Goal: Task Accomplishment & Management: Manage account settings

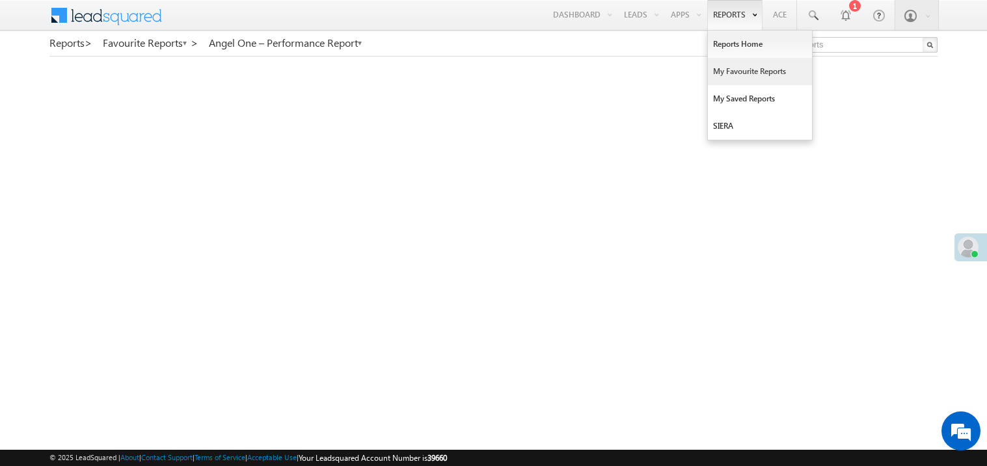
click at [725, 77] on link "My Favourite Reports" at bounding box center [760, 71] width 104 height 27
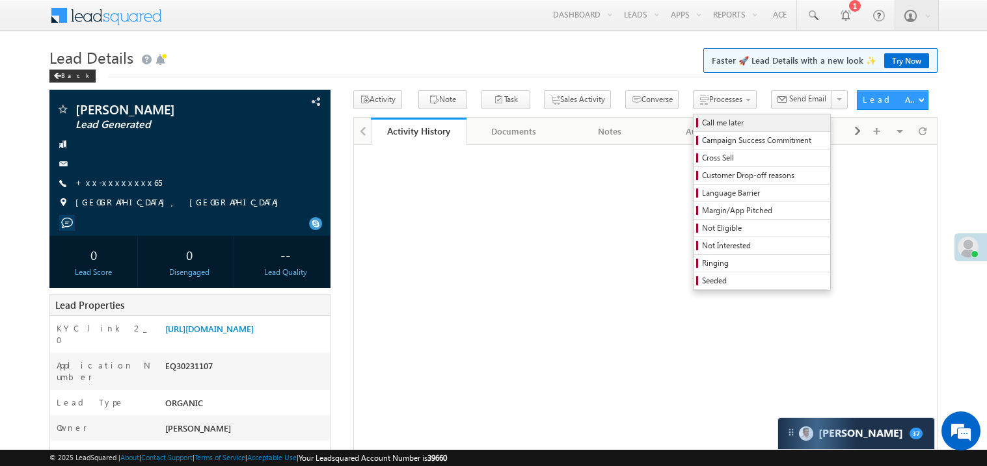
click at [702, 122] on span "Call me later" at bounding box center [764, 123] width 124 height 12
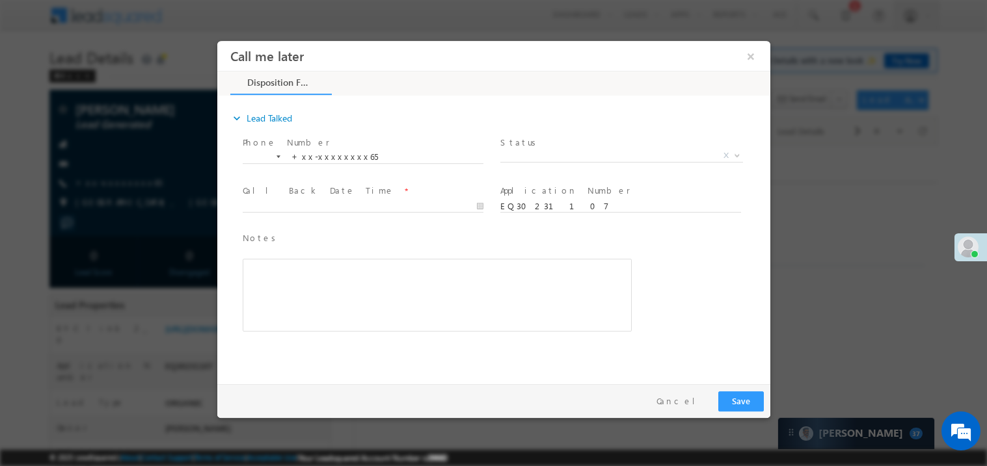
click at [537, 147] on span "Status *" at bounding box center [619, 142] width 240 height 14
click at [554, 151] on span "X" at bounding box center [620, 155] width 243 height 13
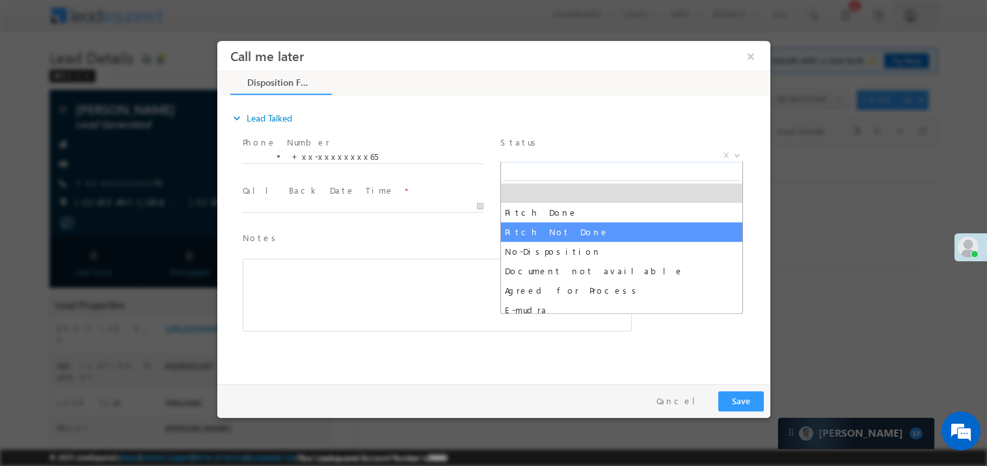
select select "Pitch Not Done"
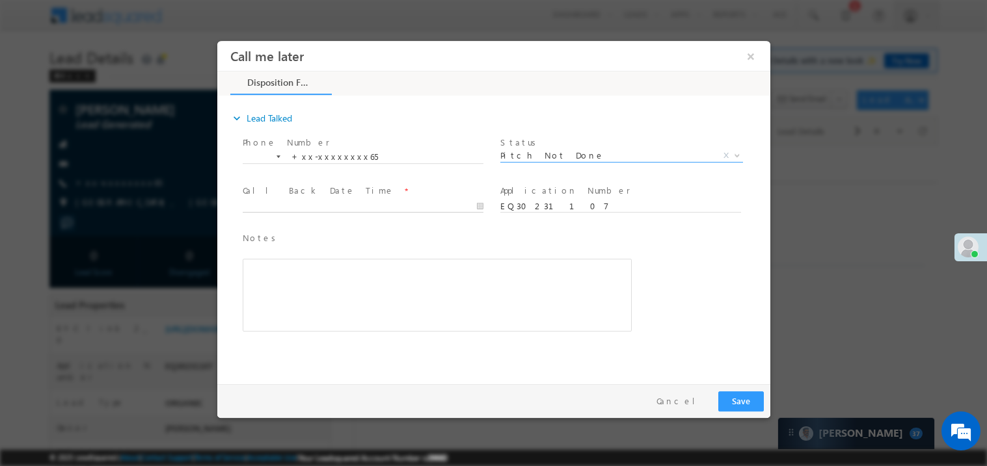
click at [326, 202] on body "Call me later ×" at bounding box center [493, 209] width 553 height 338
type input "10/09/25 11:51 AM"
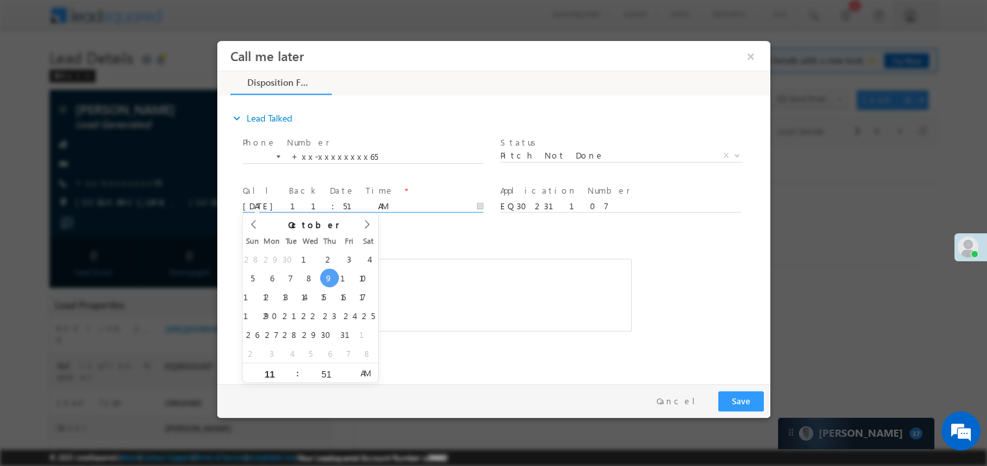
click at [406, 228] on div "Notes * Editor toolbars Basic Styles Bold Italic Underline Paragraph Insert/Rem…" at bounding box center [436, 287] width 394 height 119
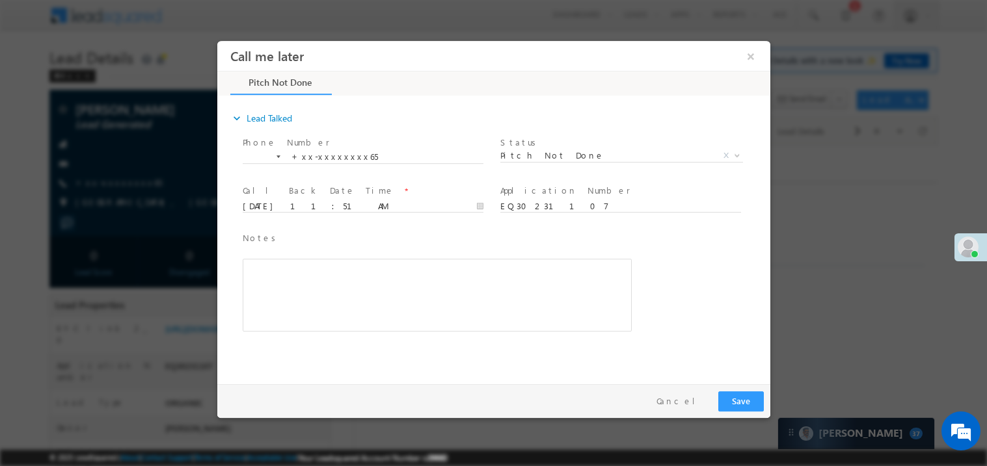
click at [465, 306] on div "Rich Text Editor, 40788eee-0fb2-11ec-a811-0adc8a9d82c2__tab1__section1__Notes__…" at bounding box center [436, 294] width 389 height 73
click at [749, 396] on button "Save" at bounding box center [740, 401] width 46 height 20
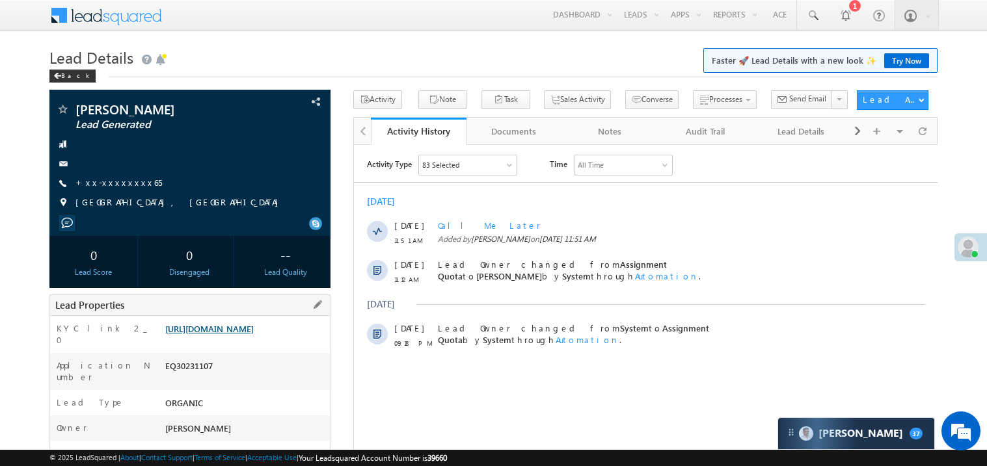
click at [246, 334] on link "https://angelbroking1-pk3em7sa.customui-test.leadsquared.com?leadId=5452e864-82…" at bounding box center [209, 328] width 88 height 11
click at [113, 184] on link "+xx-xxxxxxxx65" at bounding box center [118, 182] width 86 height 11
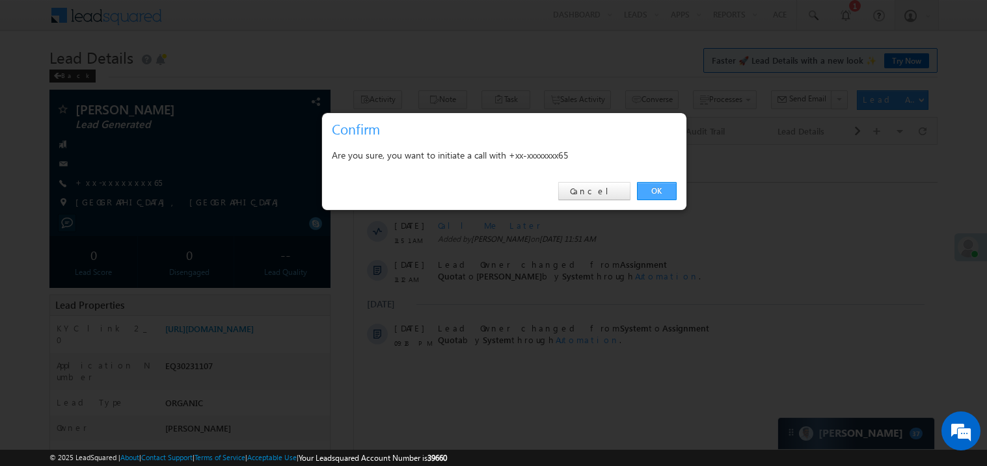
click at [645, 188] on link "OK" at bounding box center [657, 191] width 40 height 18
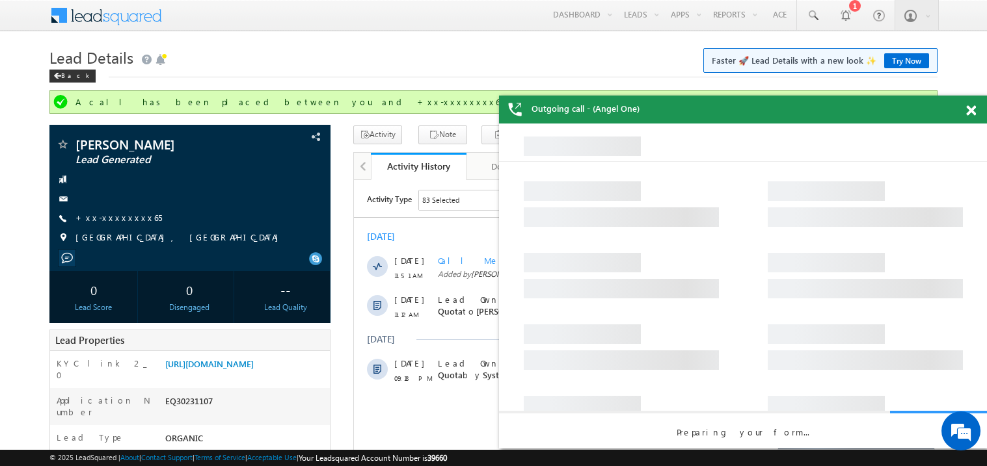
click at [974, 112] on span at bounding box center [971, 110] width 10 height 11
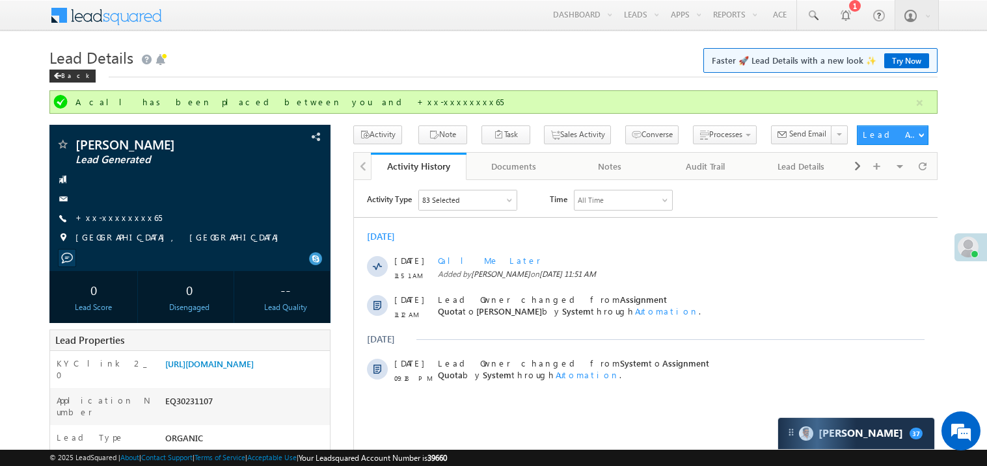
click at [277, 67] on h1 "Lead Details Faster 🚀 Lead Details with a new look ✨ Try Now" at bounding box center [493, 56] width 888 height 25
click at [897, 57] on link "Try Now" at bounding box center [906, 60] width 45 height 15
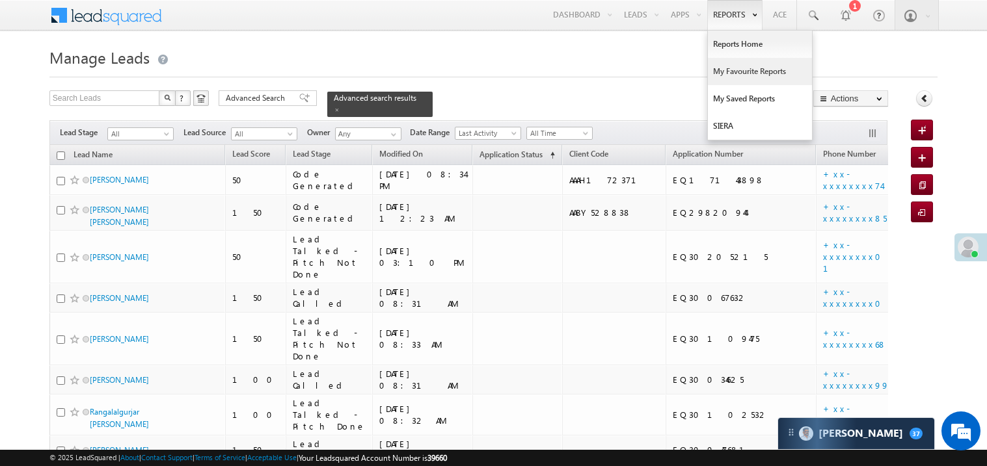
click at [729, 68] on link "My Favourite Reports" at bounding box center [760, 71] width 104 height 27
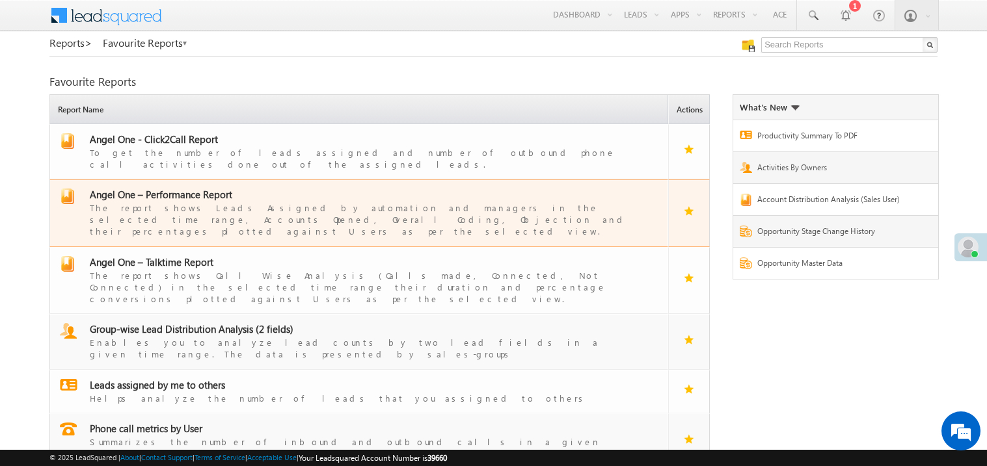
click at [177, 188] on span "Angel One – Performance Report" at bounding box center [161, 194] width 142 height 13
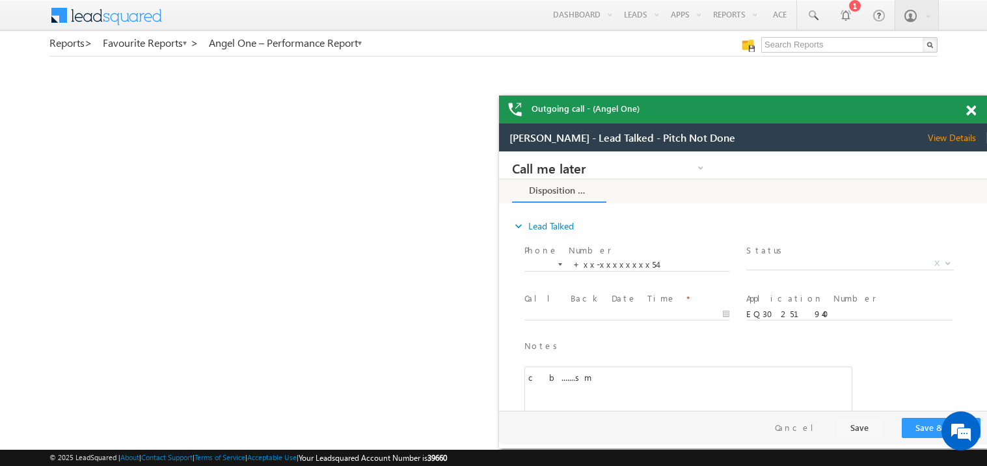
click at [970, 109] on span at bounding box center [971, 110] width 10 height 11
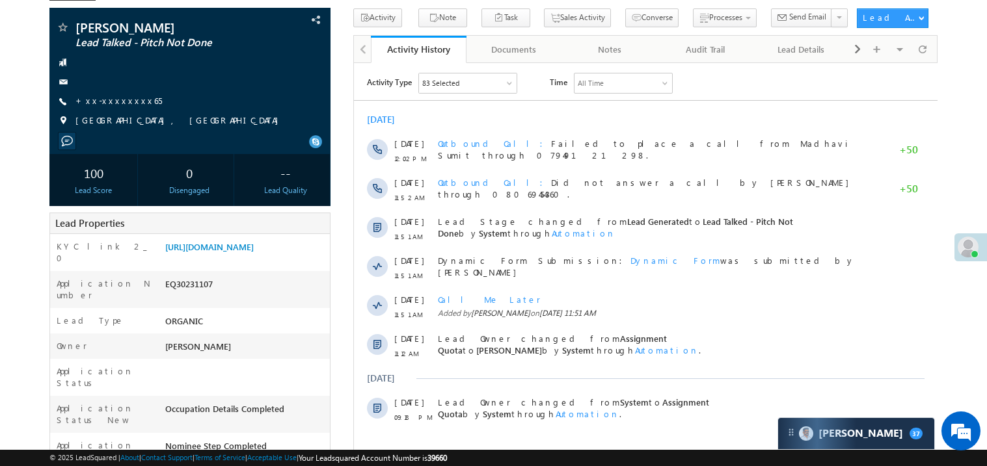
scroll to position [51, 0]
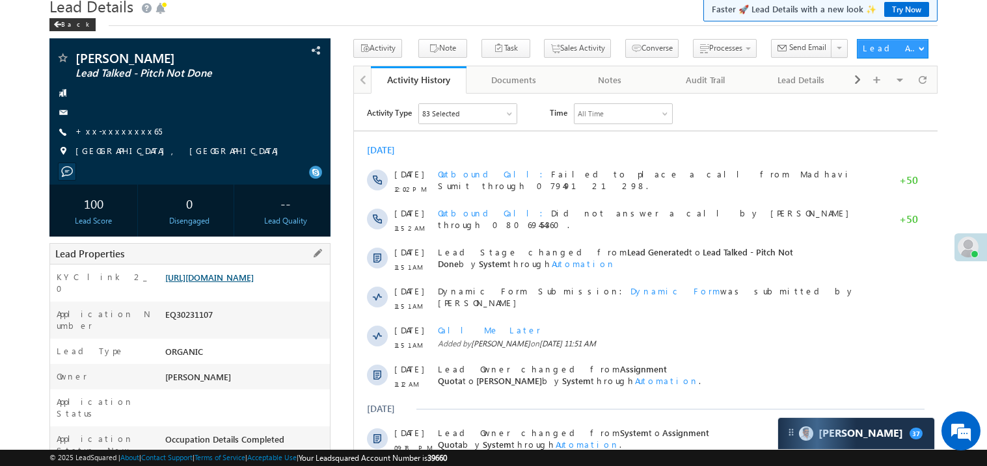
click at [226, 283] on link "https://angelbroking1-pk3em7sa.customui-test.leadsquared.com?leadId=5452e864-82…" at bounding box center [209, 277] width 88 height 11
click at [222, 283] on link "https://angelbroking1-pk3em7sa.customui-test.leadsquared.com?leadId=5452e864-82…" at bounding box center [209, 277] width 88 height 11
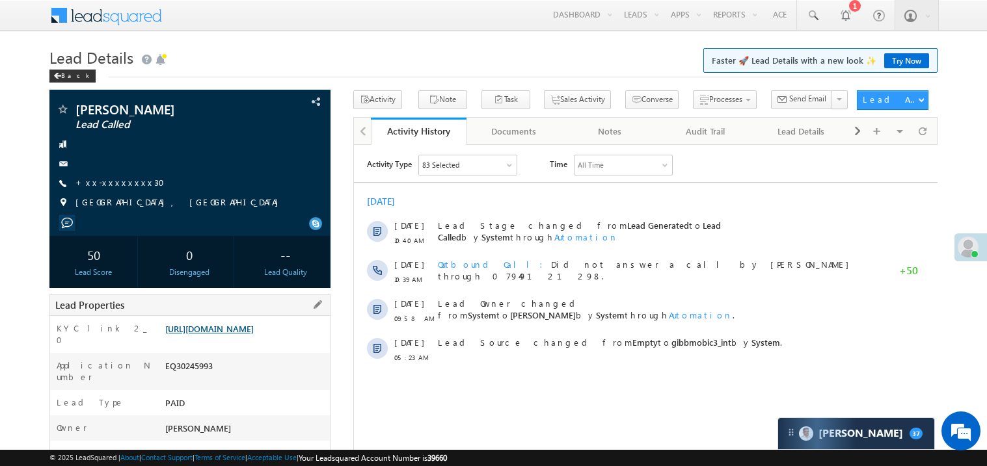
click at [254, 334] on link "https://angelbroking1-pk3em7sa.customui-test.leadsquared.com?leadId=4e4a9c7a-9d…" at bounding box center [209, 328] width 88 height 11
click at [232, 334] on link "https://angelbroking1-pk3em7sa.customui-test.leadsquared.com?leadId=4e4a9c7a-9d…" at bounding box center [209, 328] width 88 height 11
click at [131, 186] on link "+xx-xxxxxxxx30" at bounding box center [123, 182] width 97 height 11
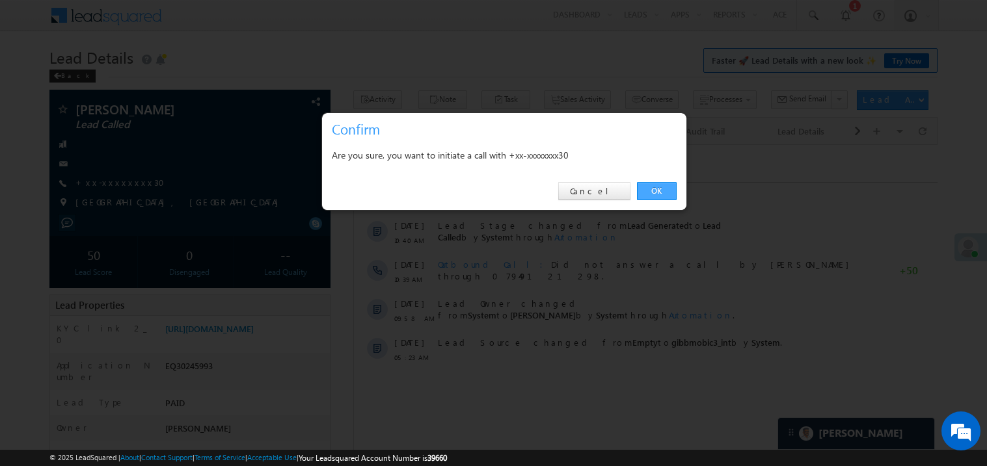
click at [655, 185] on link "OK" at bounding box center [657, 191] width 40 height 18
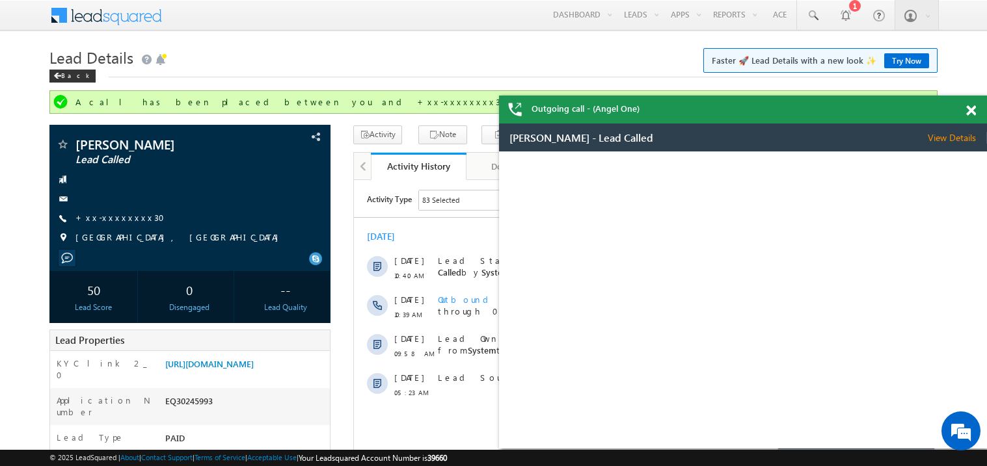
click at [976, 110] on div at bounding box center [978, 108] width 18 height 25
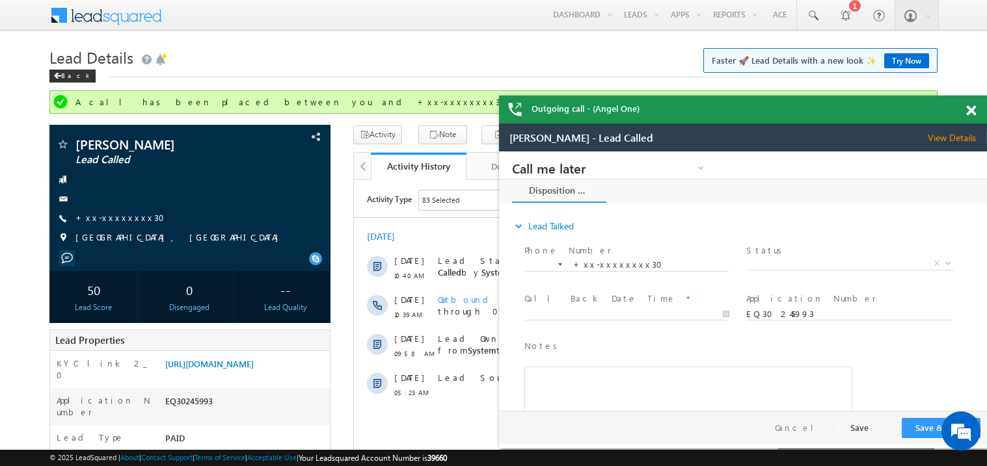
click at [970, 113] on span at bounding box center [971, 110] width 10 height 11
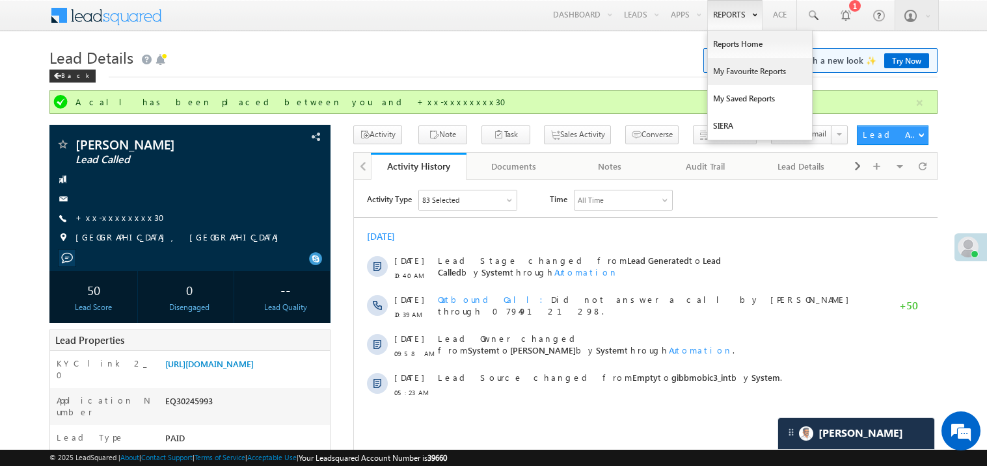
click at [729, 72] on link "My Favourite Reports" at bounding box center [760, 71] width 104 height 27
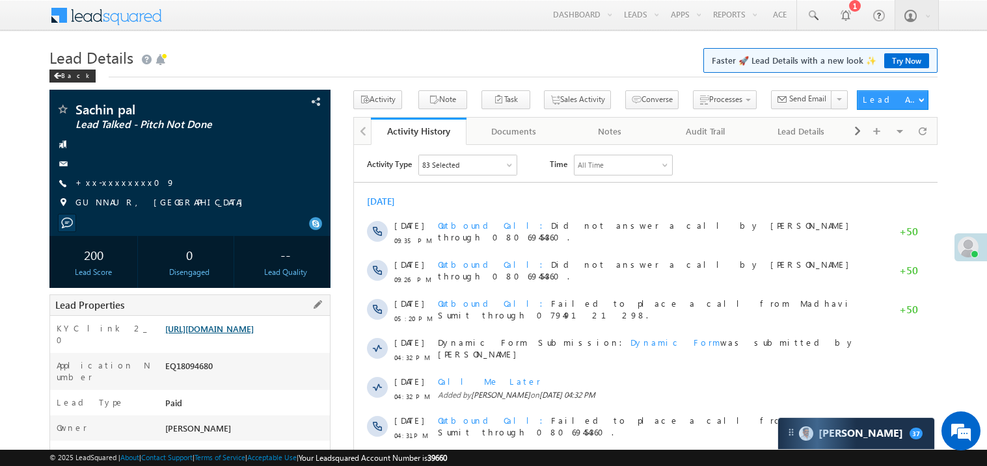
click at [240, 334] on link "https://angelbroking1-pk3em7sa.customui-test.leadsquared.com?leadId=2d1412c2-63…" at bounding box center [209, 328] width 88 height 11
click at [242, 334] on link "https://angelbroking1-pk3em7sa.customui-test.leadsquared.com?leadId=2d1412c2-63…" at bounding box center [209, 328] width 88 height 11
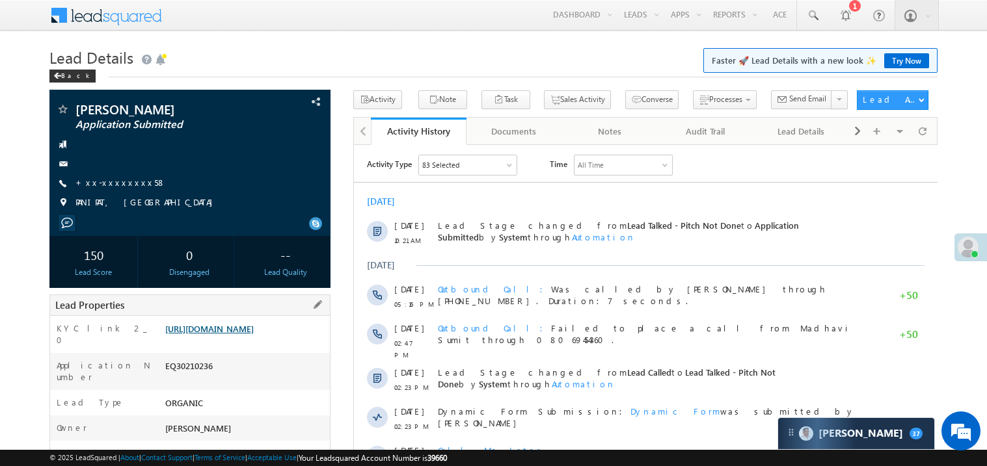
click at [251, 334] on link "[URL][DOMAIN_NAME]" at bounding box center [209, 328] width 88 height 11
click at [116, 180] on link "+xx-xxxxxxxx58" at bounding box center [120, 182] width 90 height 11
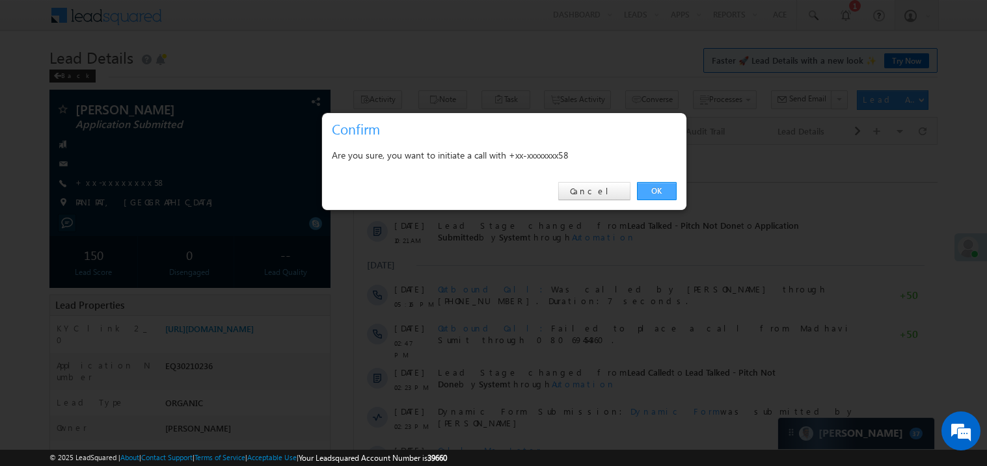
click at [661, 188] on link "OK" at bounding box center [657, 191] width 40 height 18
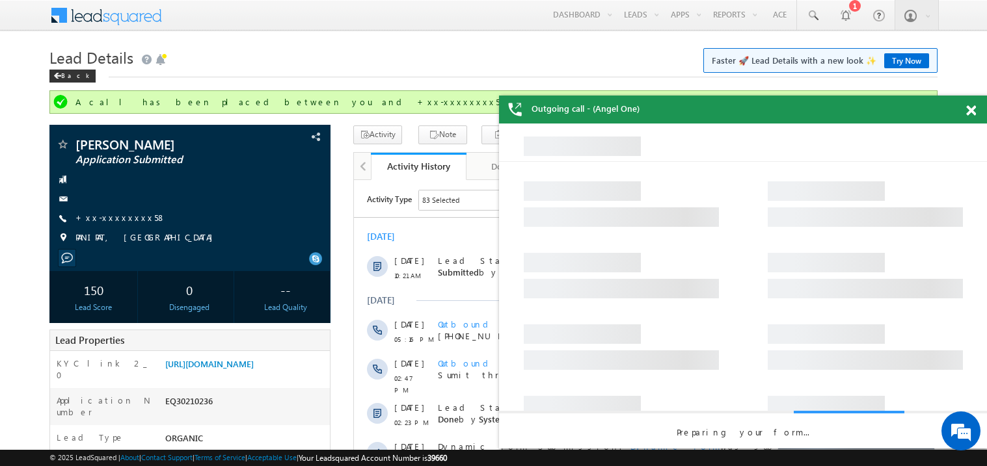
click at [972, 109] on span at bounding box center [971, 110] width 10 height 11
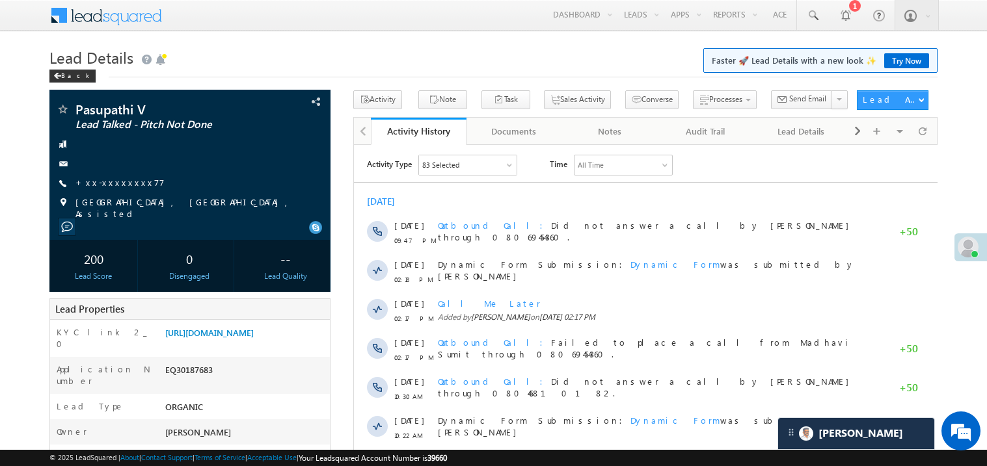
click at [259, 79] on div "Lead Details Faster 🚀 Lead Details with a new look ✨ Try Now Back" at bounding box center [493, 67] width 888 height 47
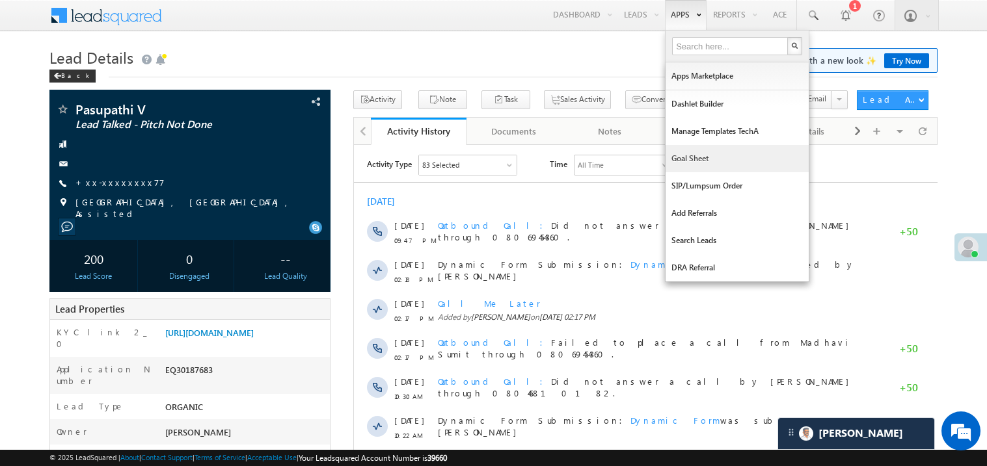
click at [688, 157] on link "Goal Sheet" at bounding box center [736, 158] width 143 height 27
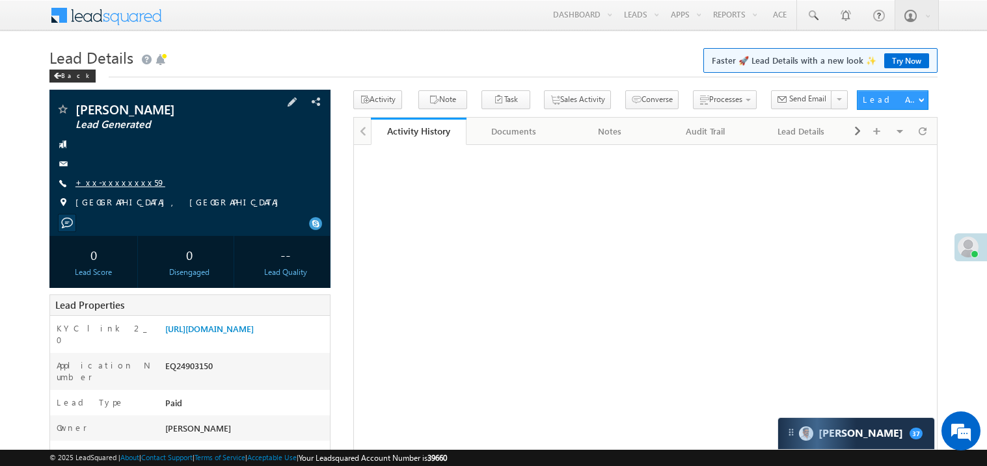
click at [112, 178] on link "+xx-xxxxxxxx59" at bounding box center [120, 182] width 90 height 11
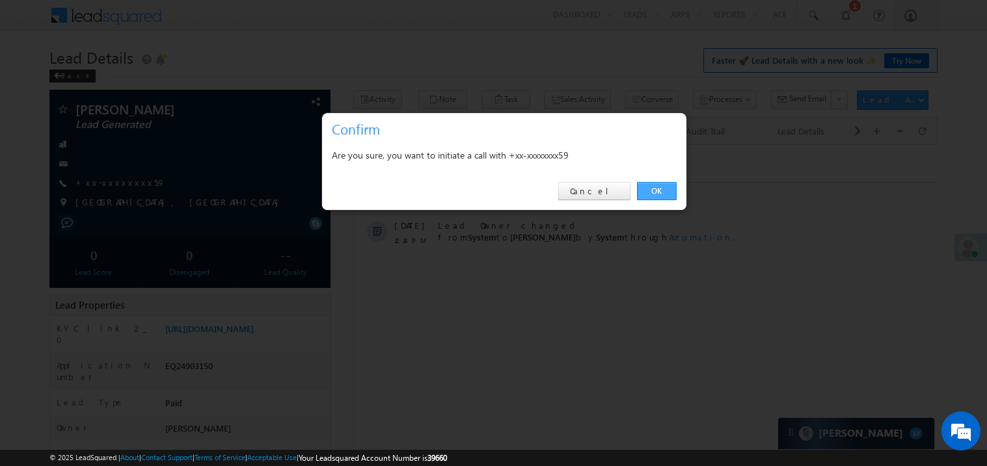
click at [656, 188] on link "OK" at bounding box center [657, 191] width 40 height 18
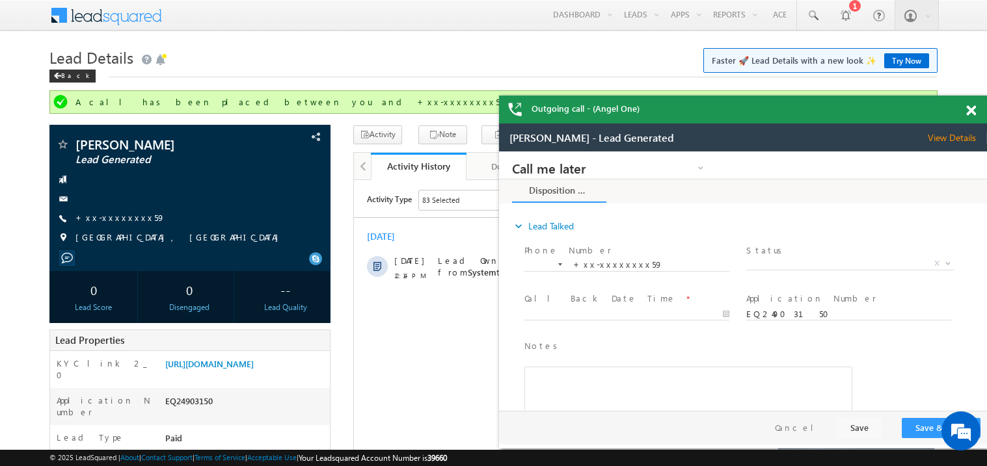
click at [974, 106] on span at bounding box center [971, 110] width 10 height 11
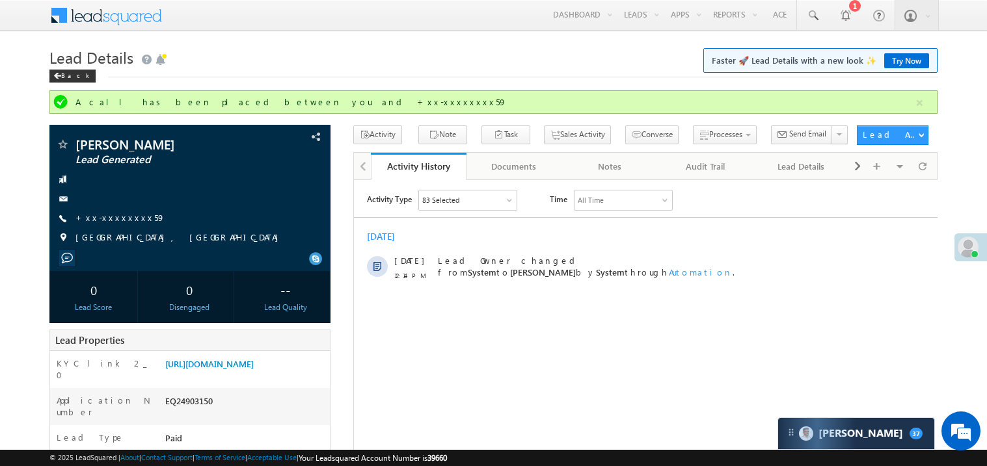
click at [471, 59] on h1 "Lead Details Faster 🚀 Lead Details with a new look ✨ Try Now" at bounding box center [493, 56] width 888 height 25
click at [215, 357] on div "KYC link 2_0 https://angelbroking1-pk3em7sa.customui-test.leadsquared.com?leadI…" at bounding box center [190, 369] width 280 height 37
click at [254, 369] on link "https://angelbroking1-pk3em7sa.customui-test.leadsquared.com?leadId=4465cab1-03…" at bounding box center [209, 363] width 88 height 11
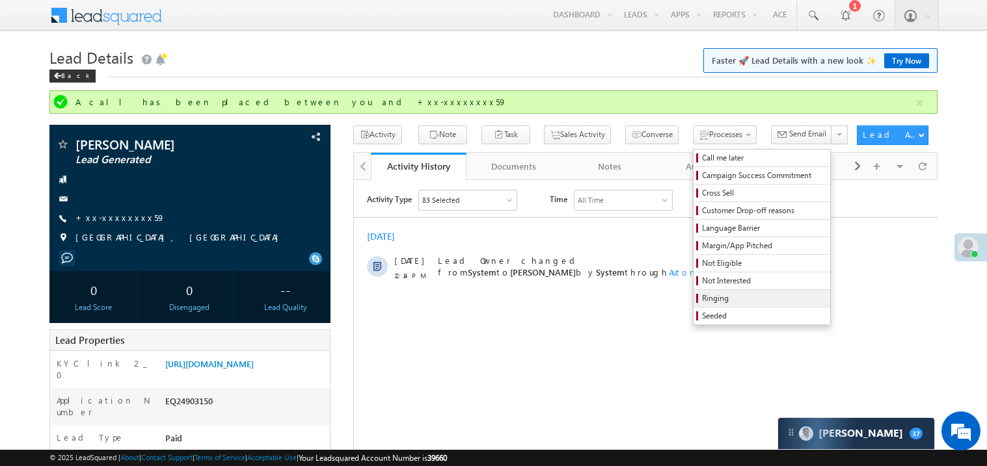
click at [747, 300] on span "Ringing" at bounding box center [764, 299] width 124 height 12
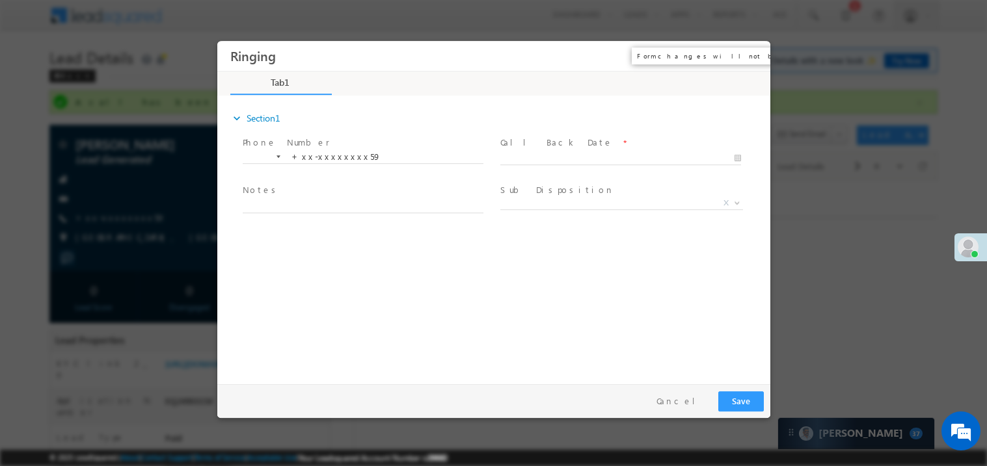
click at [747, 56] on button "×" at bounding box center [750, 56] width 22 height 24
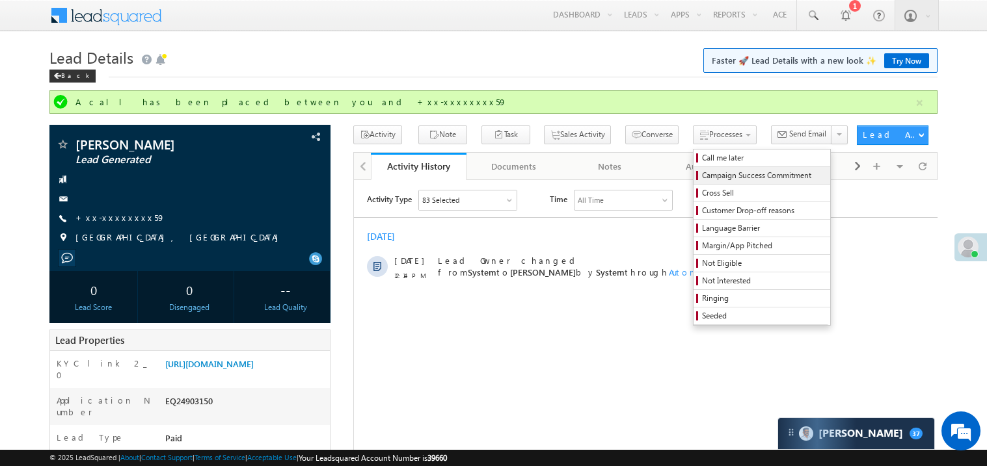
click at [693, 169] on link "Campaign Success Commitment" at bounding box center [761, 175] width 137 height 17
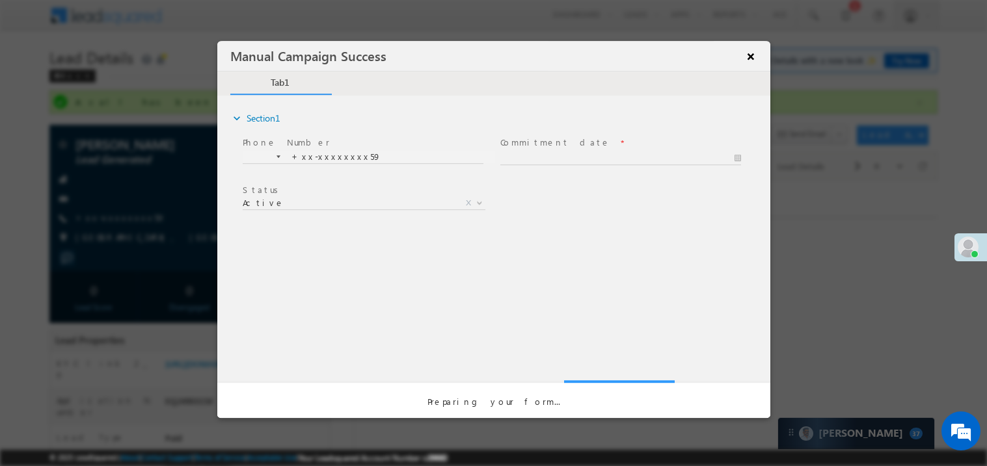
click at [759, 53] on button "×" at bounding box center [750, 56] width 22 height 24
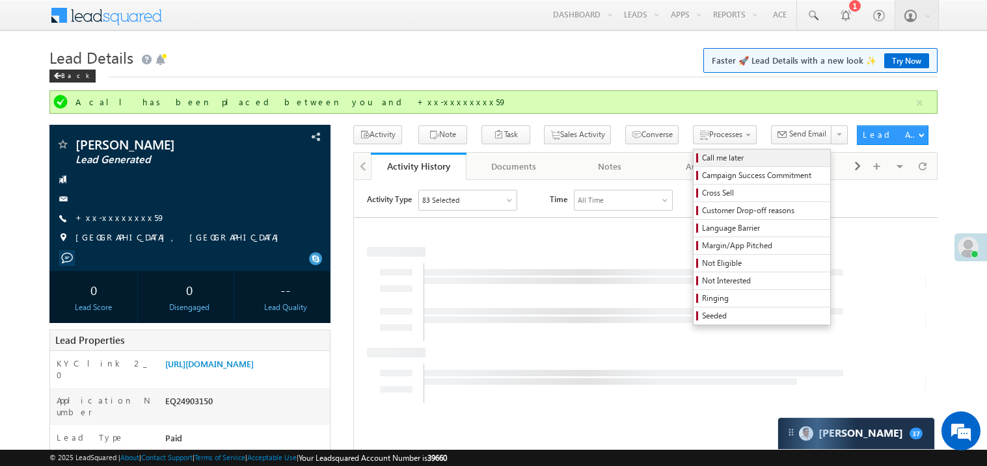
click at [702, 159] on span "Call me later" at bounding box center [764, 158] width 124 height 12
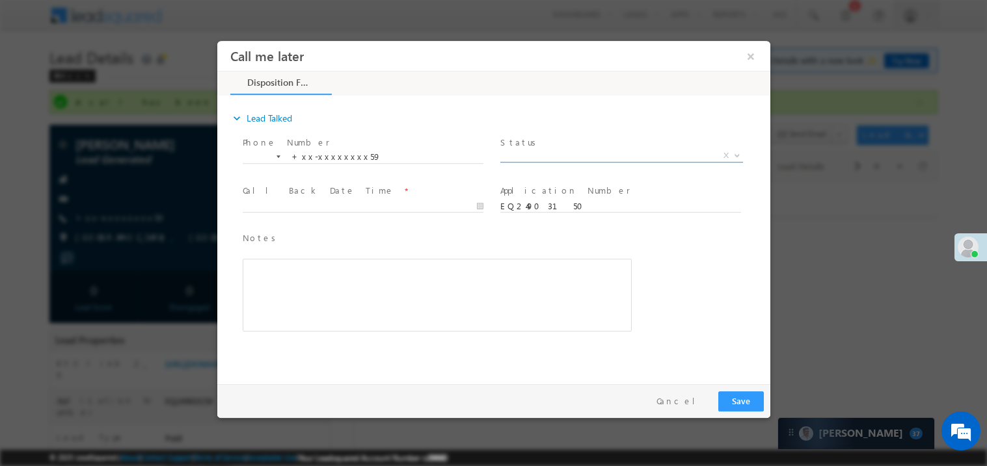
click at [524, 157] on span "X" at bounding box center [620, 155] width 243 height 13
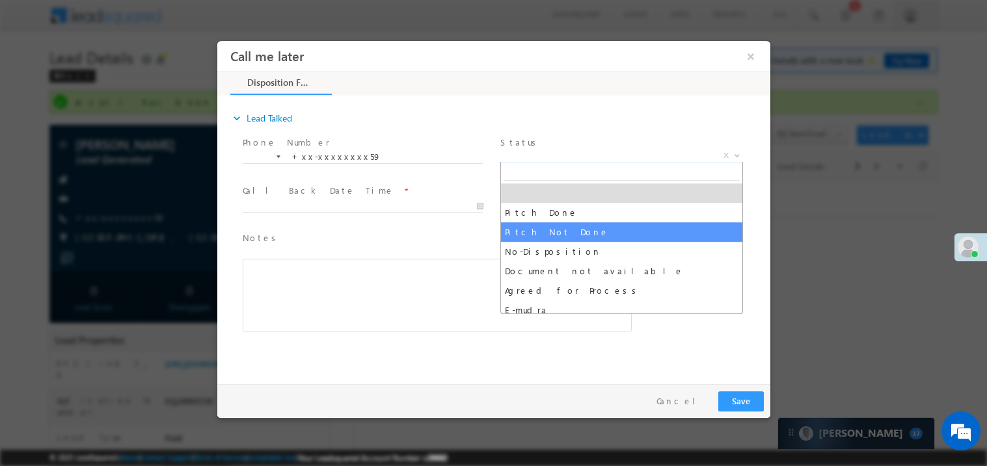
select select "Pitch Not Done"
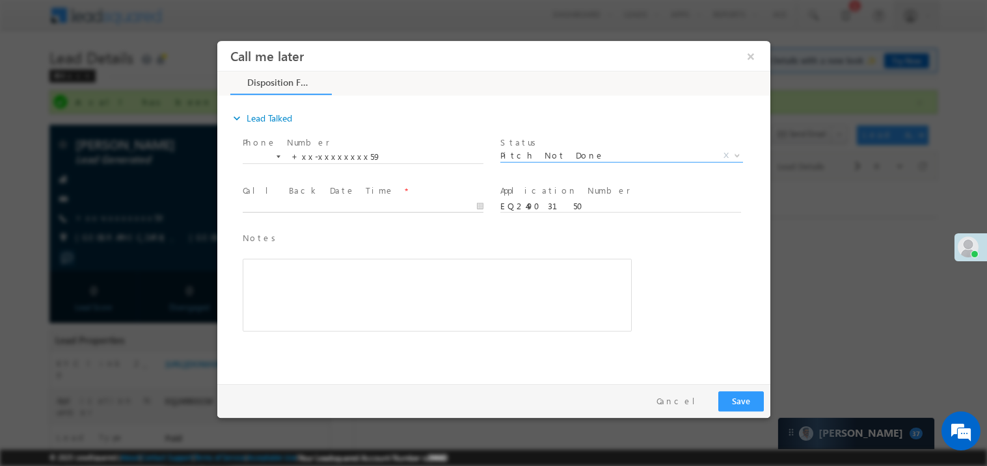
click at [306, 207] on body "Call me later ×" at bounding box center [493, 209] width 553 height 338
type input "10/09/25 12:19 PM"
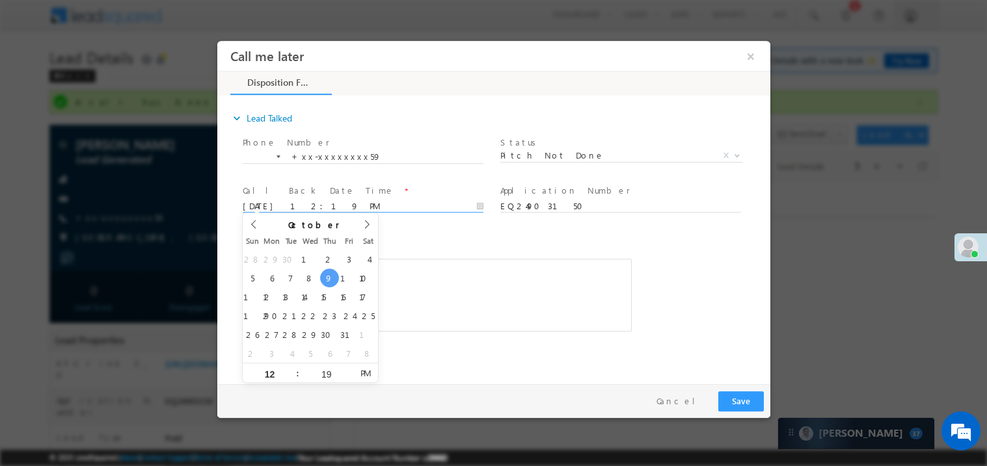
click at [518, 299] on div "Rich Text Editor, 40788eee-0fb2-11ec-a811-0adc8a9d82c2__tab1__section1__Notes__…" at bounding box center [436, 294] width 389 height 73
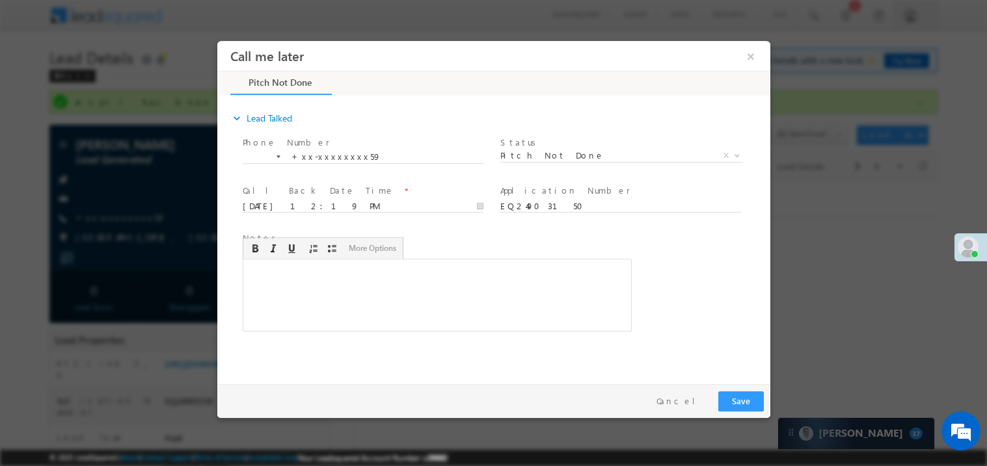
click at [518, 299] on div "Rich Text Editor, 40788eee-0fb2-11ec-a811-0adc8a9d82c2__tab1__section1__Notes__…" at bounding box center [436, 294] width 389 height 73
click at [749, 397] on button "Save" at bounding box center [740, 401] width 46 height 20
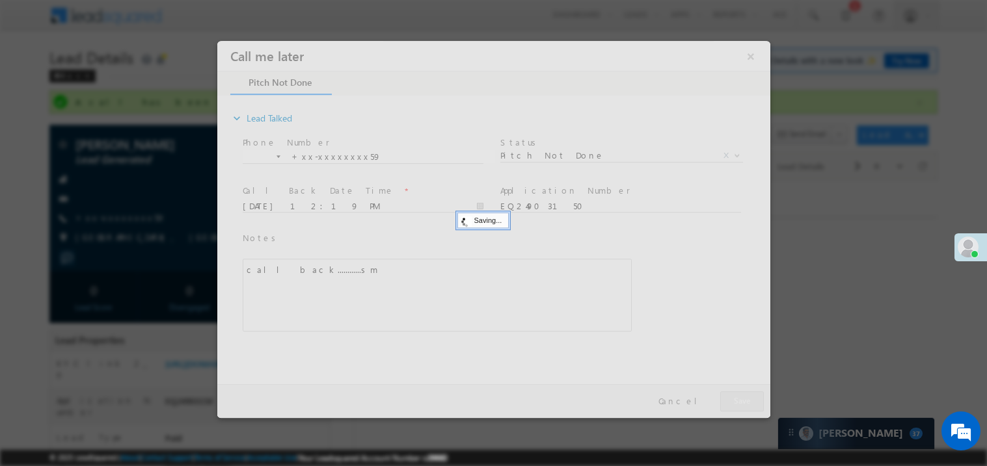
click at [749, 397] on div at bounding box center [493, 228] width 553 height 377
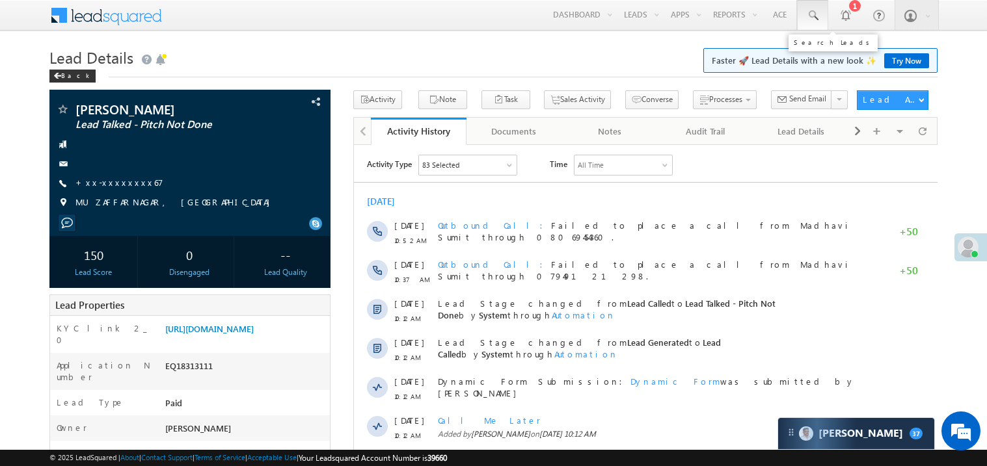
click at [810, 16] on span at bounding box center [812, 15] width 13 height 13
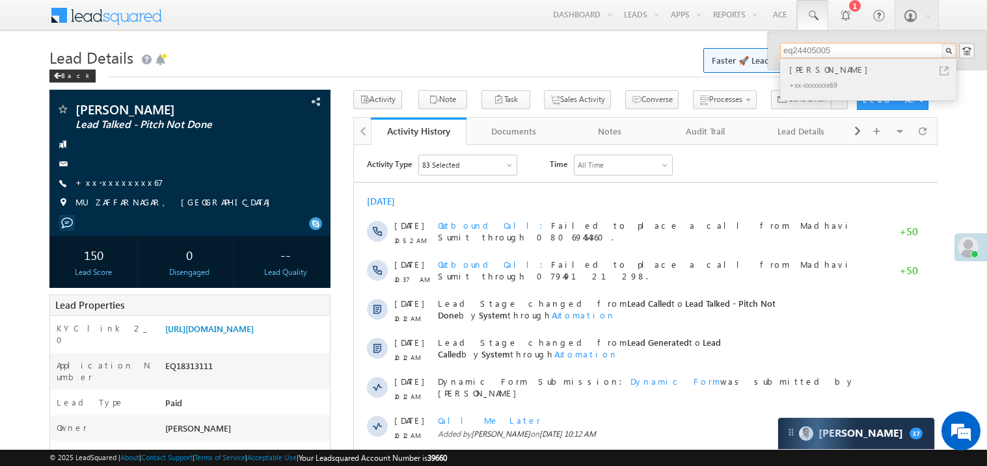
type input "eq24405005"
click at [815, 69] on div "[PERSON_NAME]" at bounding box center [873, 69] width 174 height 14
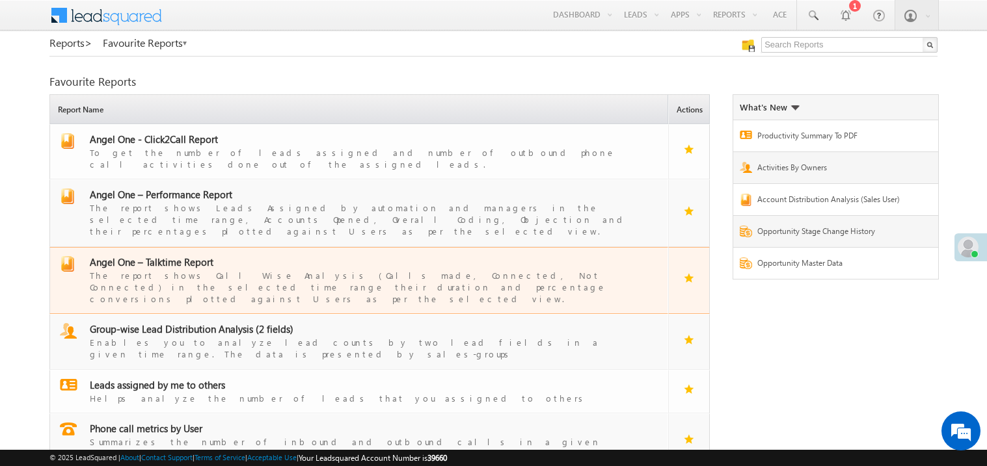
click at [199, 256] on span "Angel One – Talktime Report" at bounding box center [152, 262] width 124 height 13
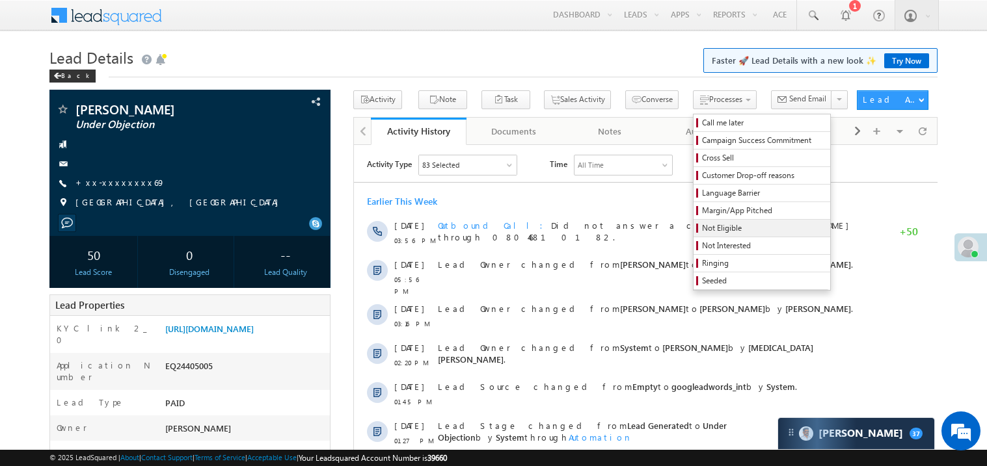
click at [702, 230] on span "Not Eligible" at bounding box center [764, 228] width 124 height 12
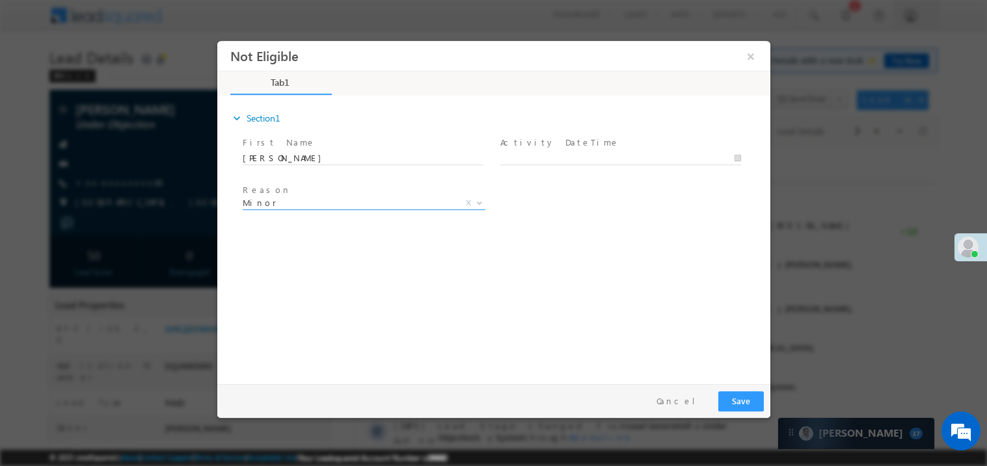
click at [308, 204] on span "Minor" at bounding box center [347, 202] width 211 height 12
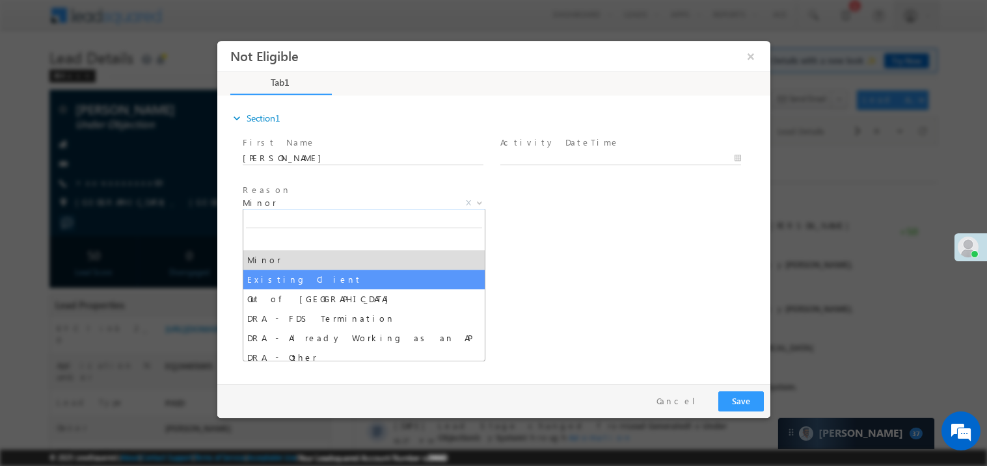
select select "Existing Client"
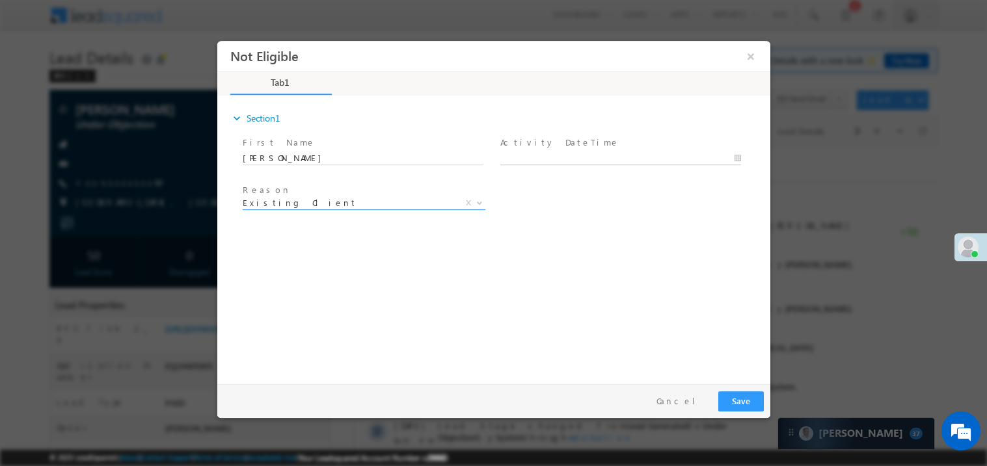
click at [570, 156] on body "Not Eligible ×" at bounding box center [493, 209] width 553 height 338
type input "10/09/25 12:47 PM"
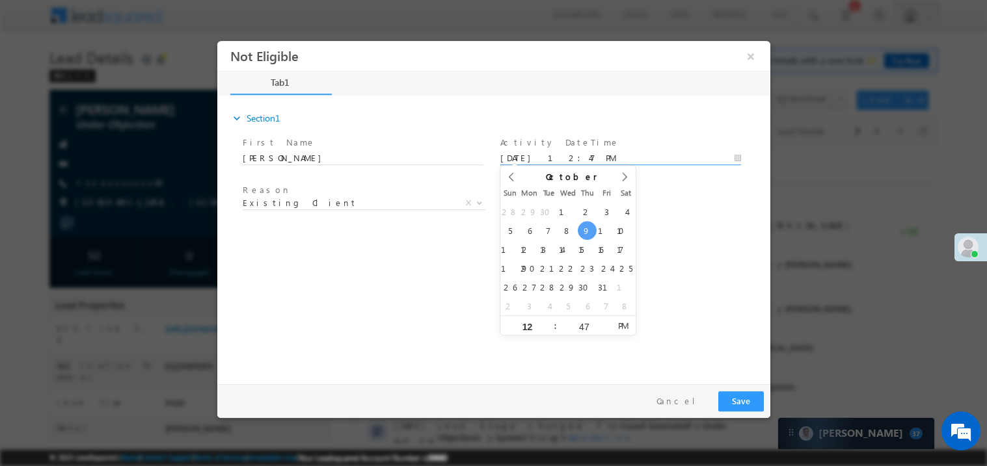
click at [357, 280] on div "expand_more Section1 First Name *" at bounding box center [496, 237] width 546 height 281
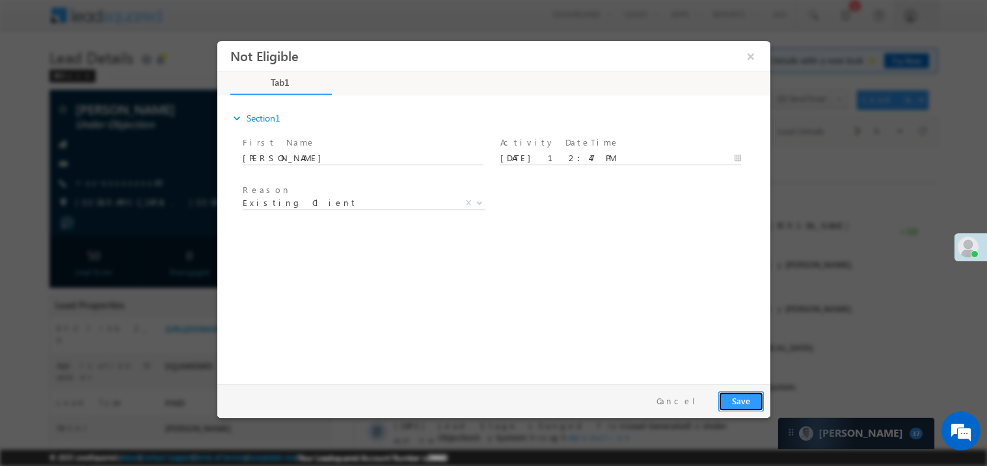
click at [745, 395] on button "Save" at bounding box center [740, 401] width 46 height 20
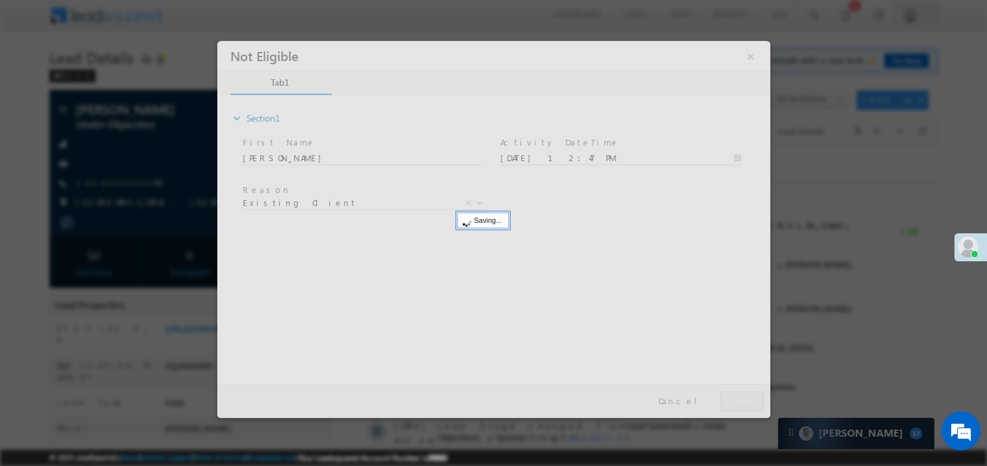
click at [745, 395] on div at bounding box center [493, 228] width 553 height 377
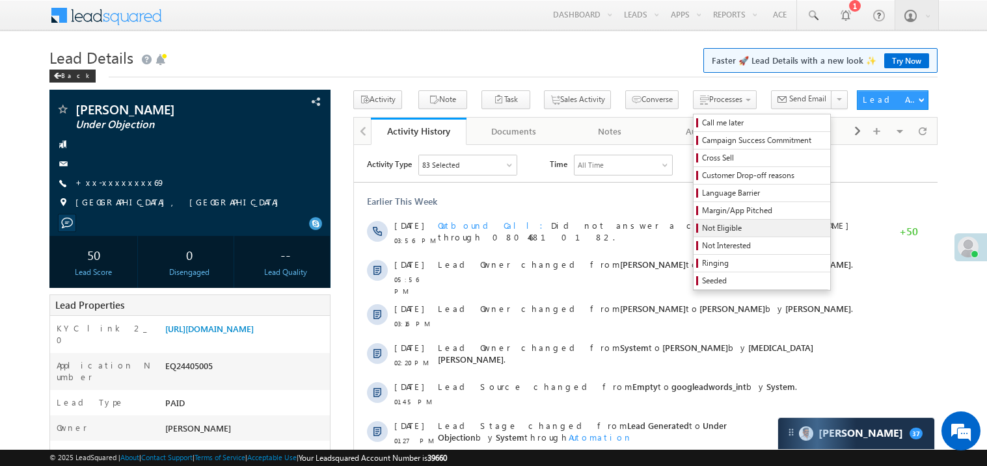
click at [702, 232] on span "Not Eligible" at bounding box center [764, 228] width 124 height 12
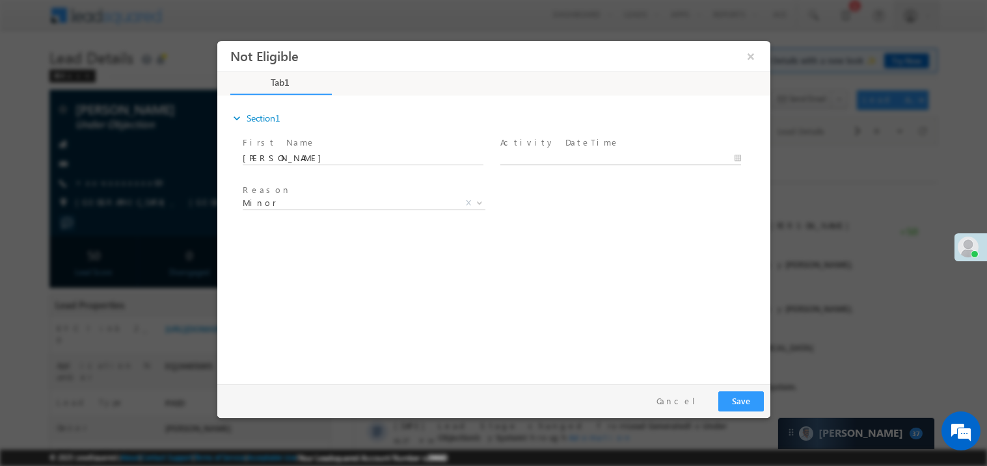
click at [537, 160] on body "Not Eligible ×" at bounding box center [493, 209] width 553 height 338
type input "10/09/25 12:48 PM"
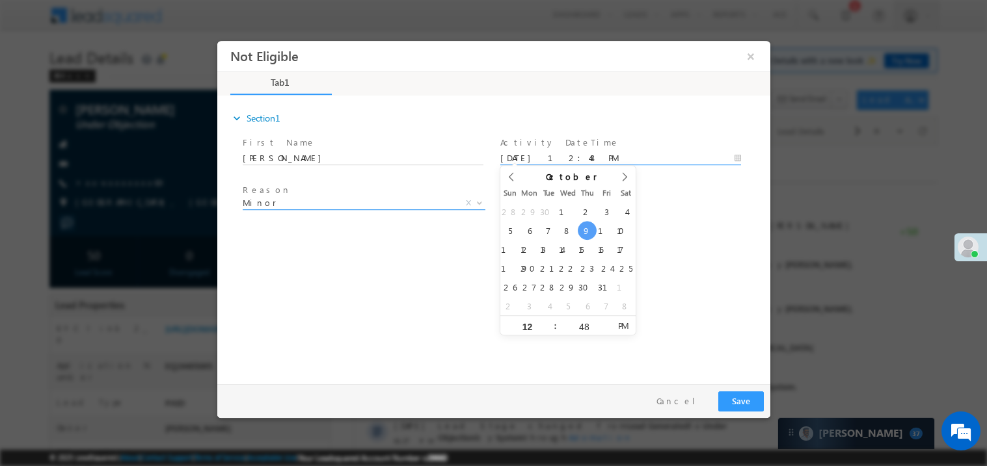
click at [272, 202] on span "Minor" at bounding box center [347, 202] width 211 height 12
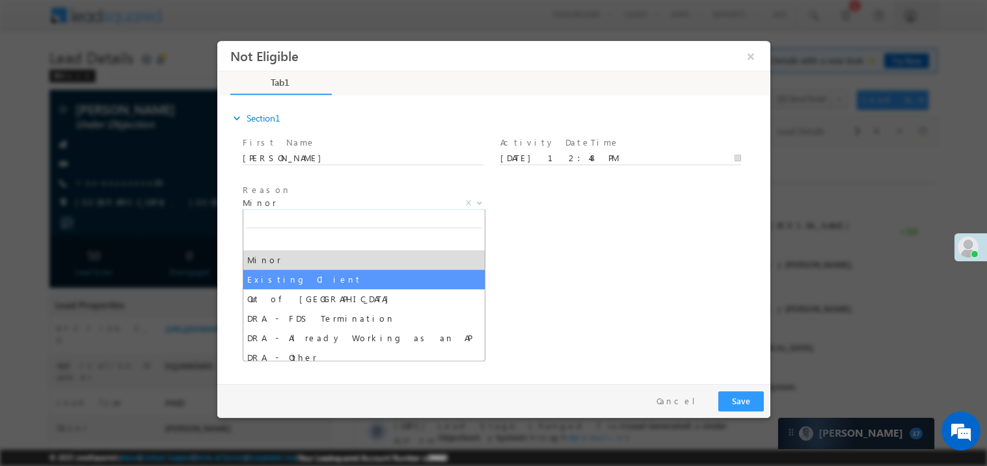
select select "Existing Client"
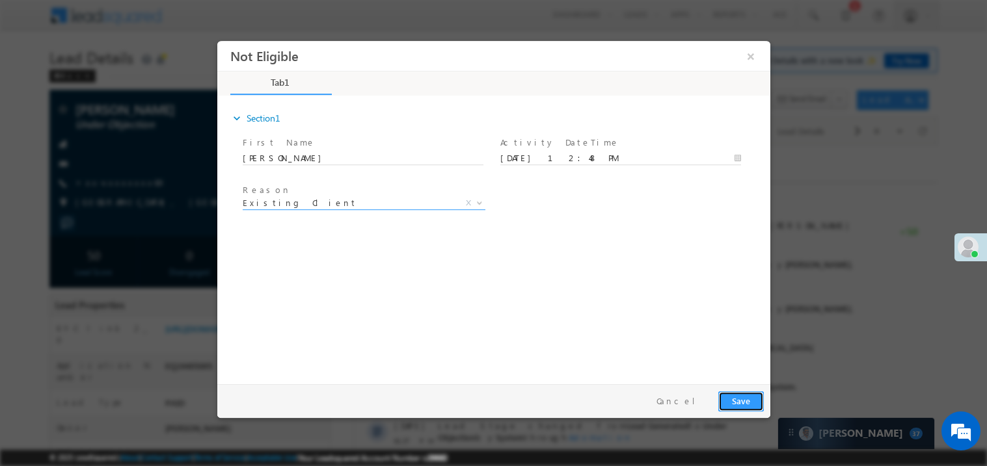
click at [743, 399] on button "Save" at bounding box center [740, 401] width 46 height 20
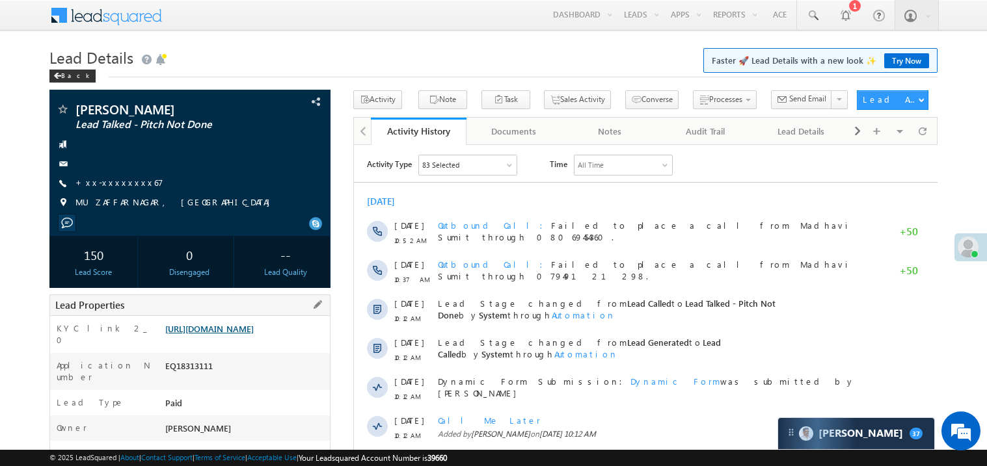
click at [242, 334] on link "[URL][DOMAIN_NAME]" at bounding box center [209, 328] width 88 height 11
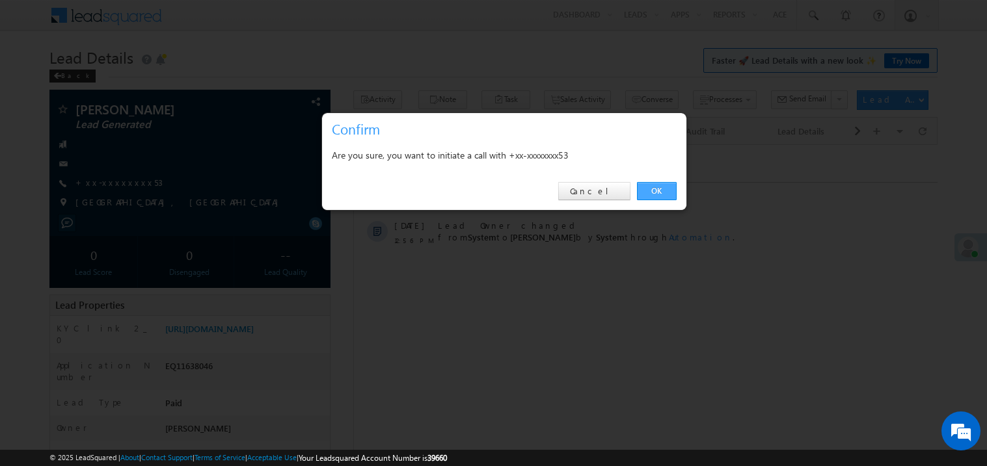
click at [663, 193] on link "OK" at bounding box center [657, 191] width 40 height 18
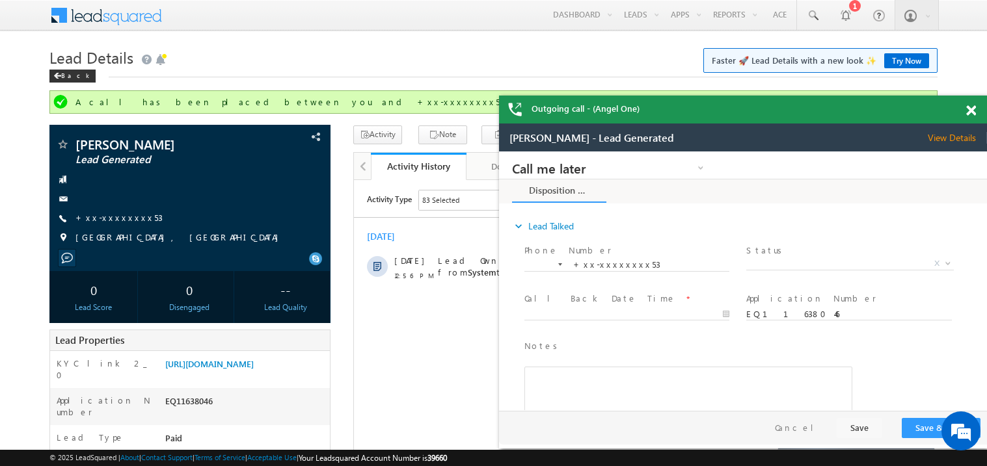
click at [973, 107] on span at bounding box center [971, 110] width 10 height 11
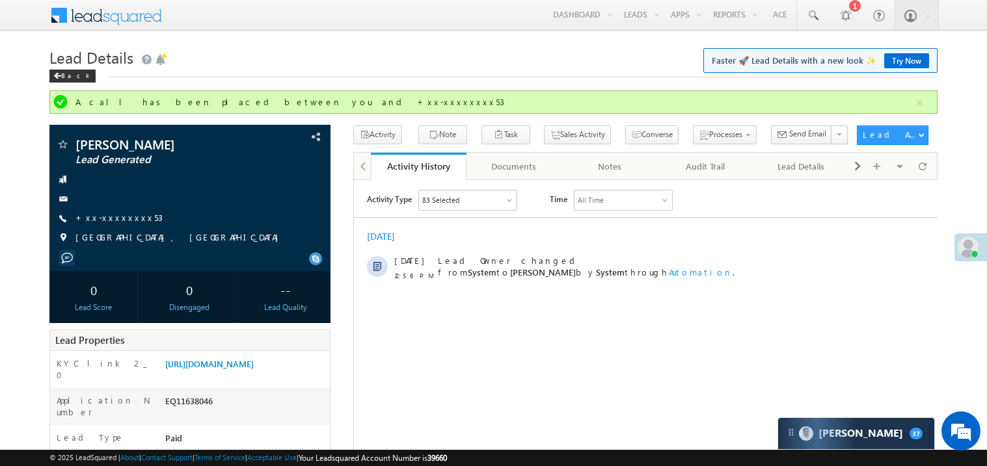
click at [343, 52] on h1 "Lead Details Faster 🚀 Lead Details with a new look ✨ Try Now" at bounding box center [493, 56] width 888 height 25
click at [250, 369] on link "[URL][DOMAIN_NAME]" at bounding box center [209, 363] width 88 height 11
click at [118, 220] on link "+xx-xxxxxxxx53" at bounding box center [118, 217] width 87 height 11
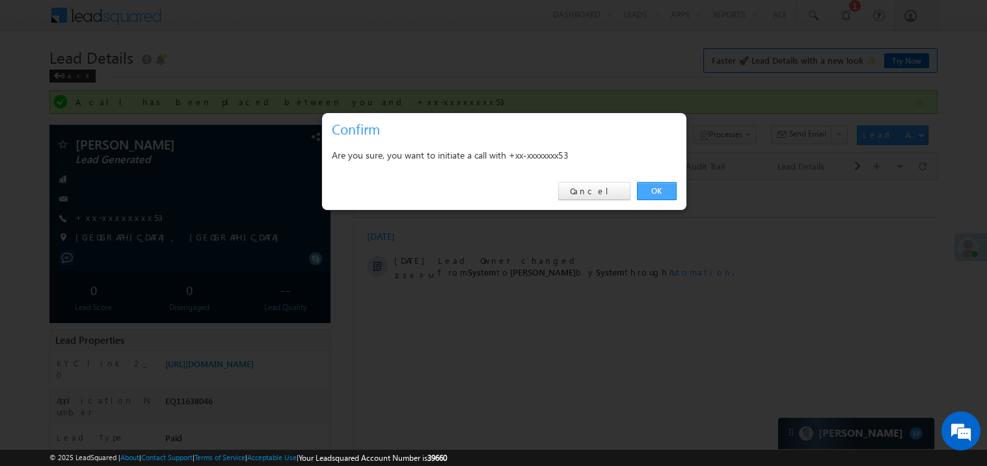
click at [656, 190] on link "OK" at bounding box center [657, 191] width 40 height 18
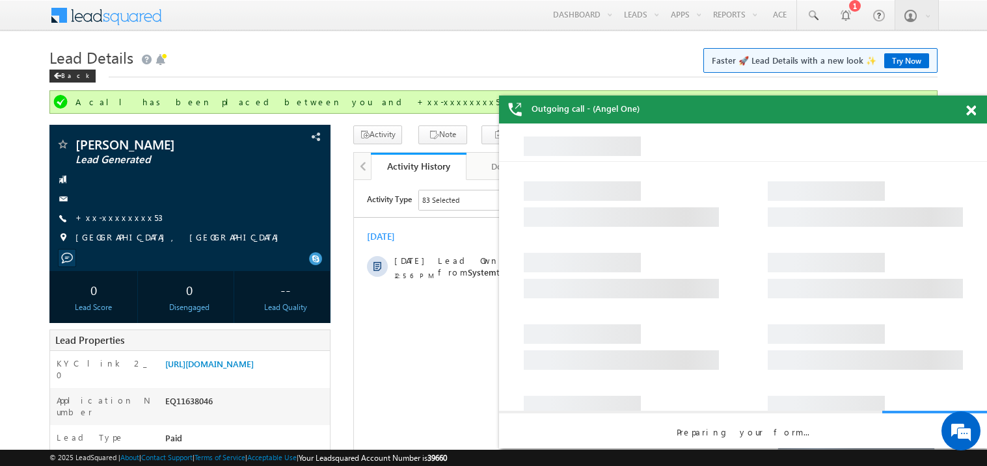
click at [973, 108] on span at bounding box center [971, 110] width 10 height 11
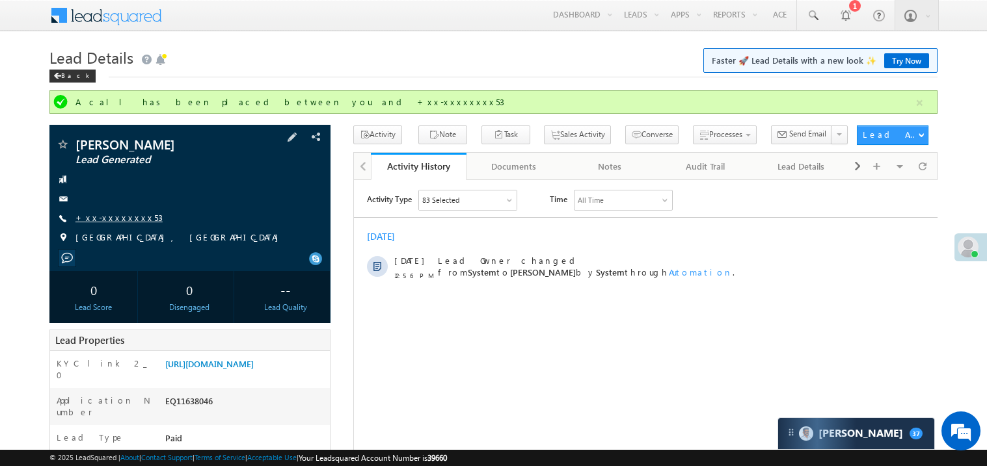
click at [112, 216] on link "+xx-xxxxxxxx53" at bounding box center [118, 217] width 87 height 11
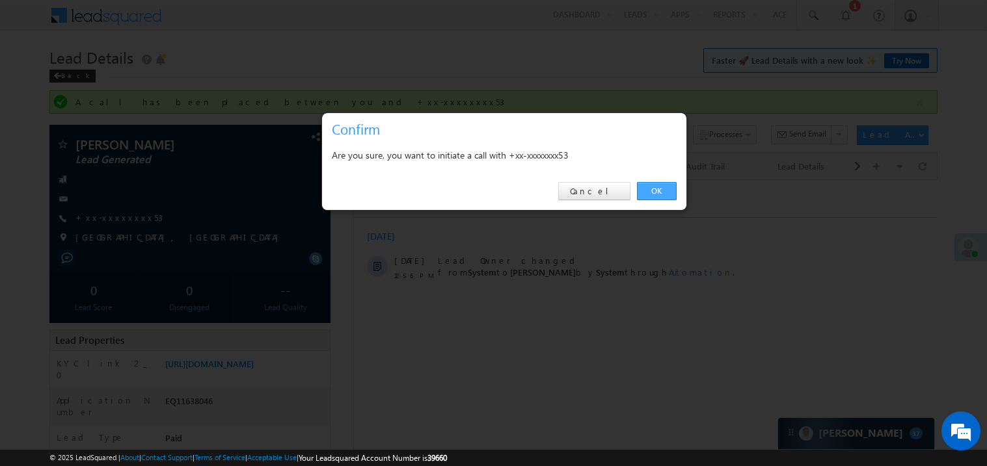
click at [656, 185] on link "OK" at bounding box center [657, 191] width 40 height 18
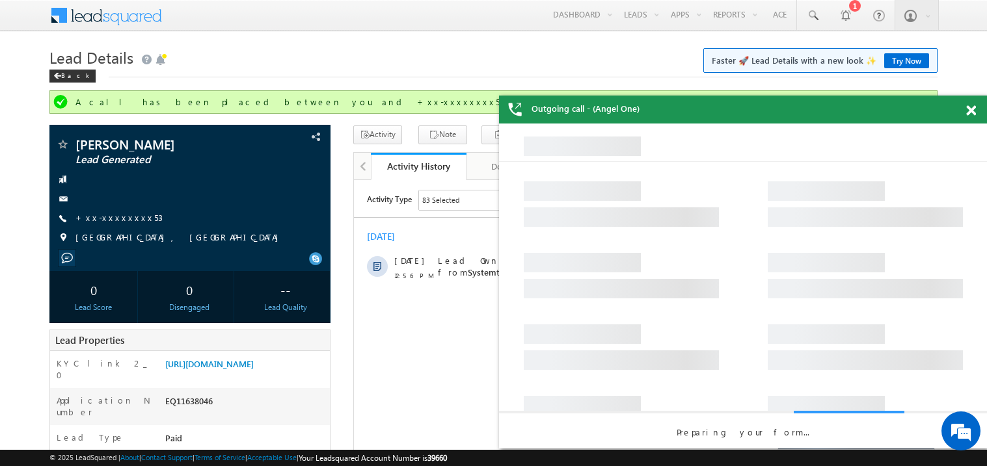
click at [969, 112] on span at bounding box center [971, 110] width 10 height 11
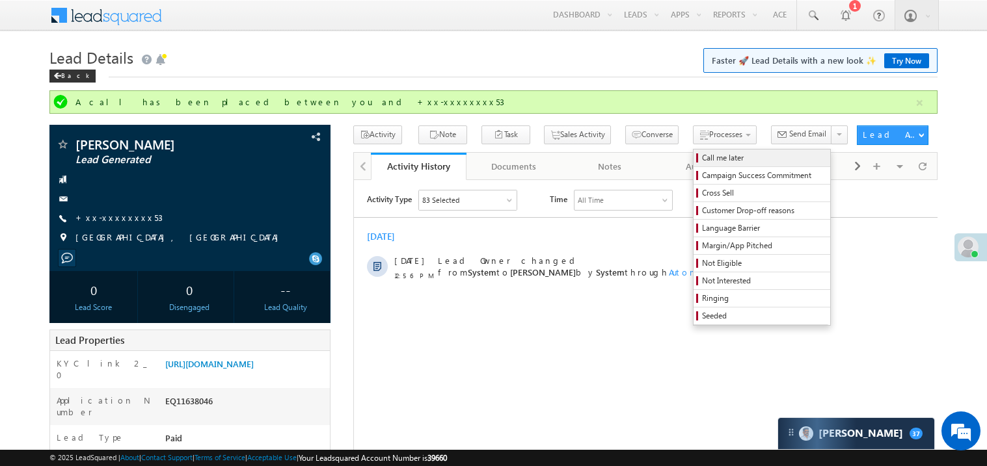
click at [702, 153] on span "Call me later" at bounding box center [764, 158] width 124 height 12
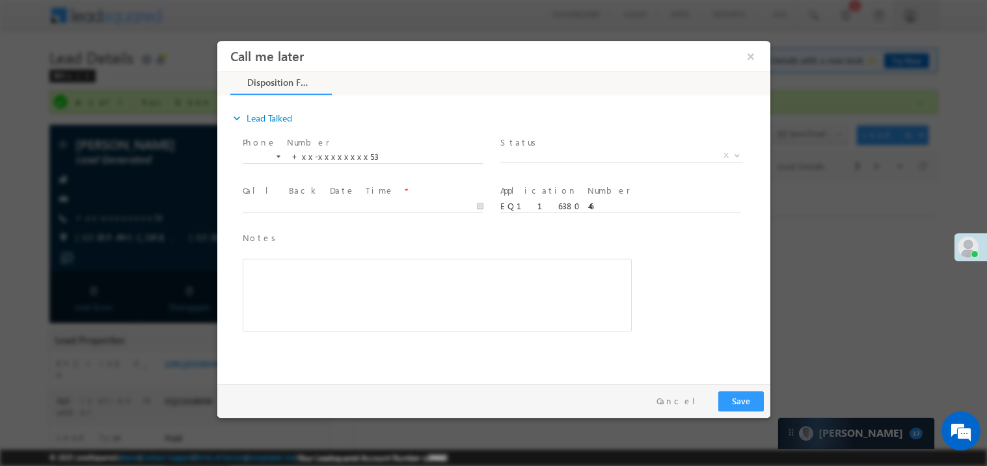
click at [542, 160] on span "Pitch Done Pitch Not Done No-Disposition Document not available Agreed for Proc…" at bounding box center [625, 158] width 252 height 16
click at [539, 152] on span "X" at bounding box center [620, 155] width 243 height 13
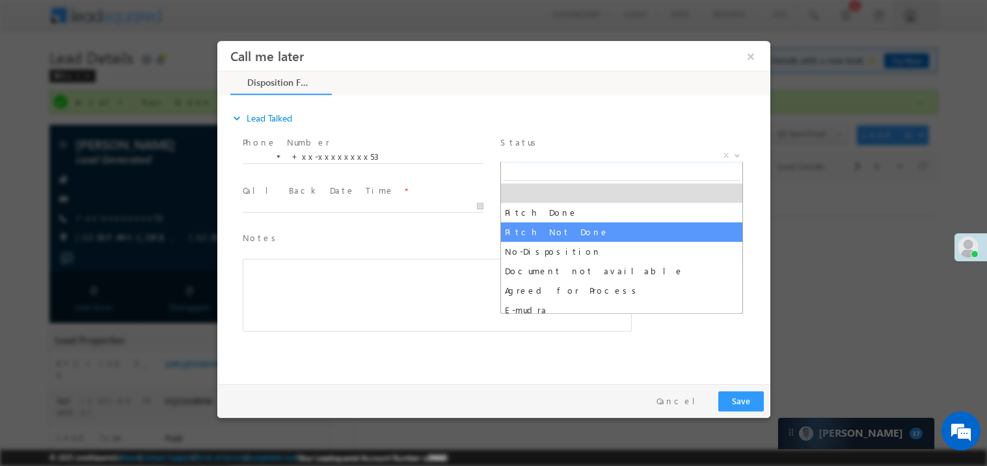
select select "Pitch Not Done"
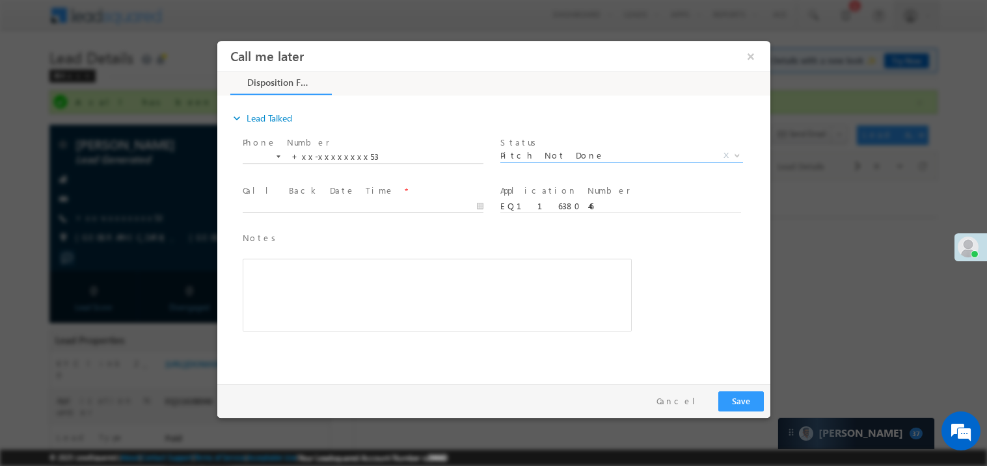
click at [319, 204] on body "Call me later ×" at bounding box center [493, 209] width 553 height 338
type input "10/09/25 1:07 PM"
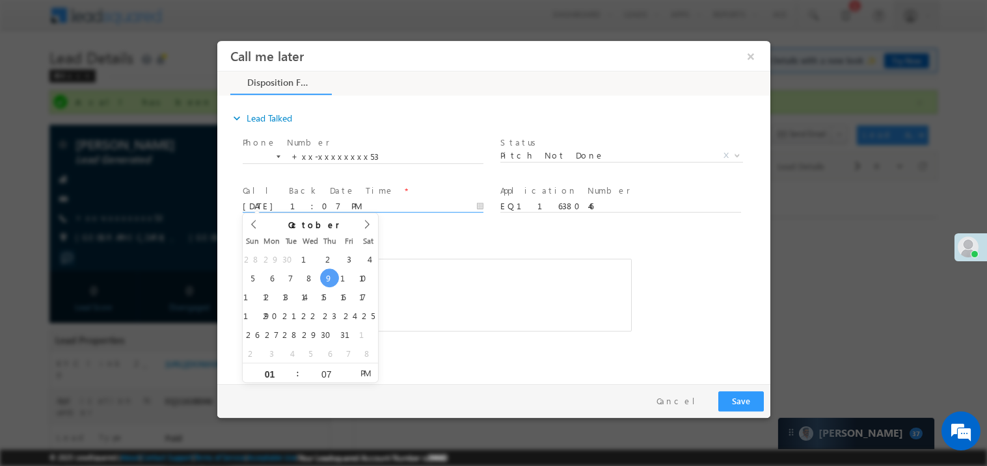
click at [460, 285] on div "Rich Text Editor, 40788eee-0fb2-11ec-a811-0adc8a9d82c2__tab1__section1__Notes__…" at bounding box center [436, 294] width 389 height 73
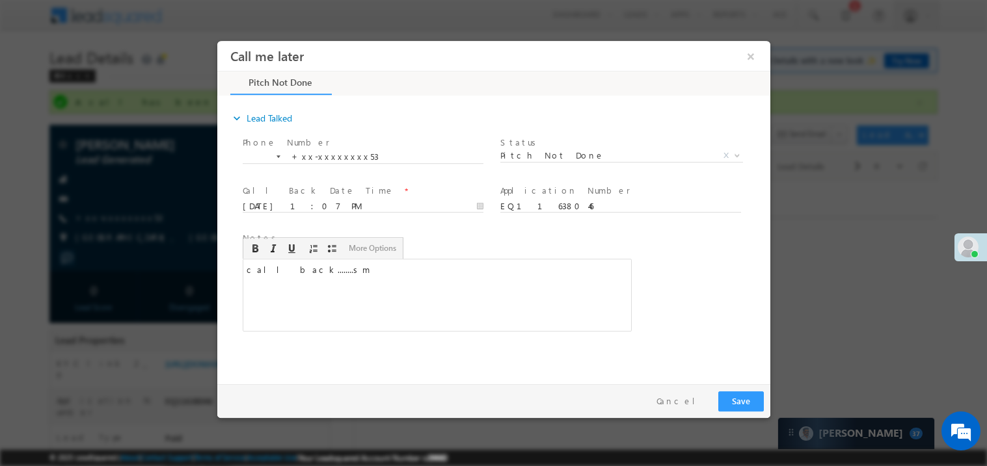
click at [743, 405] on button "Save" at bounding box center [740, 401] width 46 height 20
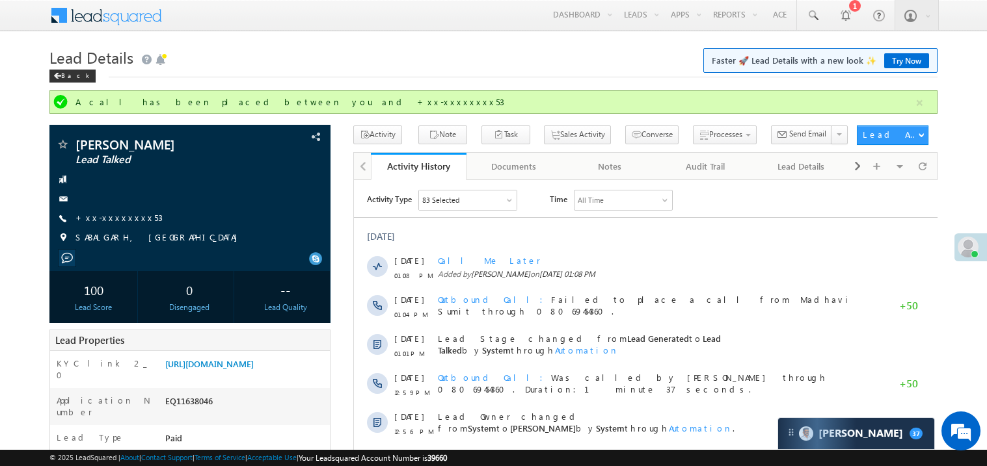
click at [912, 60] on link "Try Now" at bounding box center [906, 60] width 45 height 15
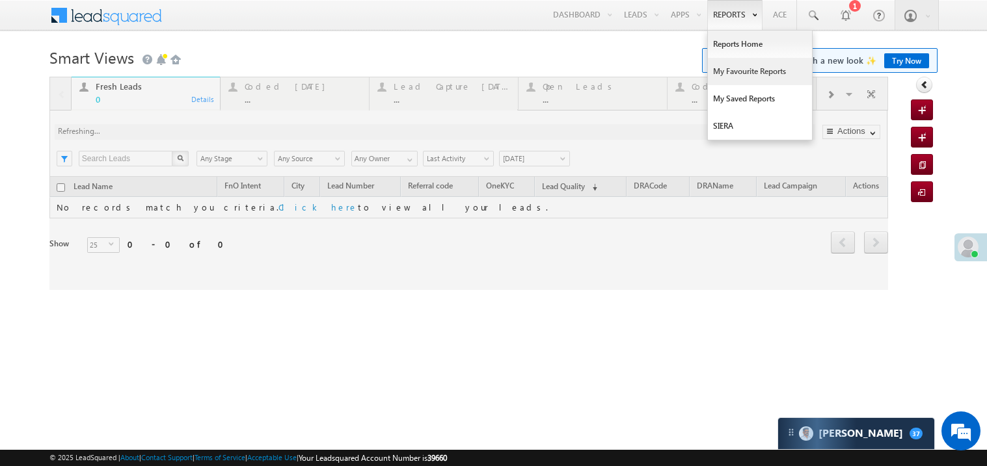
click at [730, 78] on link "My Favourite Reports" at bounding box center [760, 71] width 104 height 27
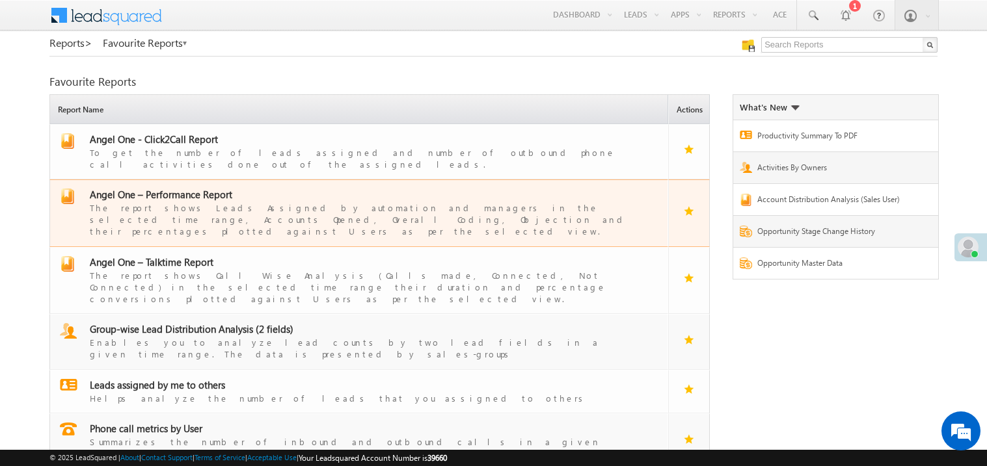
click at [180, 188] on span "Angel One – Performance Report" at bounding box center [161, 194] width 142 height 13
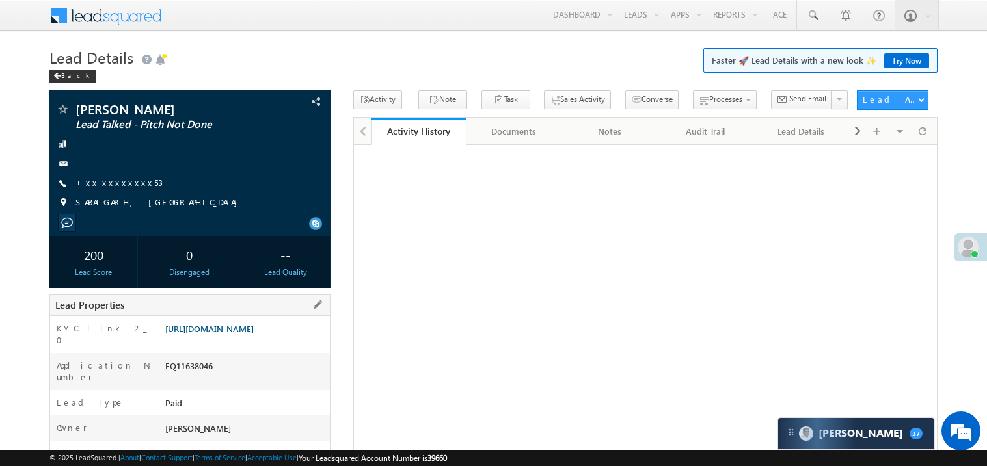
click at [251, 334] on link "https://angelbroking1-pk3em7sa.customui-test.leadsquared.com?leadId=64f2459f-25…" at bounding box center [209, 328] width 88 height 11
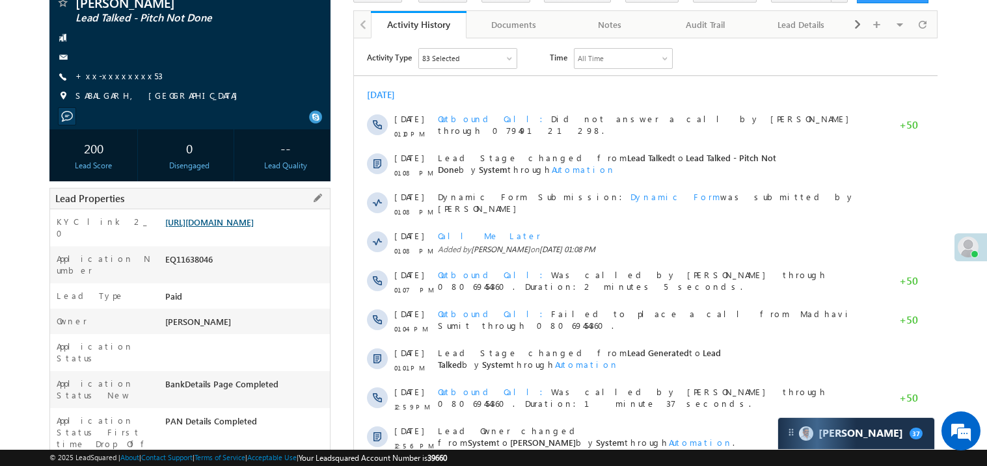
scroll to position [181, 0]
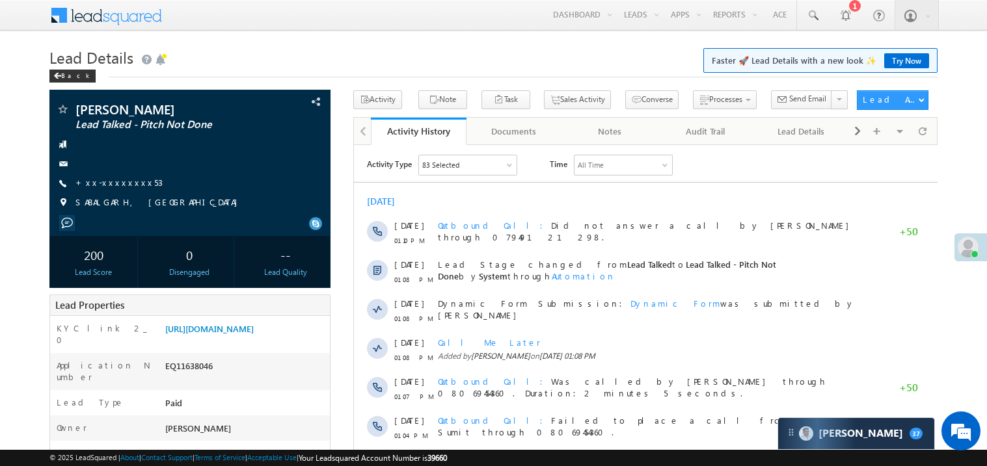
click at [899, 56] on link "Try Now" at bounding box center [906, 60] width 45 height 15
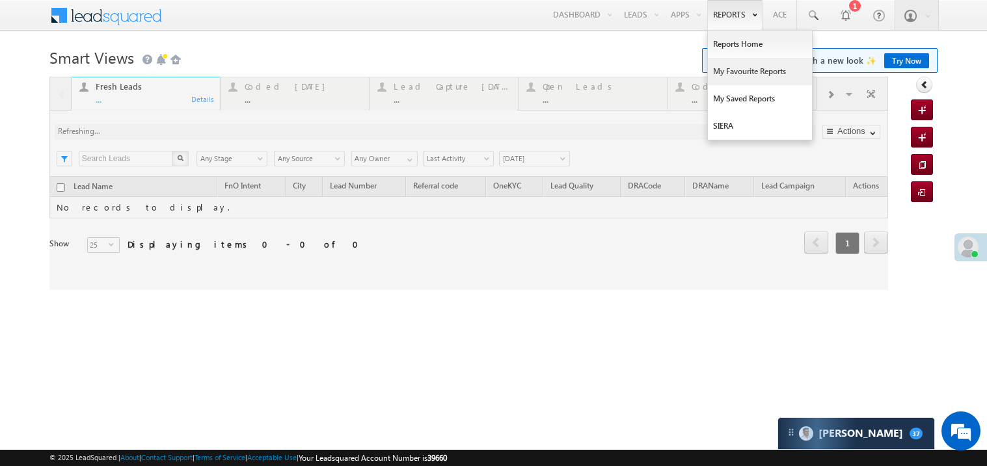
click at [730, 69] on link "My Favourite Reports" at bounding box center [760, 71] width 104 height 27
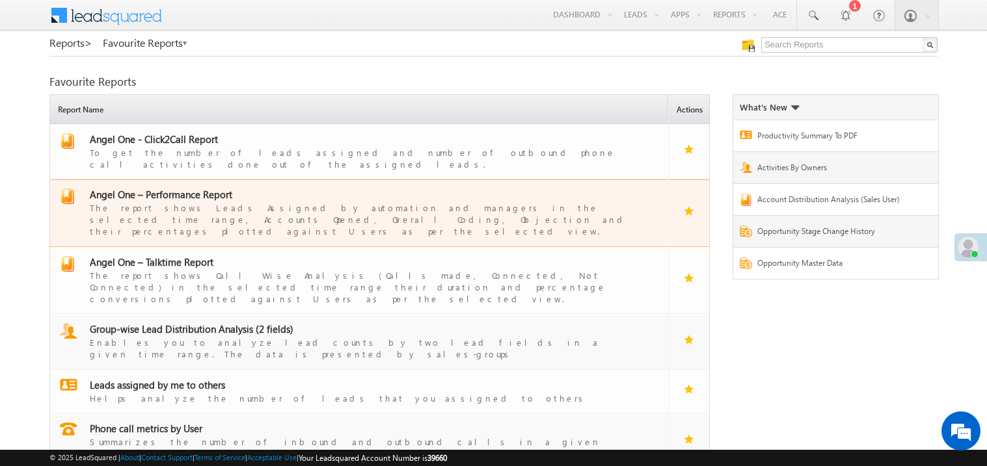
click at [188, 189] on span "Angel One – Performance Report" at bounding box center [161, 194] width 142 height 13
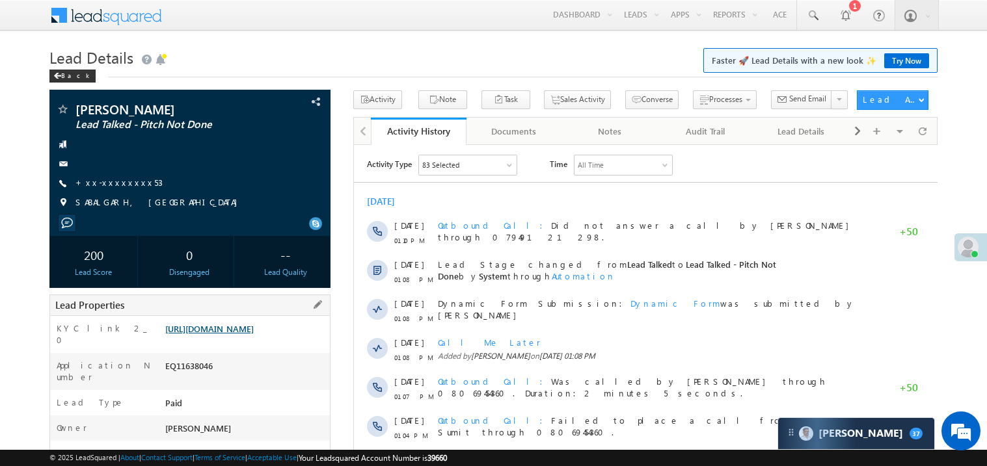
click at [253, 334] on link "https://angelbroking1-pk3em7sa.customui-test.leadsquared.com?leadId=64f2459f-25…" at bounding box center [209, 328] width 88 height 11
click at [116, 180] on link "+xx-xxxxxxxx53" at bounding box center [118, 182] width 87 height 11
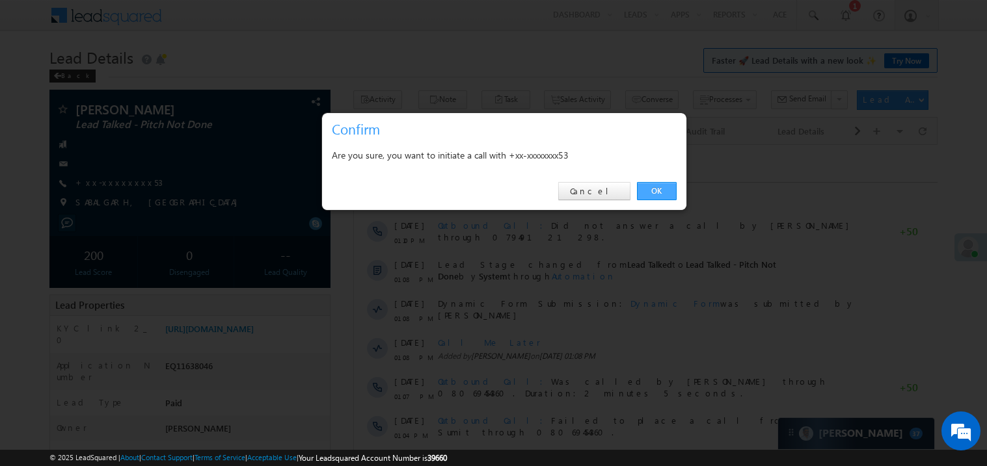
click at [656, 188] on link "OK" at bounding box center [657, 191] width 40 height 18
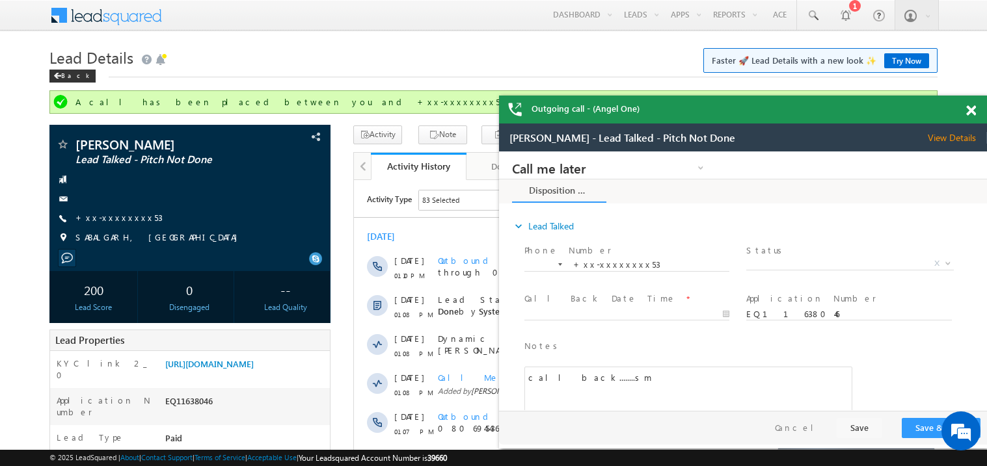
click at [976, 106] on div at bounding box center [978, 108] width 18 height 25
click at [122, 220] on link "+xx-xxxxxxxx53" at bounding box center [118, 217] width 87 height 11
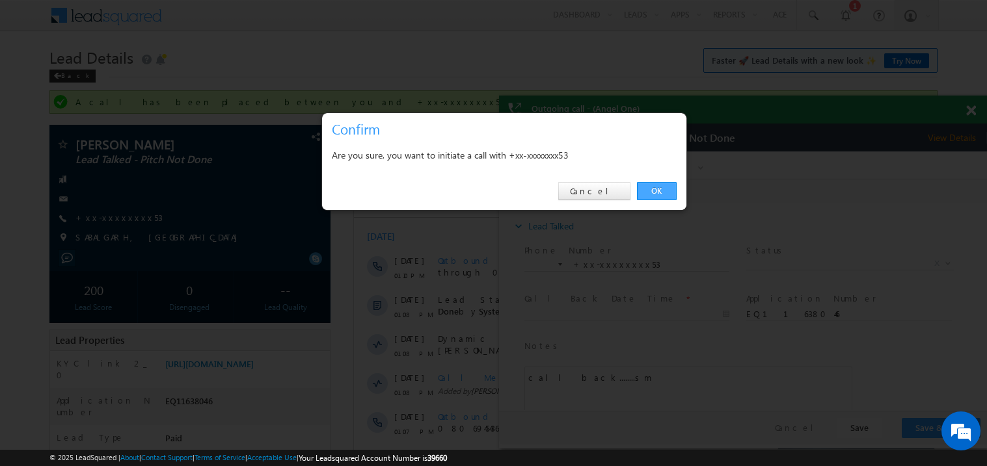
click at [656, 192] on link "OK" at bounding box center [657, 191] width 40 height 18
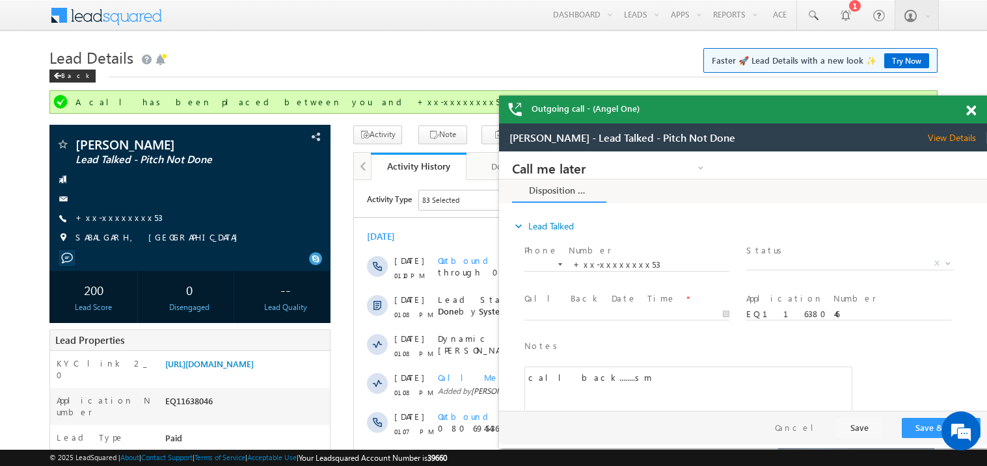
click at [972, 110] on span at bounding box center [971, 110] width 10 height 11
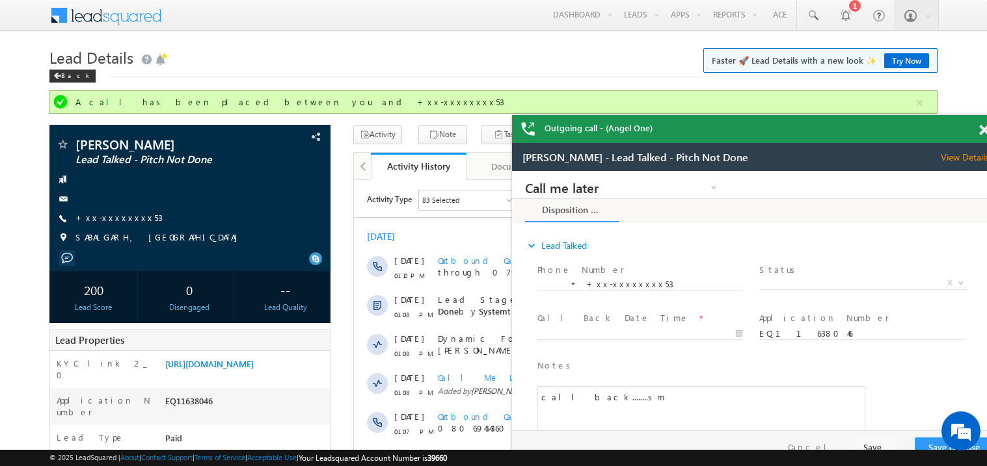
drag, startPoint x: 905, startPoint y: 127, endPoint x: 844, endPoint y: 105, distance: 65.0
click at [844, 115] on div "Outgoing call - (Angel One)" at bounding box center [756, 129] width 488 height 28
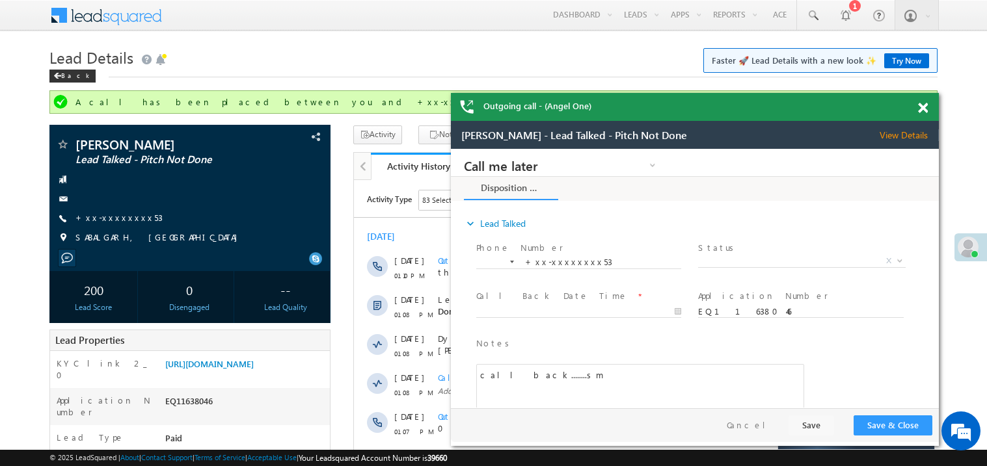
click at [923, 109] on span at bounding box center [923, 108] width 10 height 11
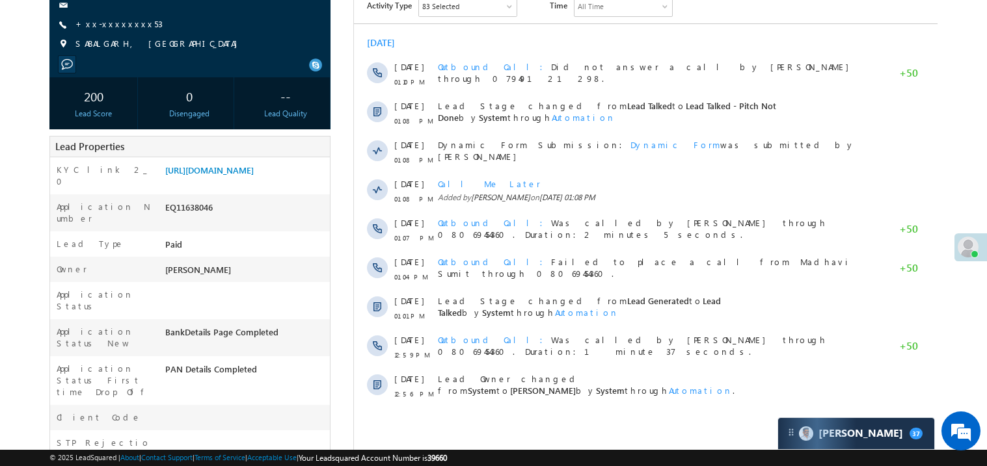
scroll to position [233, 0]
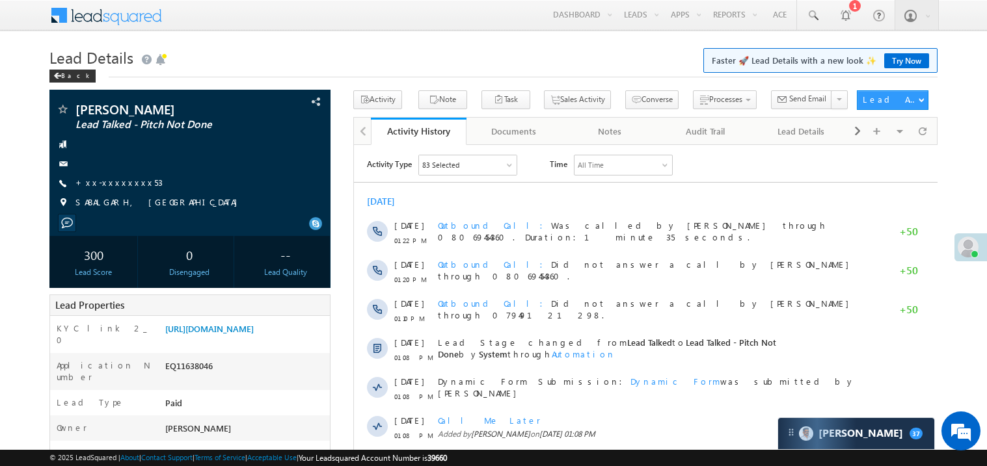
click at [912, 62] on link "Try Now" at bounding box center [906, 60] width 45 height 15
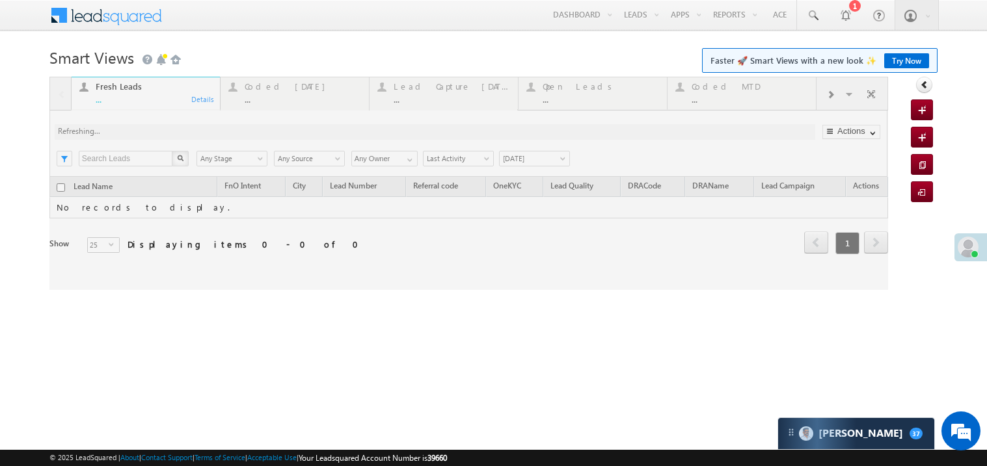
click at [904, 62] on link "Try Now" at bounding box center [906, 60] width 45 height 15
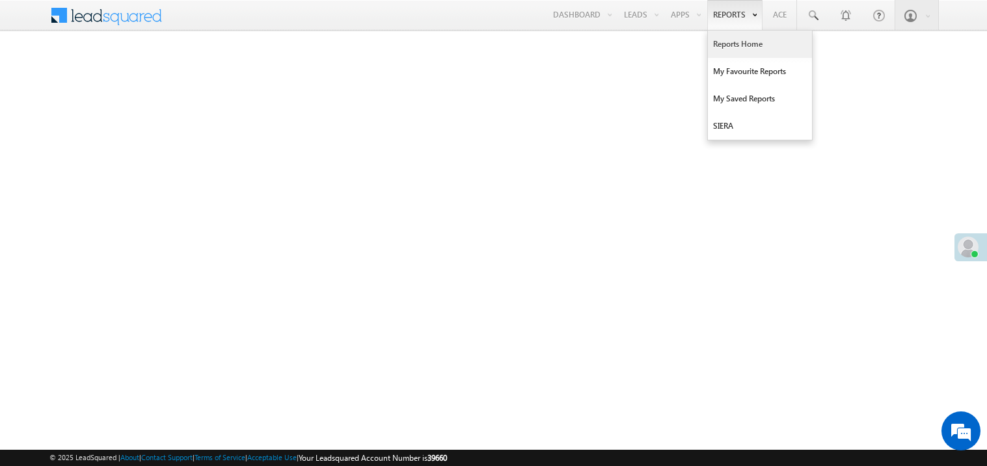
click at [720, 14] on link "Reports" at bounding box center [734, 15] width 55 height 30
click at [717, 77] on link "My Favourite Reports" at bounding box center [760, 71] width 104 height 27
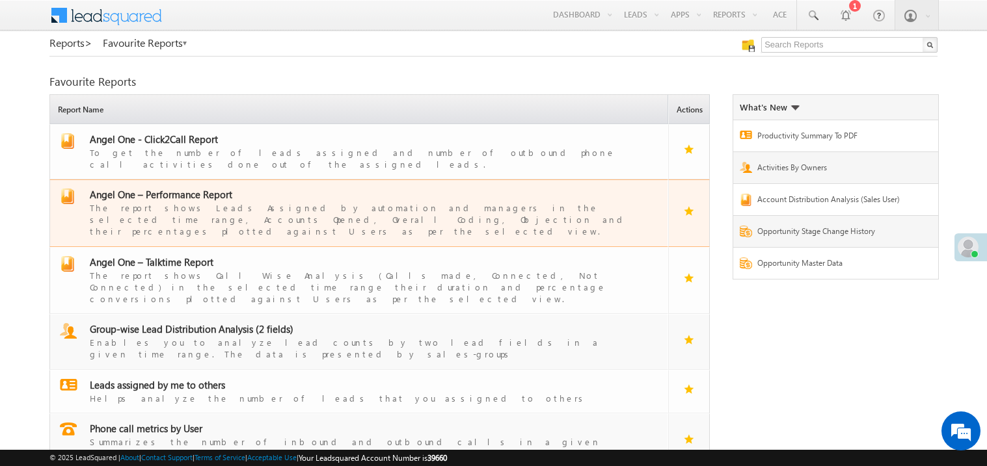
click at [180, 188] on span "Angel One – Performance Report" at bounding box center [161, 194] width 142 height 13
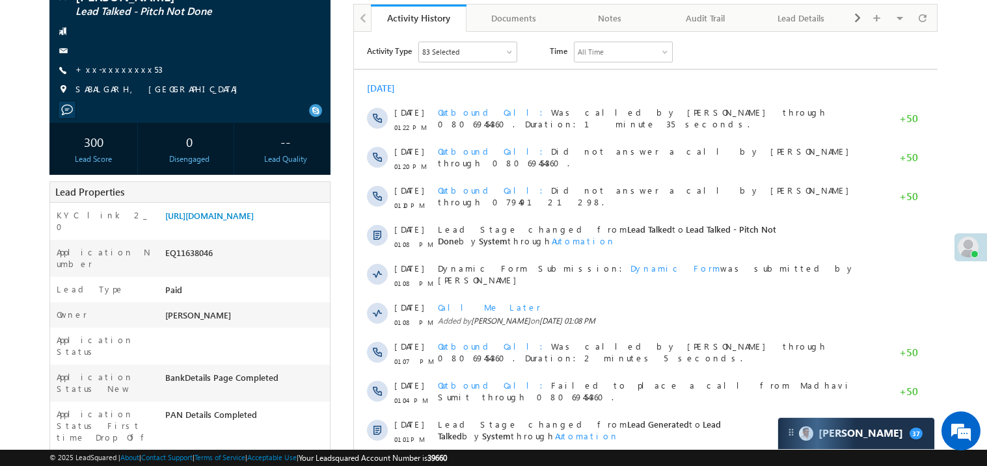
scroll to position [155, 0]
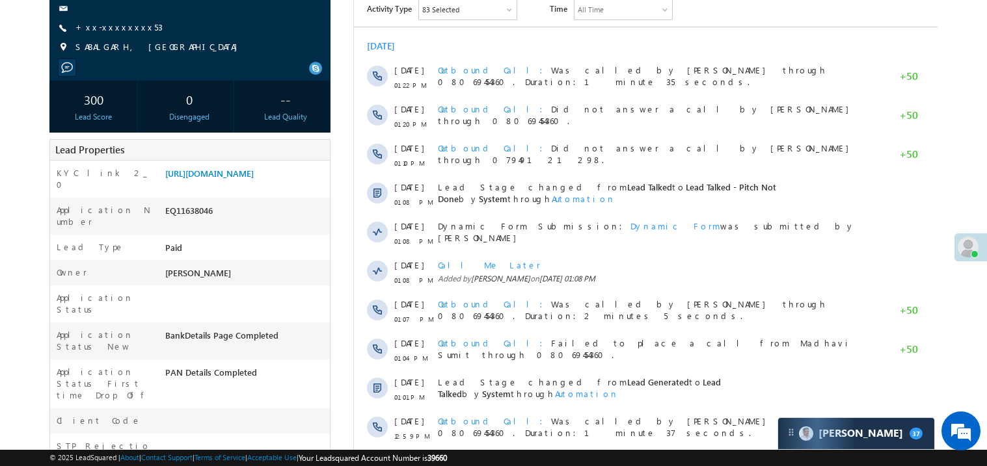
click at [168, 72] on div at bounding box center [190, 68] width 268 height 12
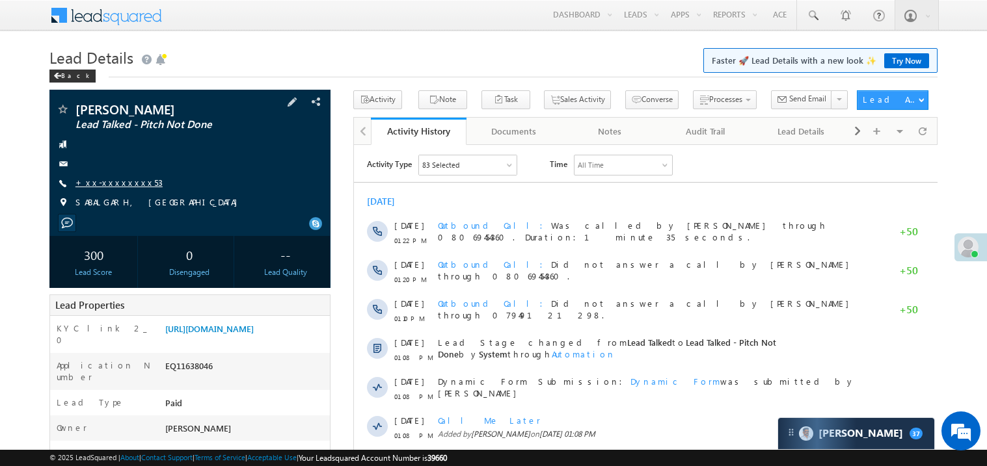
click at [113, 185] on link "+xx-xxxxxxxx53" at bounding box center [118, 182] width 87 height 11
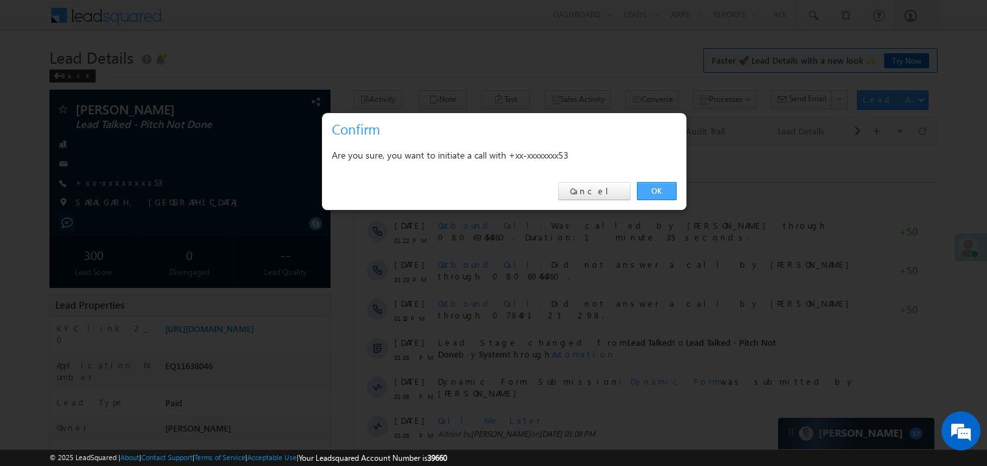
click at [656, 189] on link "OK" at bounding box center [657, 191] width 40 height 18
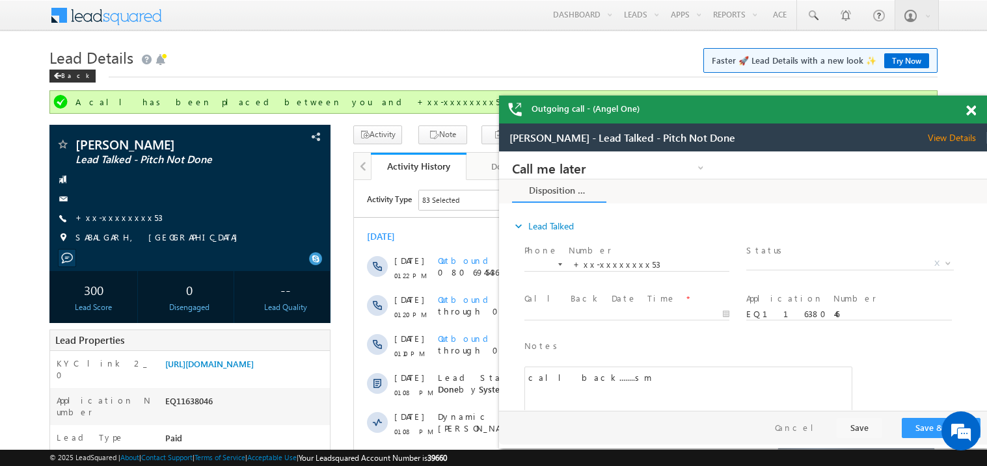
click at [971, 113] on span at bounding box center [971, 110] width 10 height 11
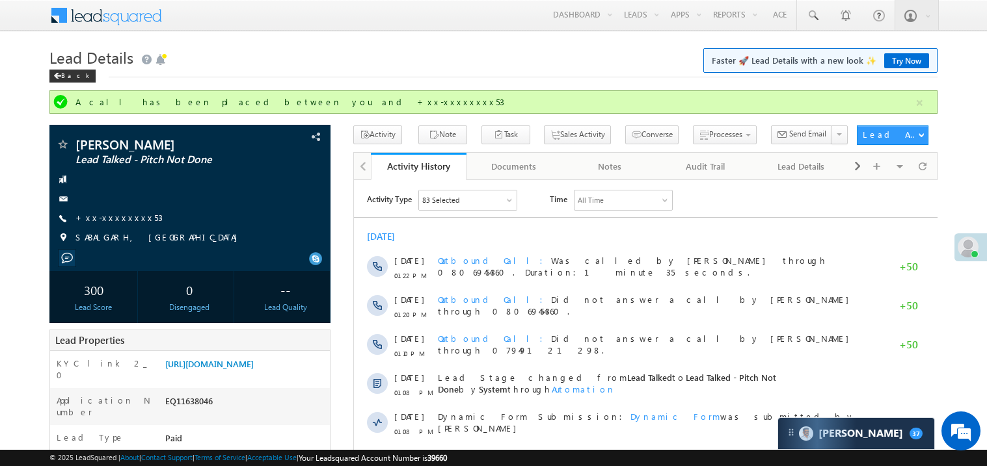
click at [291, 79] on div "Lead Details Faster 🚀 Lead Details with a new look ✨ Try Now Back" at bounding box center [493, 67] width 888 height 47
click at [115, 213] on link "+xx-xxxxxxxx53" at bounding box center [118, 217] width 87 height 11
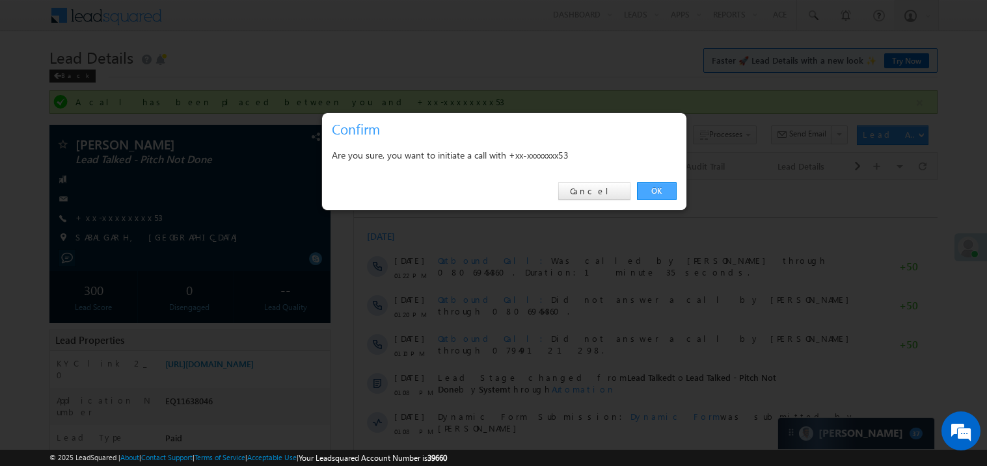
click at [656, 191] on link "OK" at bounding box center [657, 191] width 40 height 18
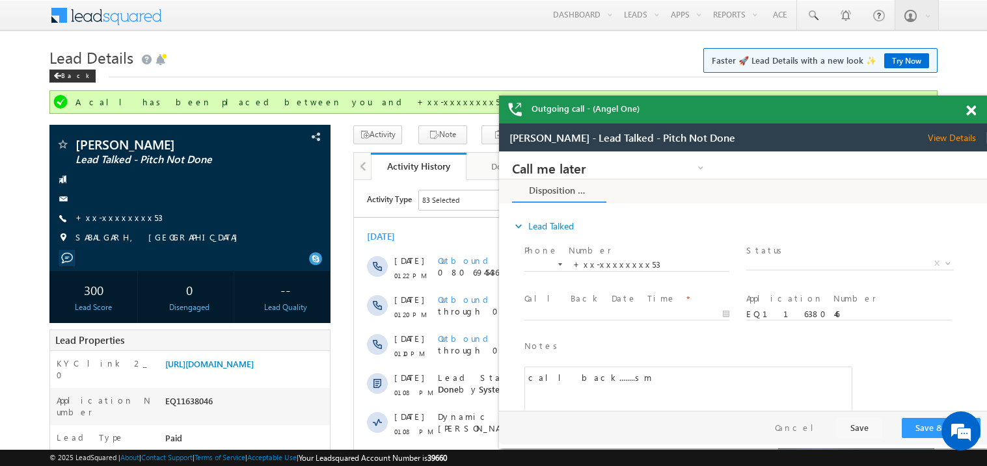
click at [972, 114] on span at bounding box center [971, 110] width 10 height 11
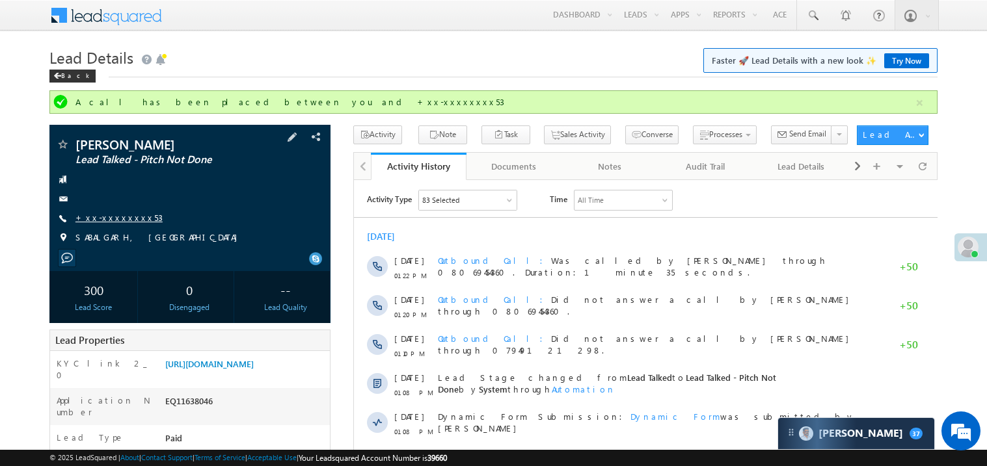
click at [124, 215] on link "+xx-xxxxxxxx53" at bounding box center [118, 217] width 87 height 11
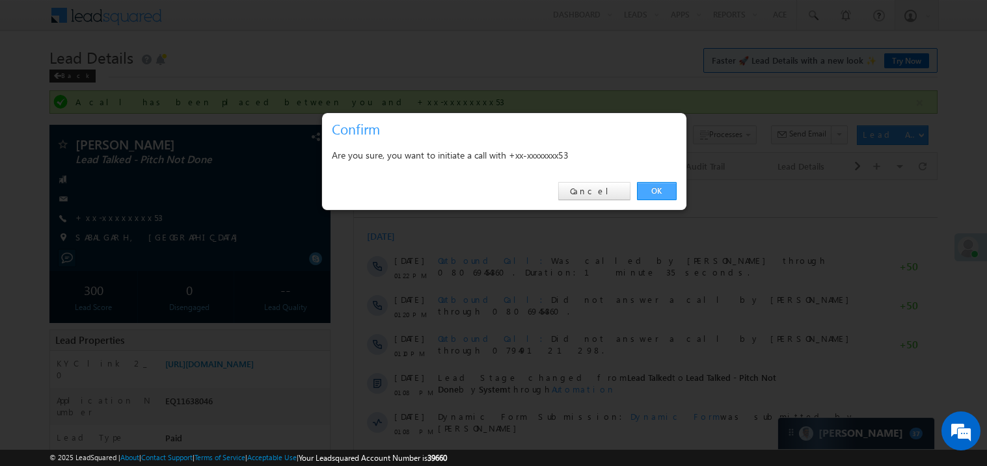
click at [663, 189] on link "OK" at bounding box center [657, 191] width 40 height 18
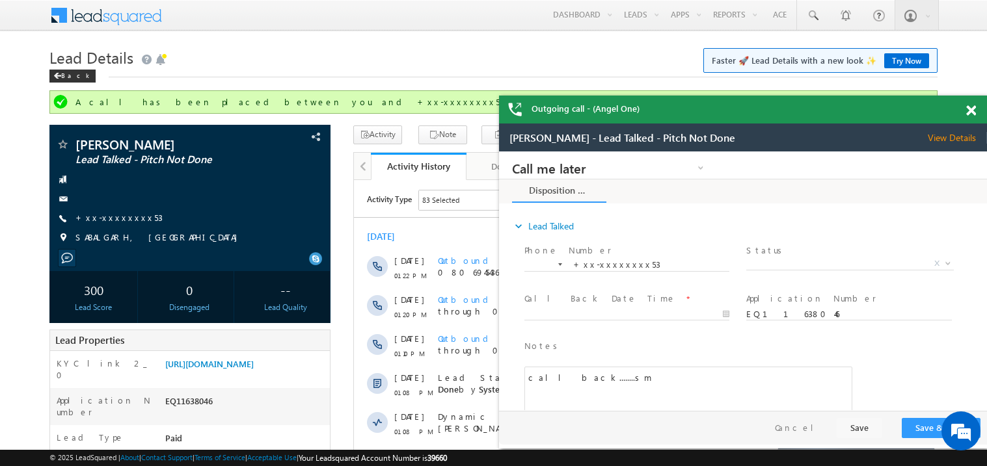
click at [968, 109] on span at bounding box center [971, 110] width 10 height 11
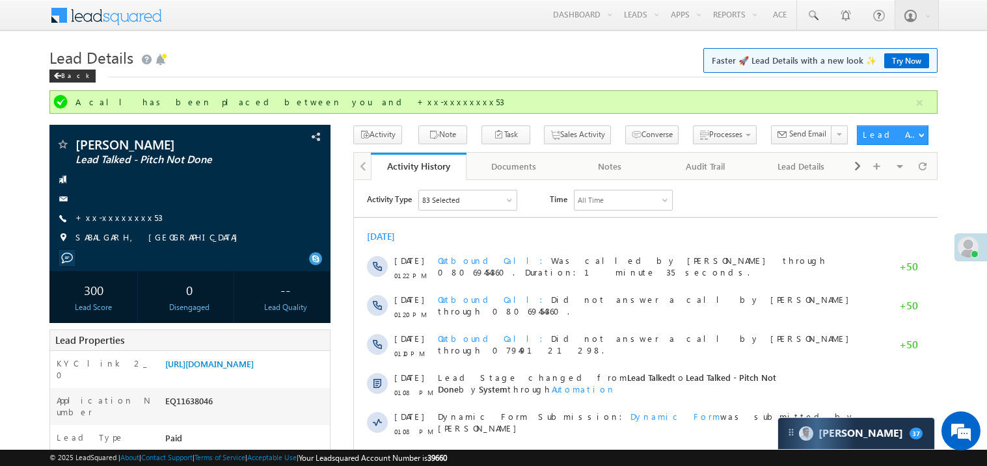
click at [911, 54] on link "Try Now" at bounding box center [906, 60] width 45 height 15
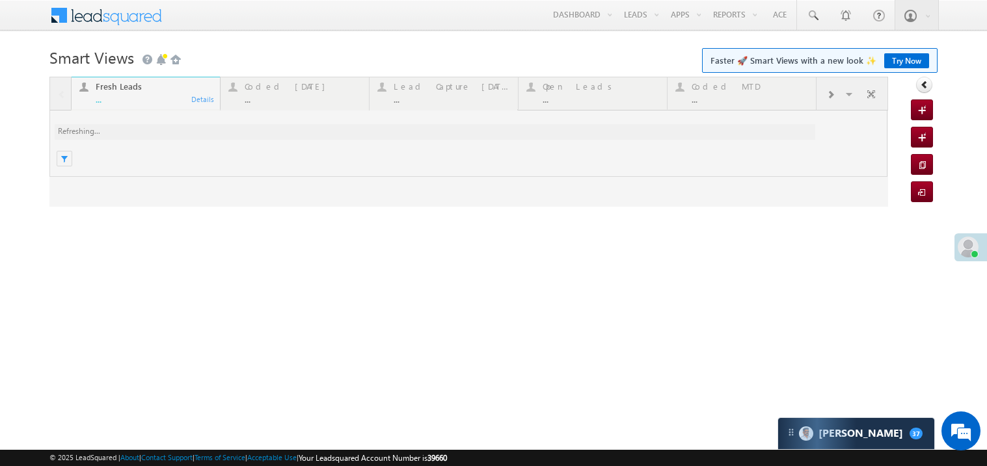
click at [901, 55] on link "Try Now" at bounding box center [906, 60] width 45 height 15
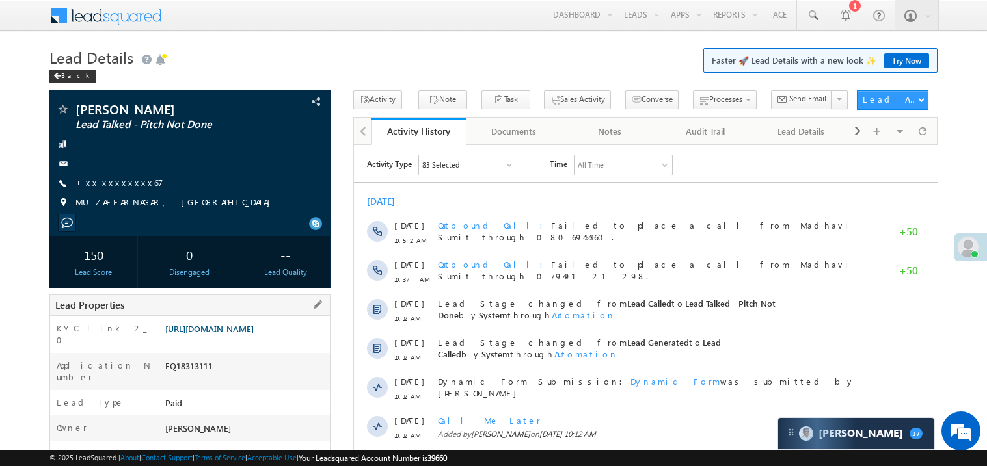
click at [254, 325] on link "[URL][DOMAIN_NAME]" at bounding box center [209, 328] width 88 height 11
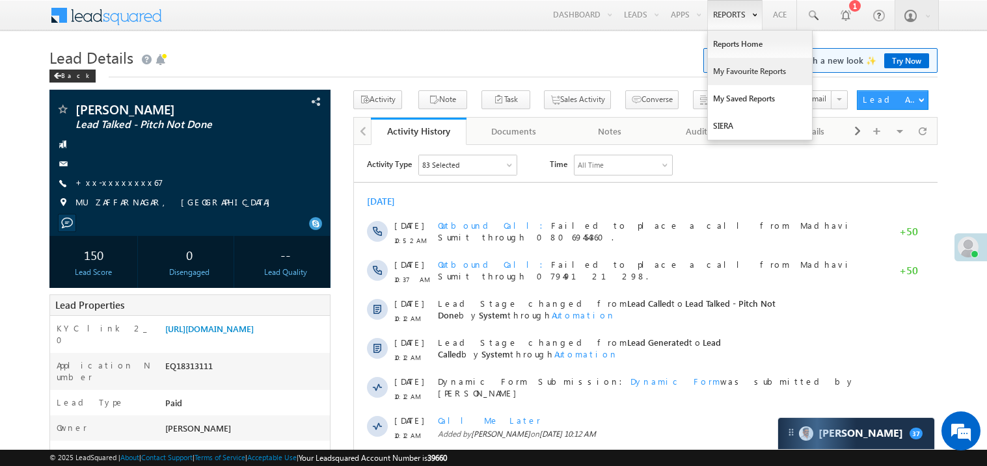
click at [730, 71] on link "My Favourite Reports" at bounding box center [760, 71] width 104 height 27
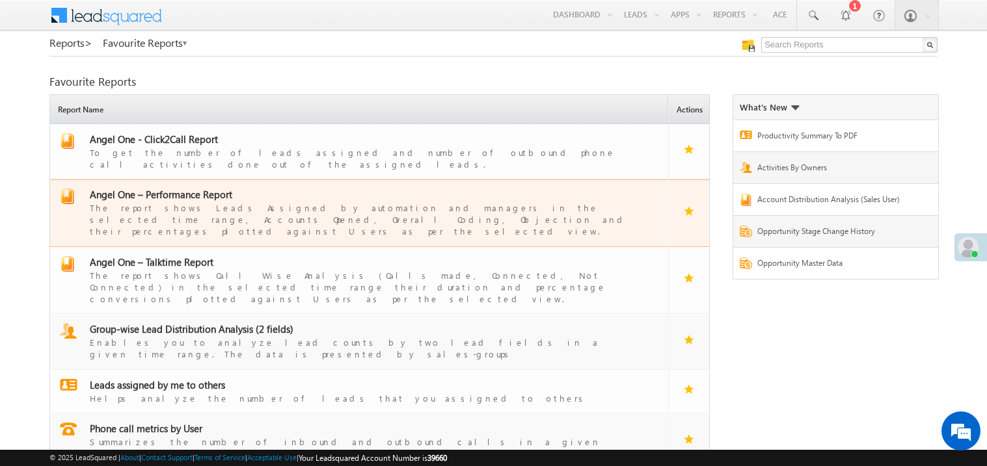
click at [187, 188] on span "Angel One – Performance Report" at bounding box center [161, 194] width 142 height 13
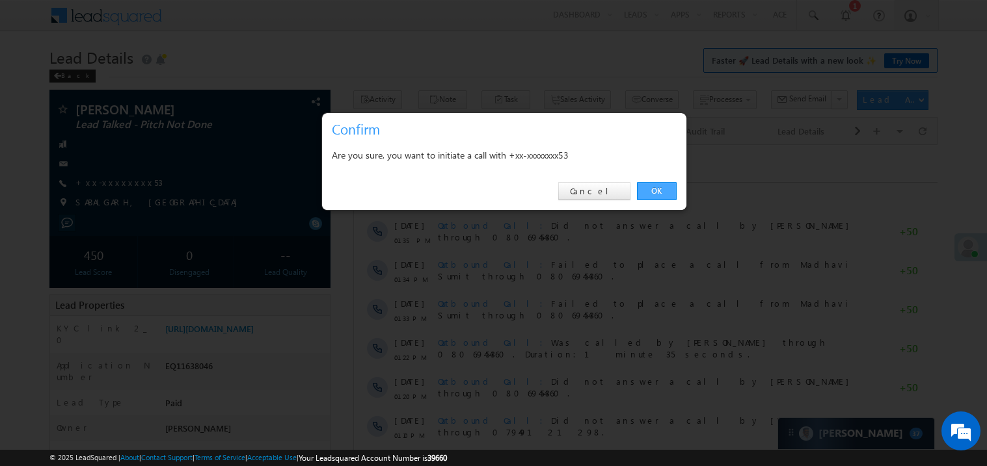
click at [659, 189] on link "OK" at bounding box center [657, 191] width 40 height 18
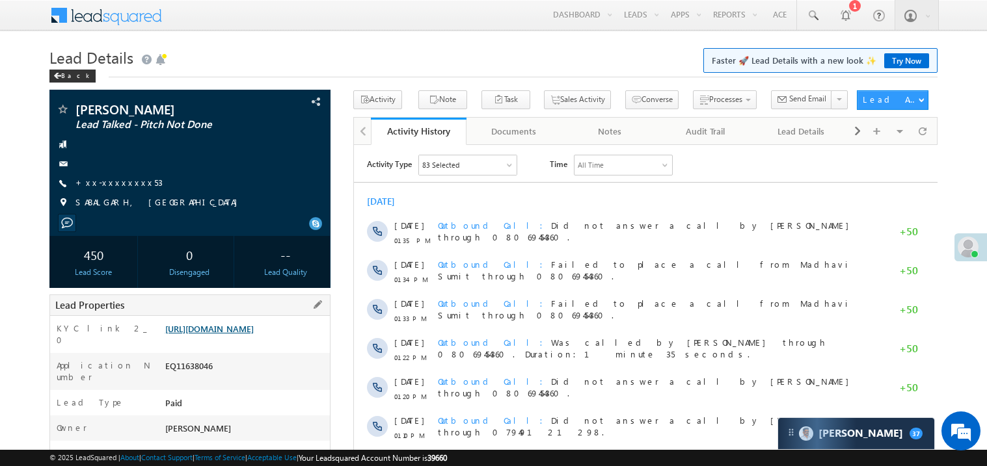
click at [254, 334] on link "https://angelbroking1-pk3em7sa.customui-test.leadsquared.com?leadId=64f2459f-25…" at bounding box center [209, 328] width 88 height 11
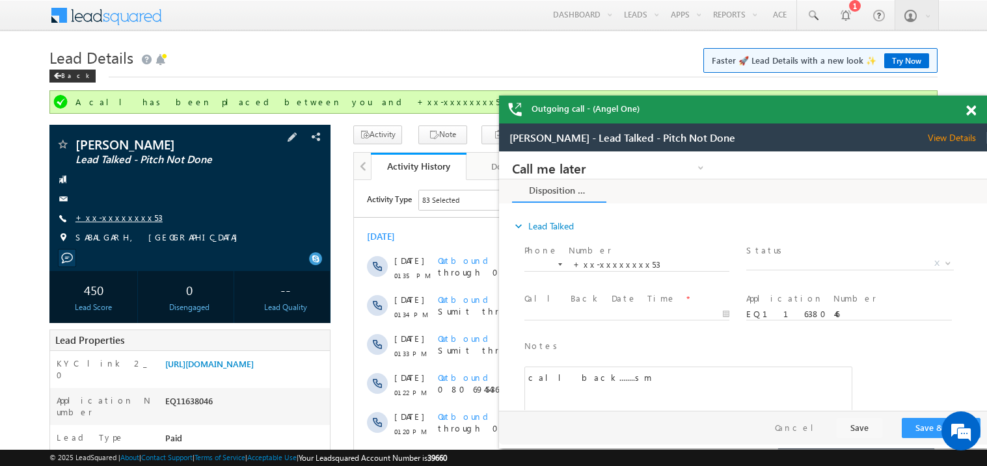
click at [116, 223] on link "+xx-xxxxxxxx53" at bounding box center [118, 217] width 87 height 11
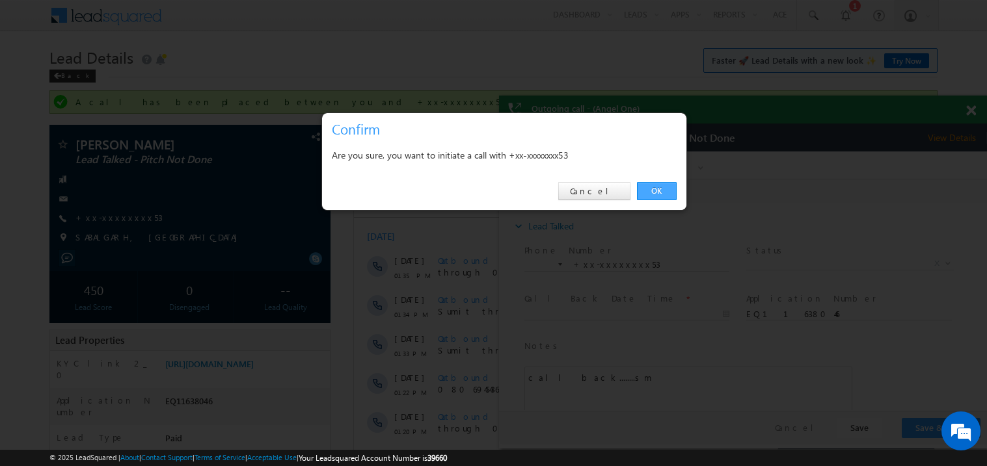
click at [653, 182] on link "OK" at bounding box center [657, 191] width 40 height 18
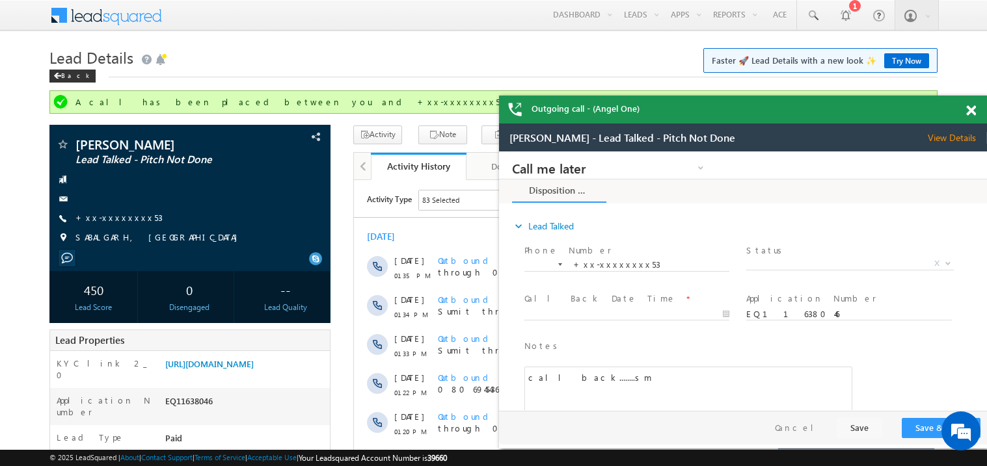
click at [972, 108] on span at bounding box center [971, 110] width 10 height 11
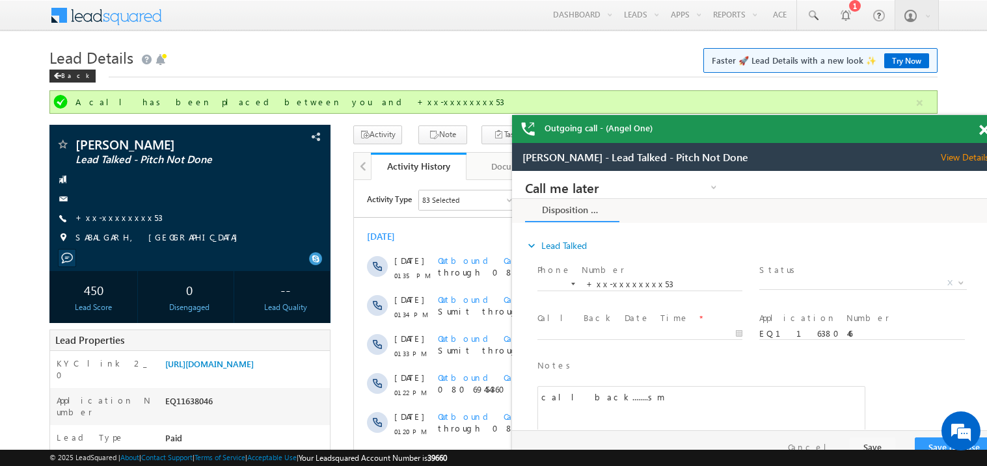
click at [868, 140] on div "Outgoing call - (Angel One)" at bounding box center [756, 129] width 488 height 28
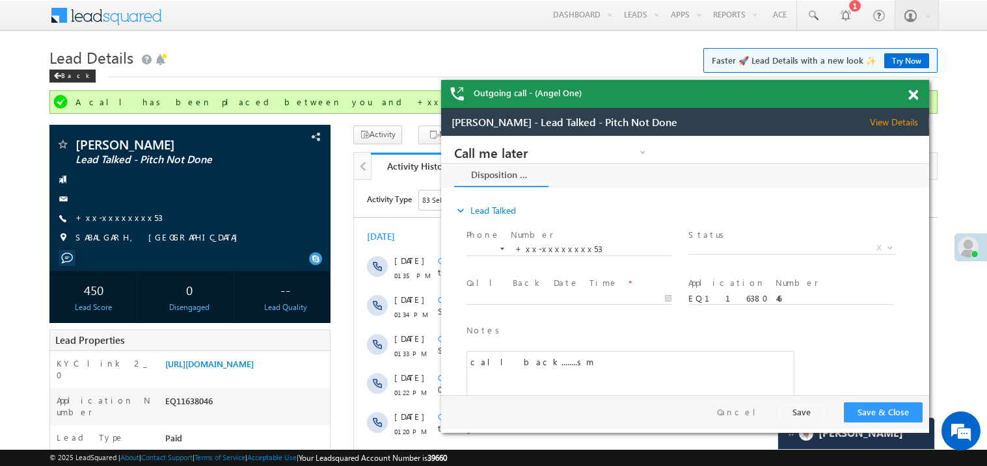
drag, startPoint x: 868, startPoint y: 140, endPoint x: 741, endPoint y: 78, distance: 140.8
click at [741, 80] on div "Outgoing call - (Angel One)" at bounding box center [685, 94] width 488 height 28
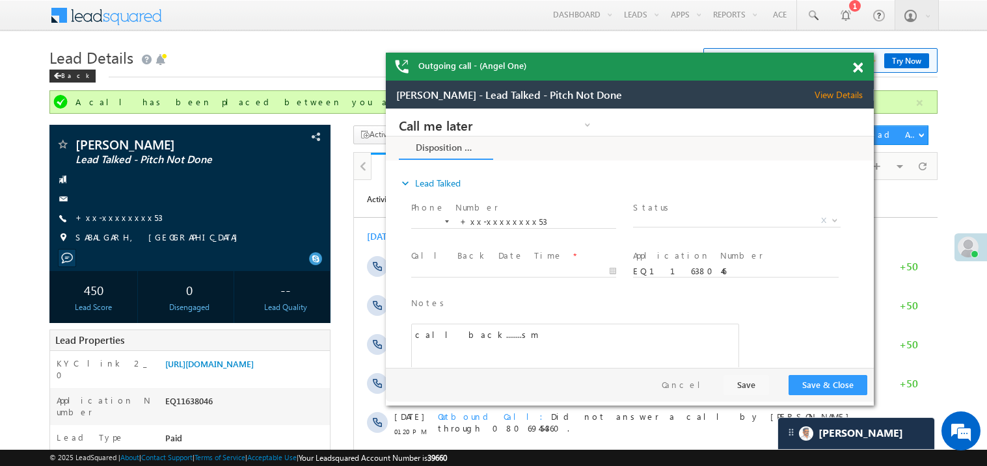
click at [855, 72] on span at bounding box center [858, 67] width 10 height 11
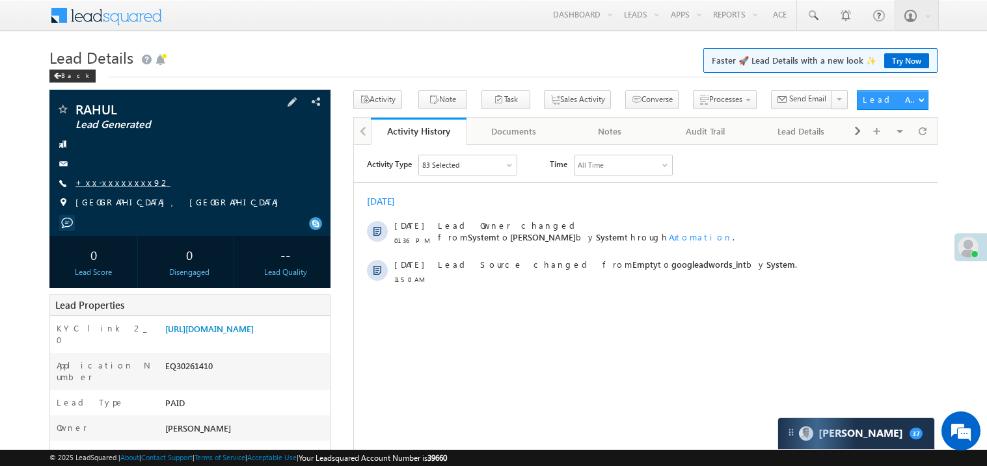
click at [114, 177] on link "+xx-xxxxxxxx92" at bounding box center [122, 182] width 95 height 11
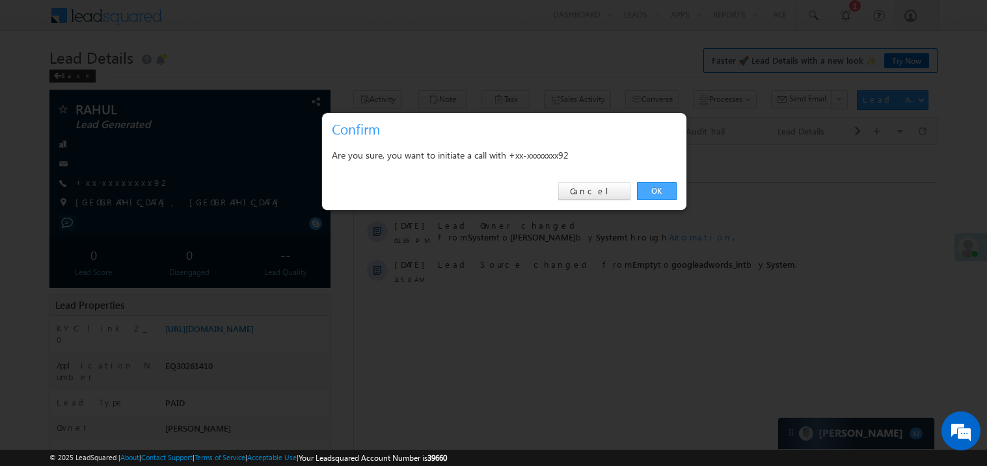
click at [649, 185] on link "OK" at bounding box center [657, 191] width 40 height 18
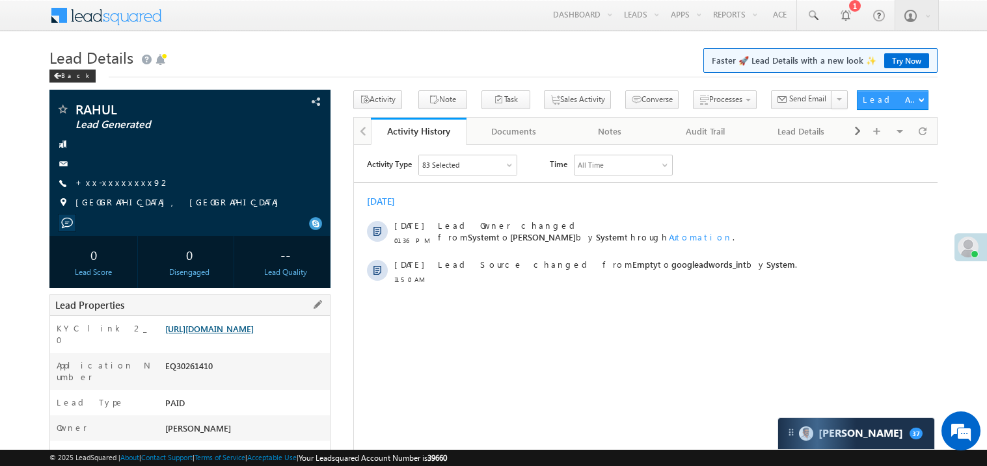
click at [254, 334] on link "[URL][DOMAIN_NAME]" at bounding box center [209, 328] width 88 height 11
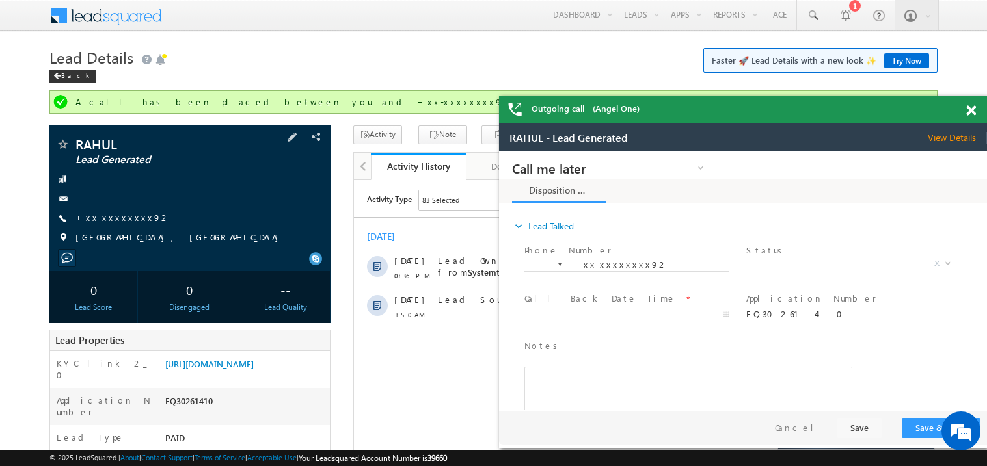
click at [118, 222] on link "+xx-xxxxxxxx92" at bounding box center [122, 217] width 95 height 11
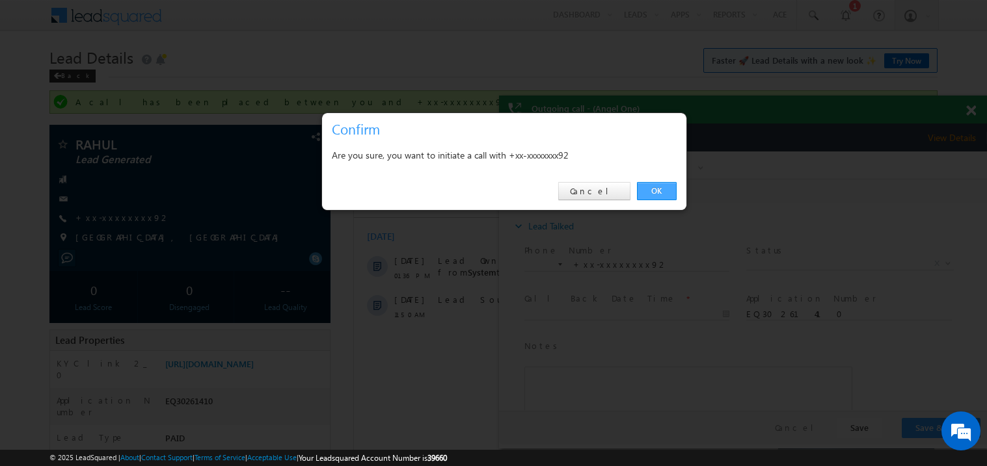
click at [652, 188] on link "OK" at bounding box center [657, 191] width 40 height 18
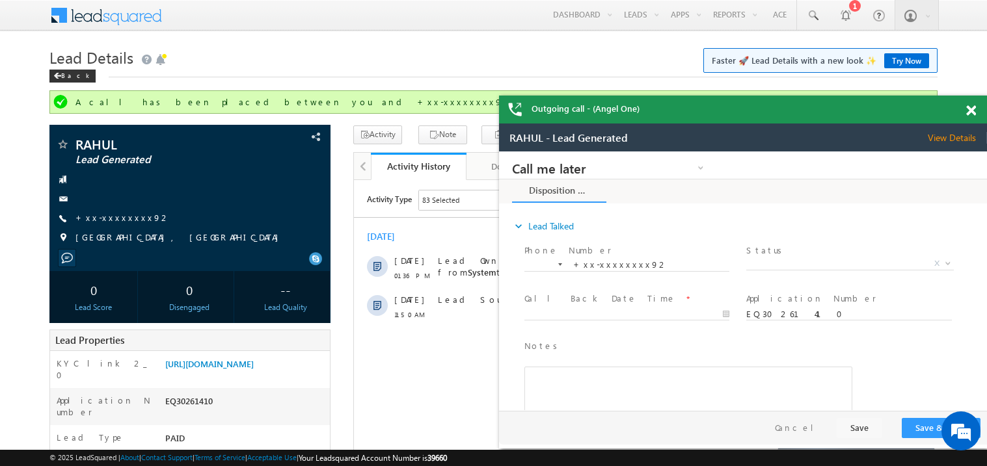
click at [972, 113] on span at bounding box center [971, 110] width 10 height 11
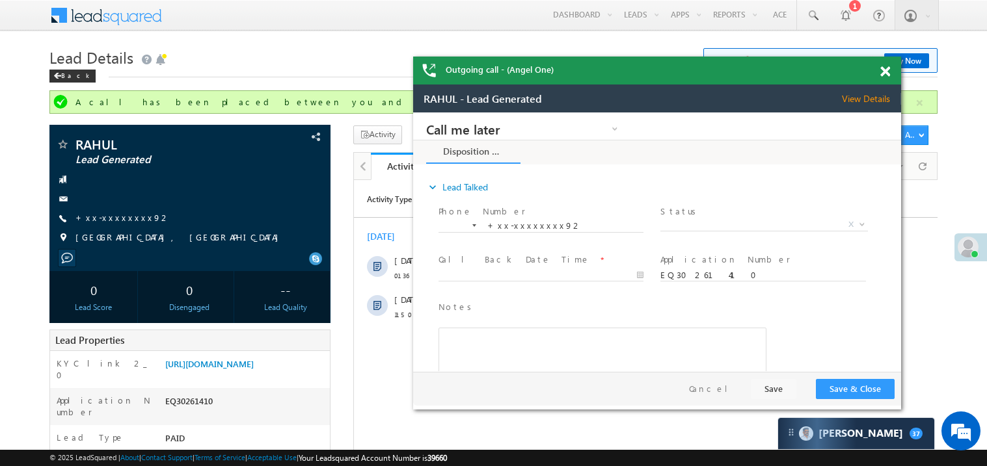
drag, startPoint x: 832, startPoint y: 125, endPoint x: 734, endPoint y: 66, distance: 114.9
click at [734, 66] on div "Outgoing call - (Angel One)" at bounding box center [657, 71] width 488 height 28
click at [887, 73] on span at bounding box center [885, 71] width 10 height 11
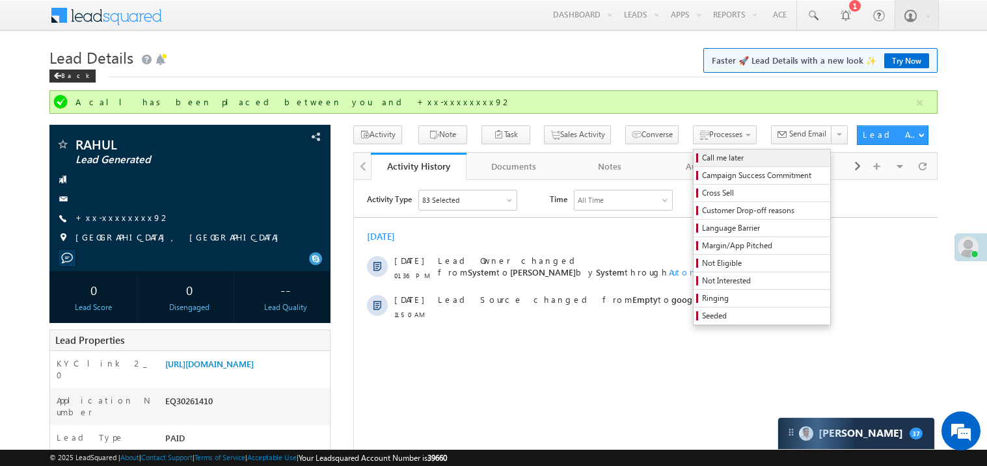
click at [702, 153] on span "Call me later" at bounding box center [764, 158] width 124 height 12
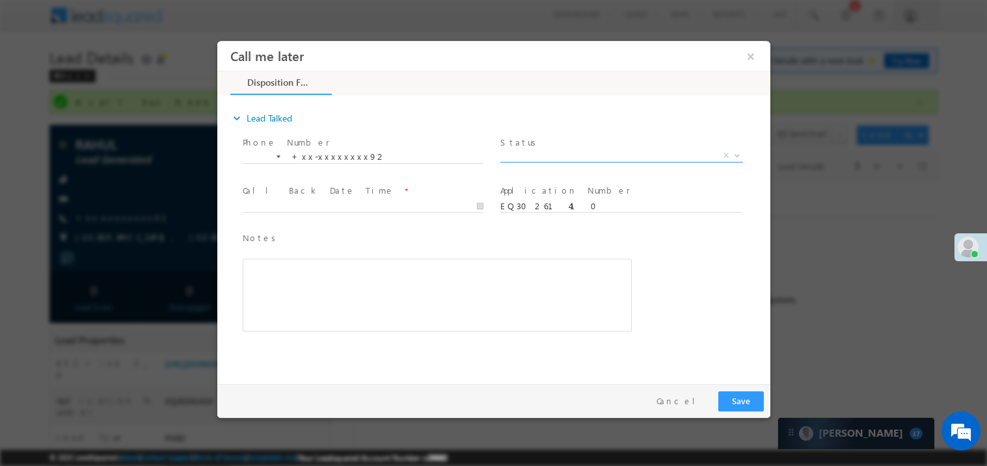
click at [555, 157] on span "X" at bounding box center [620, 155] width 243 height 13
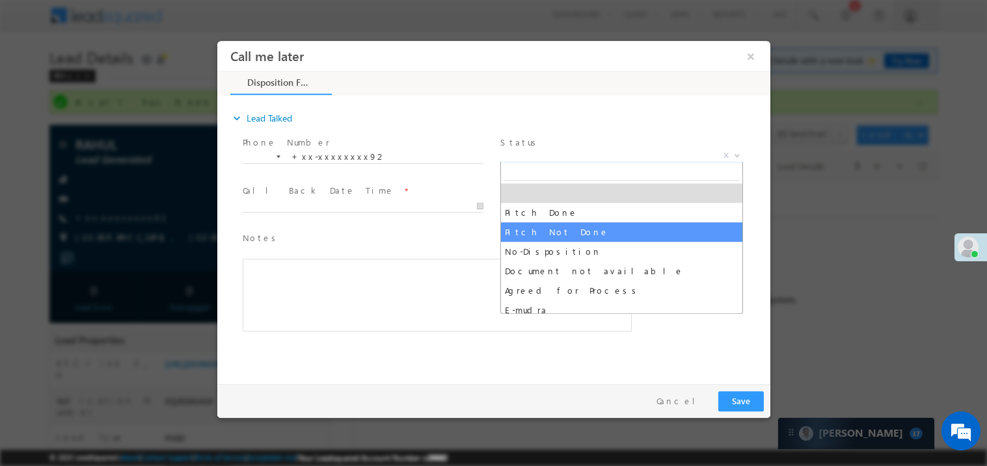
select select "Pitch Not Done"
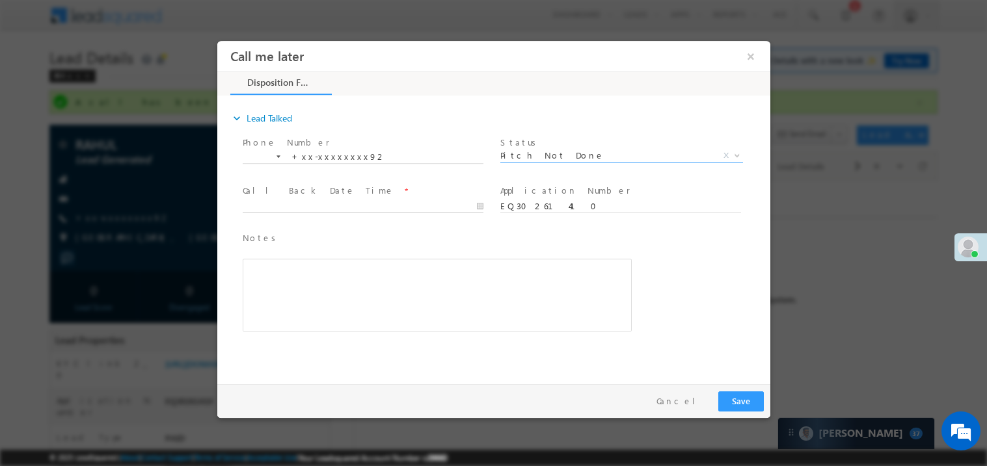
click at [319, 204] on body "Call me later ×" at bounding box center [493, 209] width 553 height 338
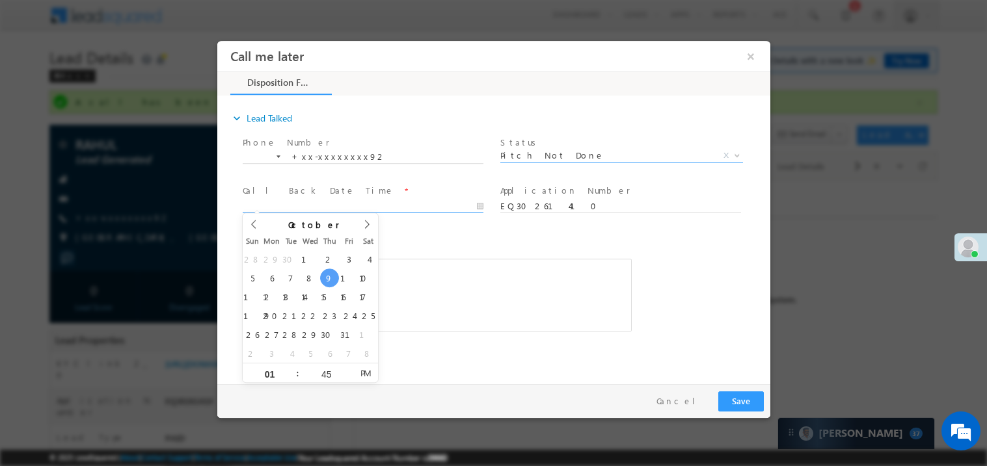
type input "10/09/25 1:45 PM"
click at [544, 297] on div "Rich Text Editor, 40788eee-0fb2-11ec-a811-0adc8a9d82c2__tab1__section1__Notes__…" at bounding box center [436, 294] width 389 height 73
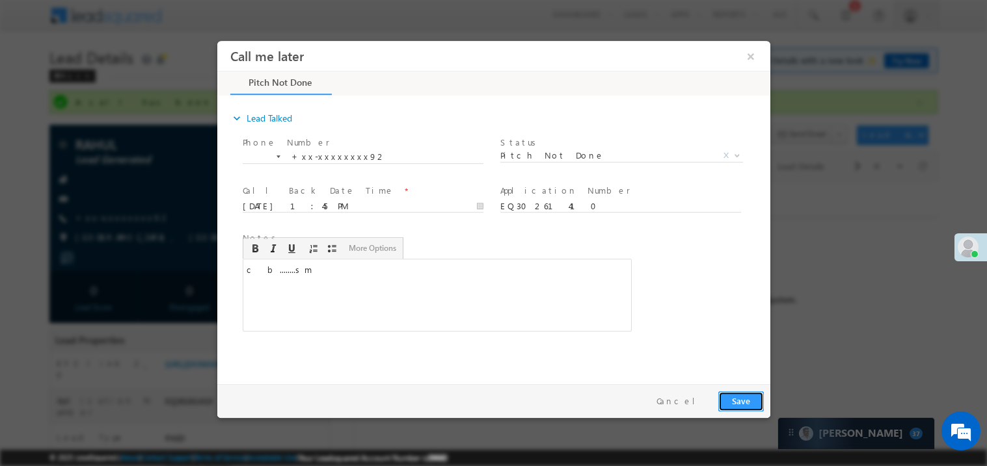
click at [747, 400] on button "Save" at bounding box center [740, 401] width 46 height 20
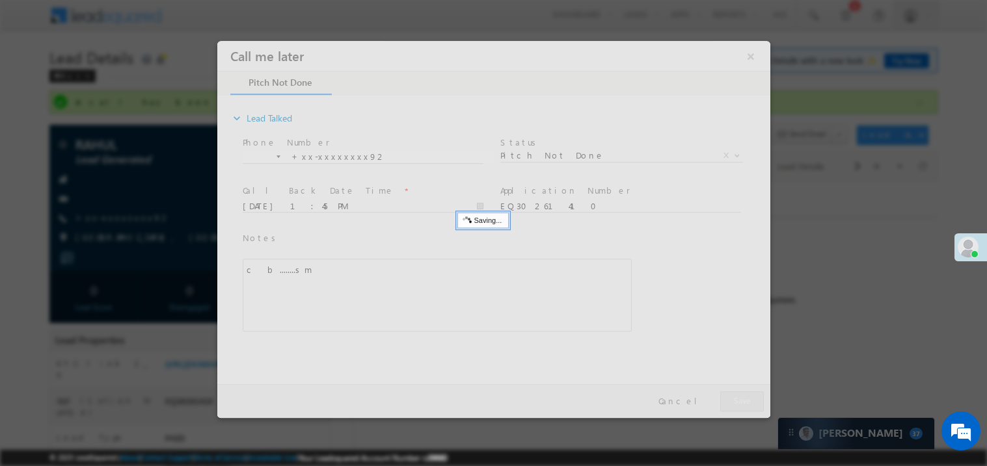
click at [747, 400] on div at bounding box center [493, 228] width 553 height 377
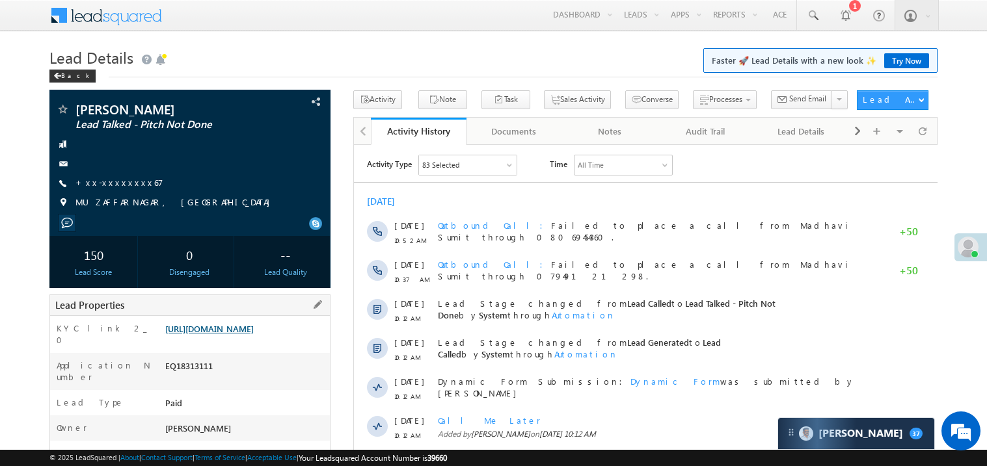
click at [237, 334] on link "[URL][DOMAIN_NAME]" at bounding box center [209, 328] width 88 height 11
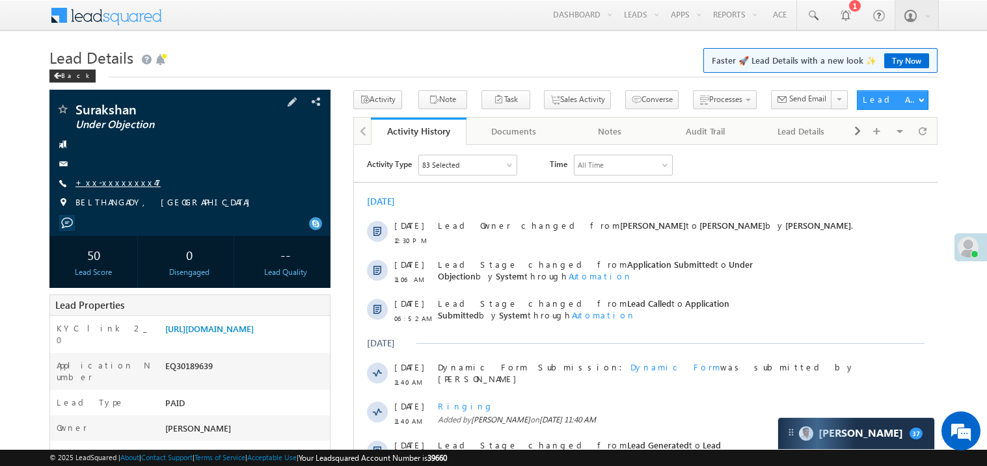
click at [104, 178] on link "+xx-xxxxxxxx47" at bounding box center [117, 182] width 85 height 11
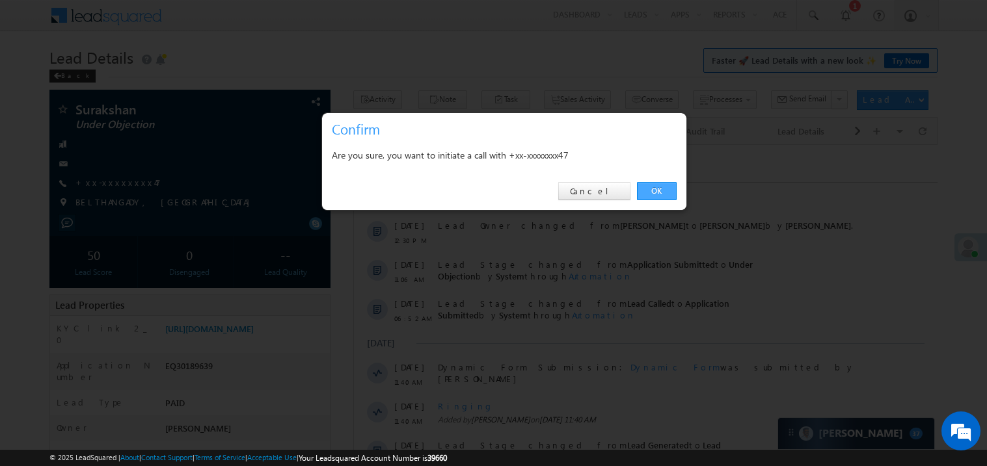
click at [656, 192] on link "OK" at bounding box center [657, 191] width 40 height 18
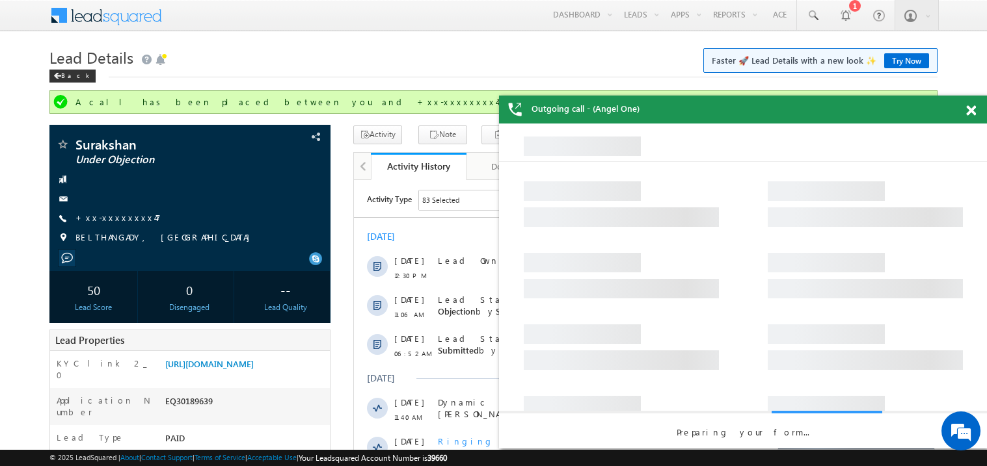
click at [972, 109] on span at bounding box center [971, 110] width 10 height 11
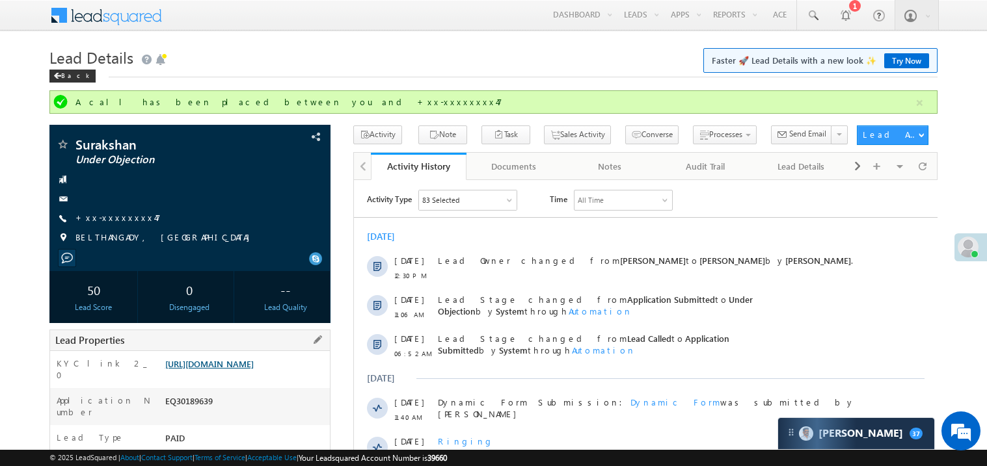
click at [237, 369] on link "[URL][DOMAIN_NAME]" at bounding box center [209, 363] width 88 height 11
click at [901, 62] on link "Try Now" at bounding box center [906, 60] width 45 height 15
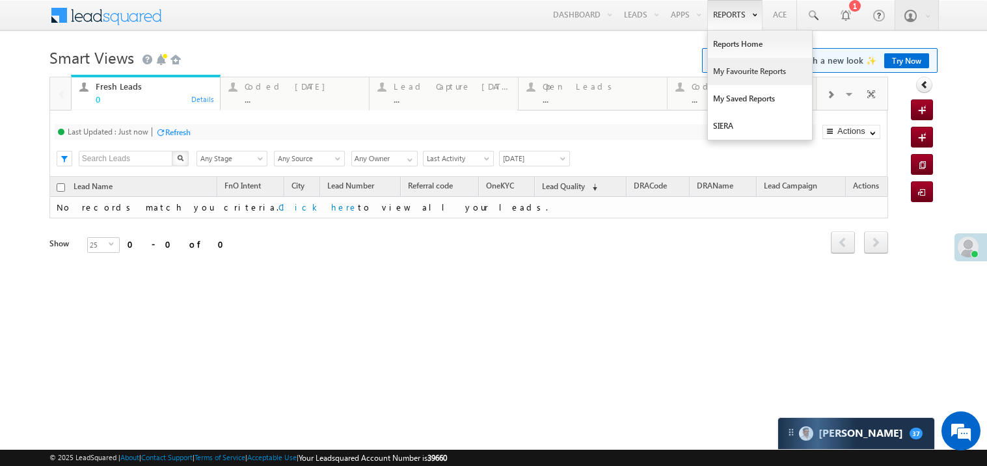
click at [734, 72] on link "My Favourite Reports" at bounding box center [760, 71] width 104 height 27
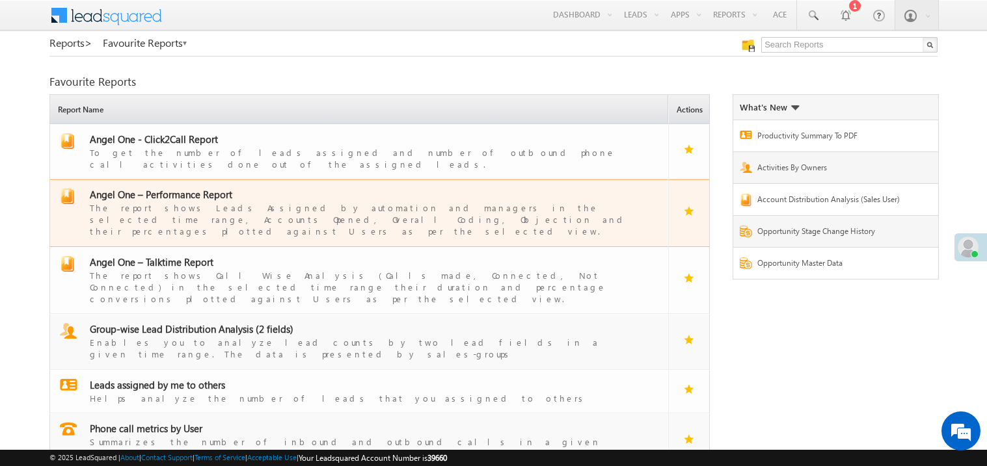
click at [167, 188] on span "Angel One – Performance Report" at bounding box center [161, 194] width 142 height 13
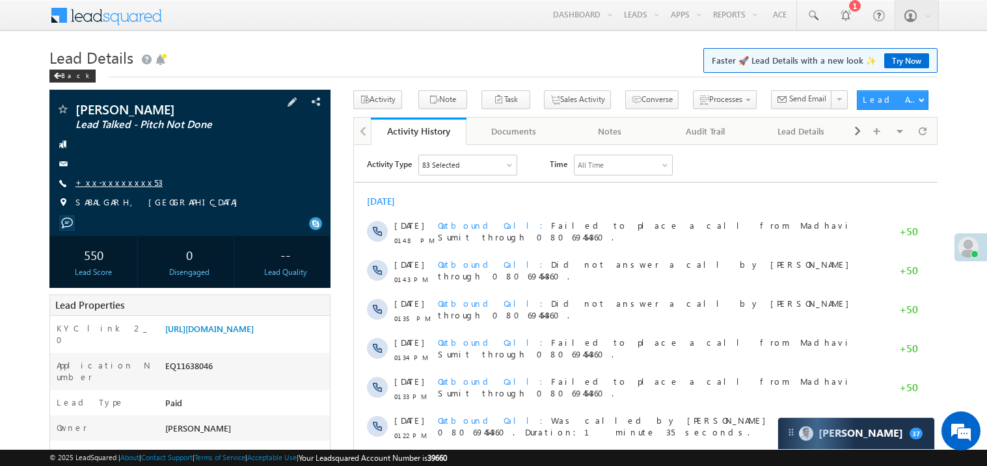
click at [118, 183] on link "+xx-xxxxxxxx53" at bounding box center [118, 182] width 87 height 11
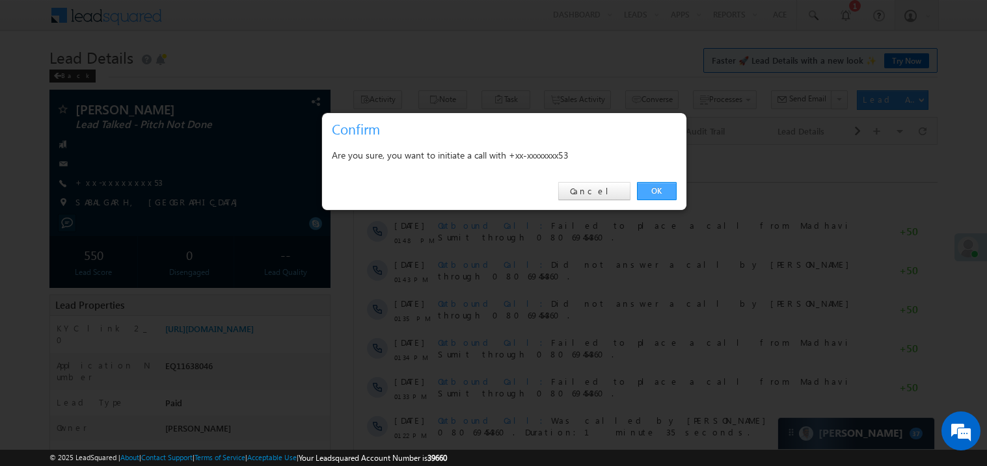
click at [655, 190] on link "OK" at bounding box center [657, 191] width 40 height 18
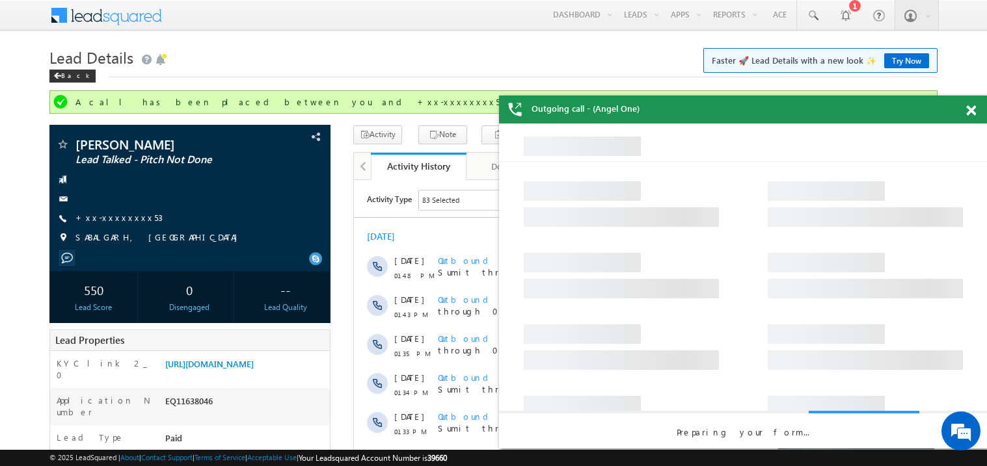
click at [973, 106] on span at bounding box center [971, 110] width 10 height 11
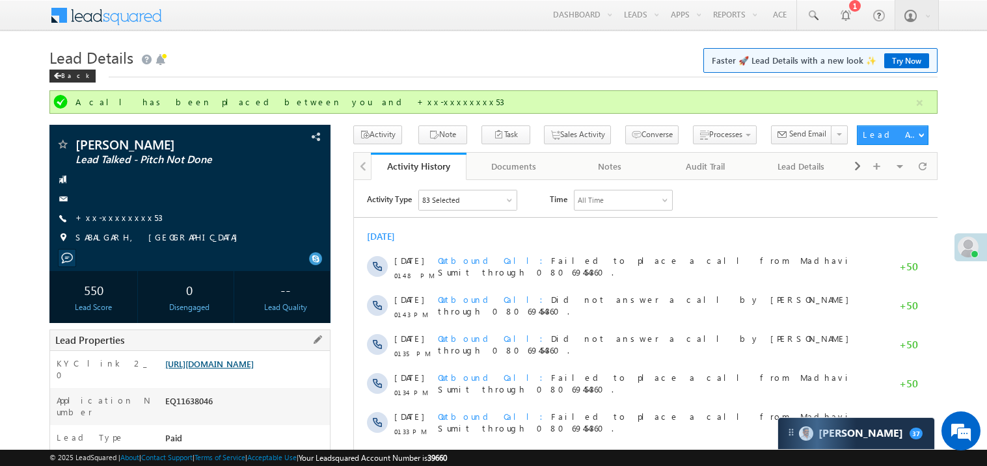
click at [252, 369] on link "https://angelbroking1-pk3em7sa.customui-test.leadsquared.com?leadId=64f2459f-25…" at bounding box center [209, 363] width 88 height 11
click at [904, 61] on link "Try Now" at bounding box center [906, 60] width 45 height 15
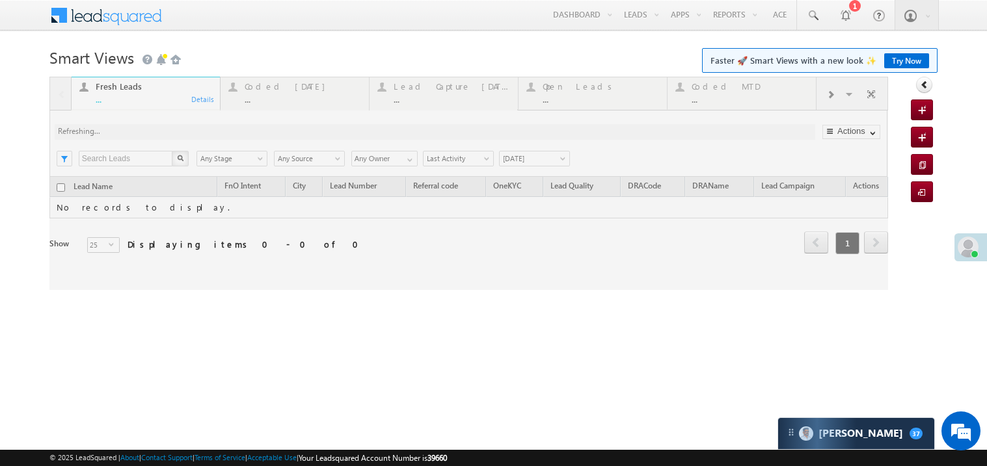
click at [899, 60] on link "Try Now" at bounding box center [906, 60] width 45 height 15
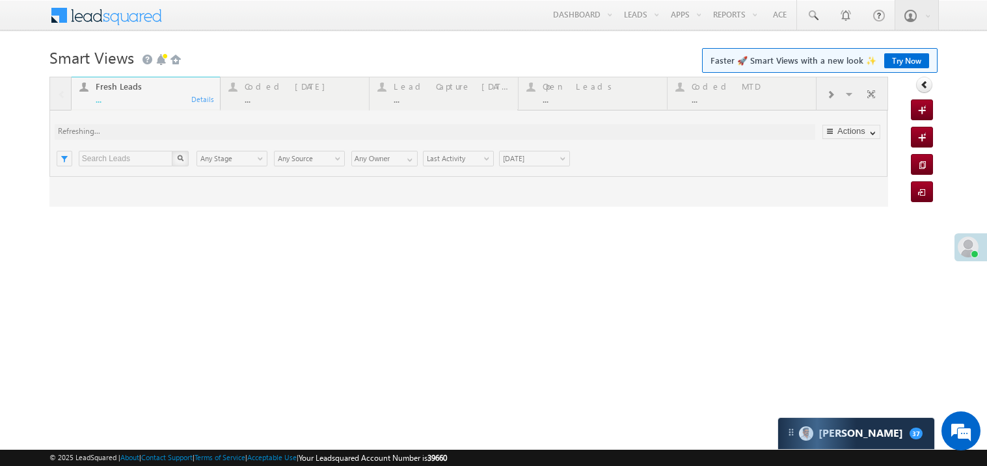
click at [295, 96] on div at bounding box center [468, 142] width 838 height 130
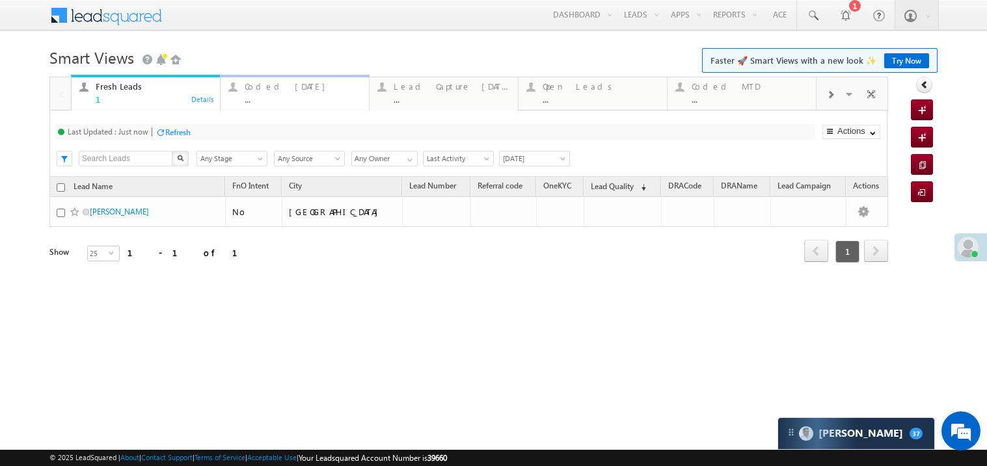
click at [291, 99] on div "..." at bounding box center [303, 99] width 116 height 10
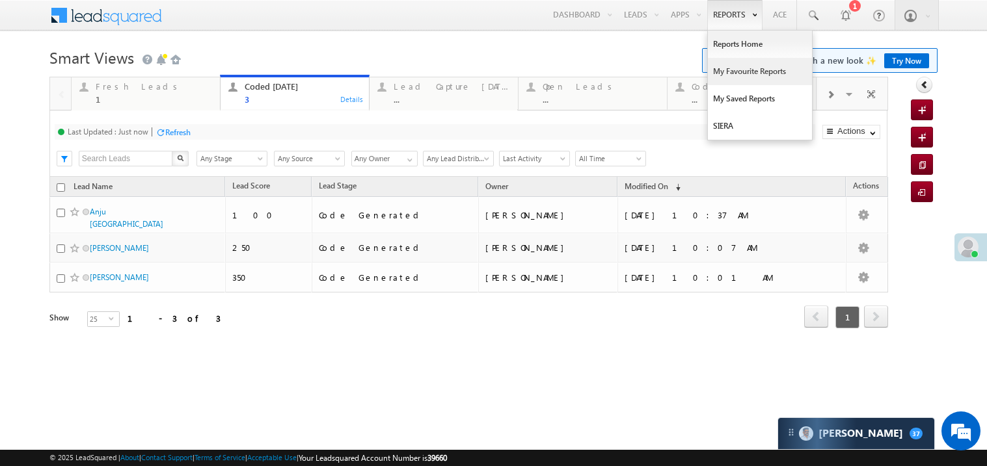
click at [730, 73] on link "My Favourite Reports" at bounding box center [760, 71] width 104 height 27
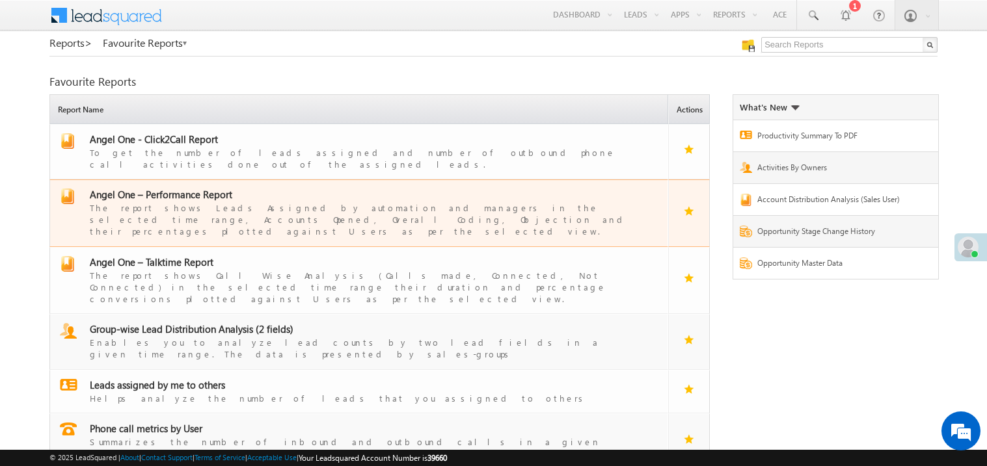
click at [186, 188] on span "Angel One – Performance Report" at bounding box center [161, 194] width 142 height 13
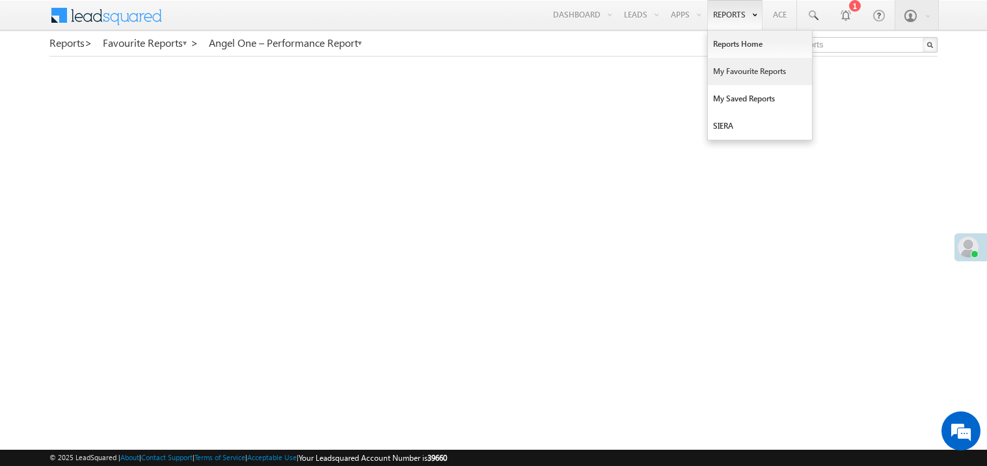
click at [718, 69] on link "My Favourite Reports" at bounding box center [760, 71] width 104 height 27
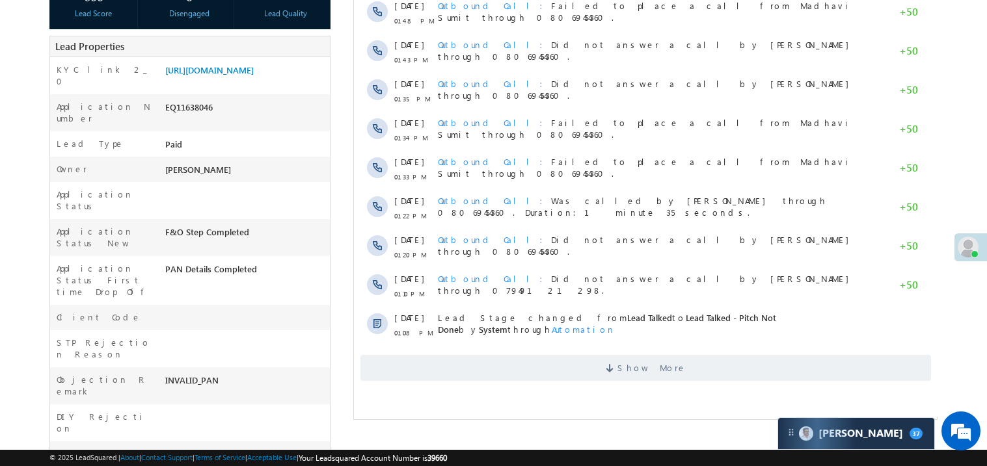
scroll to position [259, 0]
click at [254, 75] on link "[URL][DOMAIN_NAME]" at bounding box center [209, 69] width 88 height 11
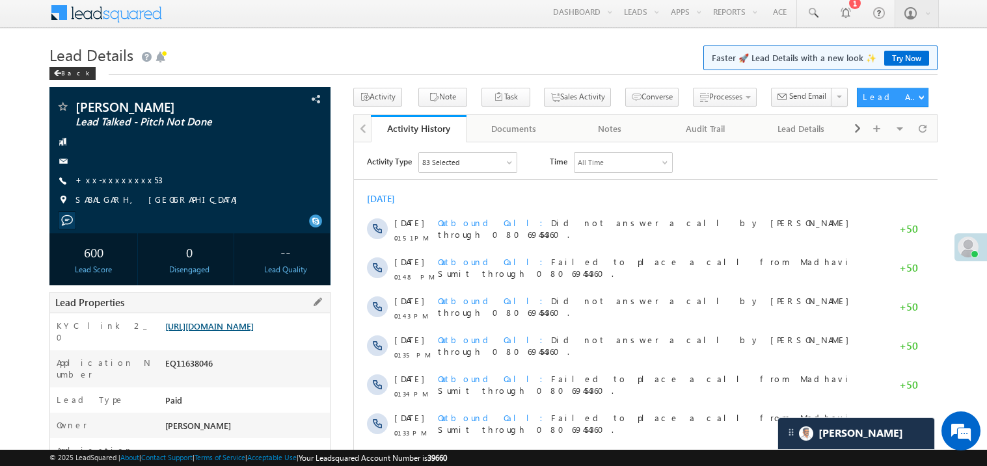
scroll to position [0, 0]
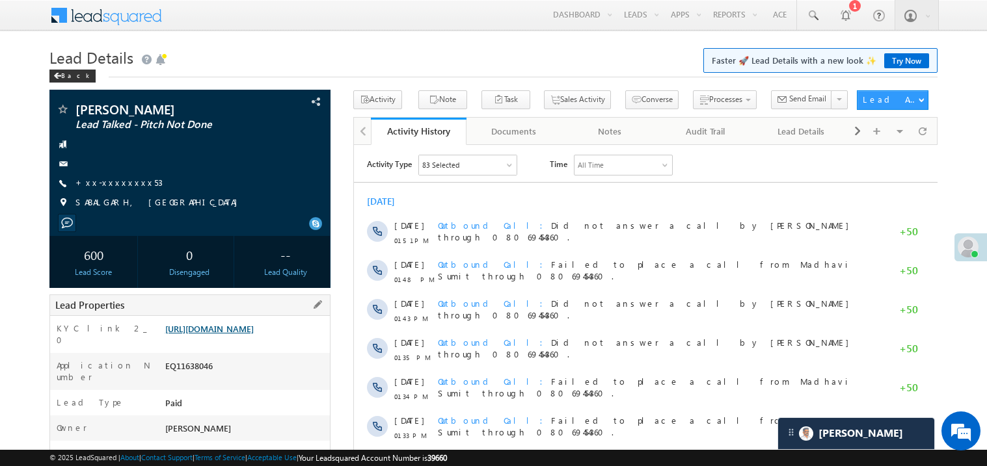
click at [239, 334] on link "https://angelbroking1-pk3em7sa.customui-test.leadsquared.com?leadId=64f2459f-25…" at bounding box center [209, 328] width 88 height 11
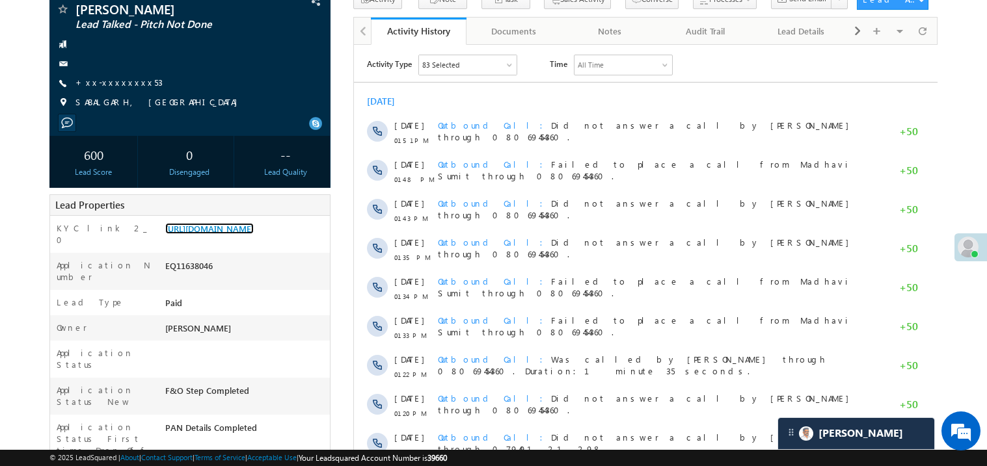
scroll to position [129, 0]
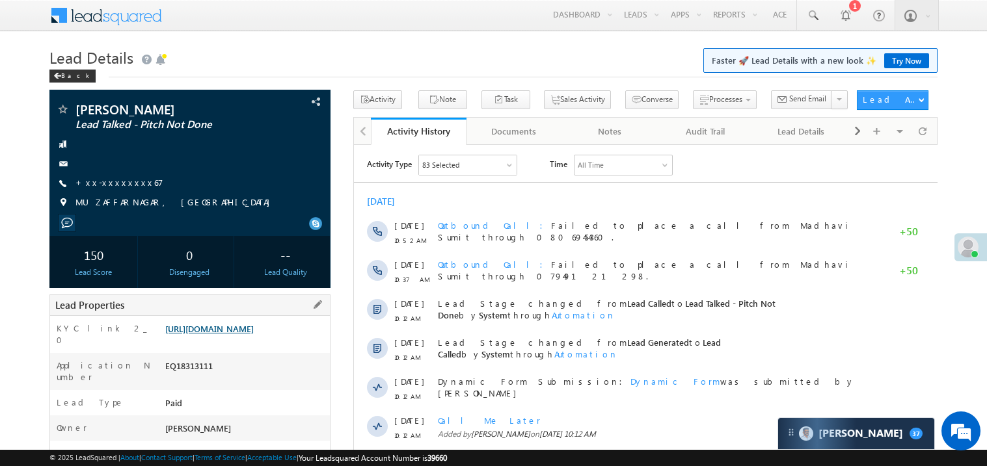
click at [217, 334] on link "https://angelbroking1-pk3em7sa.customui-test.leadsquared.com?leadId=61c95b2d-da…" at bounding box center [209, 328] width 88 height 11
click at [246, 334] on link "https://angelbroking1-pk3em7sa.customui-test.leadsquared.com?leadId=61c95b2d-da…" at bounding box center [209, 328] width 88 height 11
click at [249, 334] on link "https://angelbroking1-pk3em7sa.customui-test.leadsquared.com?leadId=61c95b2d-da…" at bounding box center [209, 328] width 88 height 11
click at [245, 334] on link "https://angelbroking1-pk3em7sa.customui-test.leadsquared.com?leadId=61c95b2d-da…" at bounding box center [209, 328] width 88 height 11
click at [113, 181] on link "+xx-xxxxxxxx67" at bounding box center [119, 182] width 88 height 11
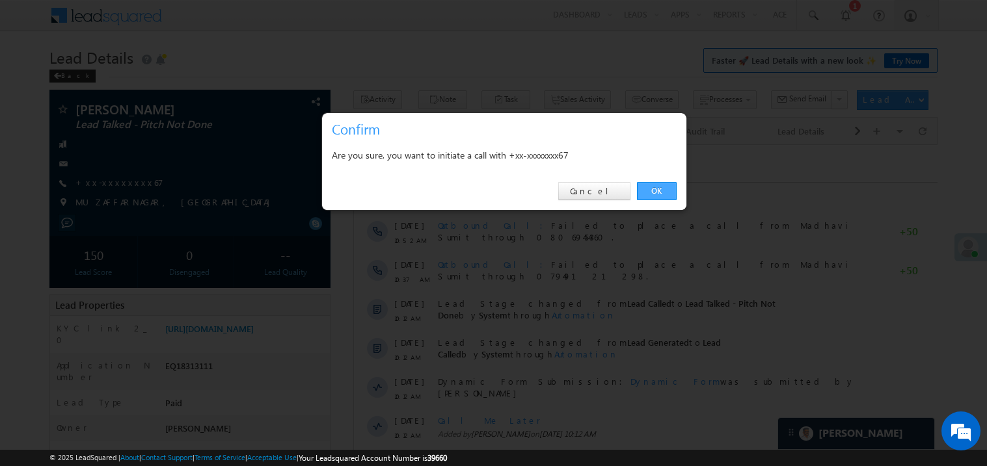
click at [654, 192] on link "OK" at bounding box center [657, 191] width 40 height 18
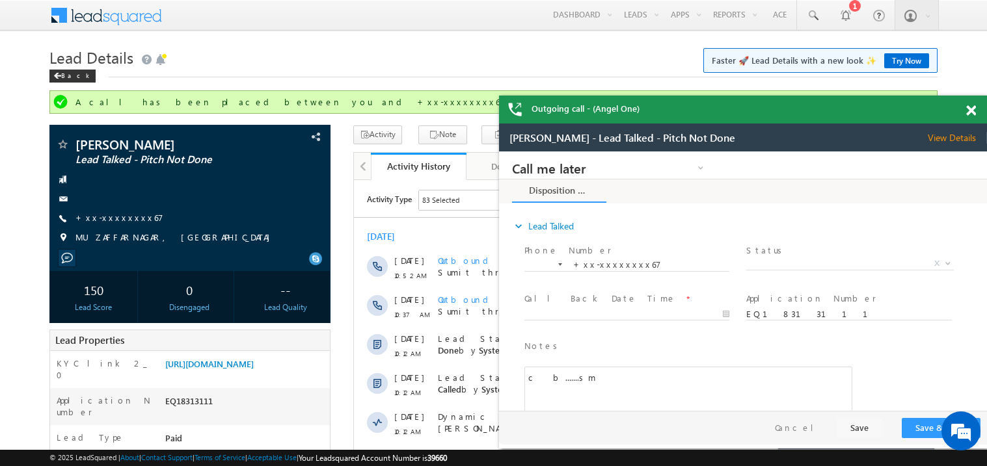
click at [972, 111] on span at bounding box center [971, 110] width 10 height 11
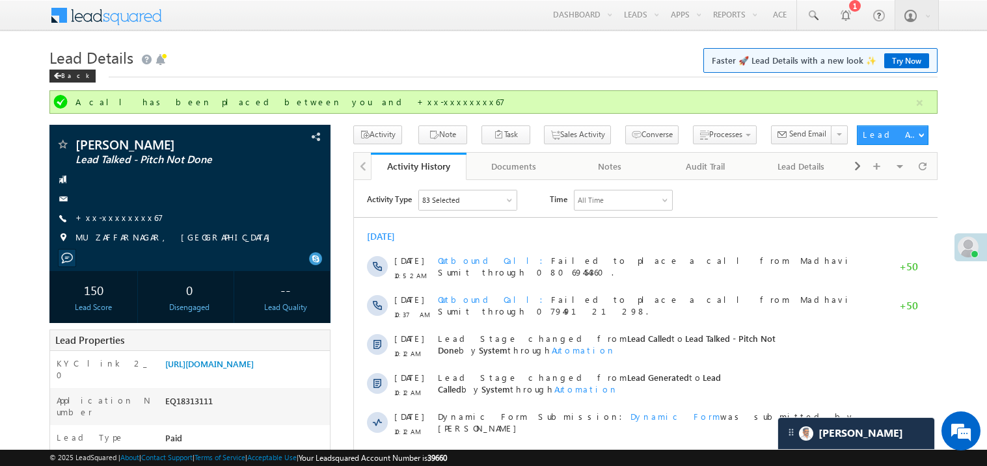
click at [492, 71] on div "Back" at bounding box center [493, 73] width 888 height 8
click at [122, 223] on link "+xx-xxxxxxxx67" at bounding box center [119, 217] width 88 height 11
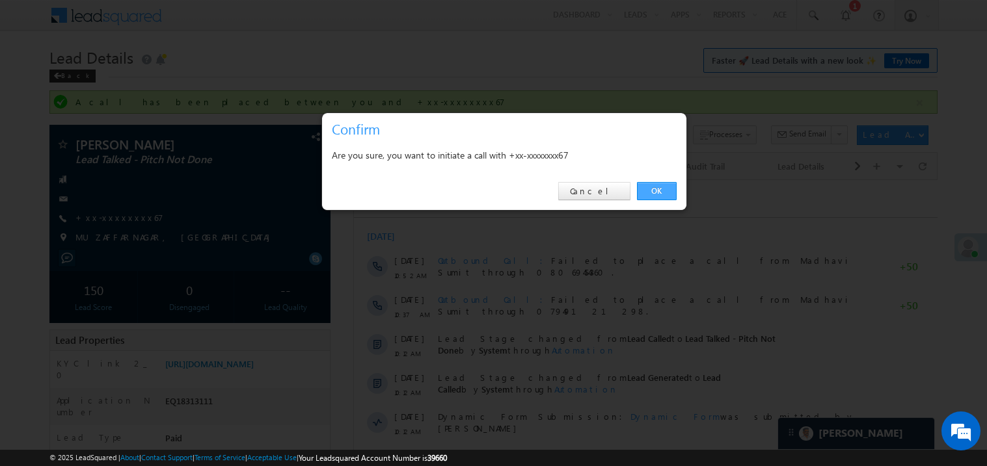
click at [663, 188] on link "OK" at bounding box center [657, 191] width 40 height 18
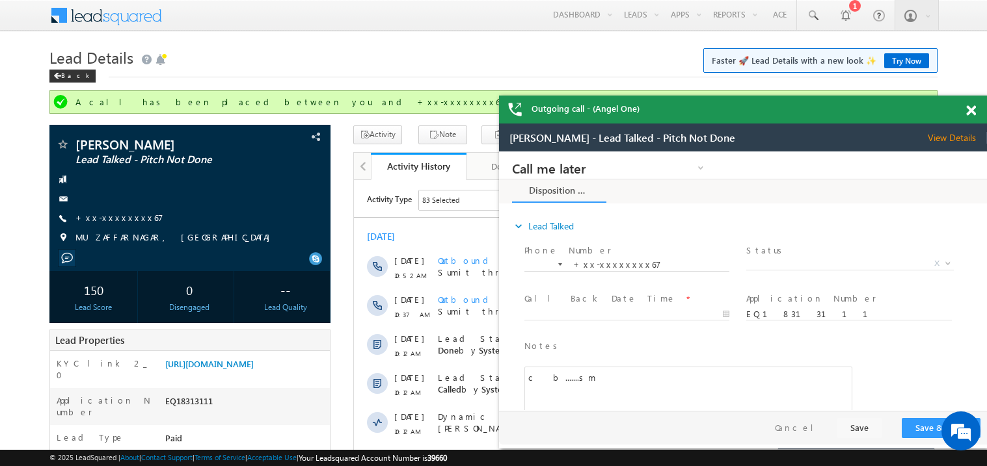
click at [977, 114] on div at bounding box center [978, 108] width 18 height 25
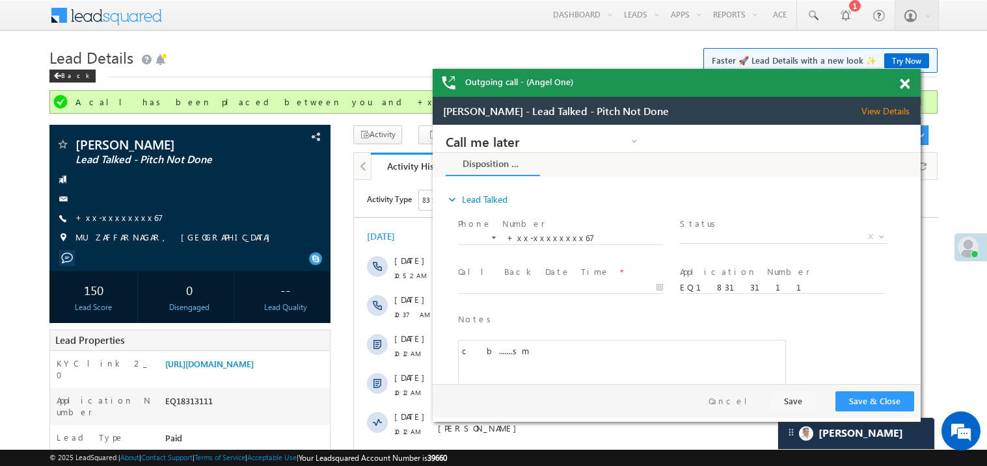
drag, startPoint x: 793, startPoint y: 115, endPoint x: 725, endPoint y: 88, distance: 72.7
click at [725, 88] on div "Outgoing call - (Angel One)" at bounding box center [676, 83] width 488 height 28
click at [906, 82] on span at bounding box center [903, 84] width 10 height 11
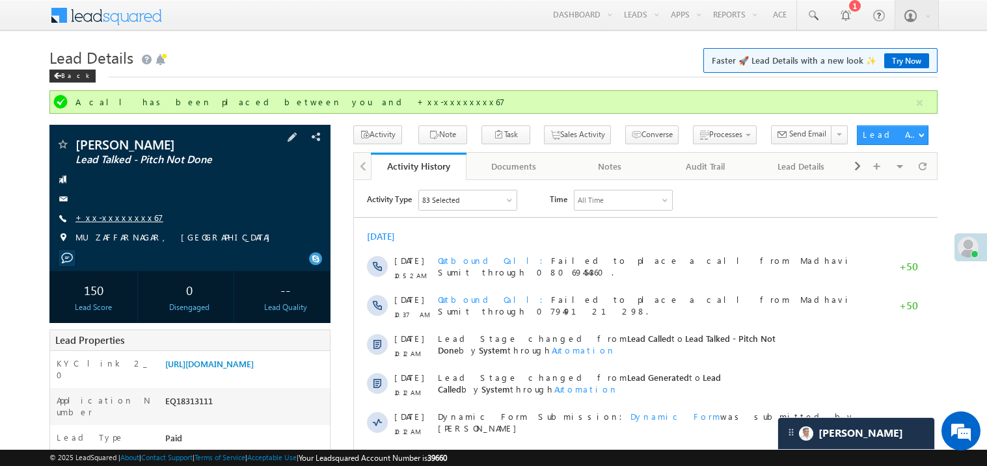
click at [113, 217] on link "+xx-xxxxxxxx67" at bounding box center [119, 217] width 88 height 11
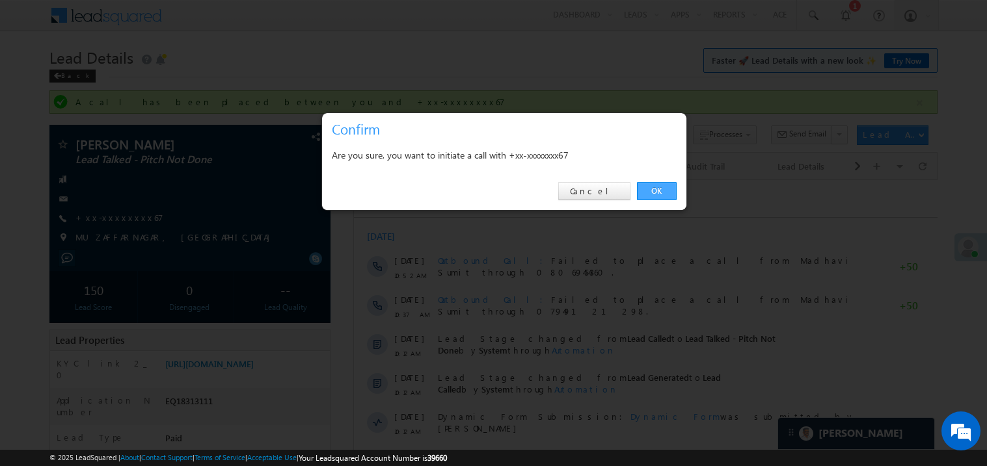
click at [655, 194] on link "OK" at bounding box center [657, 191] width 40 height 18
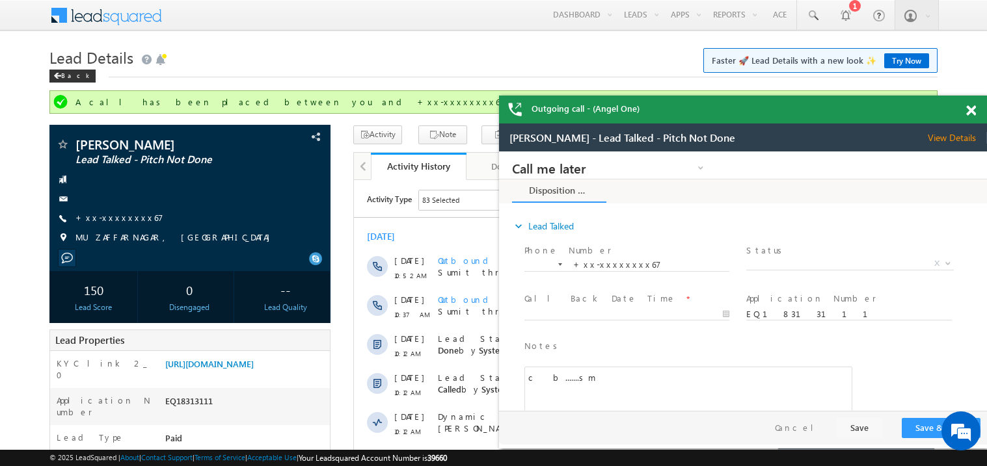
click at [972, 111] on span at bounding box center [971, 110] width 10 height 11
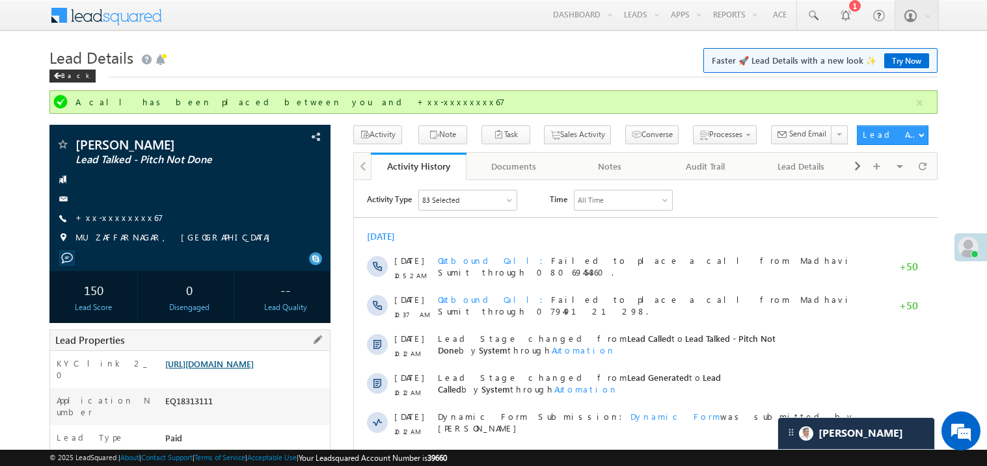
click at [237, 369] on link "https://angelbroking1-pk3em7sa.customui-test.leadsquared.com?leadId=61c95b2d-da…" at bounding box center [209, 363] width 88 height 11
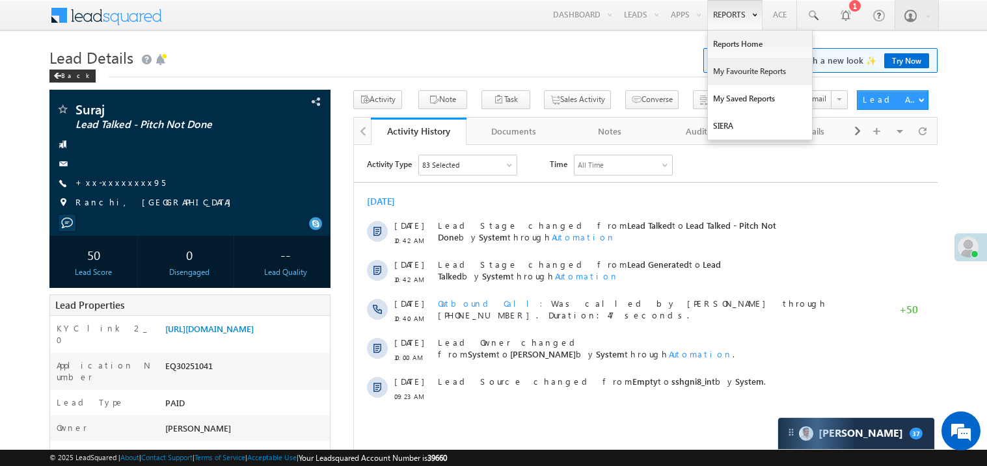
click at [736, 69] on link "My Favourite Reports" at bounding box center [760, 71] width 104 height 27
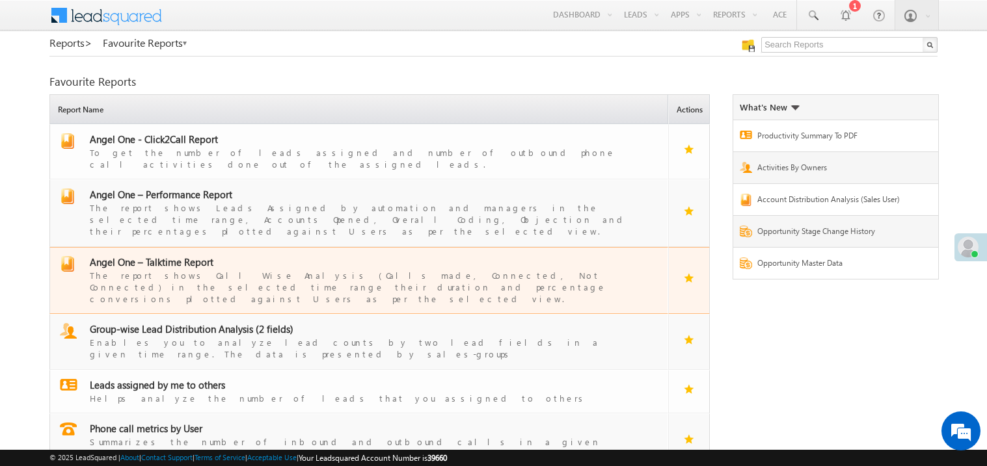
click at [170, 256] on span "Angel One – Talktime Report" at bounding box center [152, 262] width 124 height 13
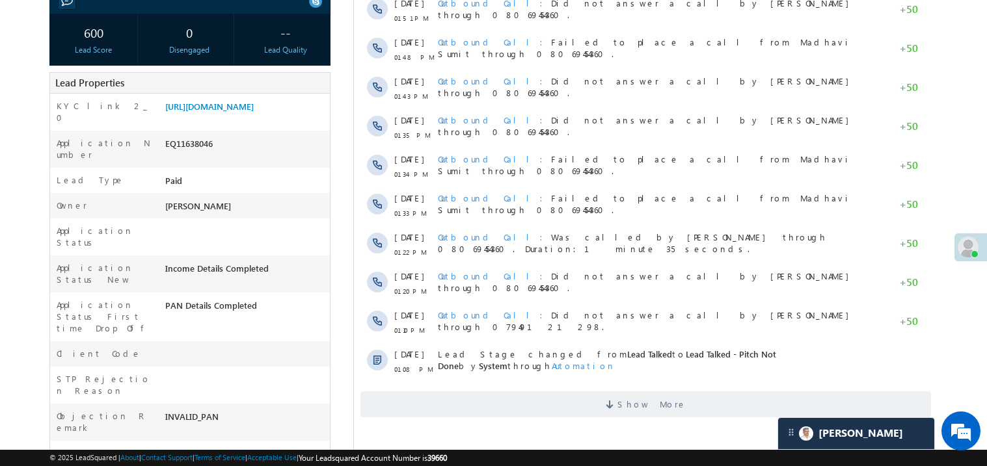
scroll to position [233, 0]
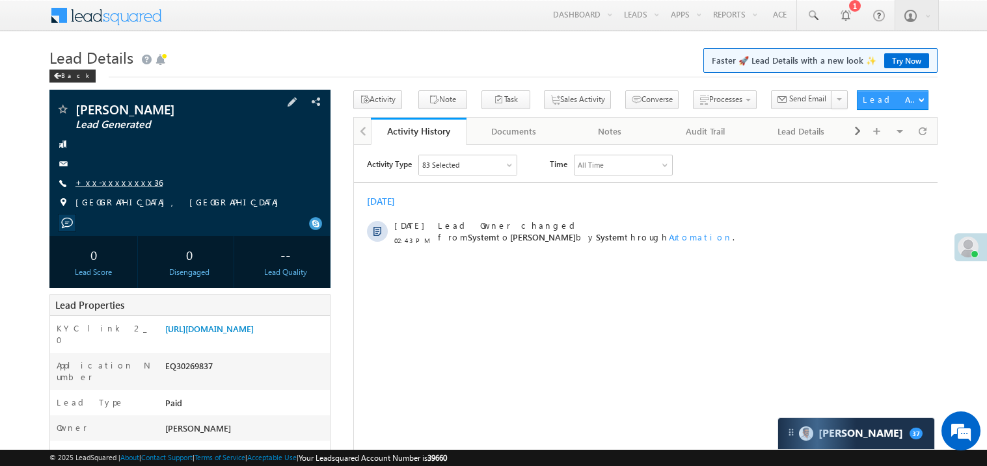
click at [121, 185] on link "+xx-xxxxxxxx36" at bounding box center [118, 182] width 87 height 11
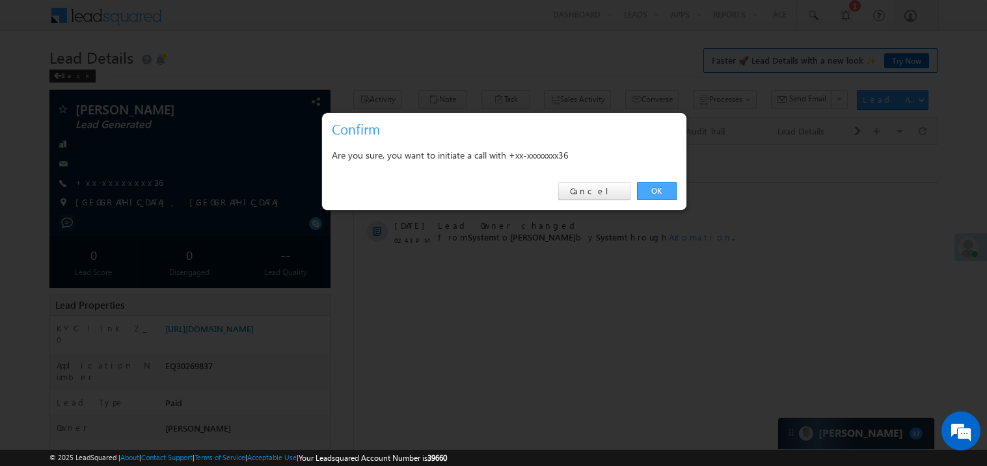
click at [656, 195] on link "OK" at bounding box center [657, 191] width 40 height 18
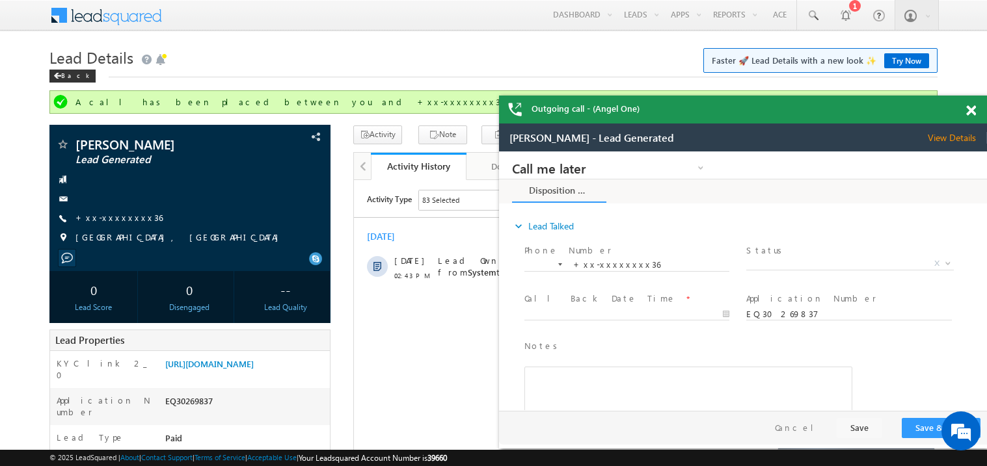
click at [974, 108] on span at bounding box center [971, 110] width 10 height 11
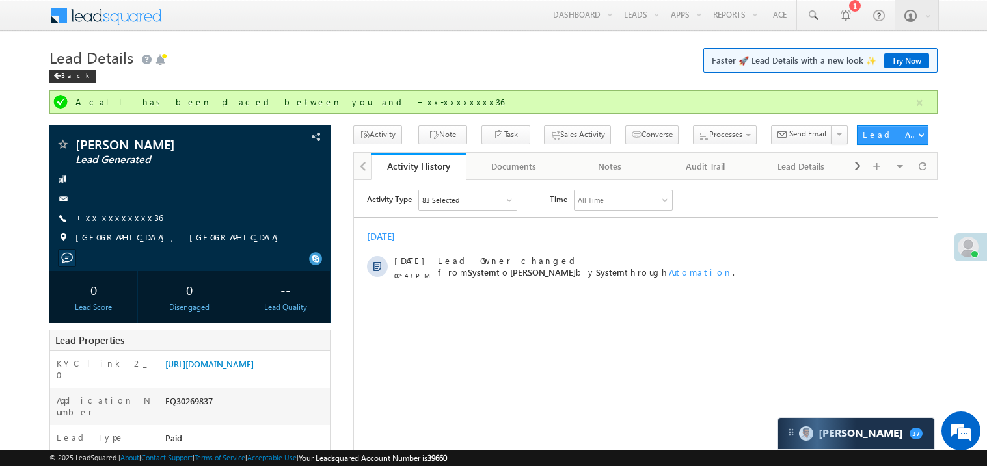
click at [563, 79] on div "Lead Details Faster 🚀 Lead Details with a new look ✨ Try Now Back" at bounding box center [493, 67] width 888 height 47
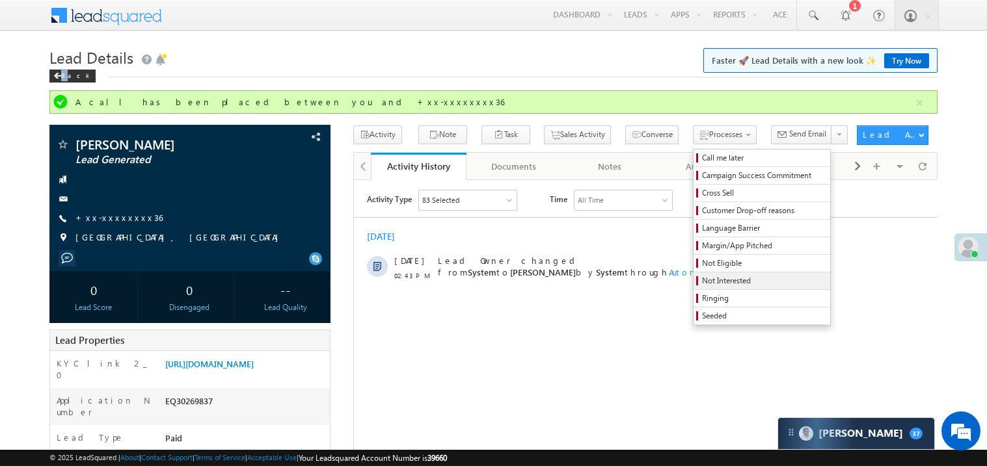
click at [702, 282] on span "Not Interested" at bounding box center [764, 281] width 124 height 12
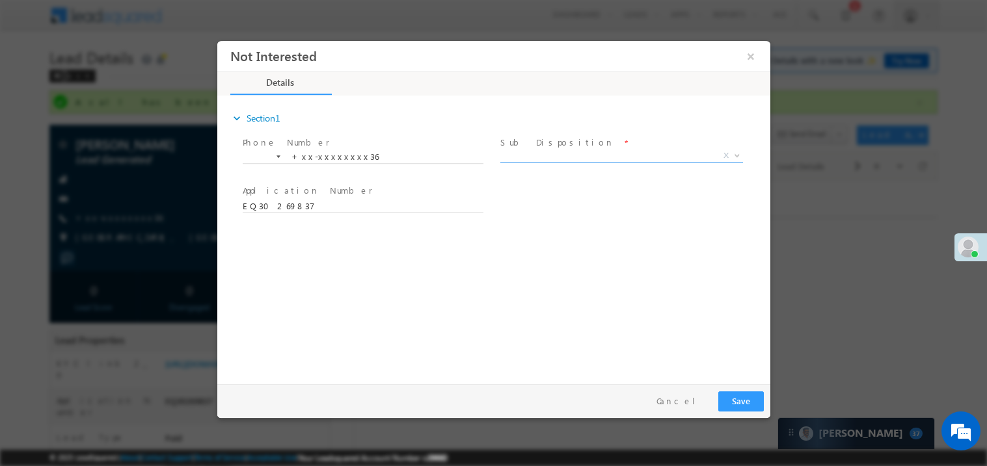
click at [528, 155] on span "X" at bounding box center [620, 155] width 243 height 13
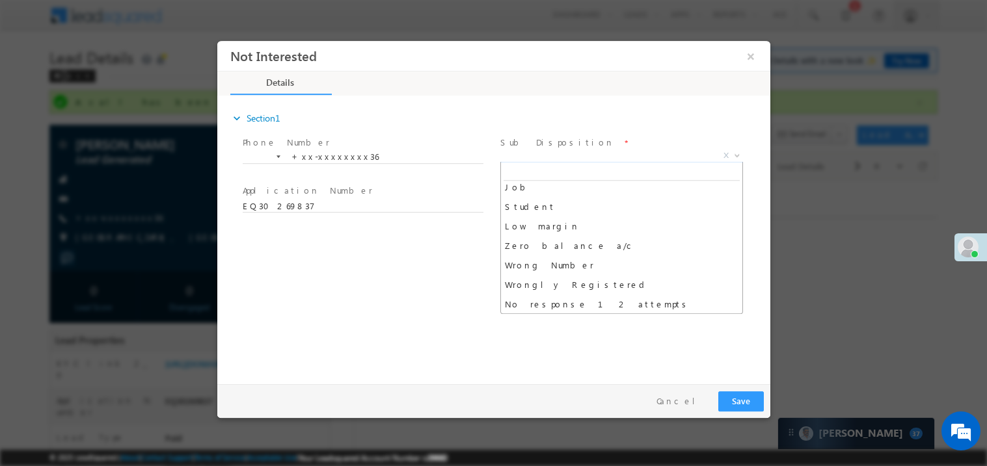
scroll to position [64, 0]
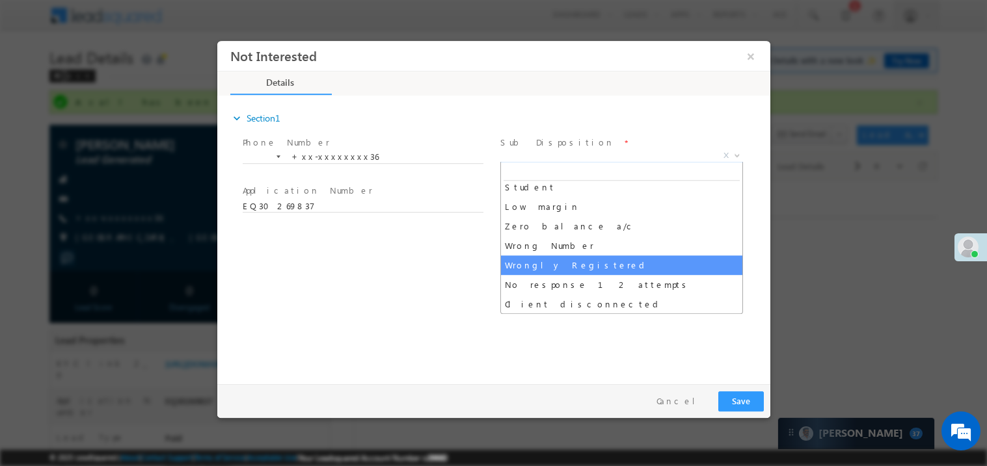
select select "Wrongly Registered"
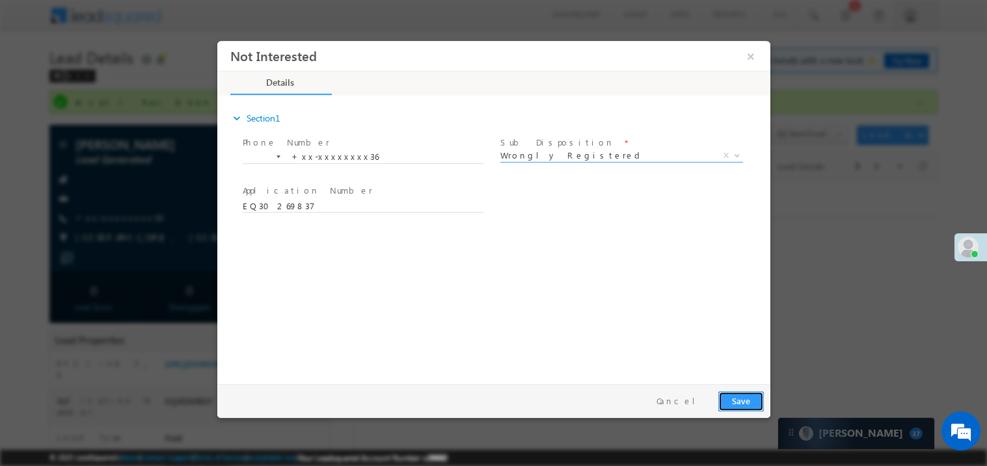
click at [744, 395] on button "Save" at bounding box center [740, 401] width 46 height 20
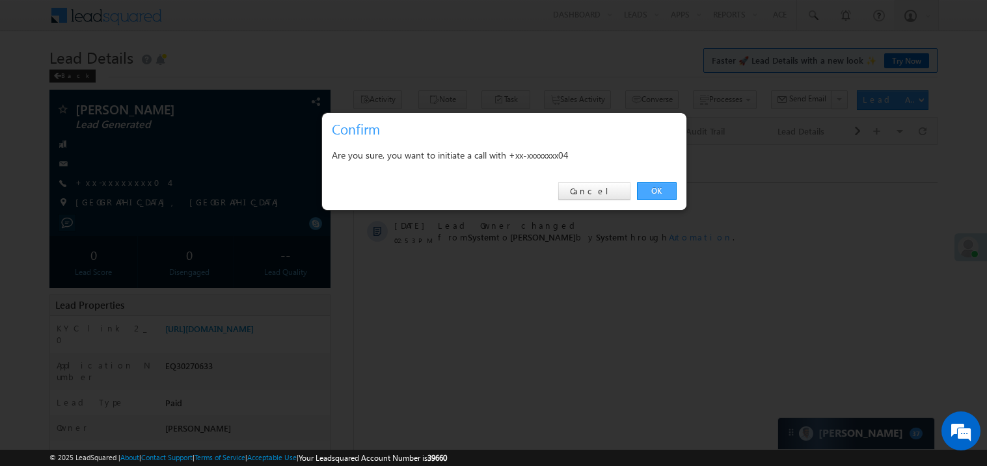
click at [658, 185] on link "OK" at bounding box center [657, 191] width 40 height 18
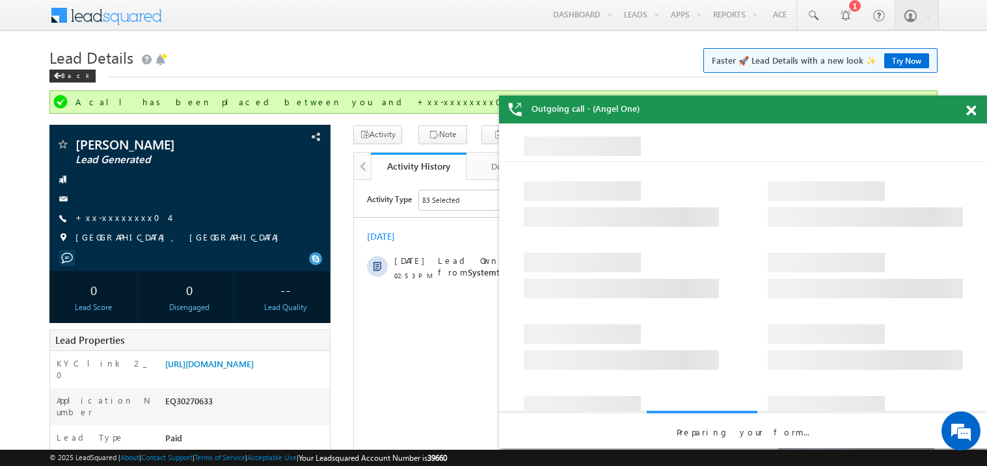
click at [974, 113] on span at bounding box center [971, 110] width 10 height 11
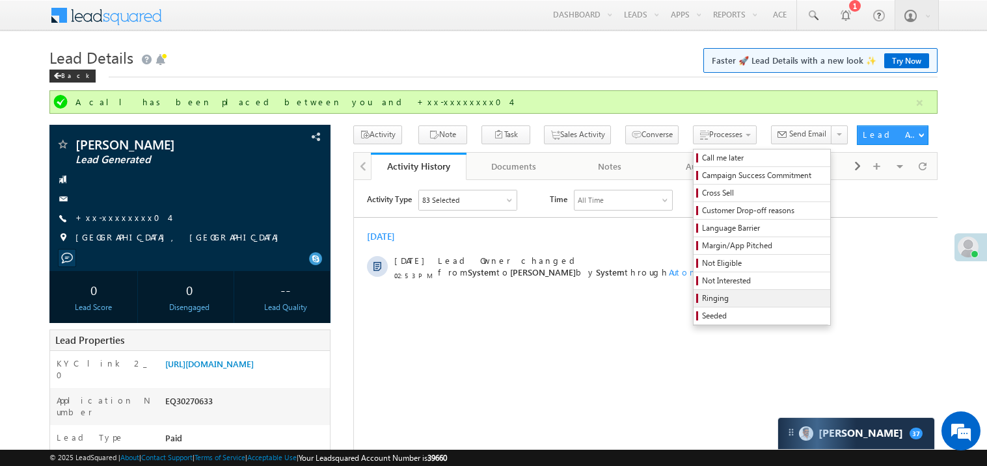
click at [722, 303] on span "Ringing" at bounding box center [764, 299] width 124 height 12
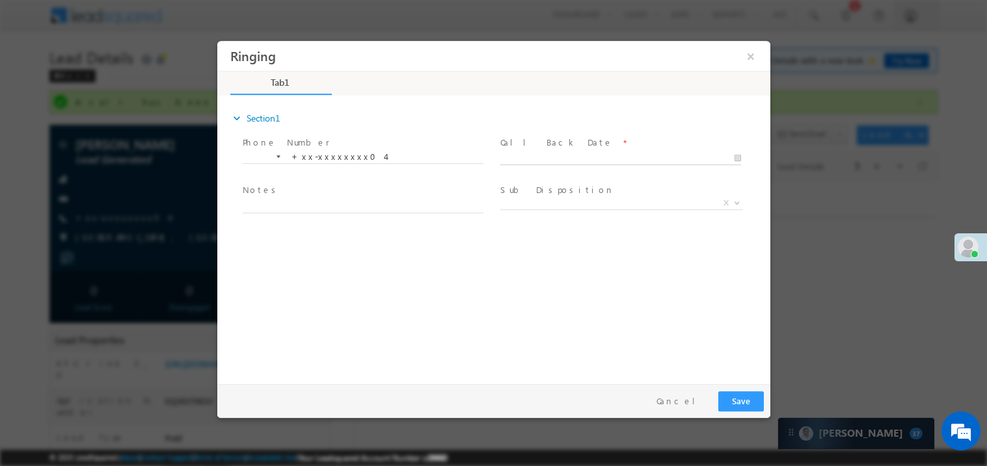
click at [539, 160] on body "Ringing ×" at bounding box center [493, 209] width 553 height 338
type input "10/09/25 2:57 PM"
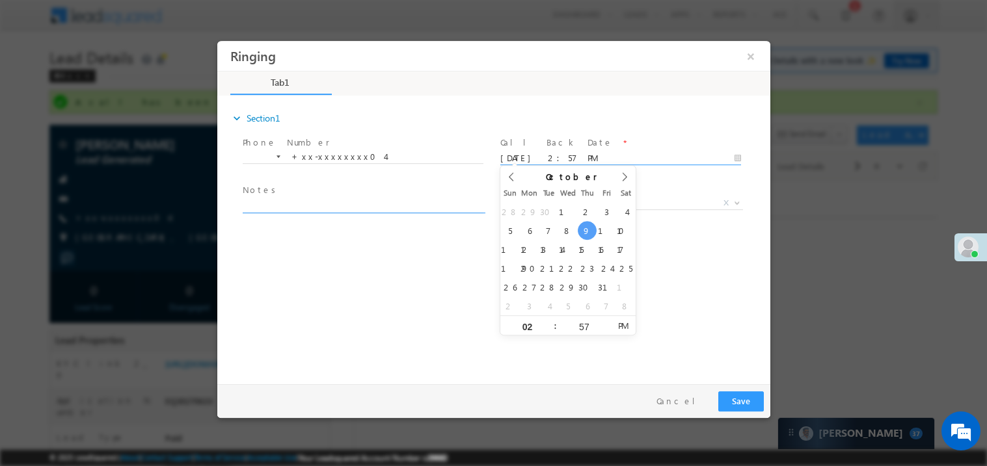
click at [349, 201] on textarea at bounding box center [362, 205] width 241 height 15
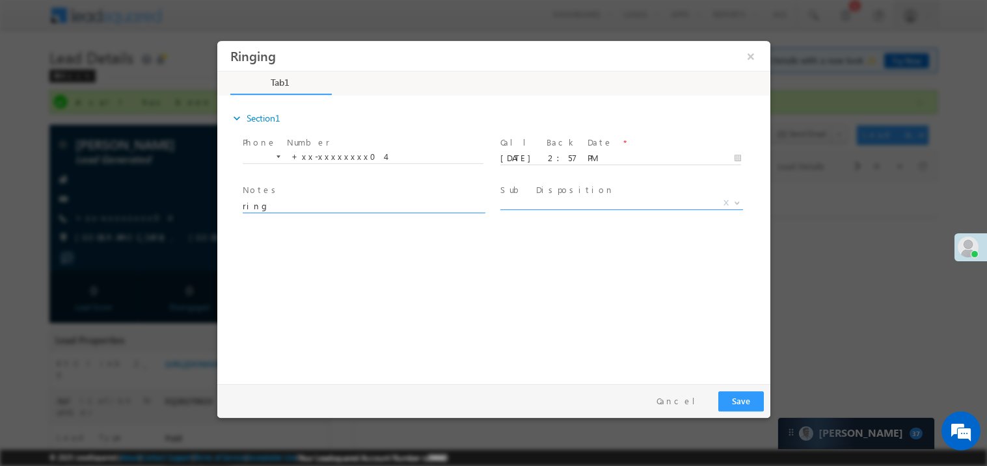
type textarea "ring"
click at [572, 204] on span "X" at bounding box center [620, 202] width 243 height 13
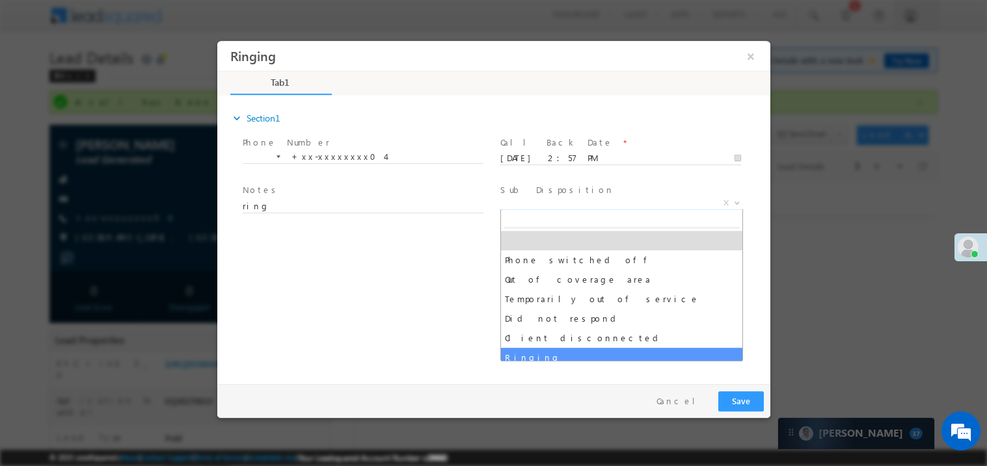
select select "Ringing"
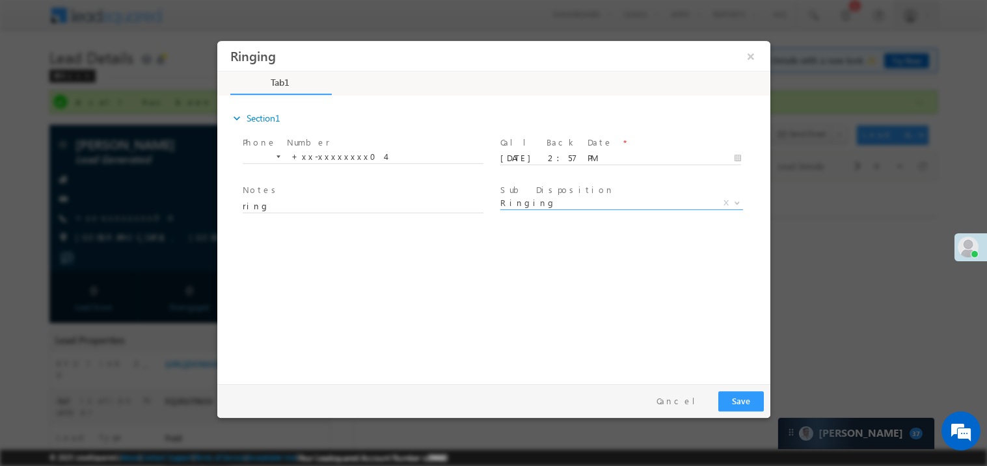
click at [481, 398] on div "Pay & Save Save Cancel" at bounding box center [496, 401] width 559 height 34
click at [745, 401] on button "Save" at bounding box center [740, 401] width 46 height 20
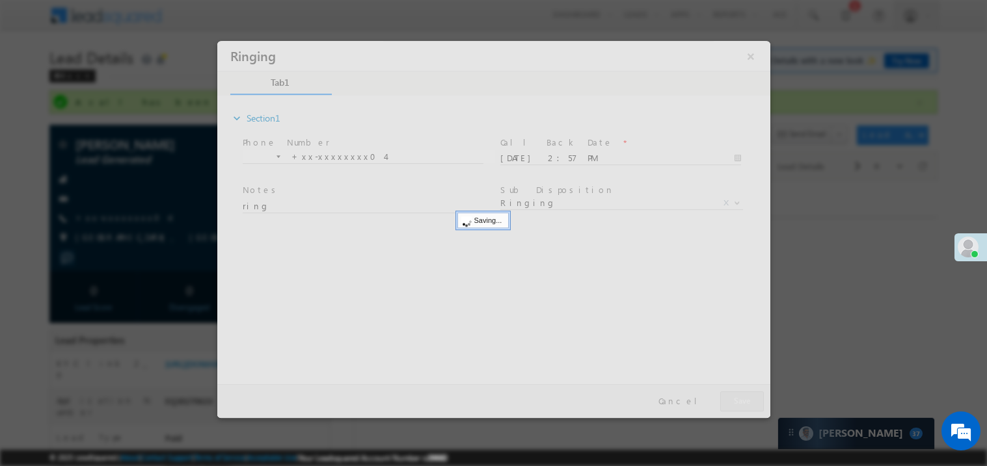
click at [745, 401] on div at bounding box center [493, 228] width 553 height 377
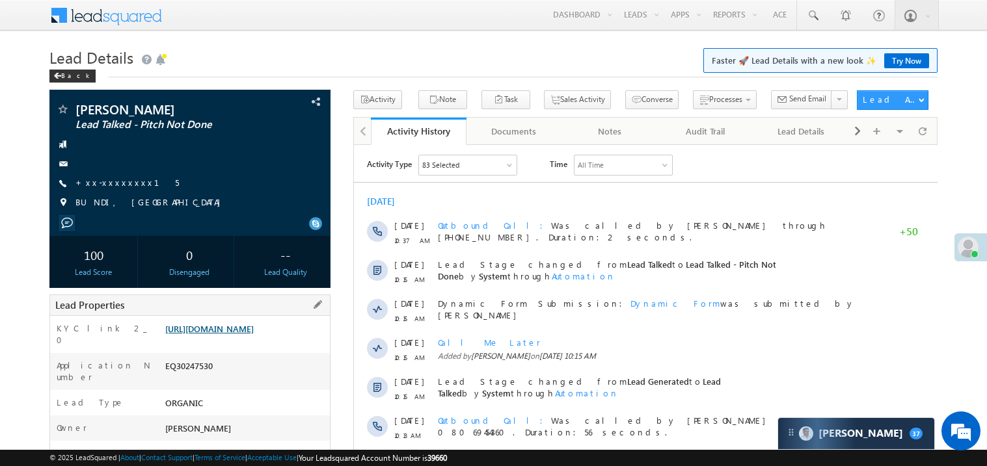
click at [251, 334] on link "[URL][DOMAIN_NAME]" at bounding box center [209, 328] width 88 height 11
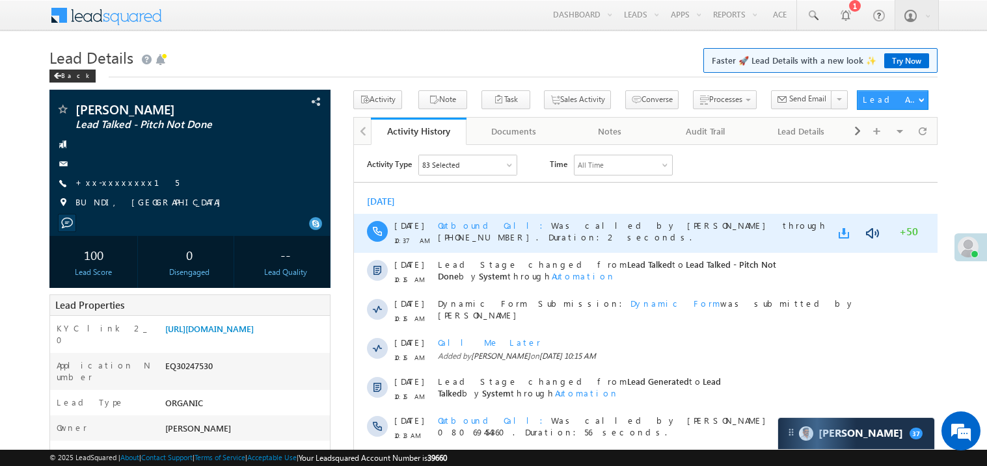
click at [845, 229] on link at bounding box center [846, 232] width 16 height 13
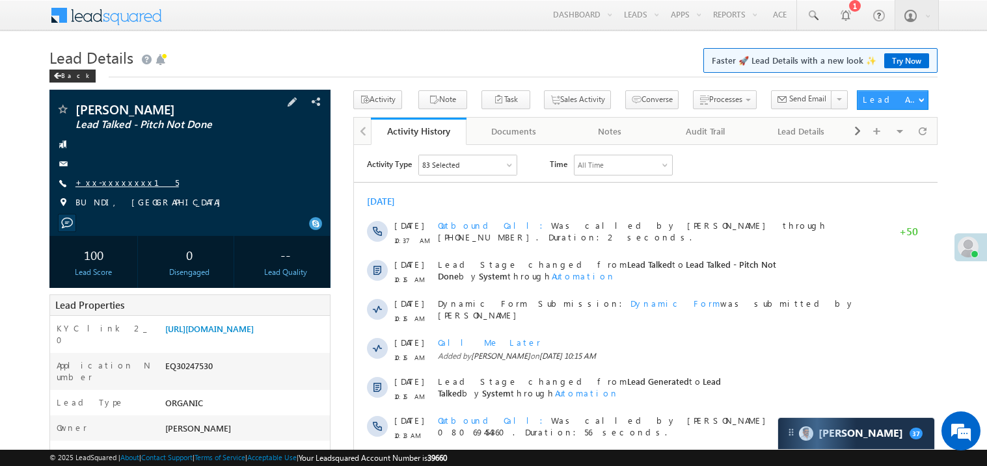
click at [124, 181] on link "+xx-xxxxxxxx15" at bounding box center [126, 182] width 103 height 11
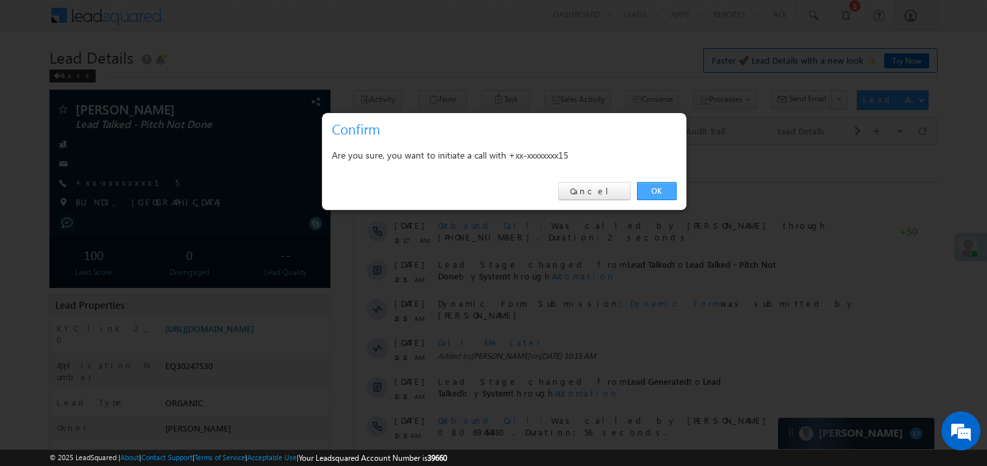
click at [659, 193] on link "OK" at bounding box center [657, 191] width 40 height 18
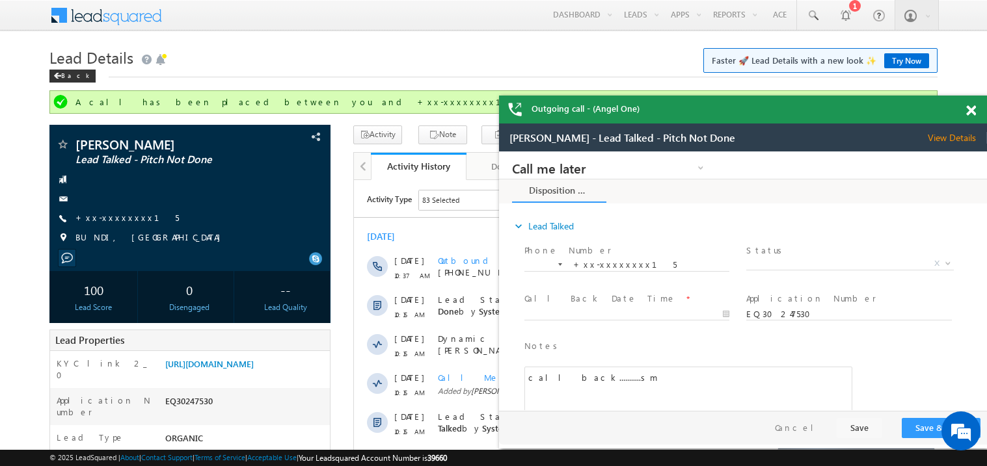
click at [972, 109] on span at bounding box center [971, 110] width 10 height 11
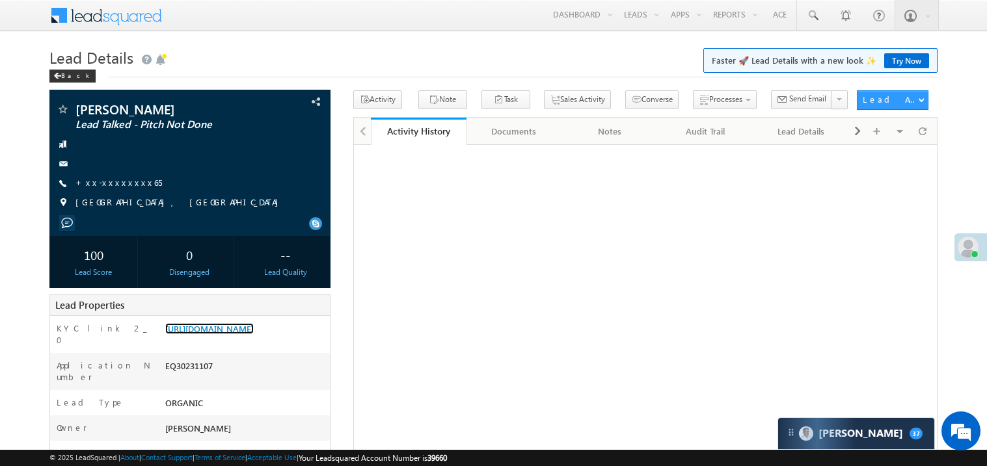
click at [241, 330] on link "https://angelbroking1-pk3em7sa.customui-test.leadsquared.com?leadId=5452e864-82…" at bounding box center [209, 328] width 88 height 11
click at [119, 184] on link "+xx-xxxxxxxx05" at bounding box center [123, 182] width 96 height 11
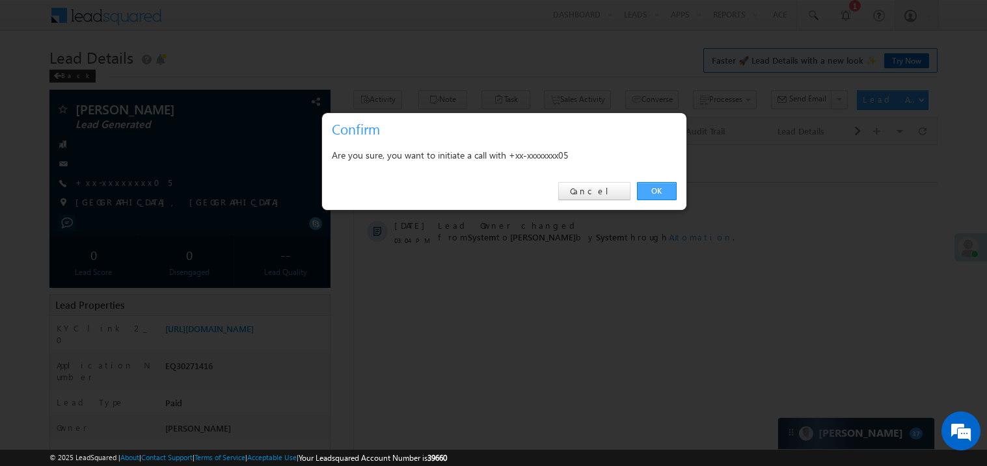
click at [659, 189] on link "OK" at bounding box center [657, 191] width 40 height 18
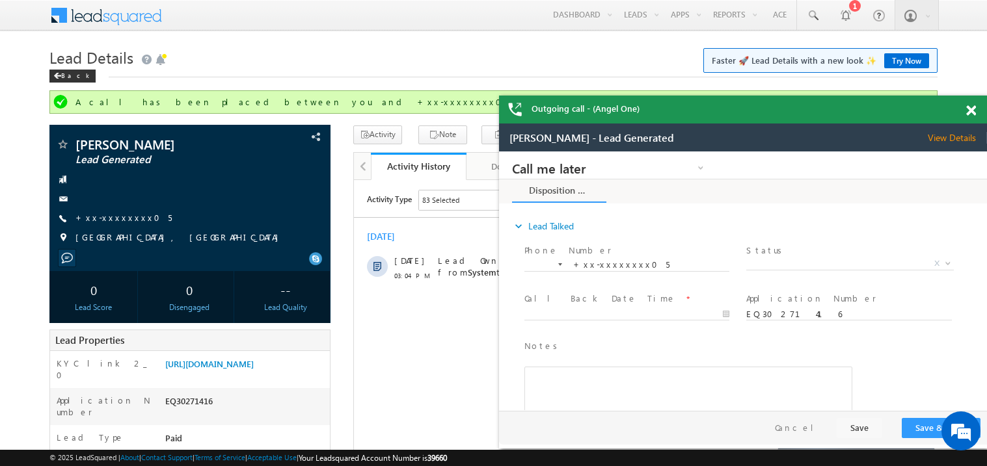
click at [972, 107] on span at bounding box center [971, 110] width 10 height 11
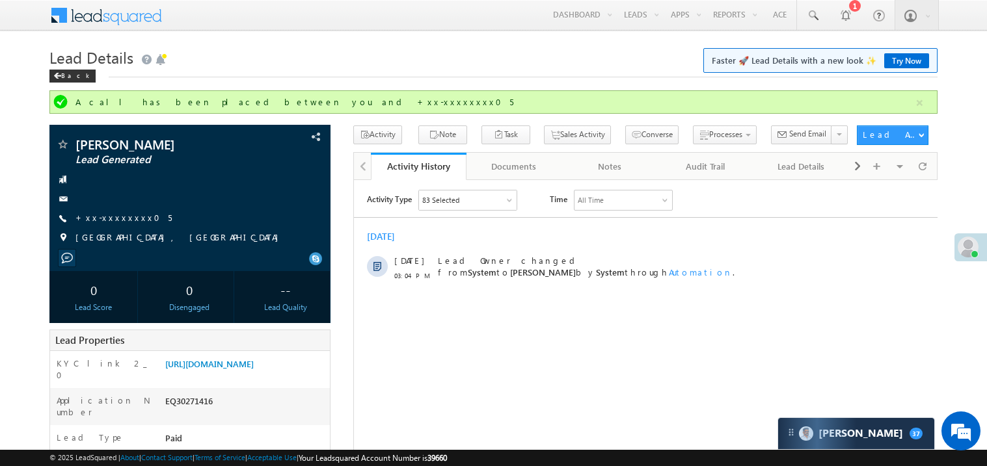
click at [371, 66] on h1 "Lead Details Faster 🚀 Lead Details with a new look ✨ Try Now" at bounding box center [493, 56] width 888 height 25
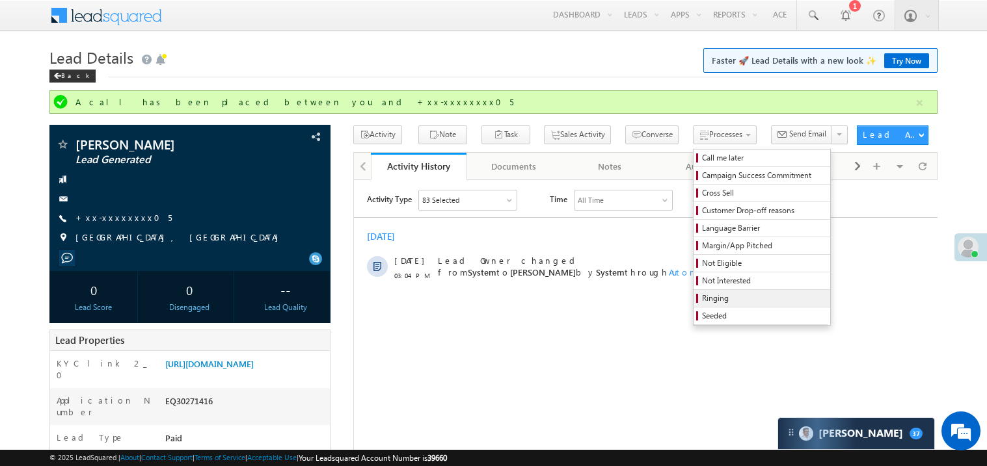
click at [705, 299] on span "Ringing" at bounding box center [764, 299] width 124 height 12
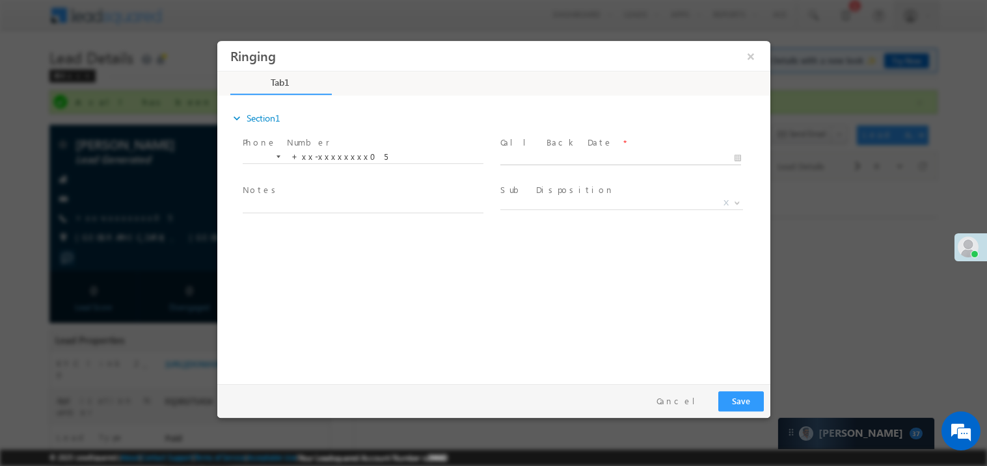
click at [542, 159] on body "Ringing ×" at bounding box center [493, 209] width 553 height 338
type input "10/09/25 3:17 PM"
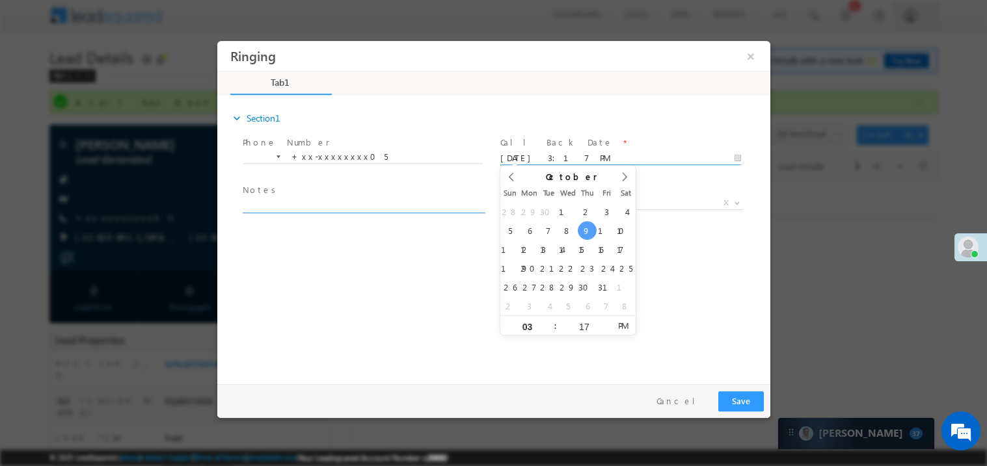
click at [369, 198] on textarea at bounding box center [362, 205] width 241 height 15
type textarea "ring"
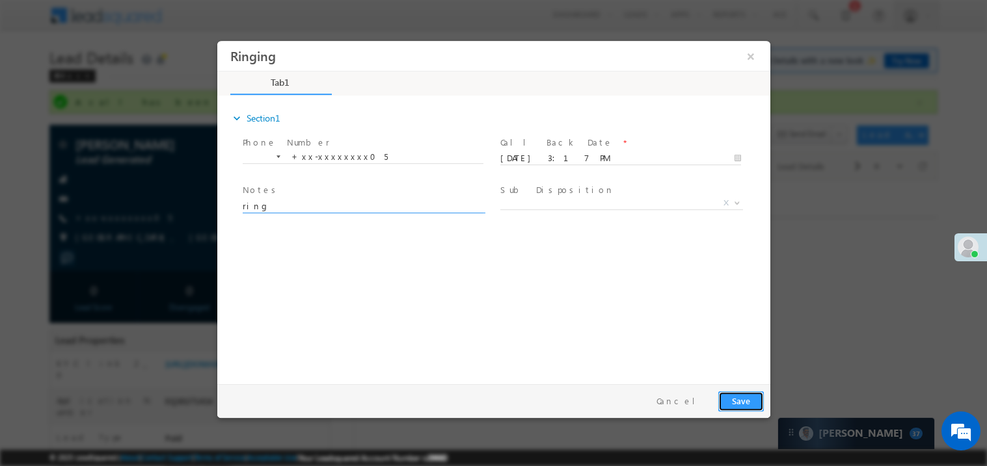
click at [736, 395] on button "Save" at bounding box center [740, 401] width 46 height 20
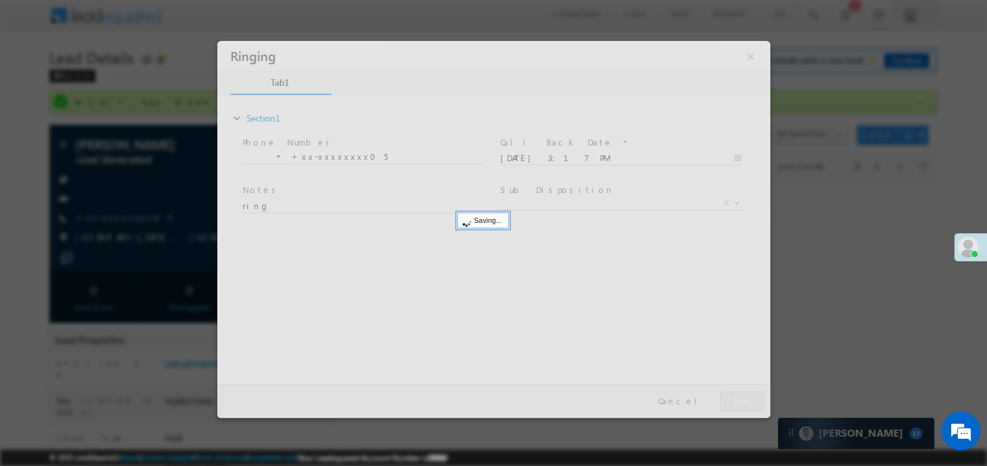
click at [736, 395] on div at bounding box center [493, 228] width 553 height 377
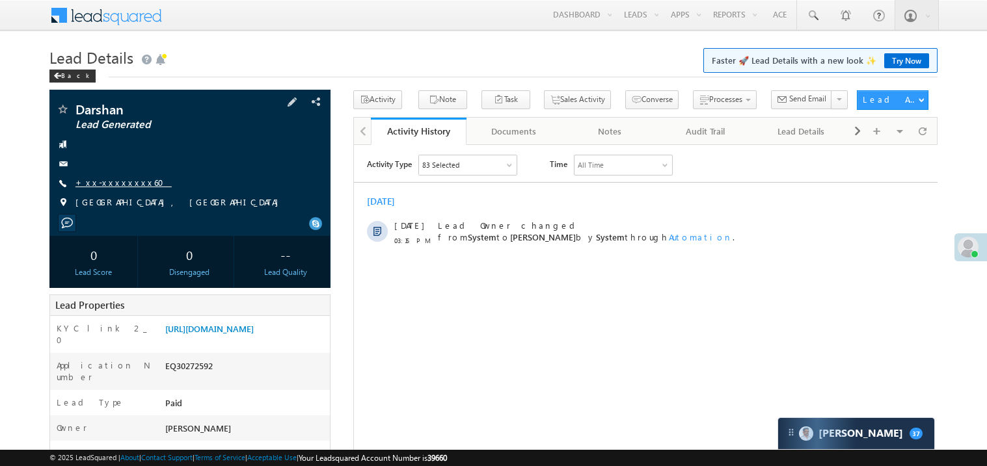
click at [119, 184] on link "+xx-xxxxxxxx60" at bounding box center [123, 182] width 96 height 11
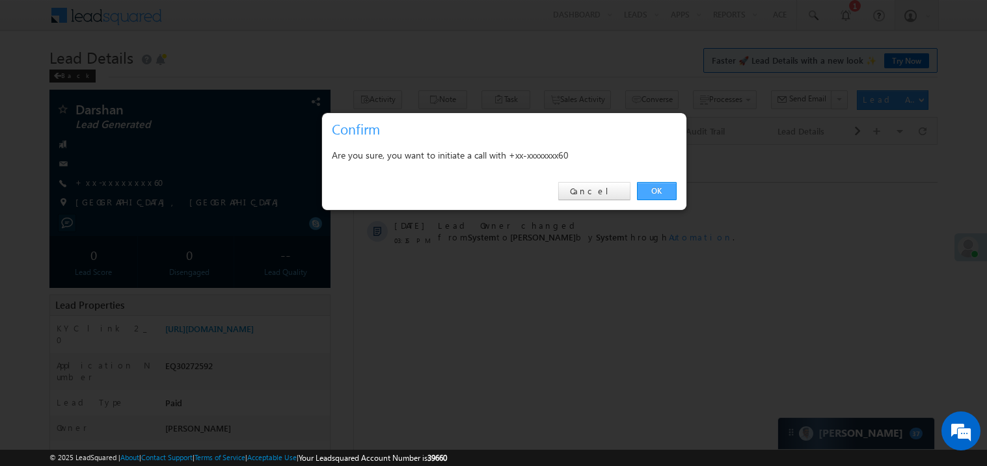
click at [657, 190] on link "OK" at bounding box center [657, 191] width 40 height 18
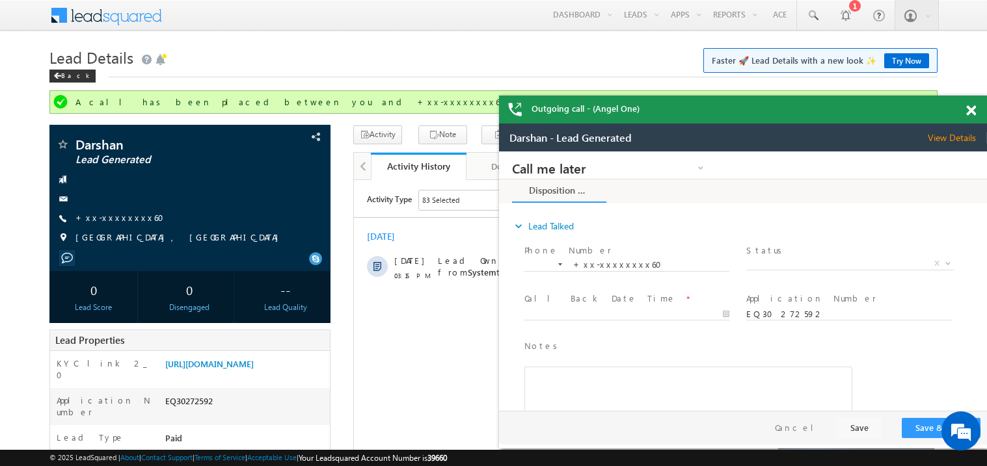
click at [972, 106] on span at bounding box center [971, 110] width 10 height 11
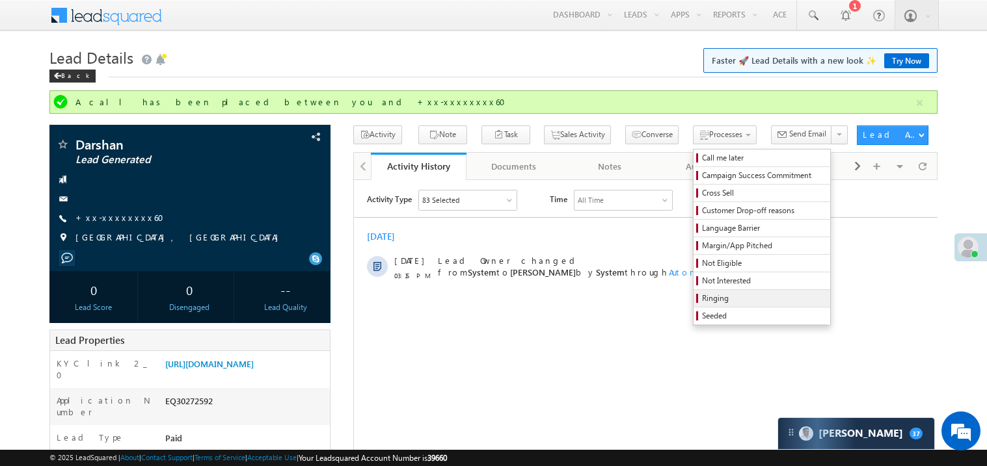
click at [710, 298] on span "Ringing" at bounding box center [764, 299] width 124 height 12
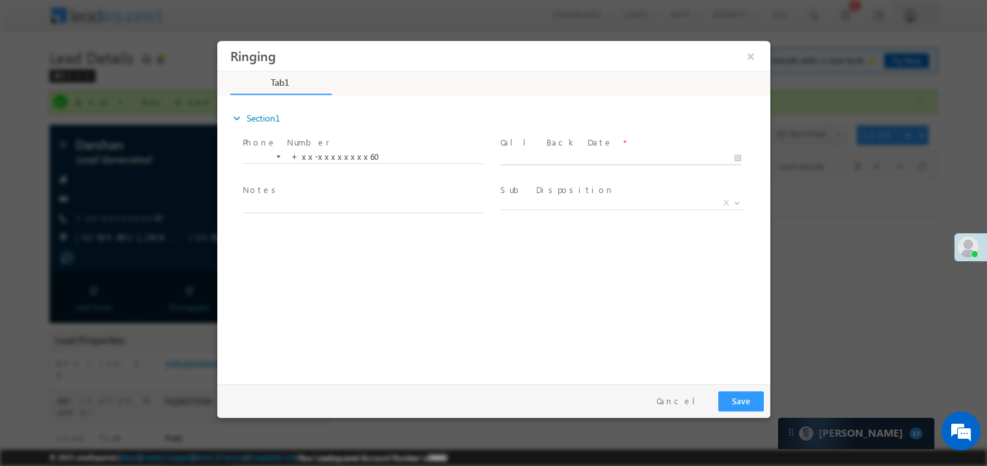
click at [546, 152] on input "text" at bounding box center [619, 158] width 241 height 13
type input "[DATE] 3:18 PM"
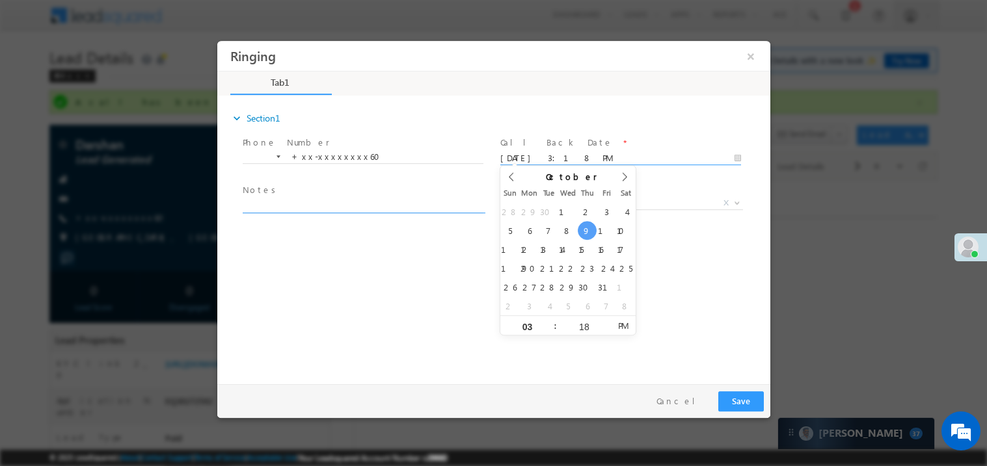
click at [334, 202] on textarea at bounding box center [362, 205] width 241 height 15
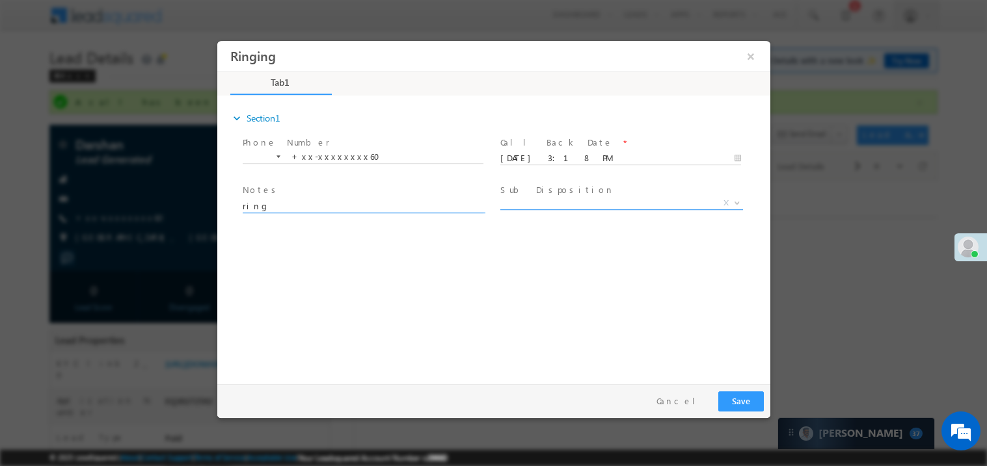
type textarea "ring"
click at [544, 204] on span "X" at bounding box center [620, 202] width 243 height 13
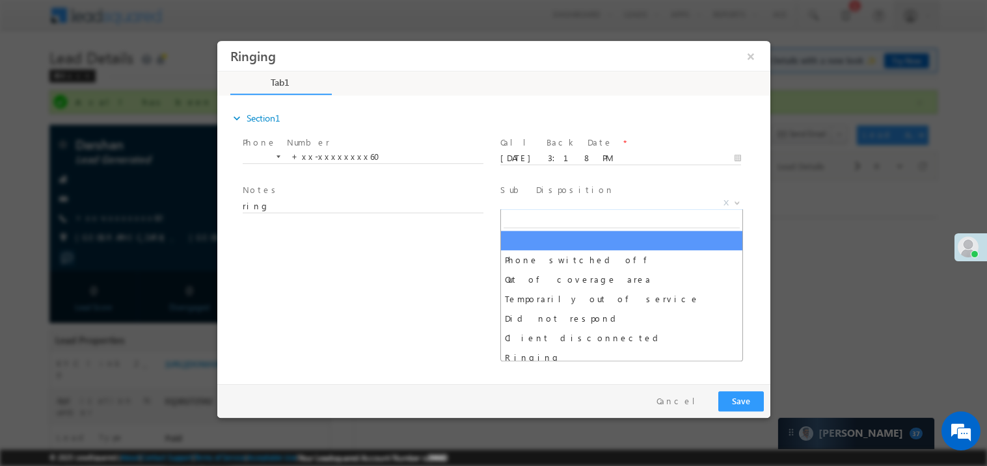
click at [426, 300] on div "expand_more Section1 Phone Number *" at bounding box center [496, 237] width 546 height 281
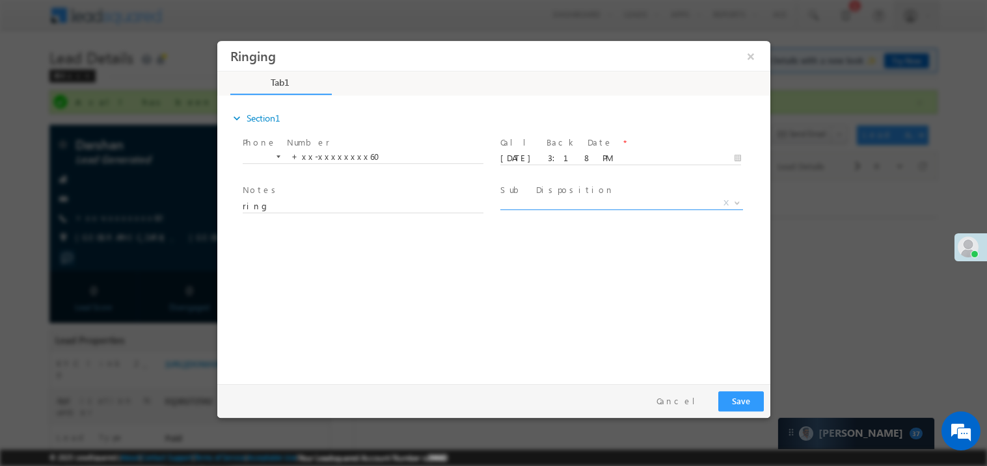
click at [530, 205] on span "X" at bounding box center [620, 202] width 243 height 13
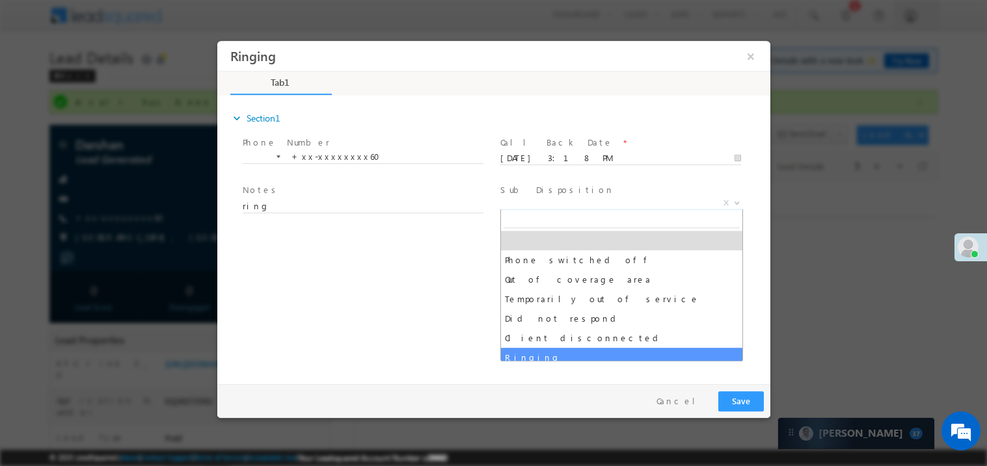
select select "Ringing"
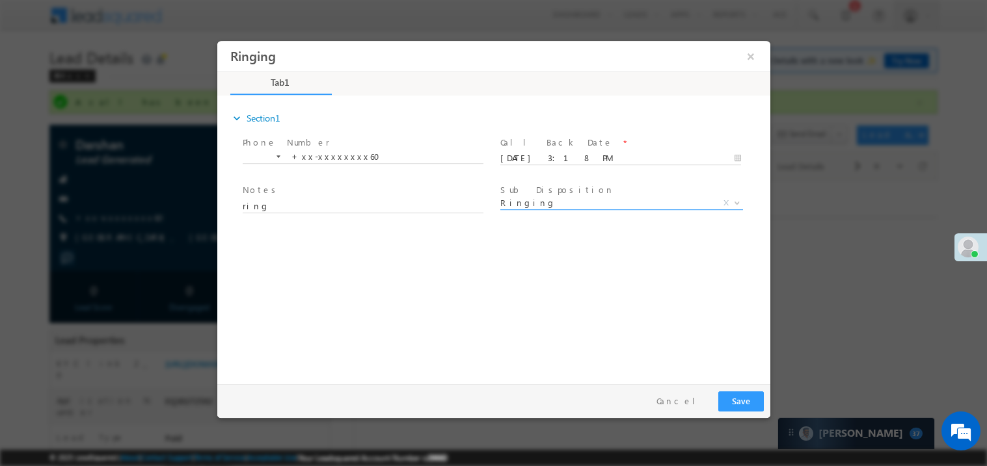
click at [401, 367] on div "expand_more Section1 Phone Number *" at bounding box center [496, 237] width 546 height 281
click at [752, 395] on button "Save" at bounding box center [740, 401] width 46 height 20
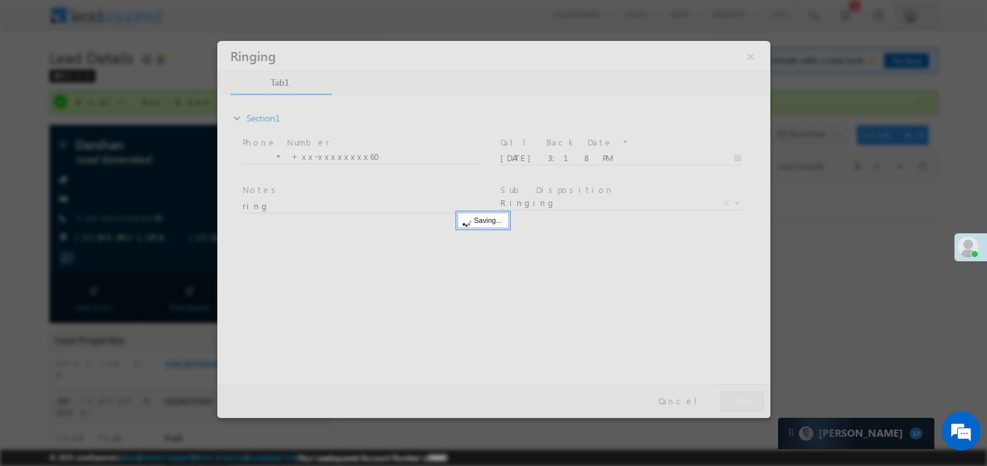
click at [752, 395] on div at bounding box center [493, 228] width 553 height 377
click at [751, 56] on div at bounding box center [493, 228] width 553 height 377
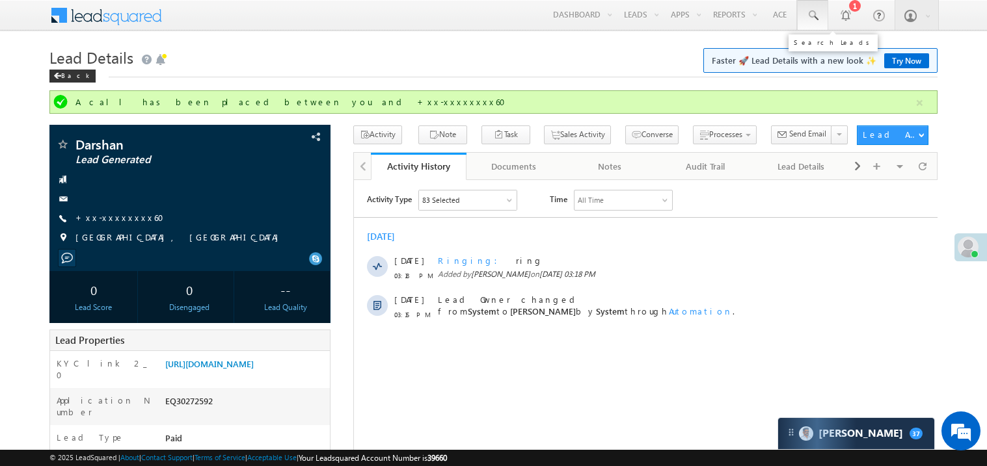
click at [810, 14] on span at bounding box center [812, 15] width 13 height 13
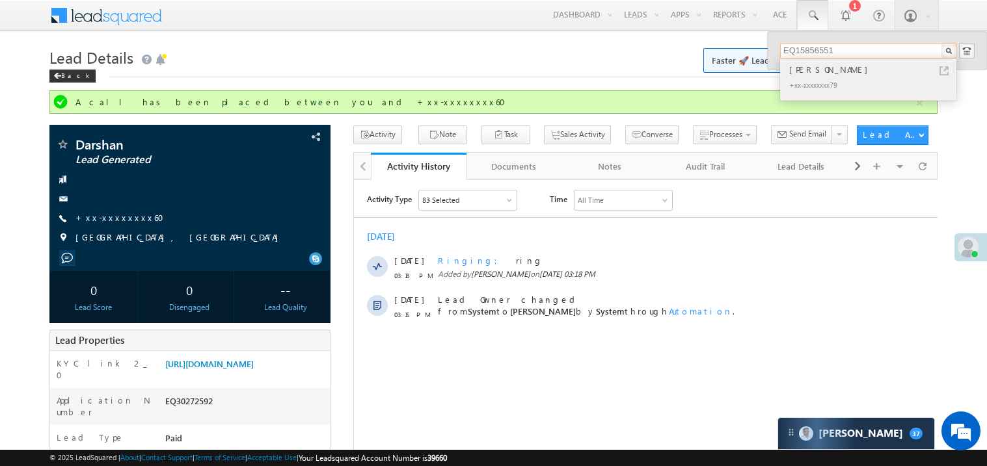
type input "EQ15856551"
click at [813, 68] on div "[PERSON_NAME]" at bounding box center [873, 69] width 174 height 14
click at [813, 68] on div "Parsuram kushwaha" at bounding box center [873, 69] width 174 height 14
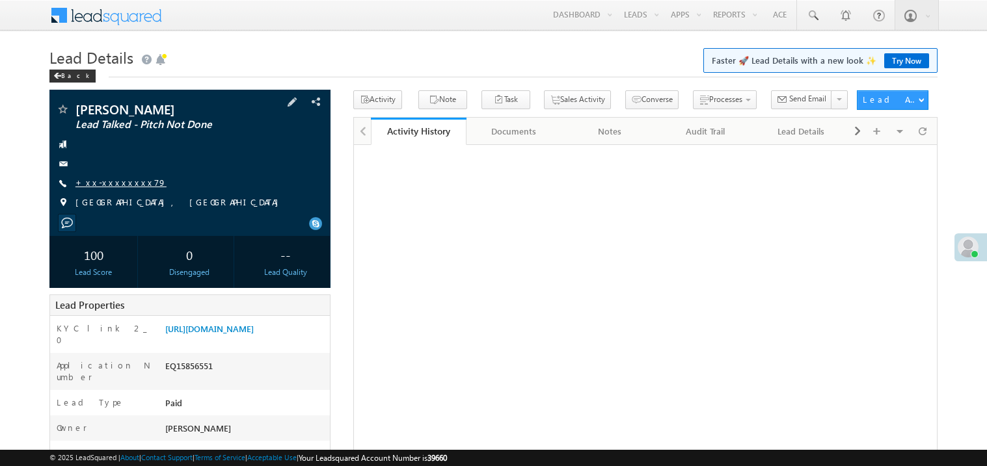
click at [125, 183] on link "+xx-xxxxxxxx79" at bounding box center [120, 182] width 91 height 11
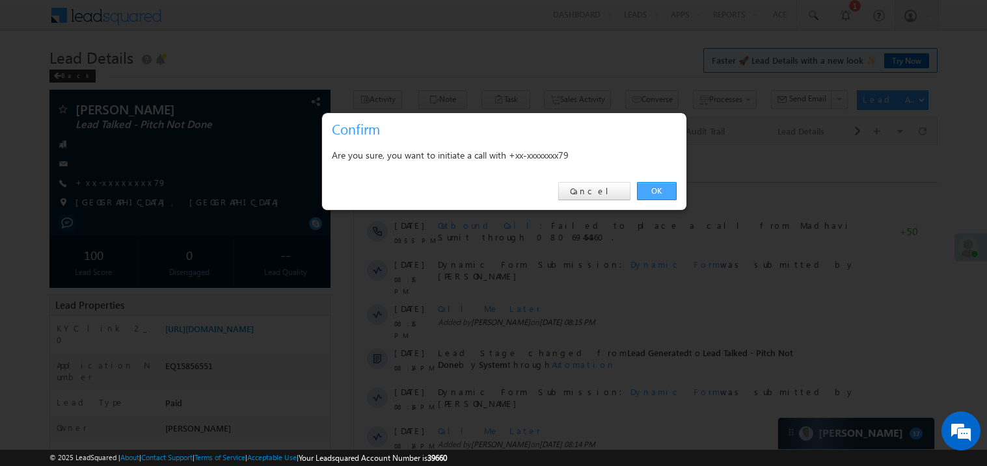
click at [663, 189] on link "OK" at bounding box center [657, 191] width 40 height 18
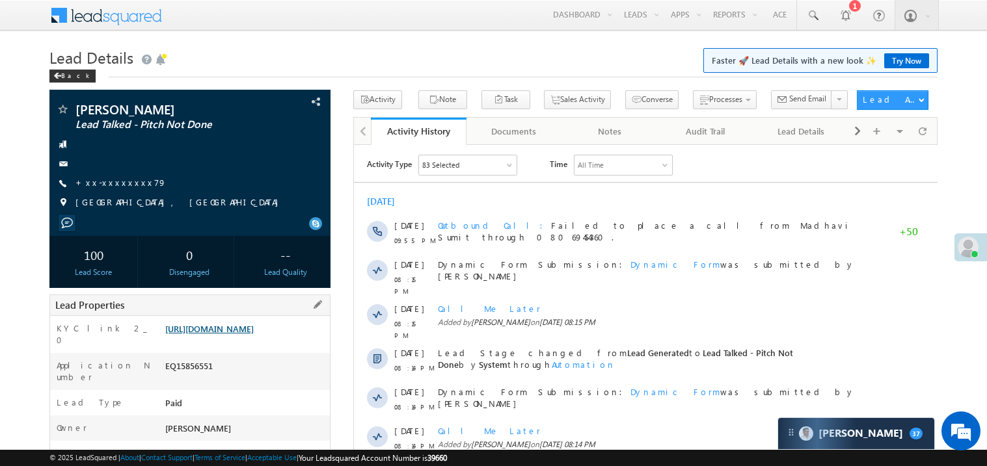
click at [254, 334] on link "[URL][DOMAIN_NAME]" at bounding box center [209, 328] width 88 height 11
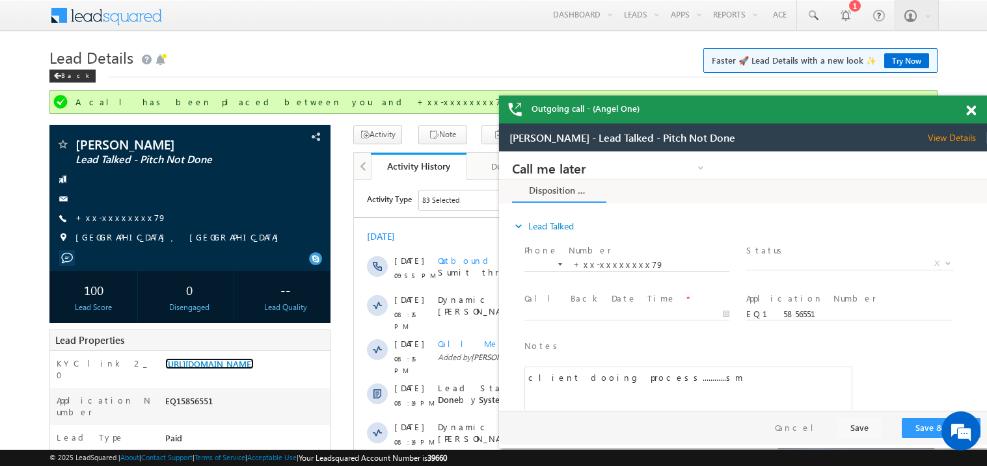
click at [971, 109] on span at bounding box center [971, 110] width 10 height 11
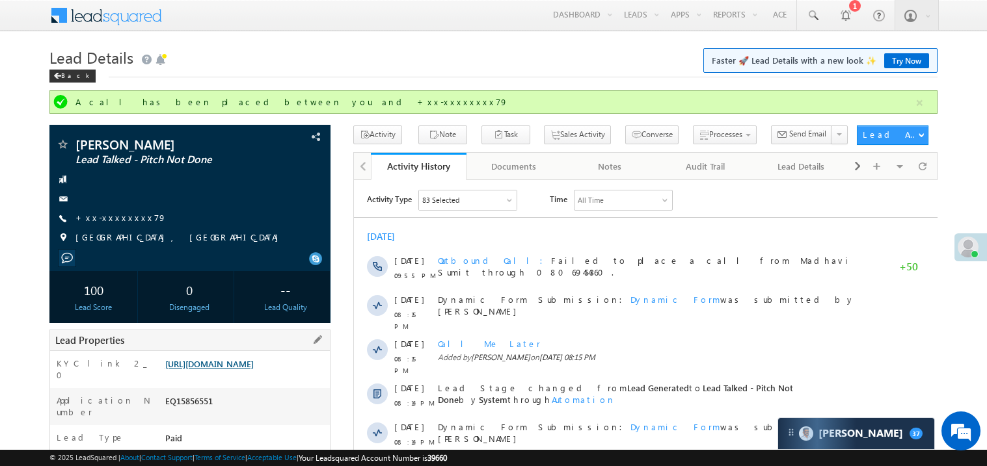
click at [252, 369] on link "https://angelbroking1-pk3em7sa.customui-test.leadsquared.com?leadId=9a04c717-25…" at bounding box center [209, 363] width 88 height 11
click at [243, 369] on link "https://angelbroking1-pk3em7sa.customui-test.leadsquared.com?leadId=9a04c717-25…" at bounding box center [209, 363] width 88 height 11
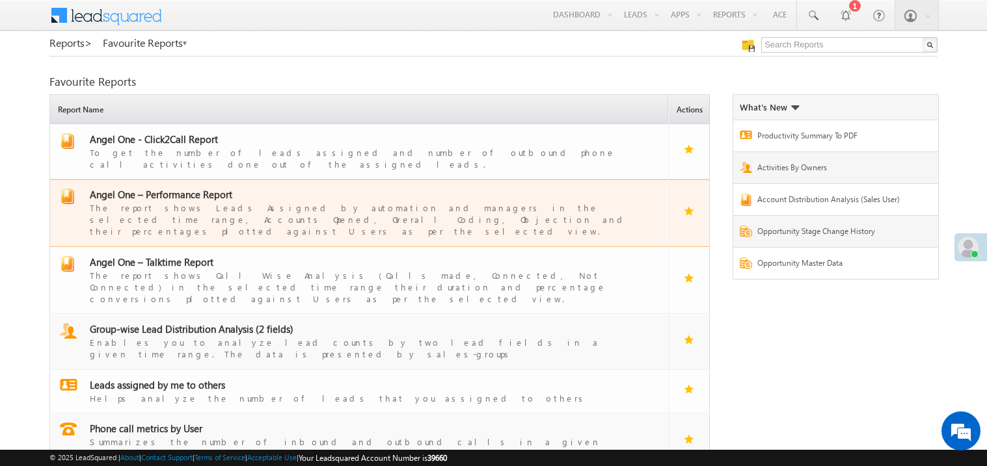
click at [176, 188] on span "Angel One – Performance Report" at bounding box center [161, 194] width 142 height 13
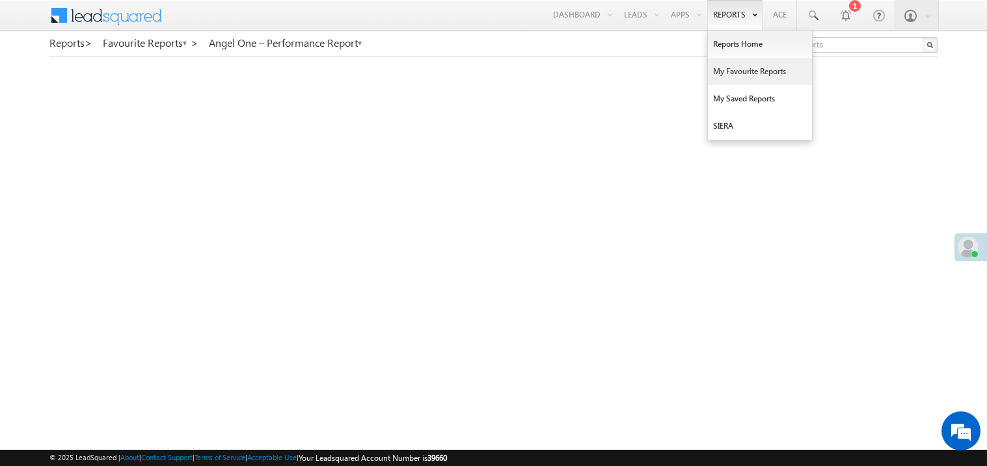
click at [734, 81] on link "My Favourite Reports" at bounding box center [760, 71] width 104 height 27
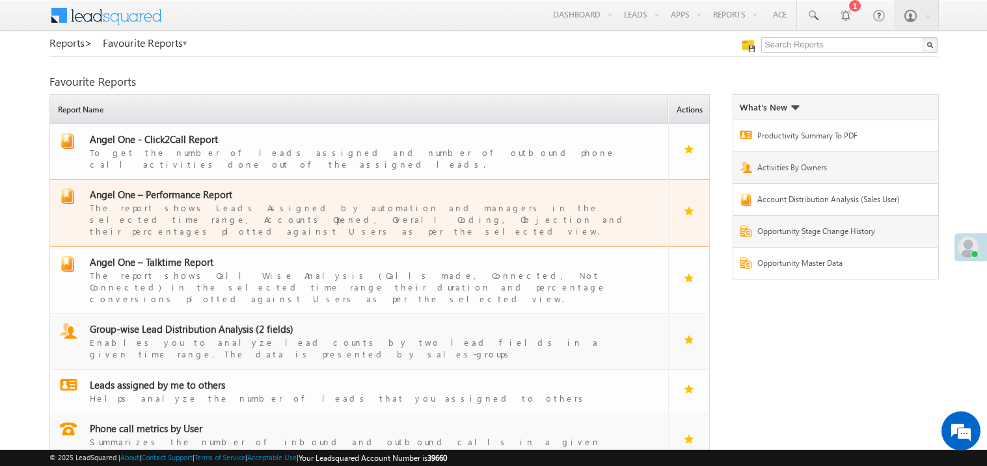
click at [185, 188] on span "Angel One – Performance Report" at bounding box center [161, 194] width 142 height 13
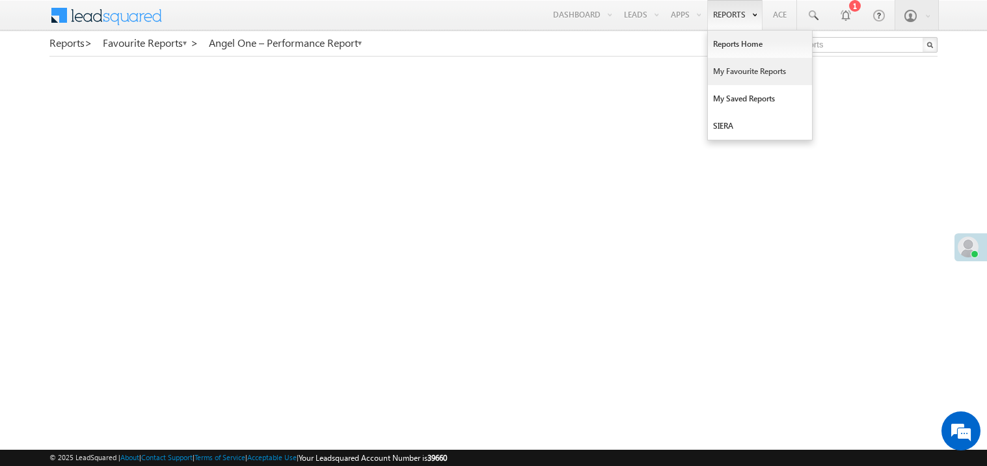
click at [732, 70] on link "My Favourite Reports" at bounding box center [760, 71] width 104 height 27
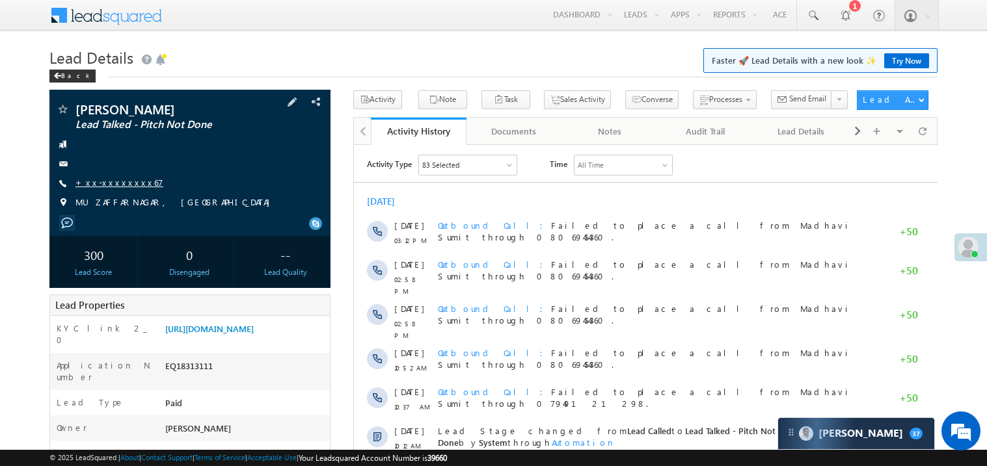
click at [117, 185] on link "+xx-xxxxxxxx67" at bounding box center [119, 182] width 88 height 11
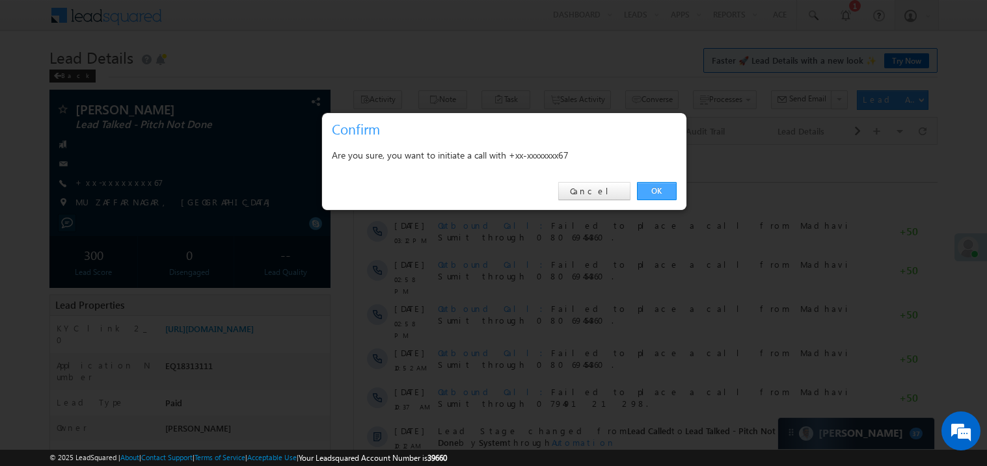
click at [646, 187] on link "OK" at bounding box center [657, 191] width 40 height 18
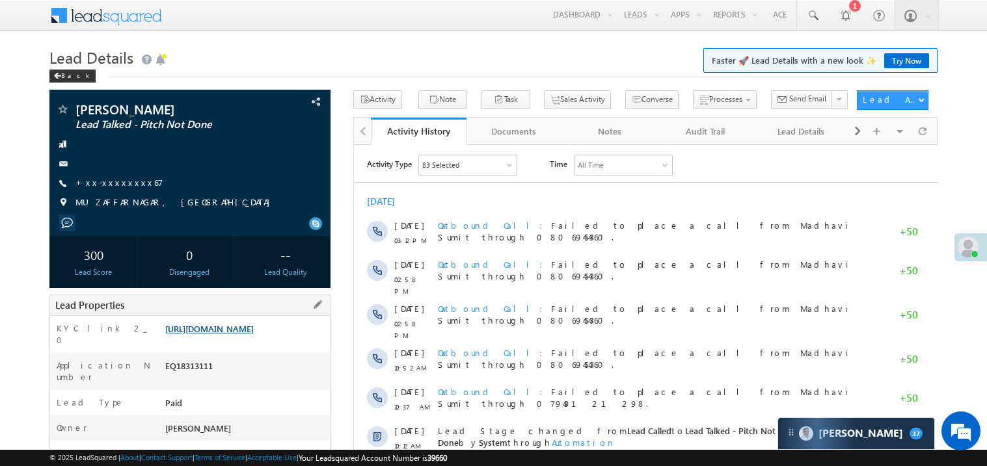
click at [254, 334] on link "https://angelbroking1-pk3em7sa.customui-test.leadsquared.com?leadId=61c95b2d-da…" at bounding box center [209, 328] width 88 height 11
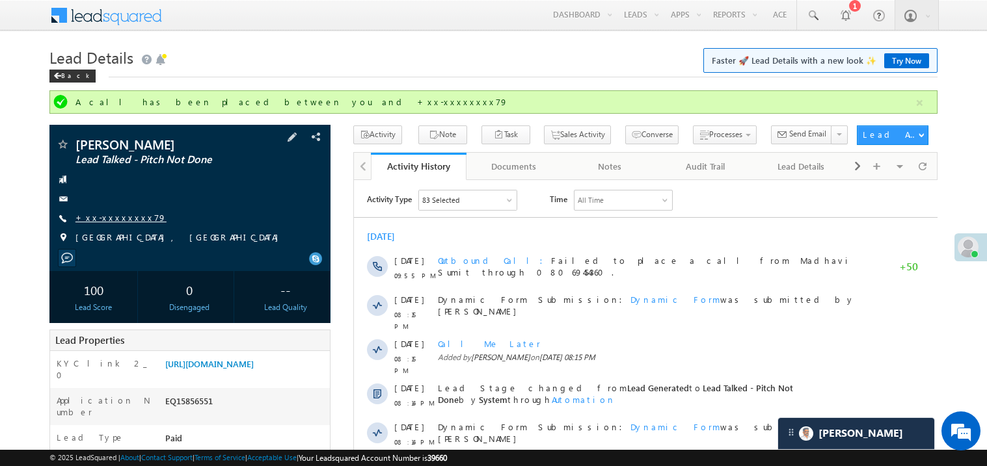
click at [120, 217] on link "+xx-xxxxxxxx79" at bounding box center [120, 217] width 91 height 11
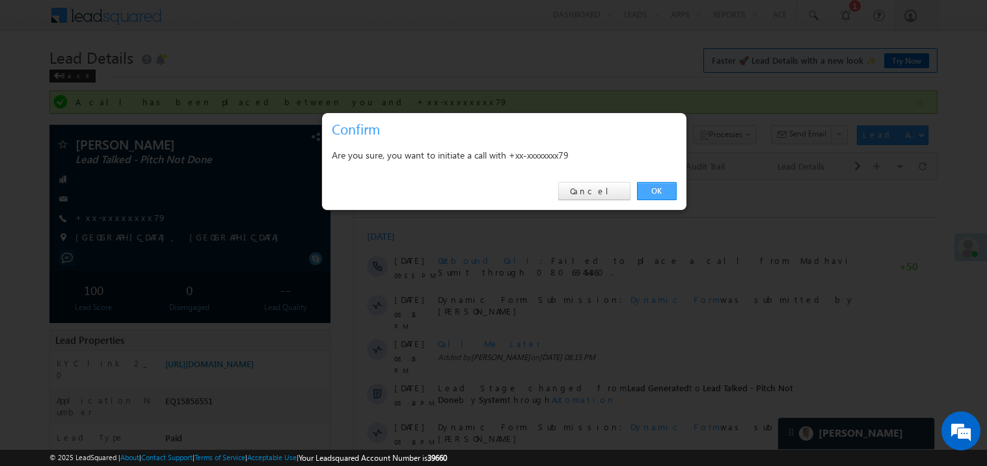
click at [650, 193] on link "OK" at bounding box center [657, 191] width 40 height 18
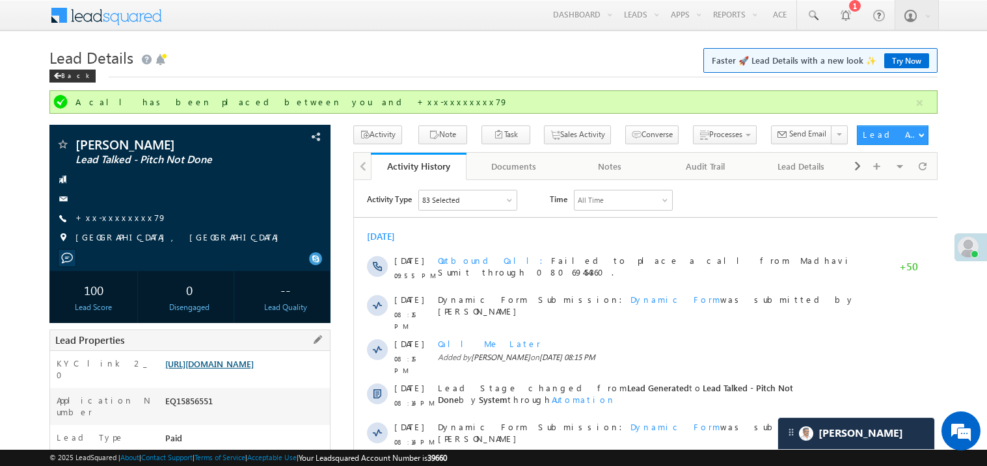
click at [246, 369] on link "https://angelbroking1-pk3em7sa.customui-test.leadsquared.com?leadId=9a04c717-25…" at bounding box center [209, 363] width 88 height 11
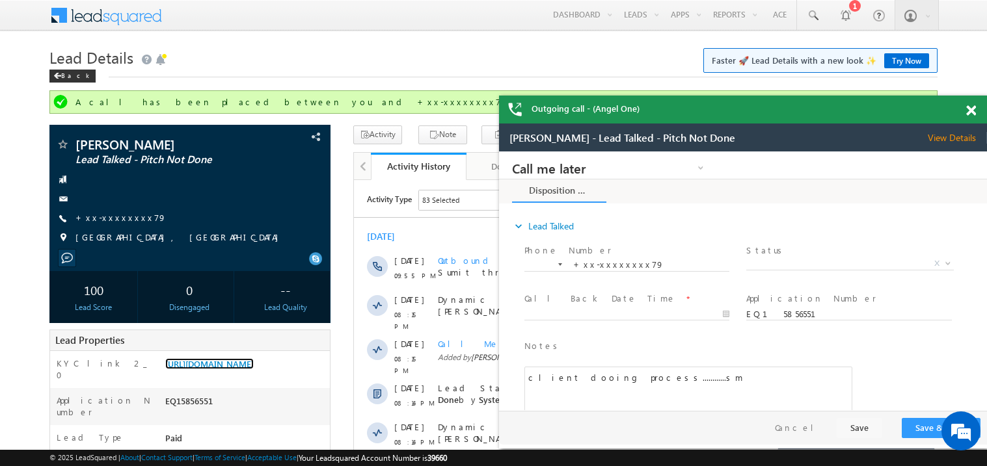
click at [969, 107] on span at bounding box center [971, 110] width 10 height 11
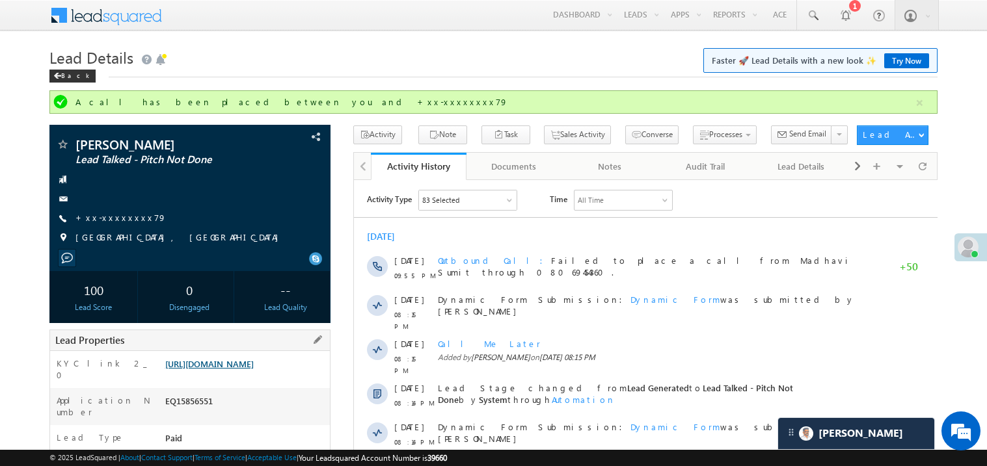
click at [250, 369] on link "https://angelbroking1-pk3em7sa.customui-test.leadsquared.com?leadId=9a04c717-25…" at bounding box center [209, 363] width 88 height 11
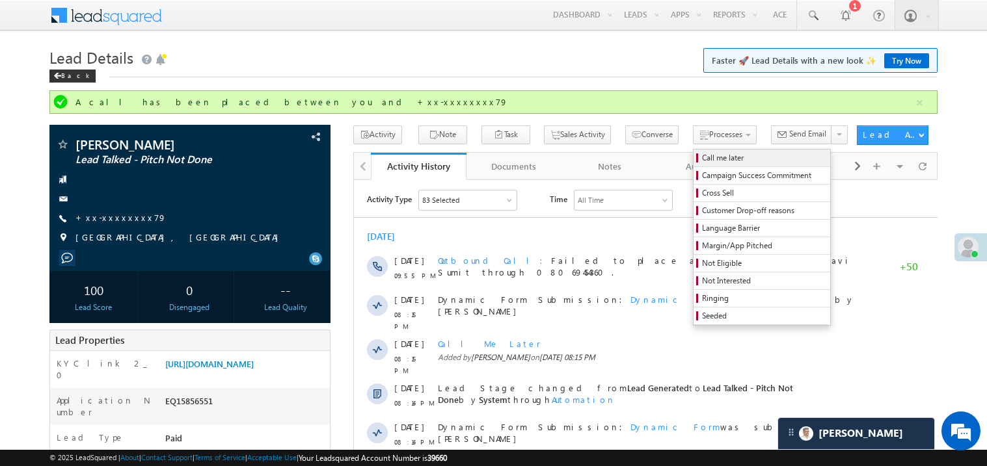
click at [702, 164] on span "Call me later" at bounding box center [764, 158] width 124 height 12
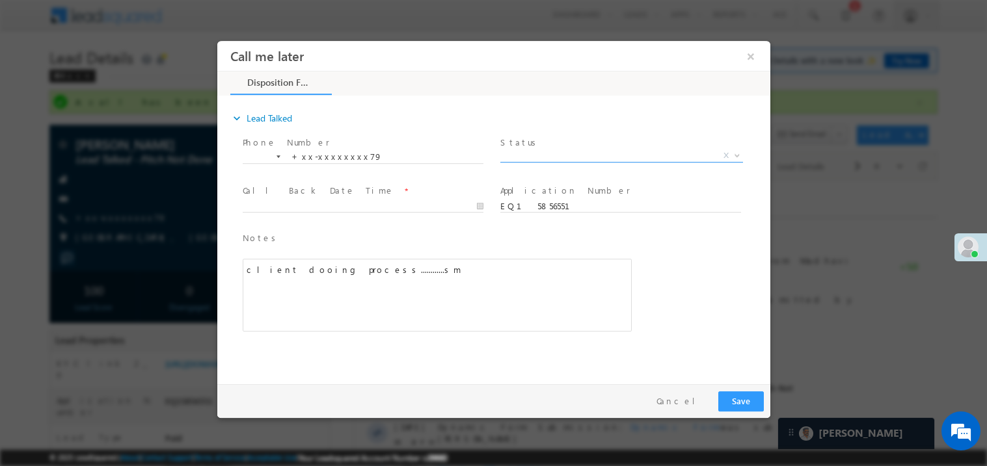
click at [547, 156] on span "X" at bounding box center [620, 155] width 243 height 13
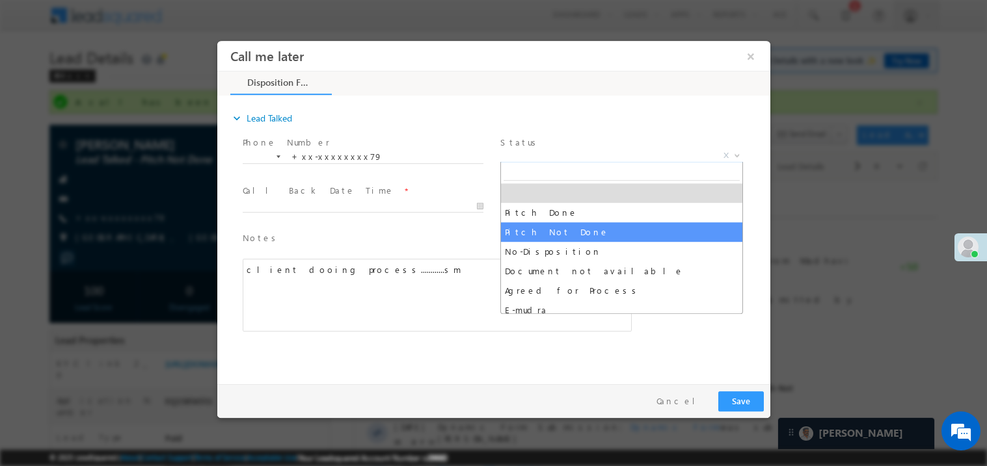
select select "Pitch Not Done"
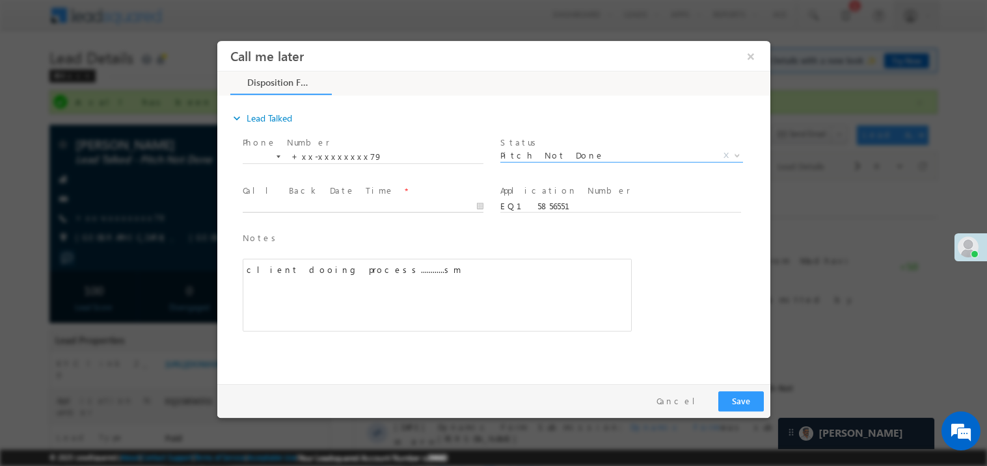
click at [312, 206] on body "Call me later ×" at bounding box center [493, 209] width 553 height 338
type input "10/09/25 4:29 PM"
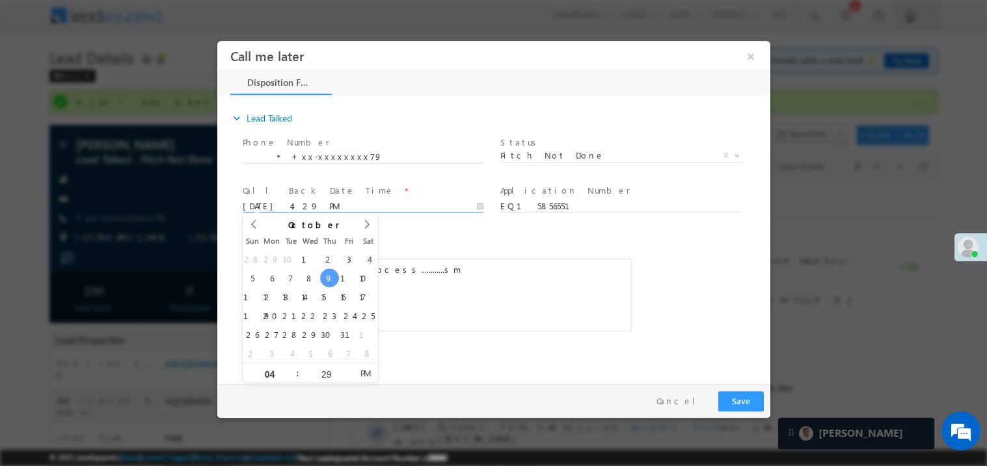
click at [572, 321] on div "client dooing process............sm" at bounding box center [436, 294] width 389 height 73
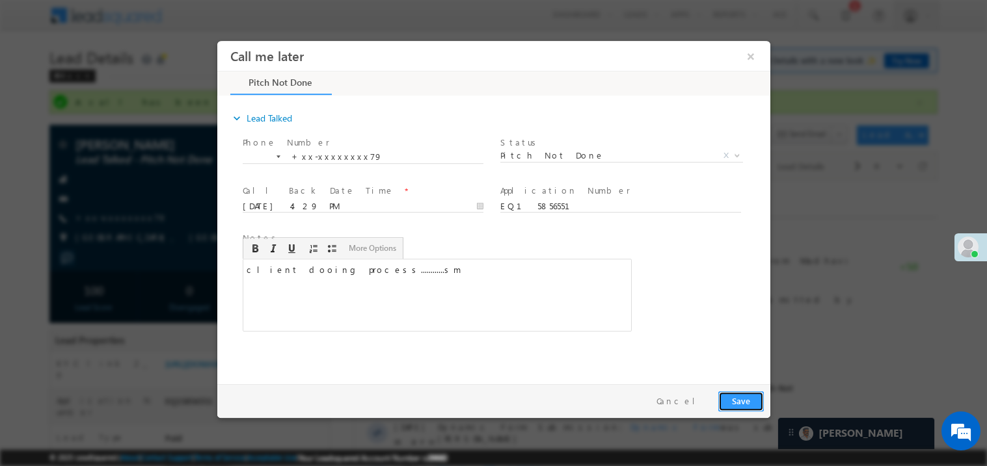
click at [762, 403] on button "Save" at bounding box center [740, 401] width 46 height 20
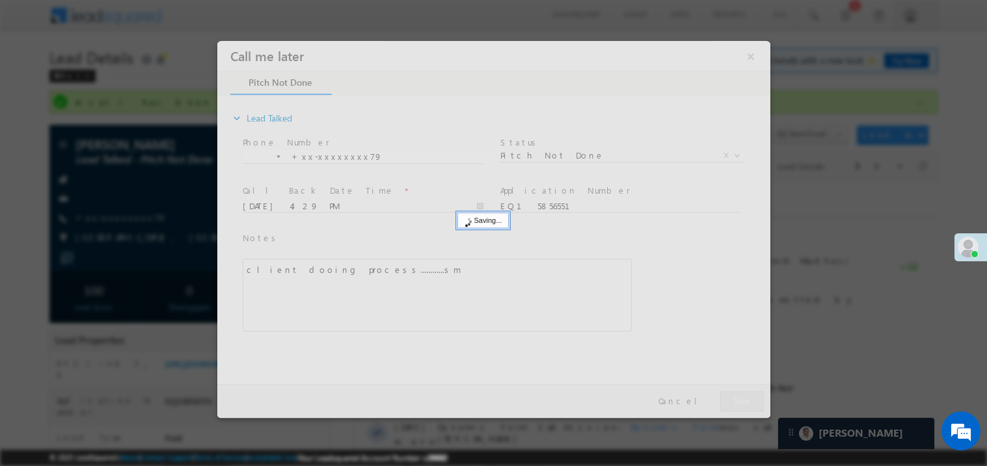
click at [762, 403] on div at bounding box center [493, 228] width 553 height 377
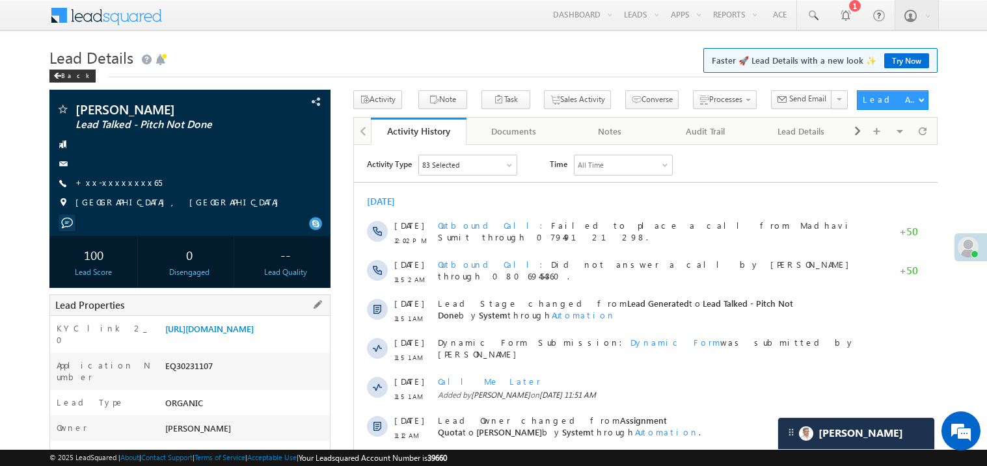
click at [242, 341] on div "[URL][DOMAIN_NAME]" at bounding box center [246, 332] width 168 height 18
click at [248, 334] on link "[URL][DOMAIN_NAME]" at bounding box center [209, 328] width 88 height 11
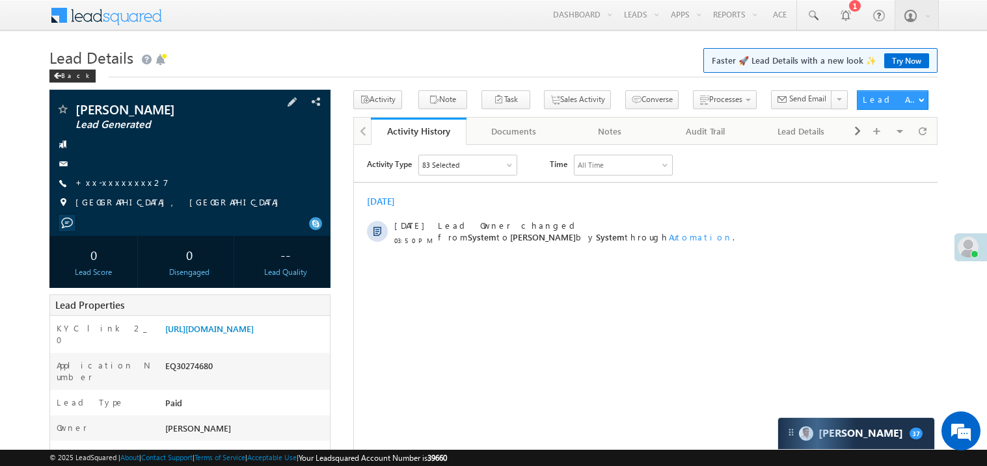
click at [104, 189] on span "+xx-xxxxxxxx27" at bounding box center [121, 183] width 93 height 13
click at [147, 184] on div "+xx-xxxxxxxx27" at bounding box center [190, 183] width 268 height 13
click at [123, 189] on span "+xx-xxxxxxxx27" at bounding box center [121, 183] width 93 height 13
click at [124, 179] on link "+xx-xxxxxxxx27" at bounding box center [121, 182] width 93 height 11
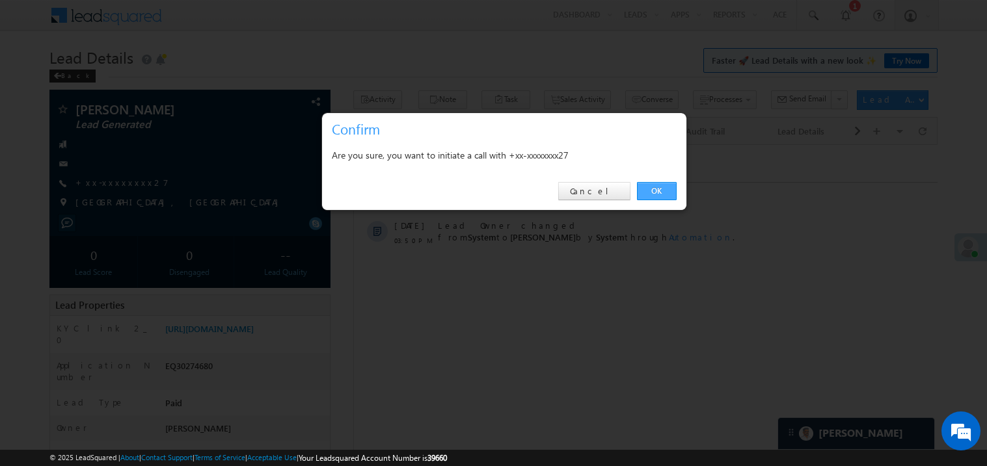
click at [655, 191] on link "OK" at bounding box center [657, 191] width 40 height 18
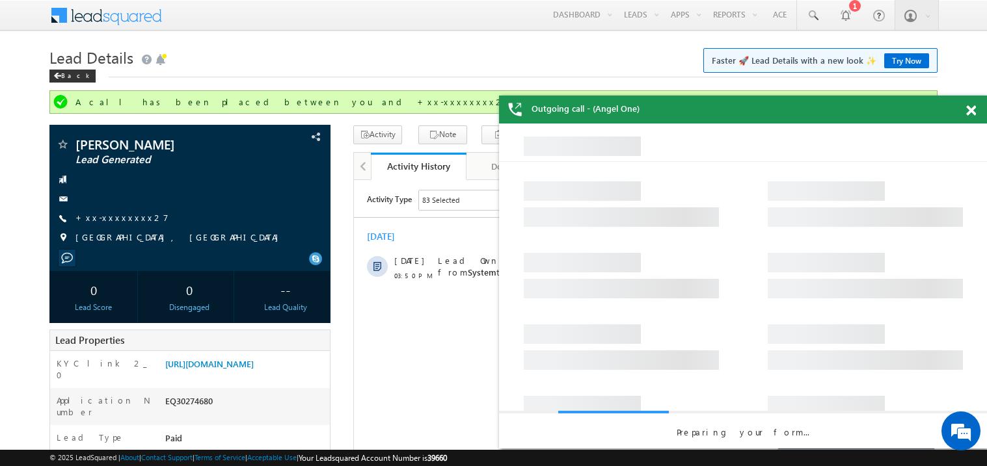
click at [968, 111] on span at bounding box center [971, 110] width 10 height 11
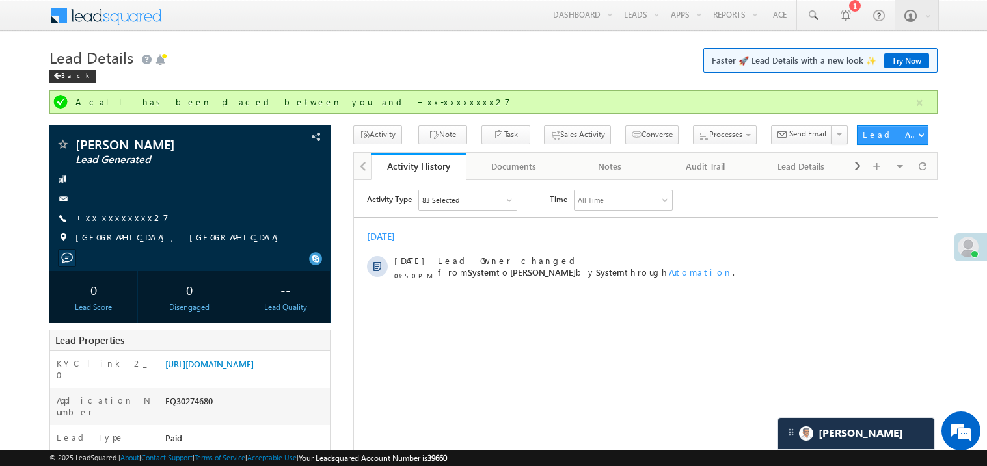
click at [369, 47] on h1 "Lead Details Faster 🚀 Lead Details with a new look ✨ Try Now" at bounding box center [493, 56] width 888 height 25
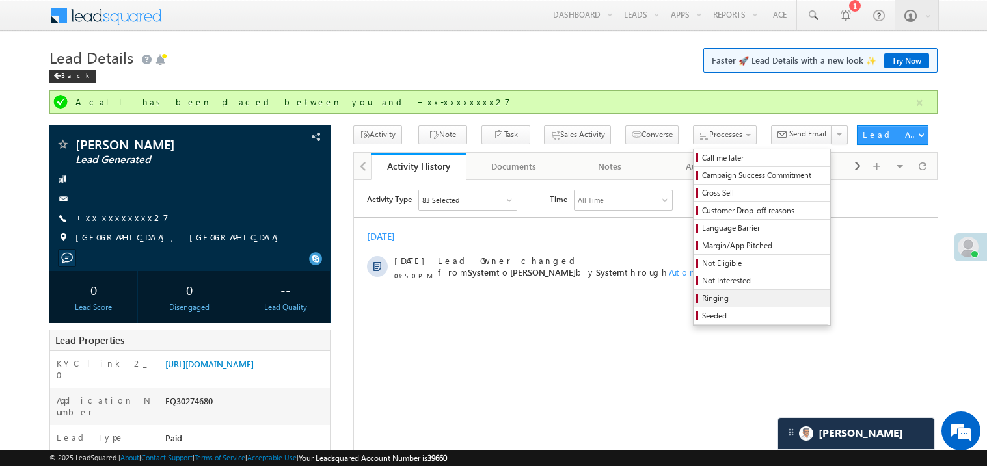
click at [705, 299] on span "Ringing" at bounding box center [764, 299] width 124 height 12
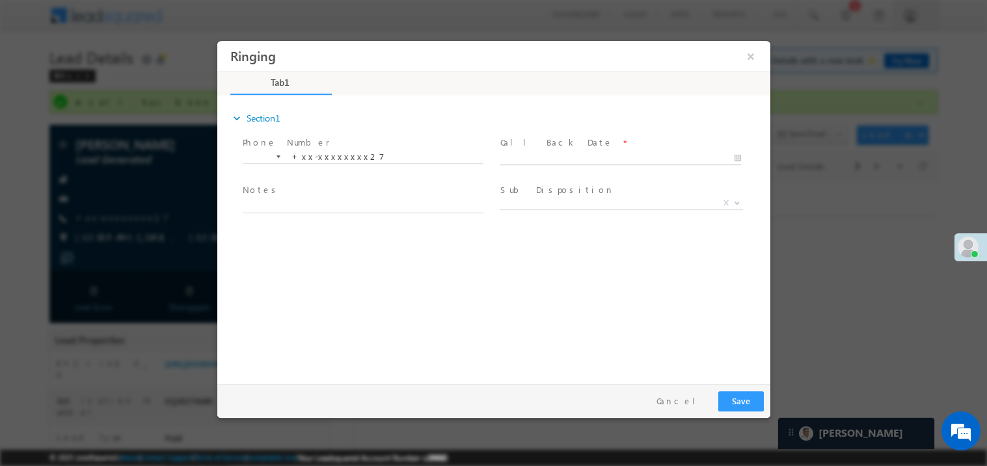
click at [536, 156] on body "Ringing ×" at bounding box center [493, 209] width 553 height 338
type input "10/09/25 4:31 PM"
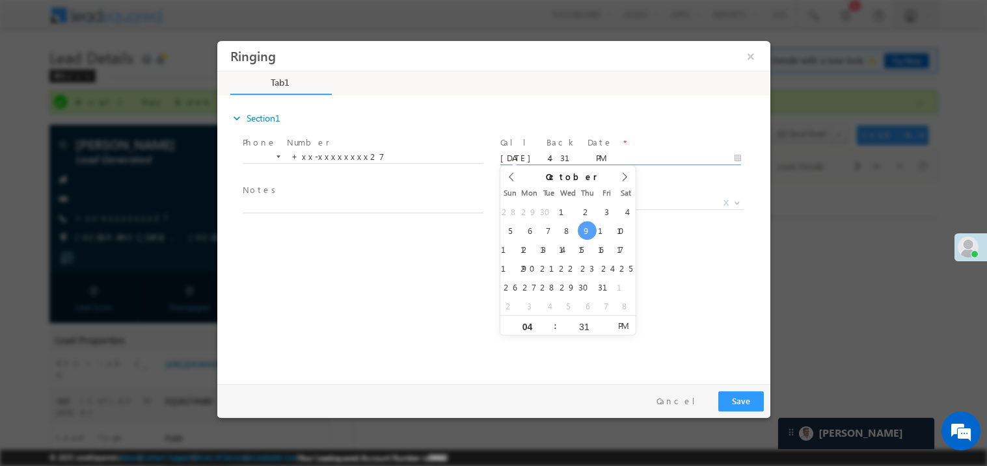
click at [326, 201] on textarea at bounding box center [362, 205] width 241 height 15
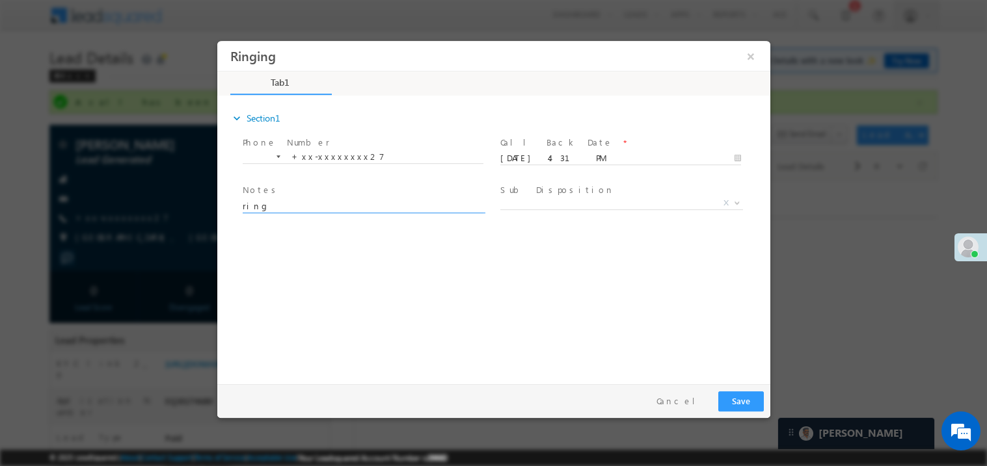
type textarea "ring"
click at [747, 401] on button "Save" at bounding box center [740, 401] width 46 height 20
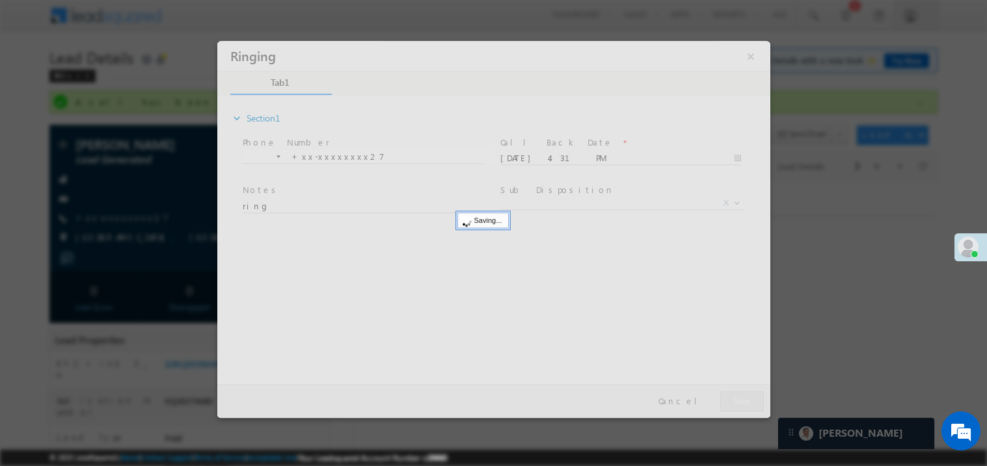
click at [747, 401] on div at bounding box center [493, 228] width 553 height 377
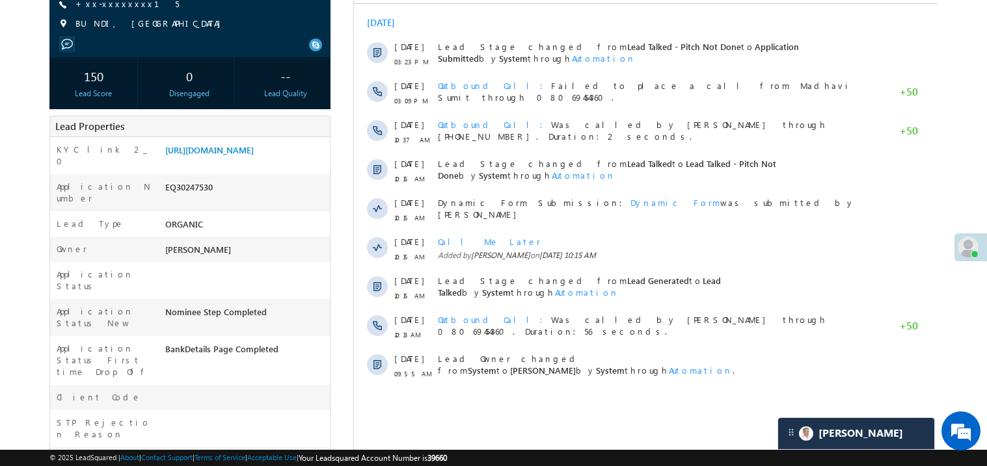
scroll to position [207, 0]
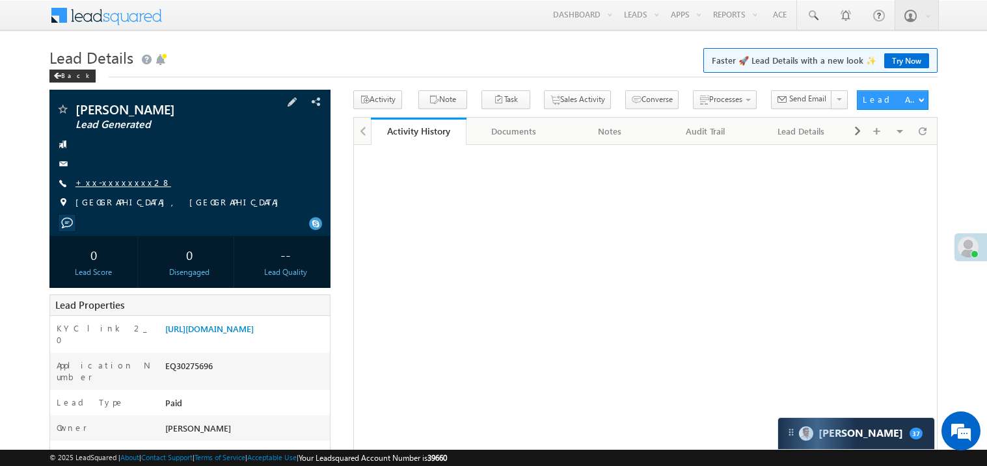
click at [120, 185] on link "+xx-xxxxxxxx28" at bounding box center [123, 182] width 96 height 11
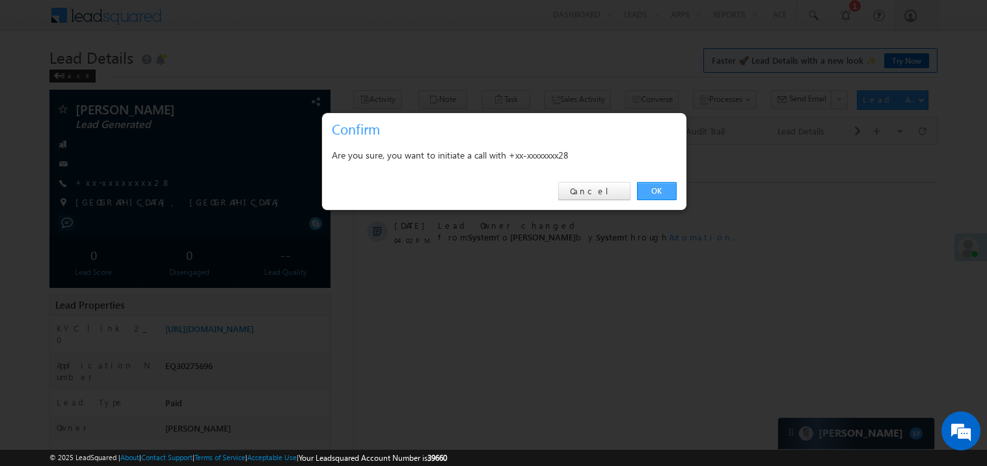
click at [650, 195] on link "OK" at bounding box center [657, 191] width 40 height 18
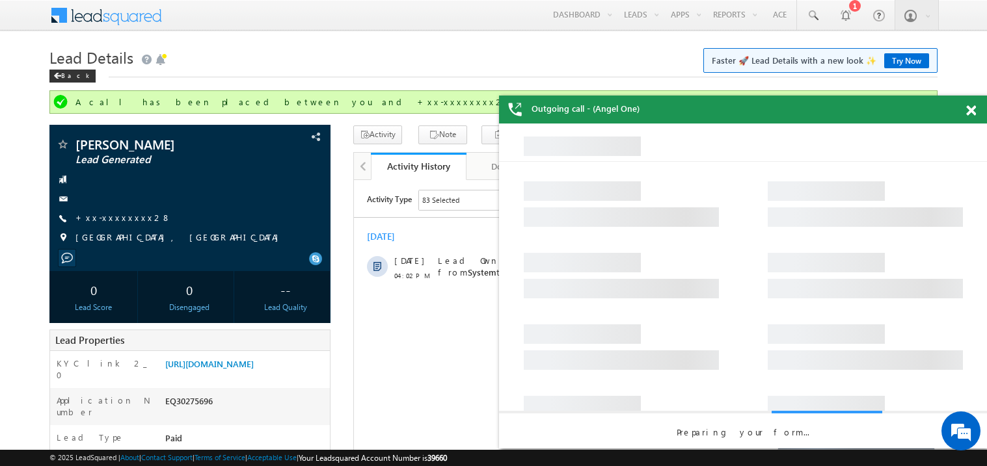
click at [972, 110] on span at bounding box center [971, 110] width 10 height 11
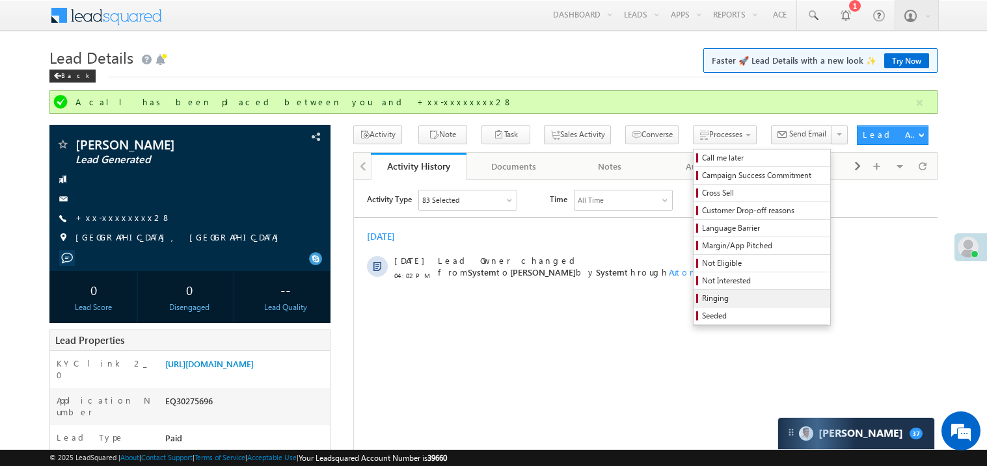
click at [711, 295] on link "Ringing" at bounding box center [761, 298] width 137 height 17
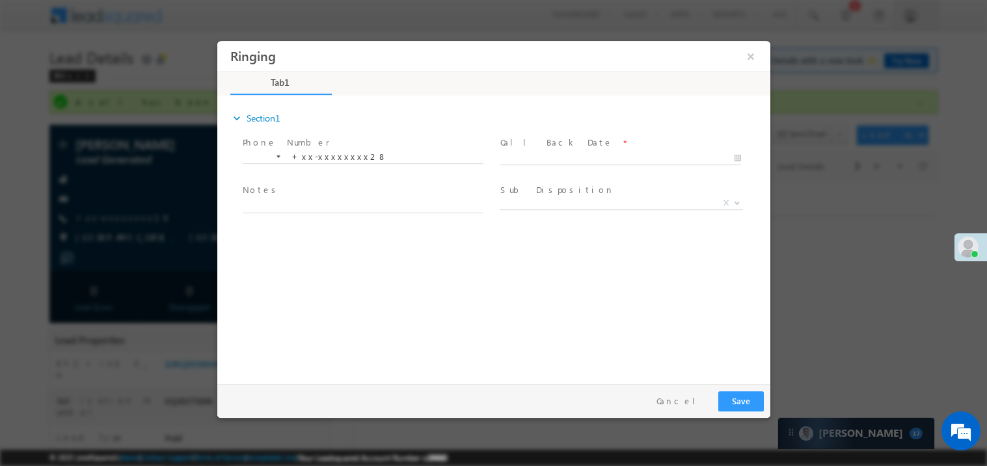
click at [539, 150] on div at bounding box center [625, 158] width 252 height 16
click at [533, 156] on body "Ringing ×" at bounding box center [493, 209] width 553 height 338
type input "10/09/25 4:32 PM"
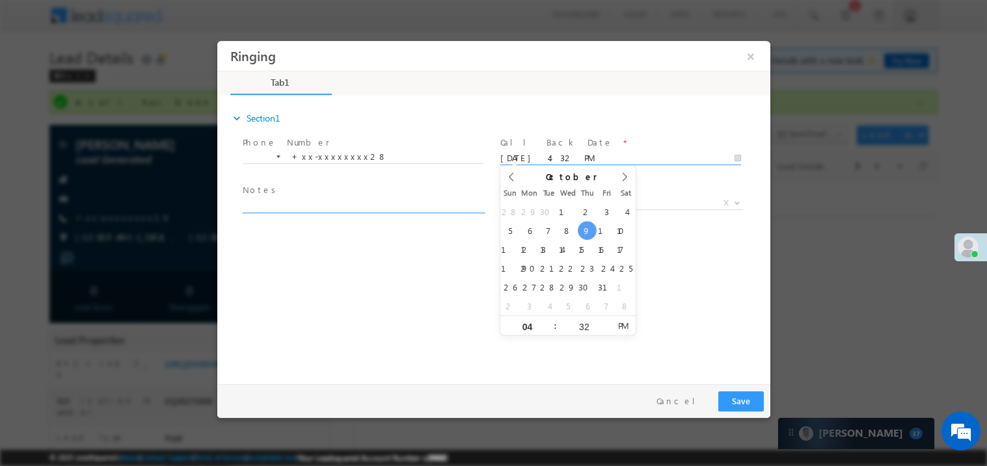
click at [370, 206] on textarea at bounding box center [362, 205] width 241 height 15
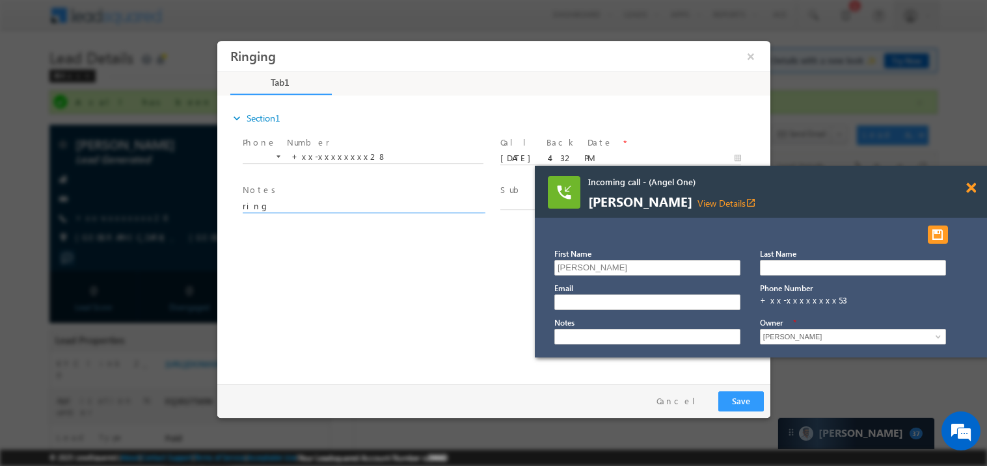
click at [972, 187] on span at bounding box center [971, 188] width 10 height 11
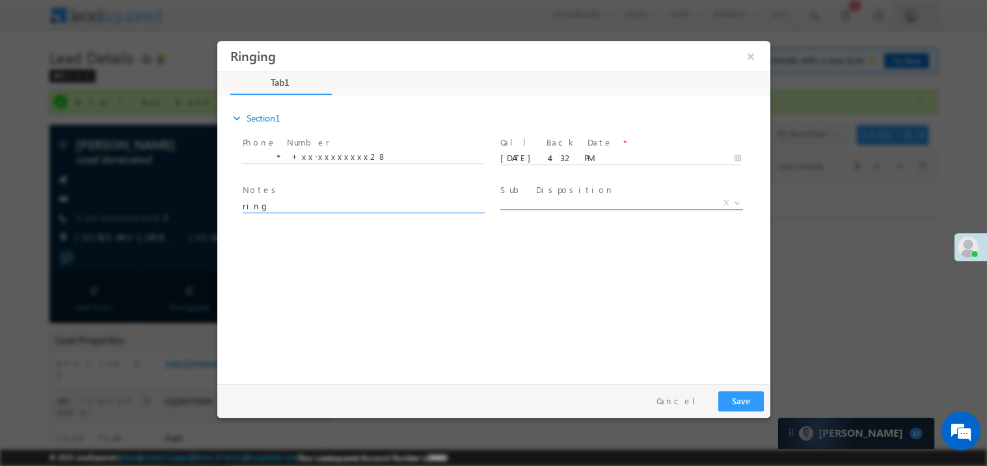
type textarea "ring"
click at [525, 201] on span "X" at bounding box center [620, 202] width 243 height 13
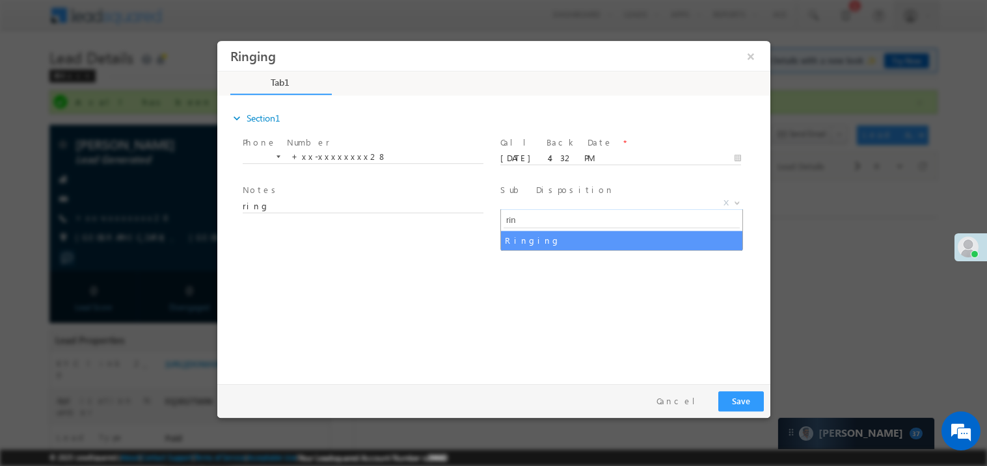
type input "ring"
select select "Ringing"
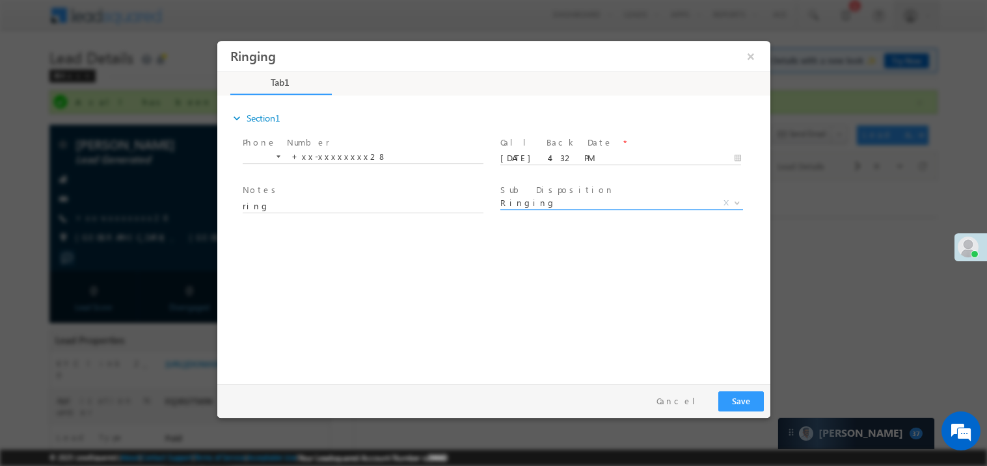
click at [503, 273] on div "expand_more Section1 Phone Number *" at bounding box center [496, 237] width 546 height 281
click at [732, 402] on button "Save" at bounding box center [740, 401] width 46 height 20
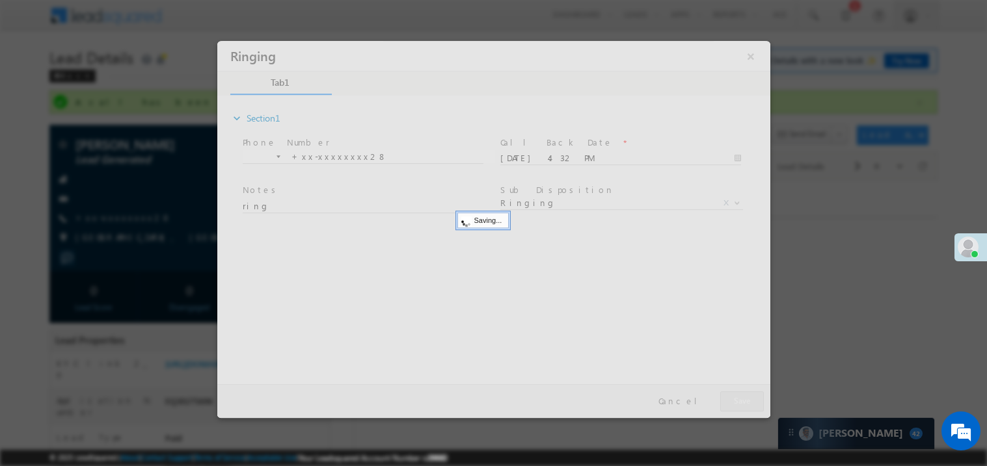
click at [732, 402] on div at bounding box center [493, 228] width 553 height 377
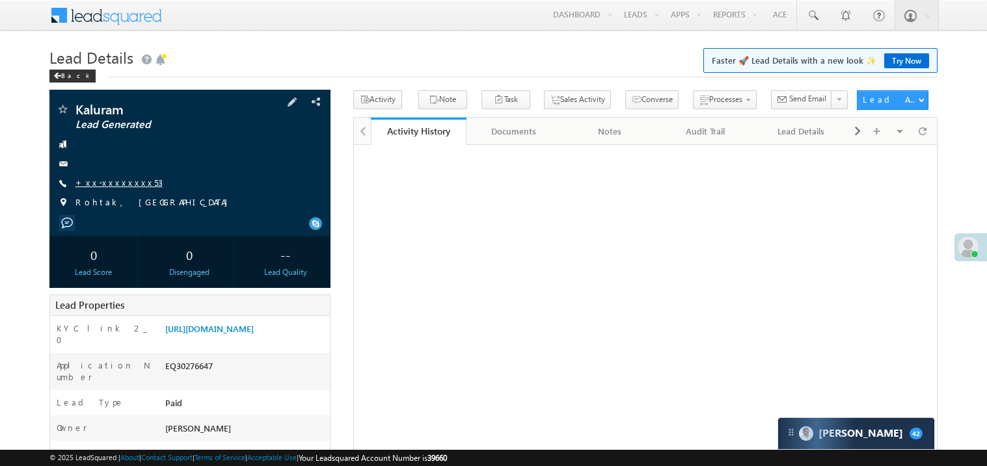
click at [125, 185] on link "+xx-xxxxxxxx53" at bounding box center [118, 182] width 87 height 11
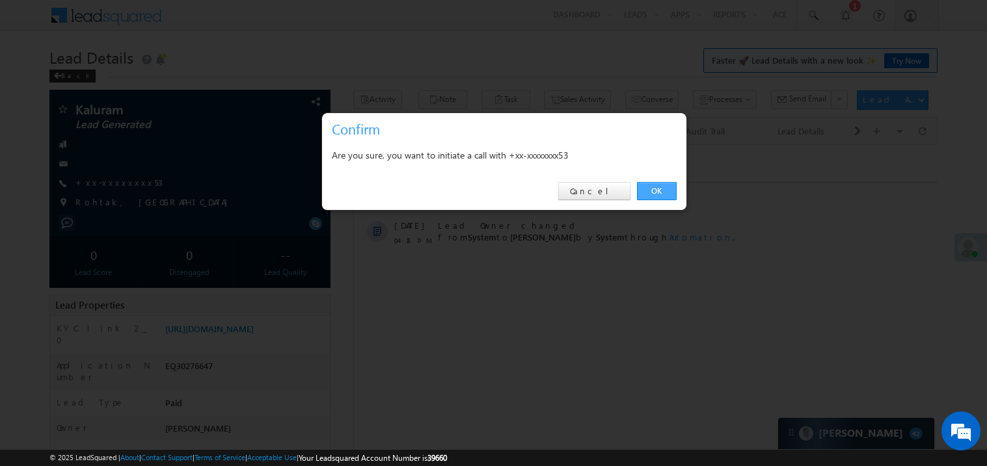
click at [663, 193] on link "OK" at bounding box center [657, 191] width 40 height 18
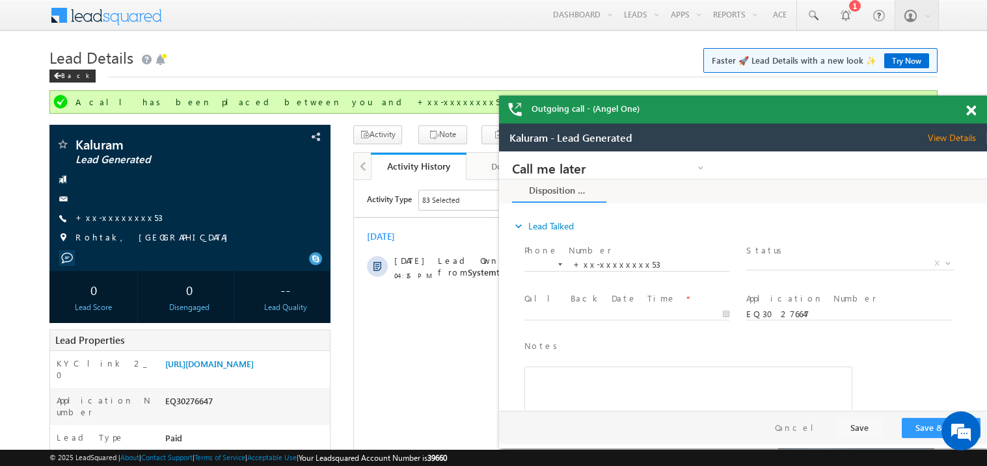
click at [976, 112] on div at bounding box center [978, 108] width 18 height 25
click at [971, 109] on span at bounding box center [971, 110] width 10 height 11
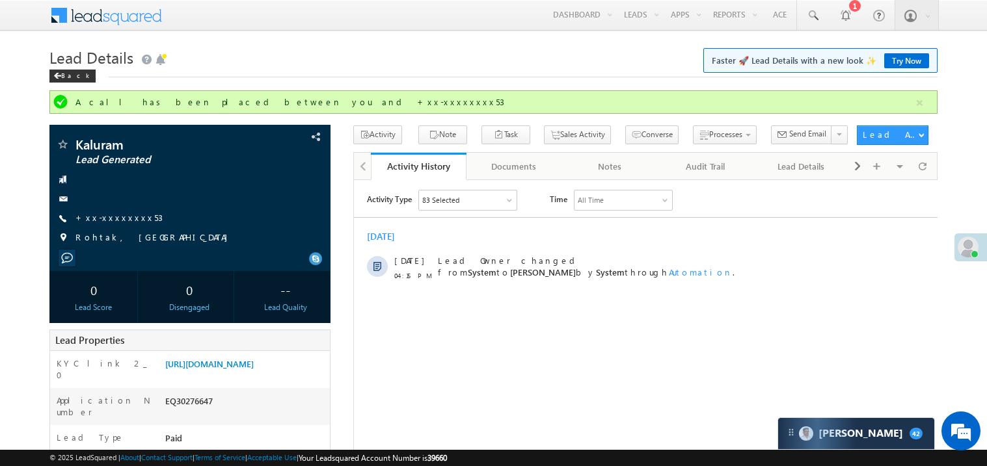
click at [369, 57] on h1 "Lead Details Faster 🚀 Lead Details with a new look ✨ Try Now" at bounding box center [493, 56] width 888 height 25
click at [254, 369] on link "https://angelbroking1-pk3em7sa.customui-test.leadsquared.com?leadId=ef680a6d-dc…" at bounding box center [209, 363] width 88 height 11
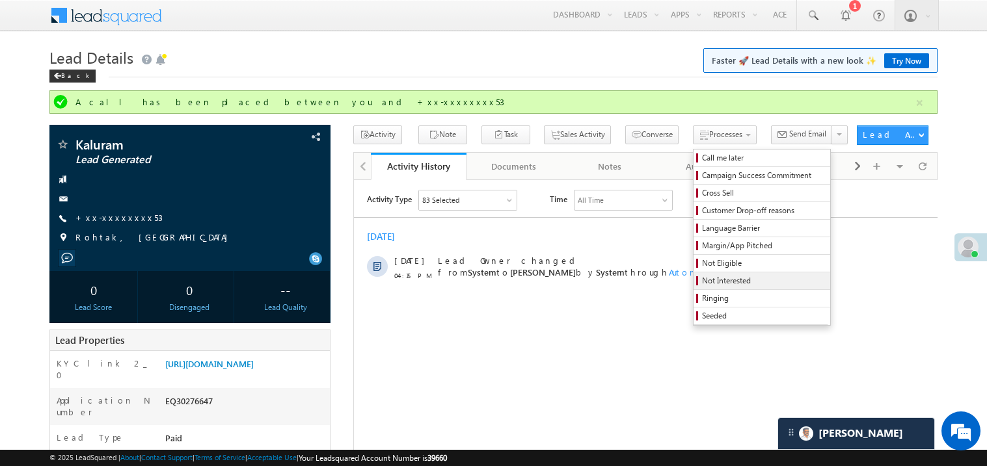
click at [702, 282] on span "Not Interested" at bounding box center [764, 281] width 124 height 12
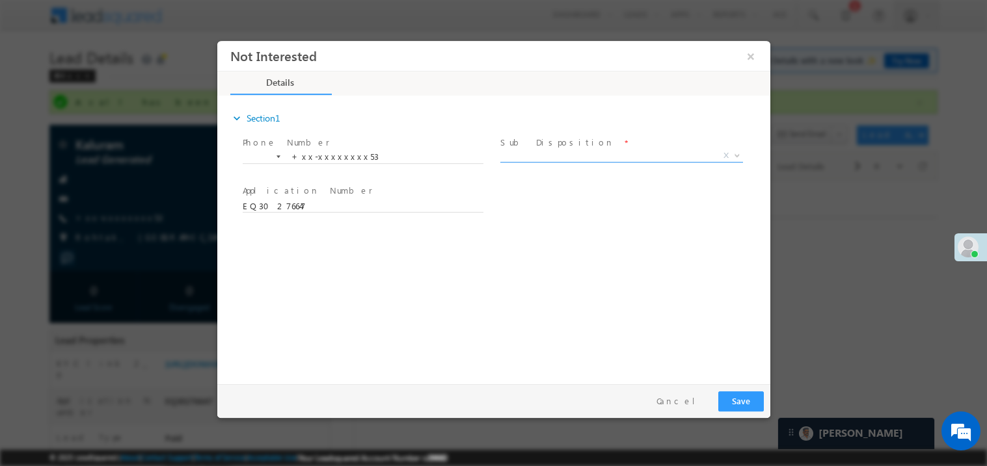
click at [539, 151] on span "X" at bounding box center [620, 155] width 243 height 13
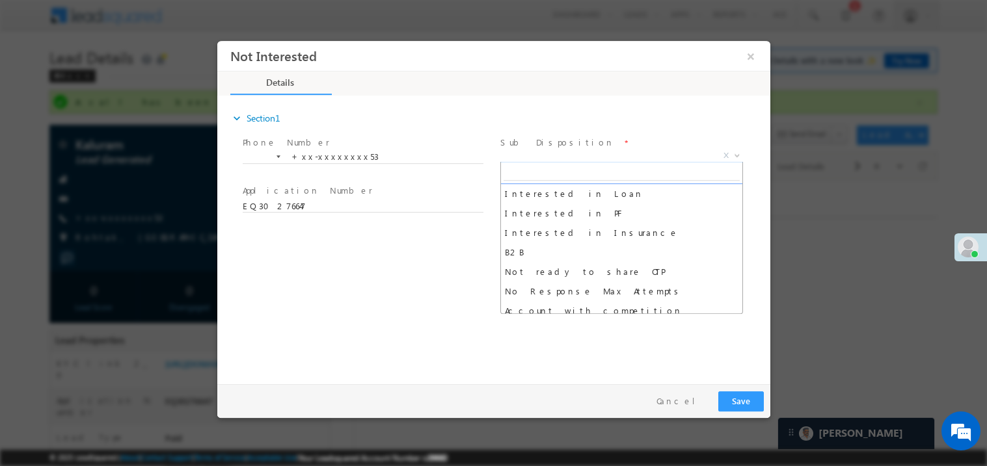
scroll to position [312, 0]
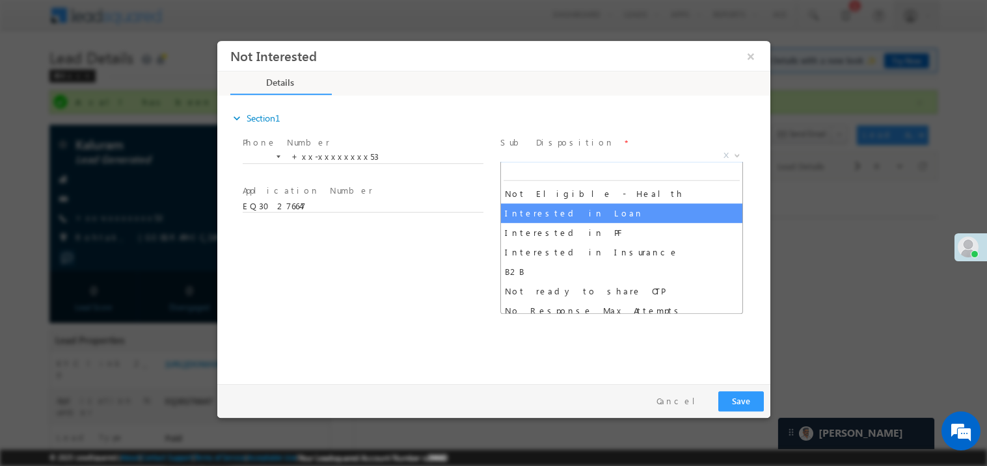
select select "Interested in Loan"
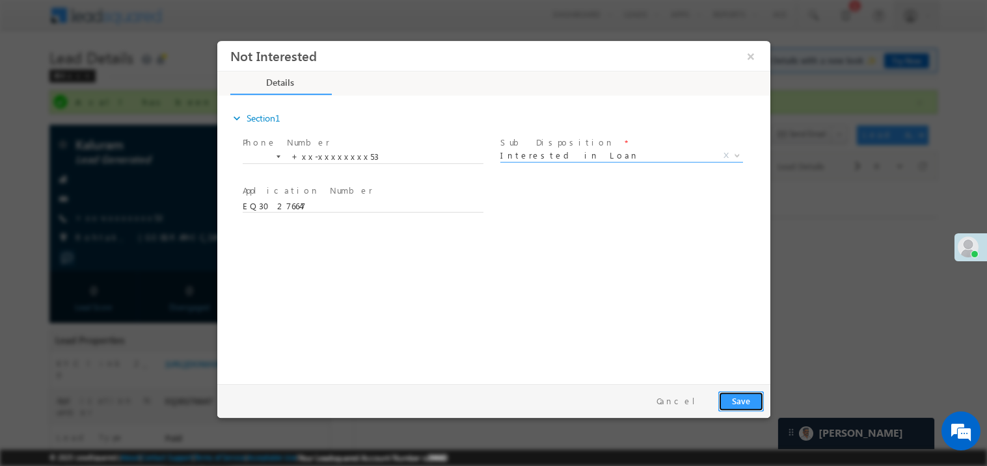
click at [751, 402] on button "Save" at bounding box center [740, 401] width 46 height 20
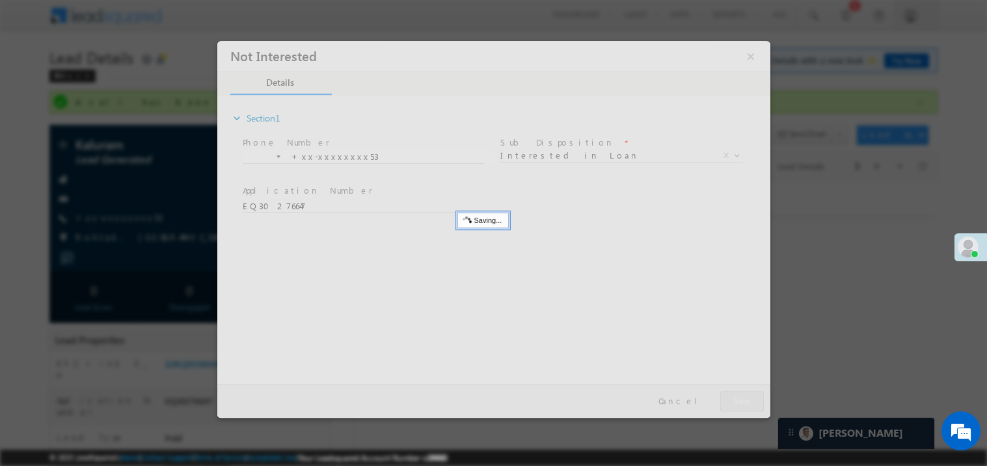
click at [751, 402] on div at bounding box center [493, 228] width 553 height 377
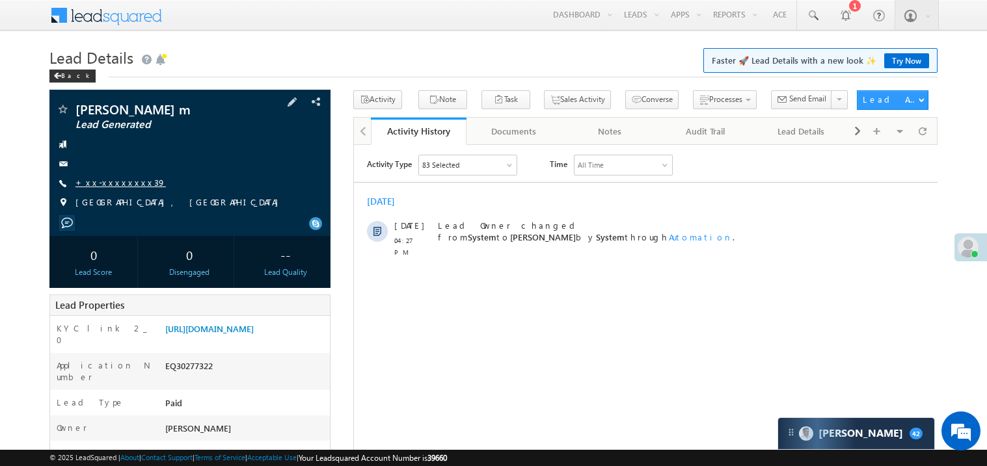
click at [94, 184] on link "+xx-xxxxxxxx39" at bounding box center [120, 182] width 90 height 11
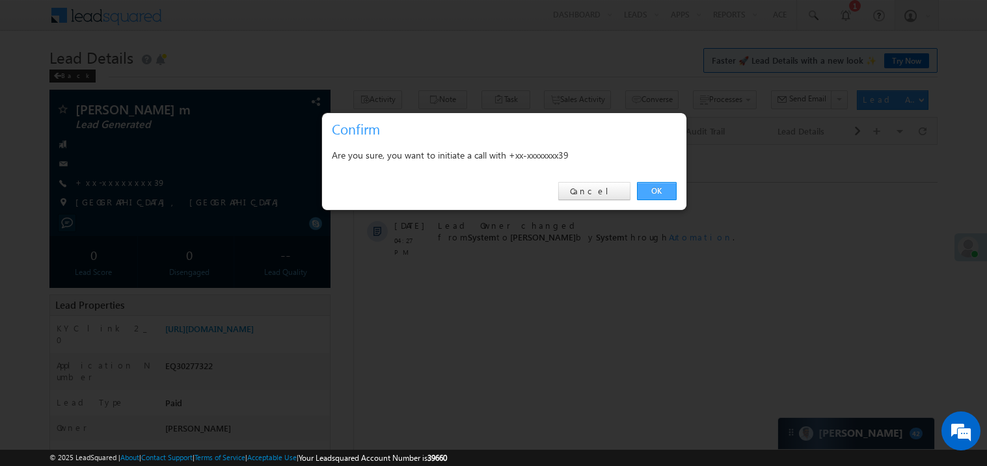
click at [645, 193] on link "OK" at bounding box center [657, 191] width 40 height 18
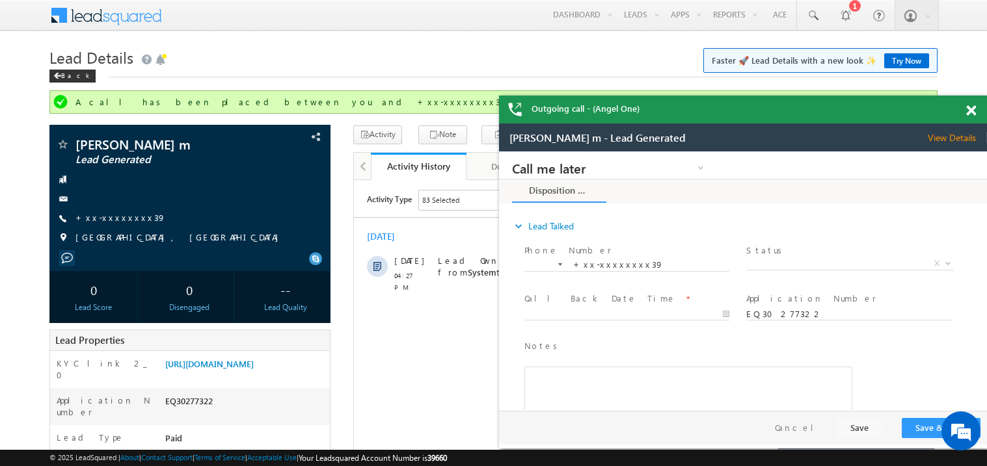
click at [972, 113] on span at bounding box center [971, 110] width 10 height 11
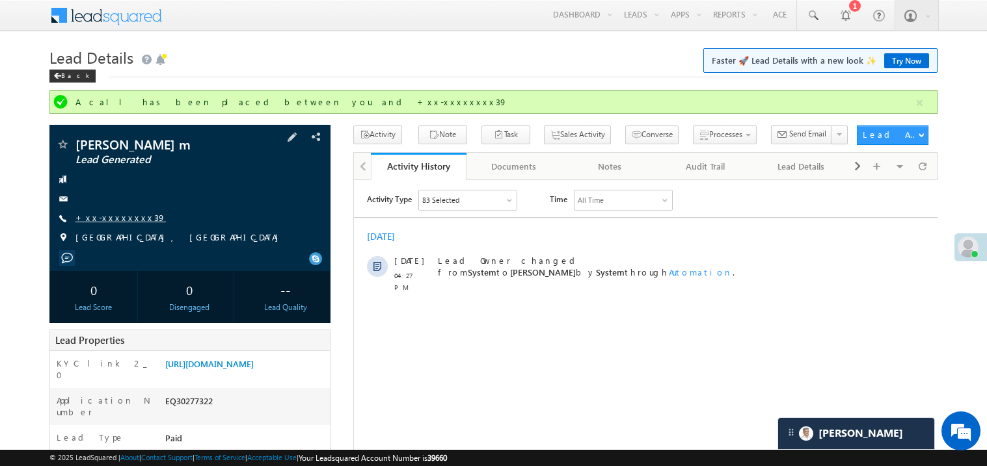
click at [119, 219] on link "+xx-xxxxxxxx39" at bounding box center [120, 217] width 90 height 11
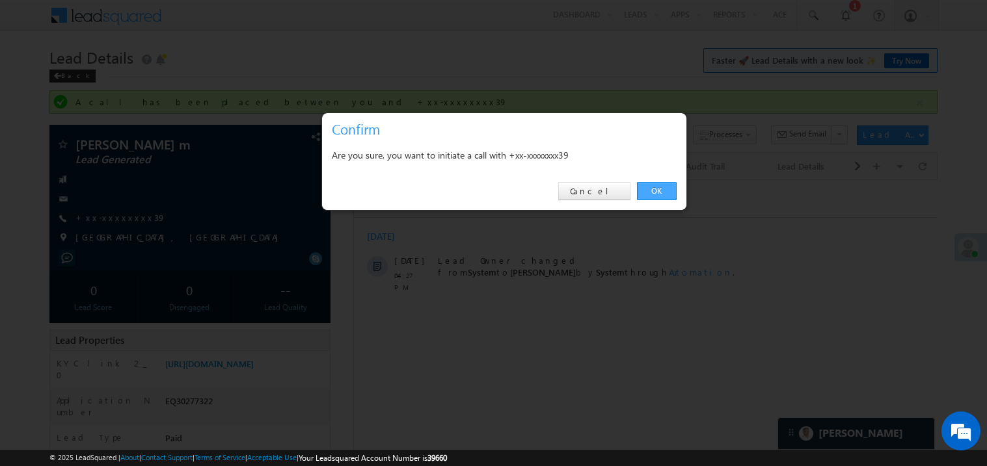
click at [661, 190] on link "OK" at bounding box center [657, 191] width 40 height 18
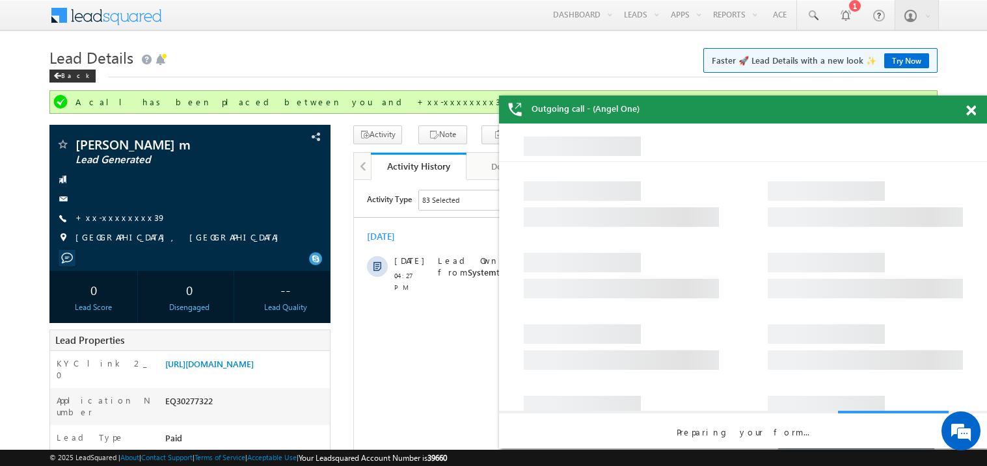
click at [974, 107] on span at bounding box center [971, 110] width 10 height 11
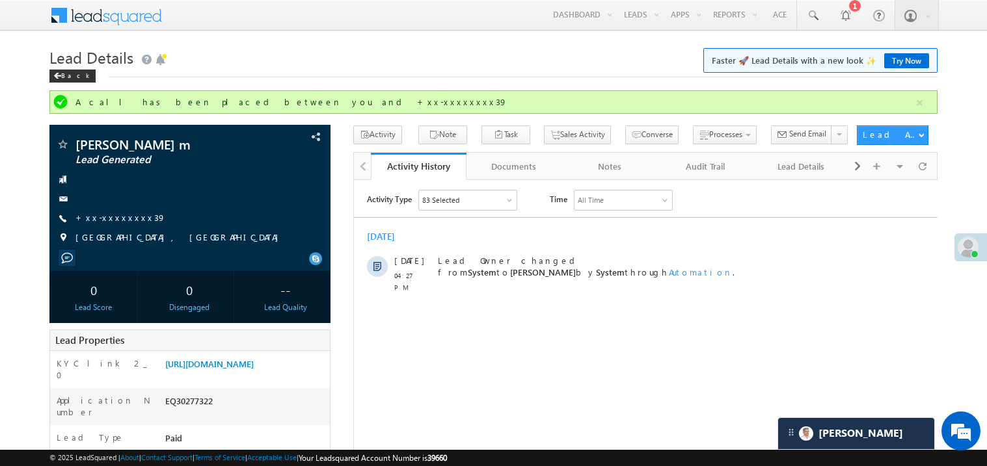
click at [459, 65] on h1 "Lead Details Faster 🚀 Lead Details with a new look ✨ Try Now" at bounding box center [493, 56] width 888 height 25
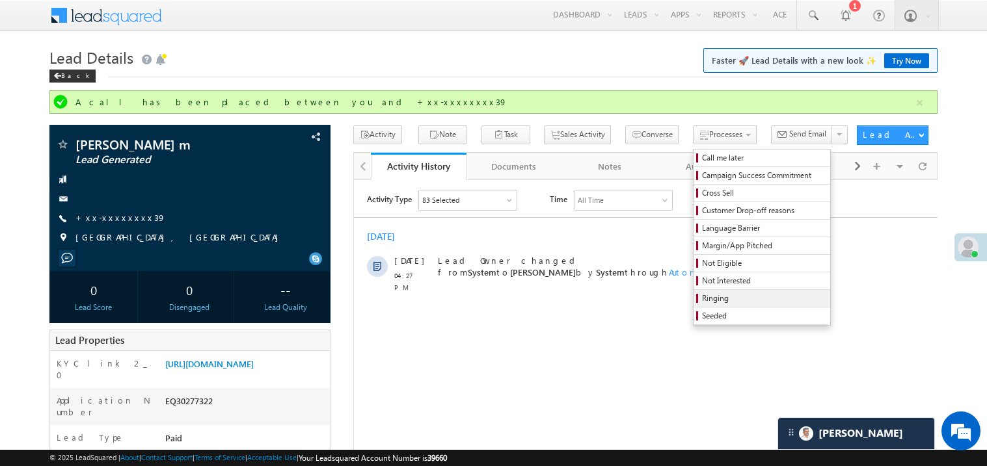
click at [704, 291] on link "Ringing" at bounding box center [761, 298] width 137 height 17
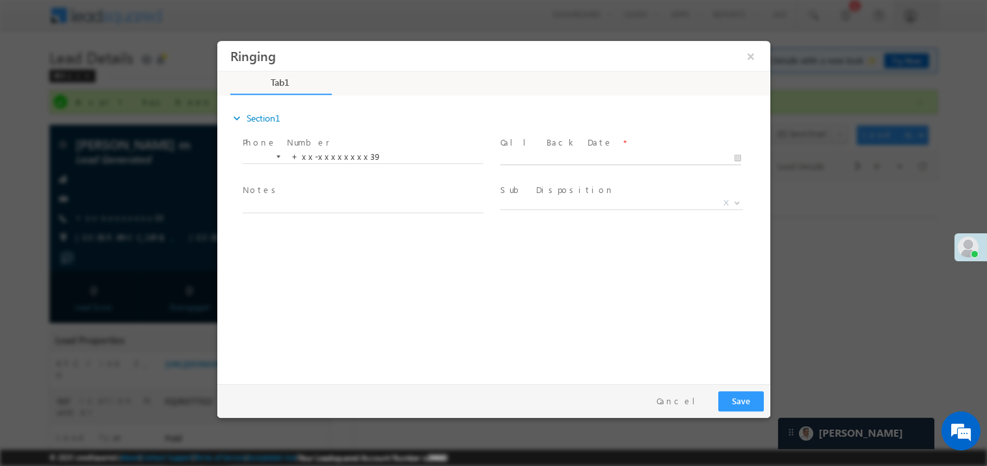
click at [542, 155] on body "Ringing ×" at bounding box center [493, 209] width 553 height 338
type input "10/09/25 4:38 PM"
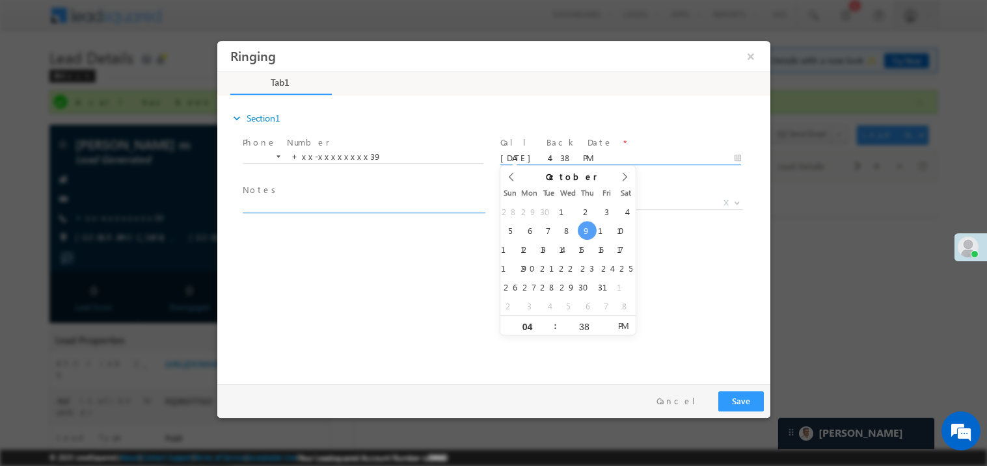
click at [324, 209] on textarea at bounding box center [362, 205] width 241 height 15
type textarea "ring"
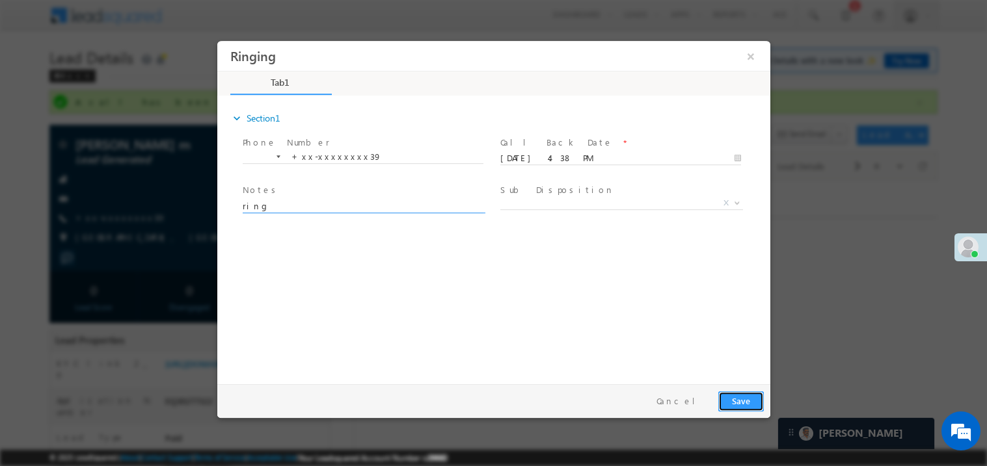
click at [738, 397] on button "Save" at bounding box center [740, 401] width 46 height 20
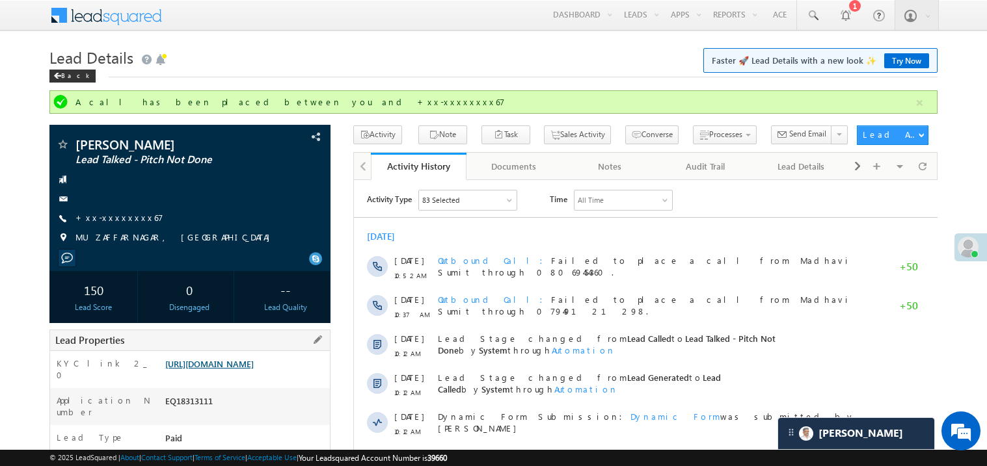
click at [252, 369] on link "[URL][DOMAIN_NAME]" at bounding box center [209, 363] width 88 height 11
click at [246, 369] on link "[URL][DOMAIN_NAME]" at bounding box center [209, 363] width 88 height 11
click at [122, 214] on link "+xx-xxxxxxxx67" at bounding box center [119, 217] width 88 height 11
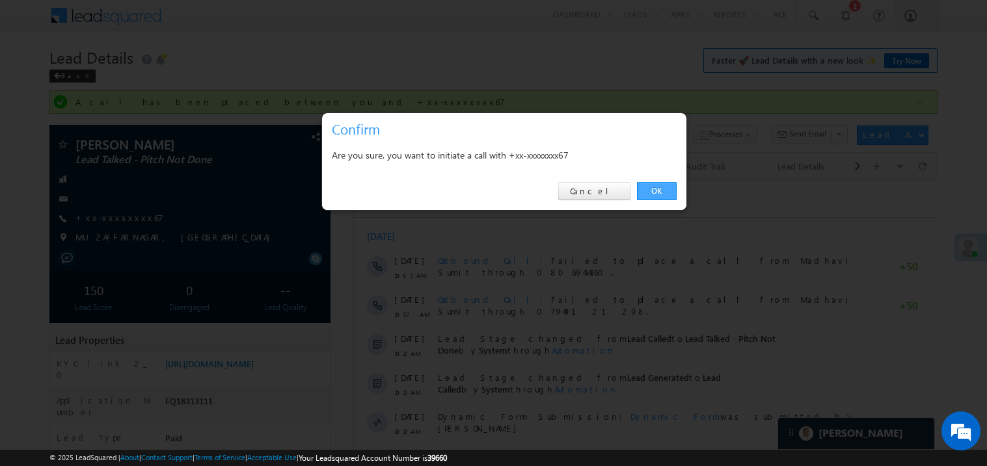
click at [661, 191] on link "OK" at bounding box center [657, 191] width 40 height 18
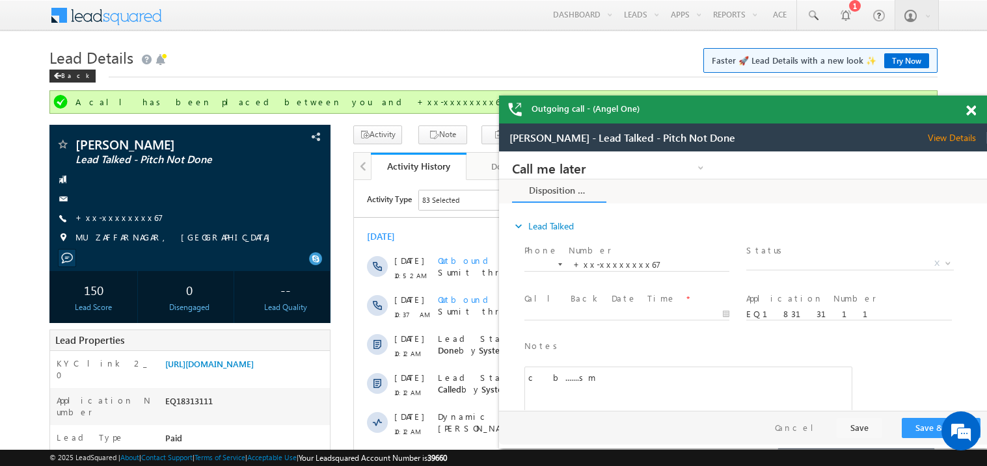
click at [973, 111] on span at bounding box center [971, 110] width 10 height 11
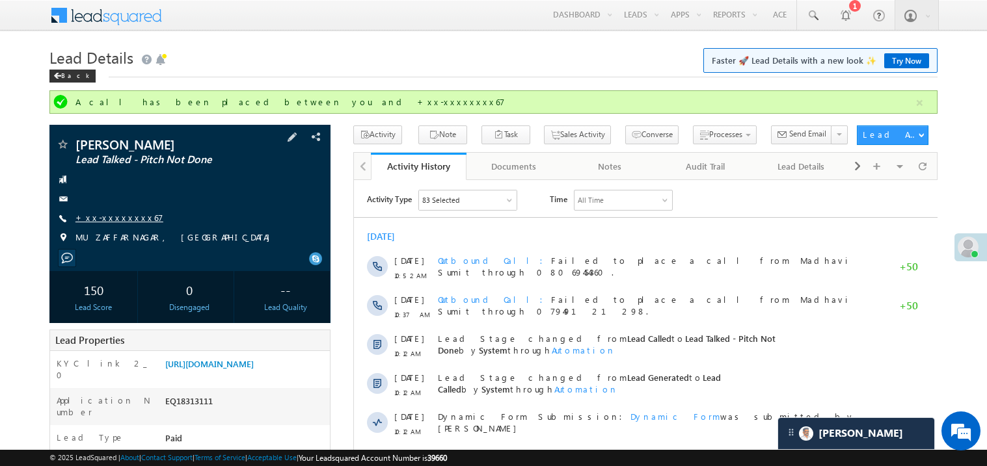
click at [107, 220] on link "+xx-xxxxxxxx67" at bounding box center [119, 217] width 88 height 11
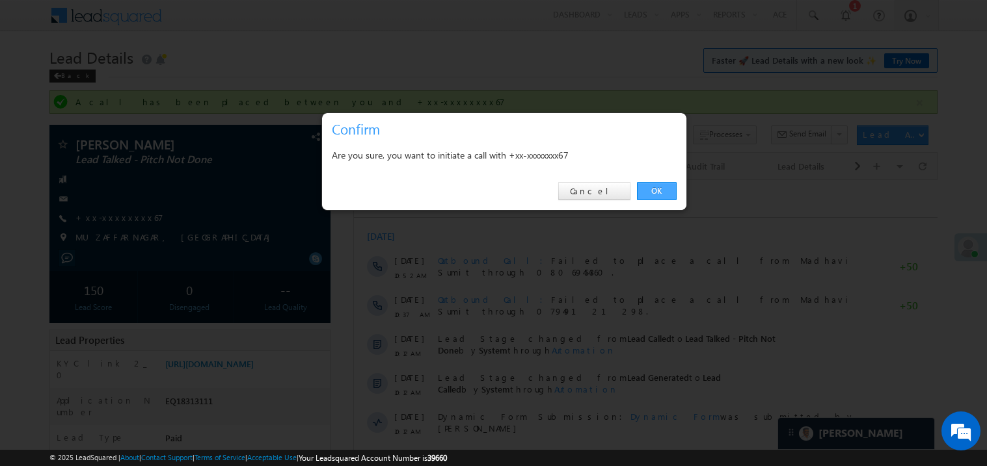
click at [655, 189] on link "OK" at bounding box center [657, 191] width 40 height 18
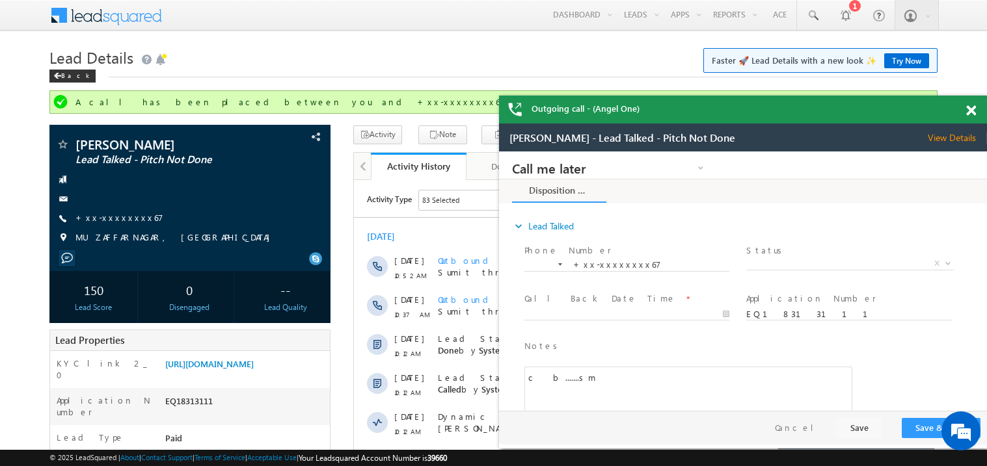
click at [973, 112] on span at bounding box center [971, 110] width 10 height 11
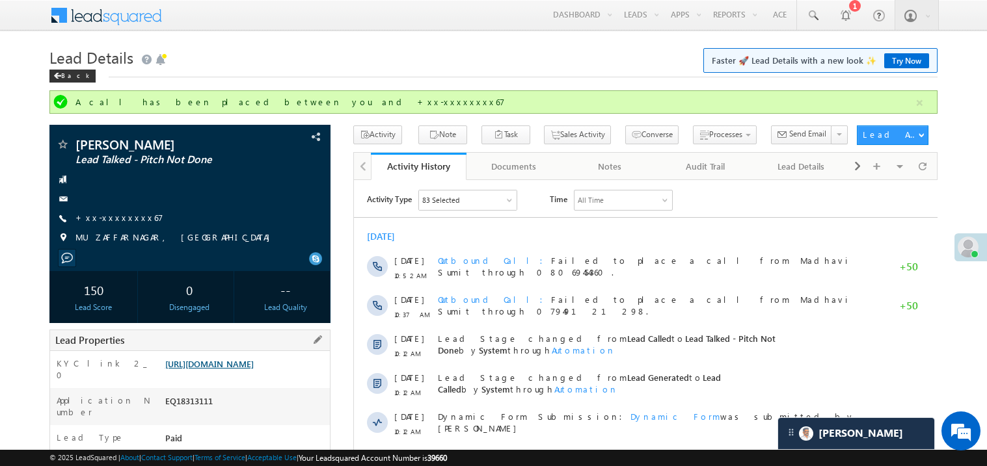
click at [254, 367] on link "https://angelbroking1-pk3em7sa.customui-test.leadsquared.com?leadId=61c95b2d-da…" at bounding box center [209, 363] width 88 height 11
click at [254, 369] on link "https://angelbroking1-pk3em7sa.customui-test.leadsquared.com?leadId=61c95b2d-da…" at bounding box center [209, 363] width 88 height 11
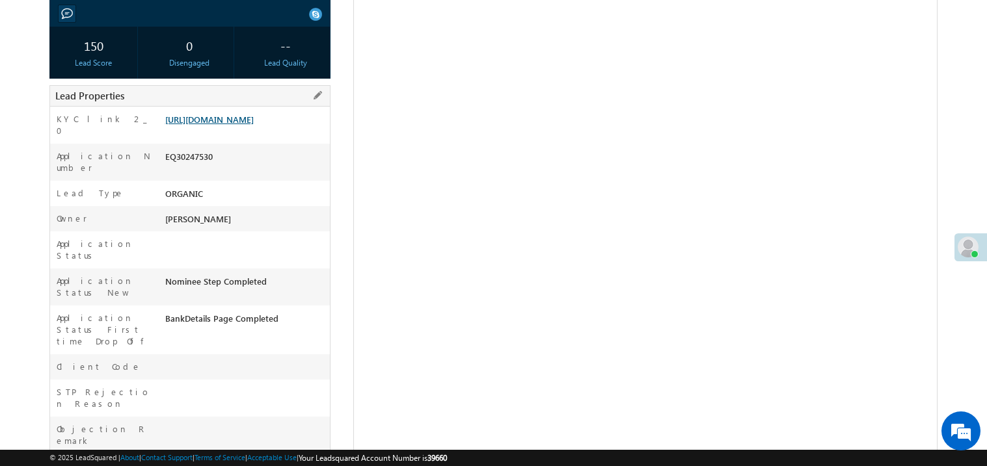
scroll to position [209, 0]
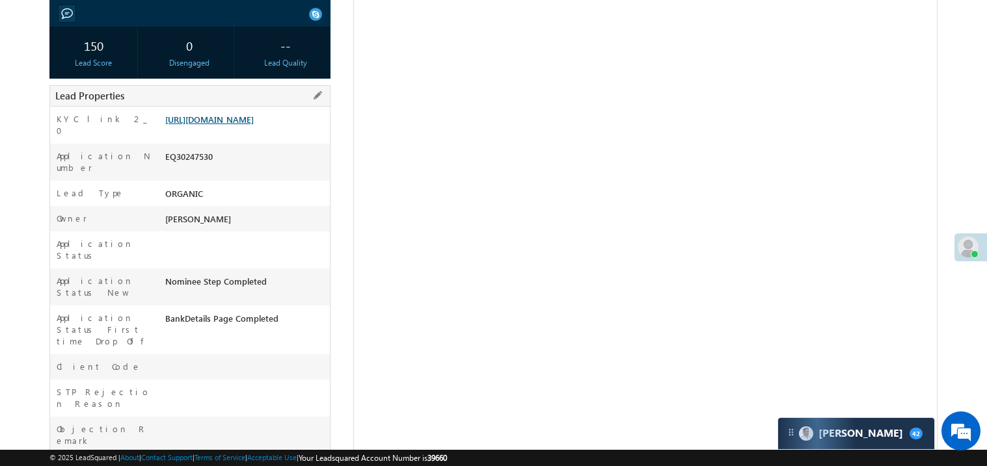
click at [254, 125] on link "[URL][DOMAIN_NAME]" at bounding box center [209, 119] width 88 height 11
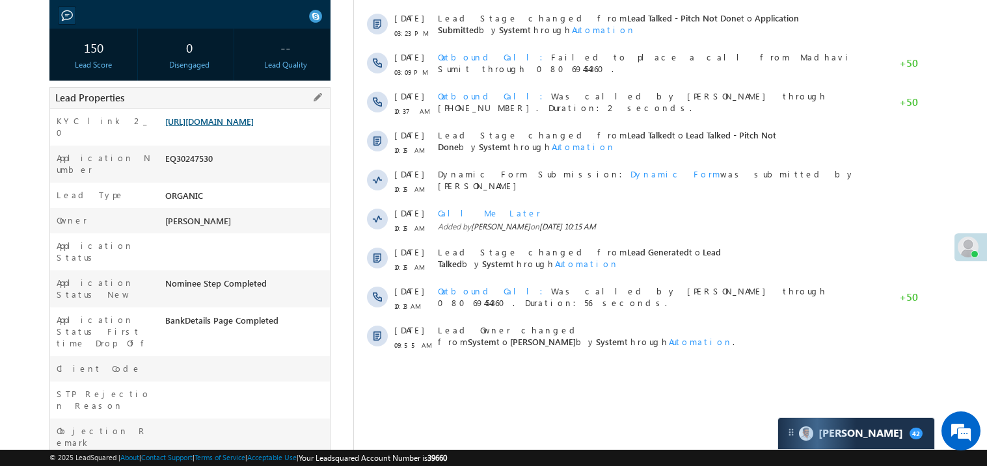
scroll to position [0, 0]
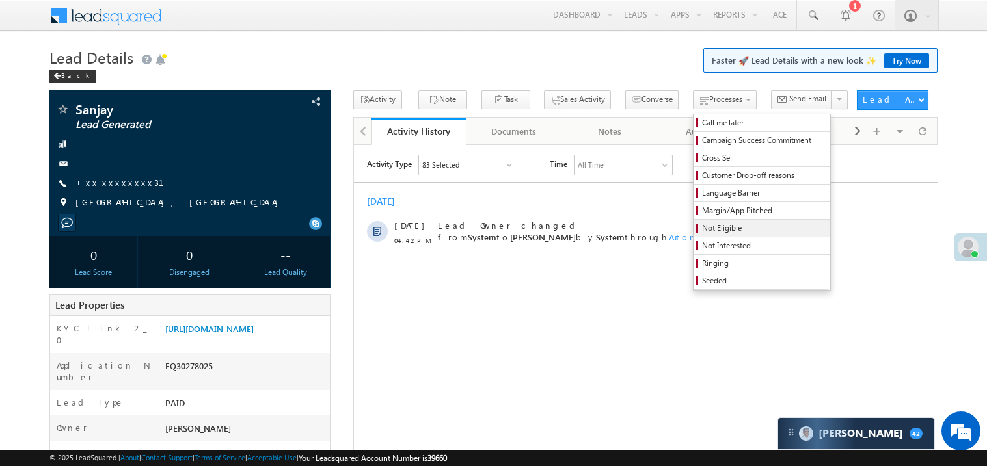
click at [702, 225] on span "Not Eligible" at bounding box center [764, 228] width 124 height 12
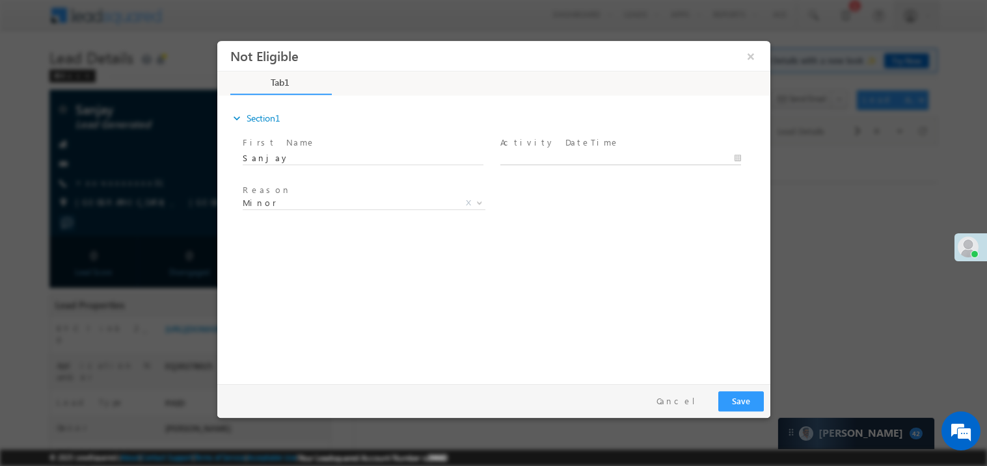
click at [531, 152] on body "Not Eligible ×" at bounding box center [493, 209] width 553 height 338
type input "10/09/25 4:44 PM"
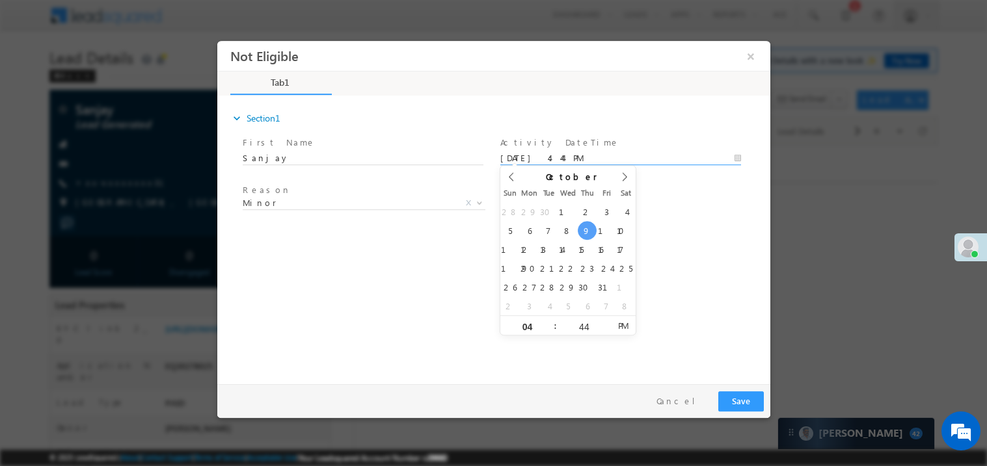
click at [258, 273] on div "expand_more Section1 First Name *" at bounding box center [496, 237] width 546 height 281
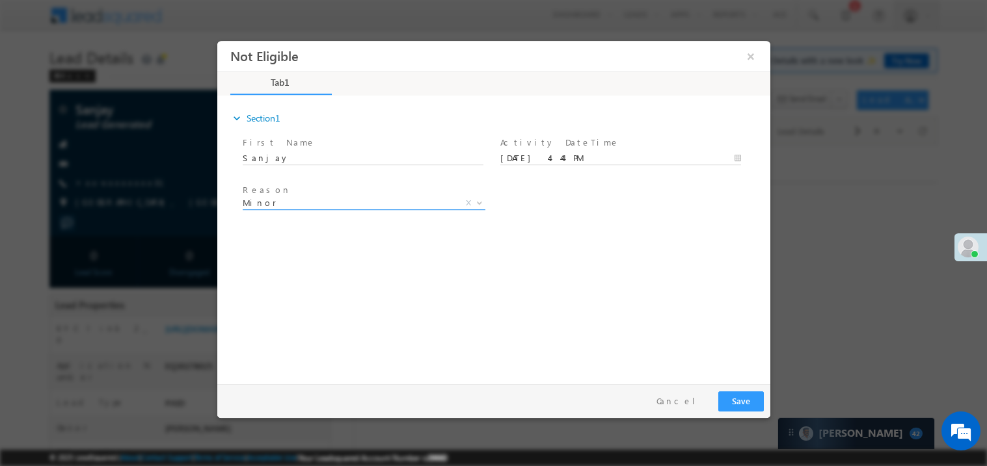
click at [272, 198] on span "Minor" at bounding box center [347, 202] width 211 height 12
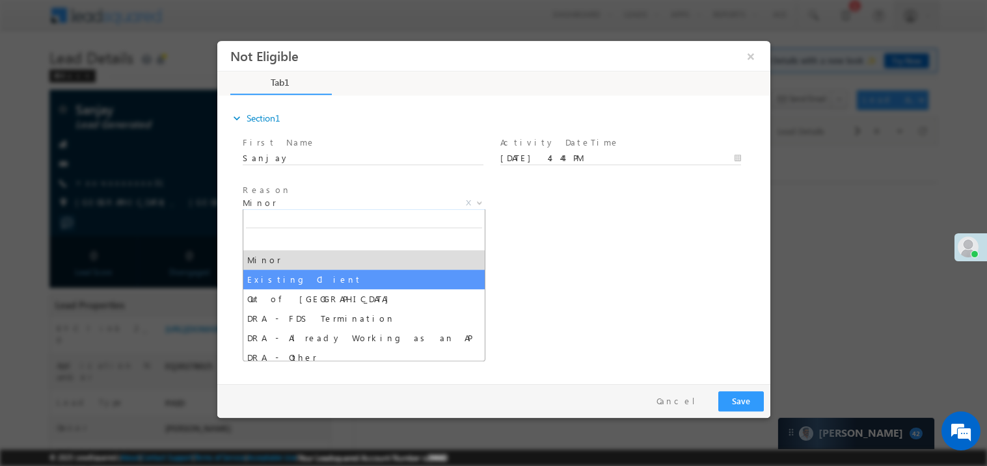
select select "Existing Client"
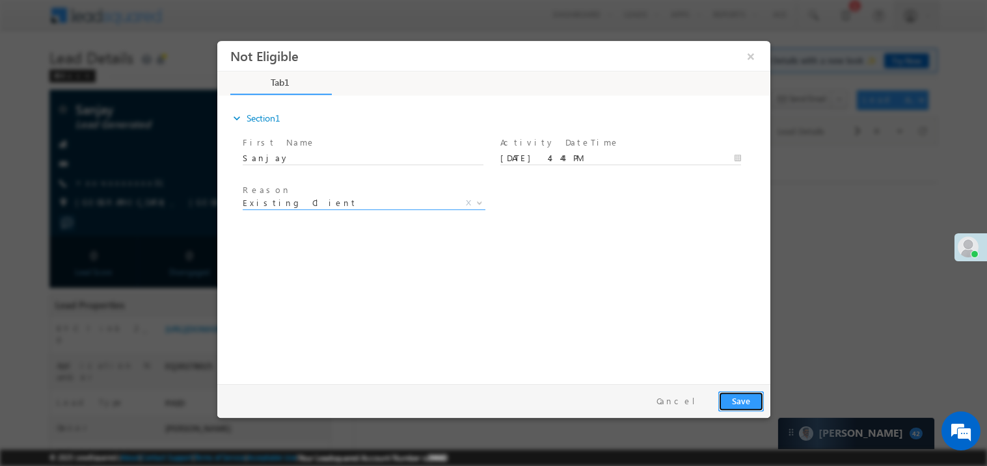
click at [726, 398] on button "Save" at bounding box center [740, 401] width 46 height 20
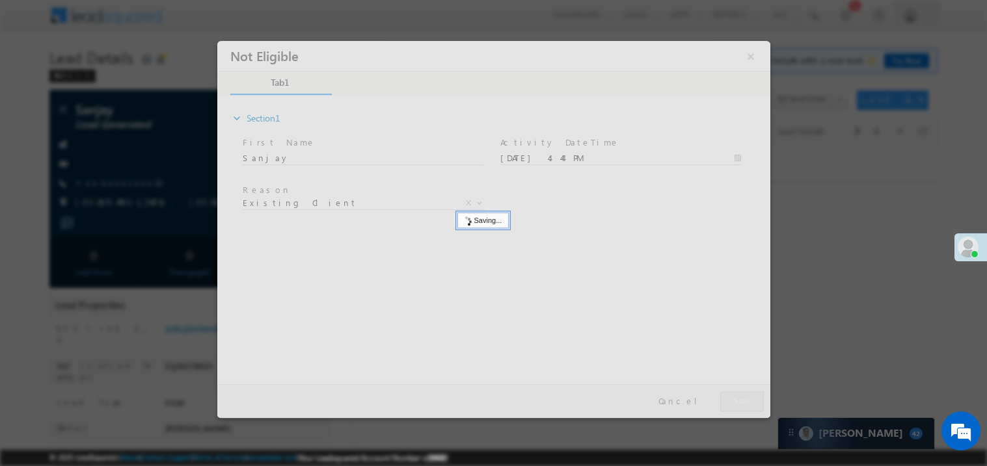
click at [726, 398] on div at bounding box center [493, 228] width 553 height 377
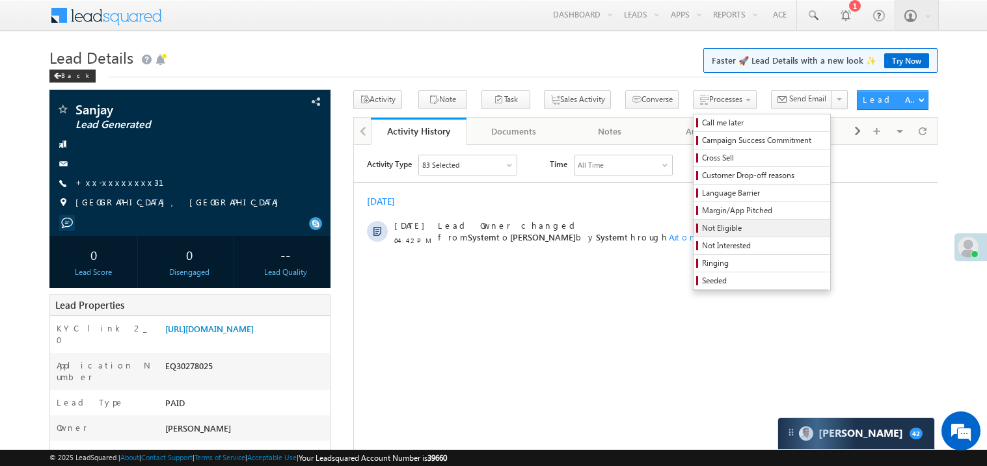
click at [702, 230] on span "Not Eligible" at bounding box center [764, 228] width 124 height 12
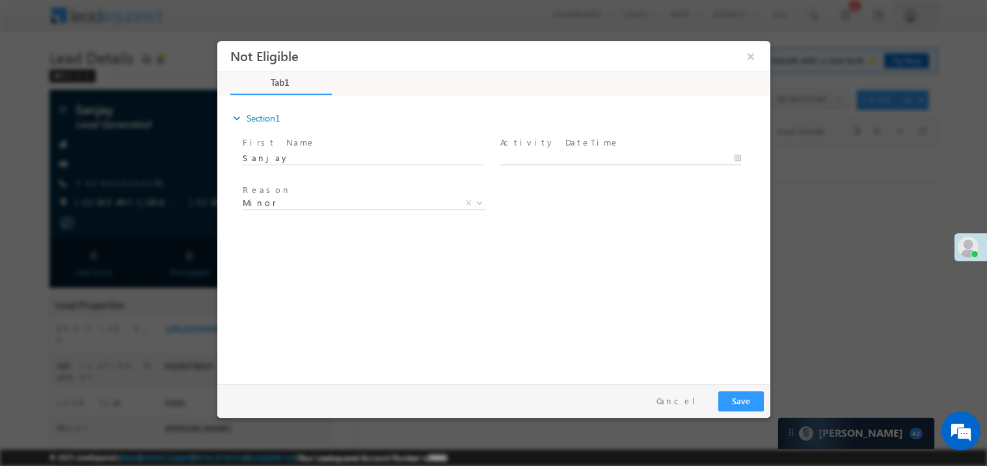
click at [510, 163] on body "Not Eligible ×" at bounding box center [493, 209] width 553 height 338
type input "10/09/25 4:45 PM"
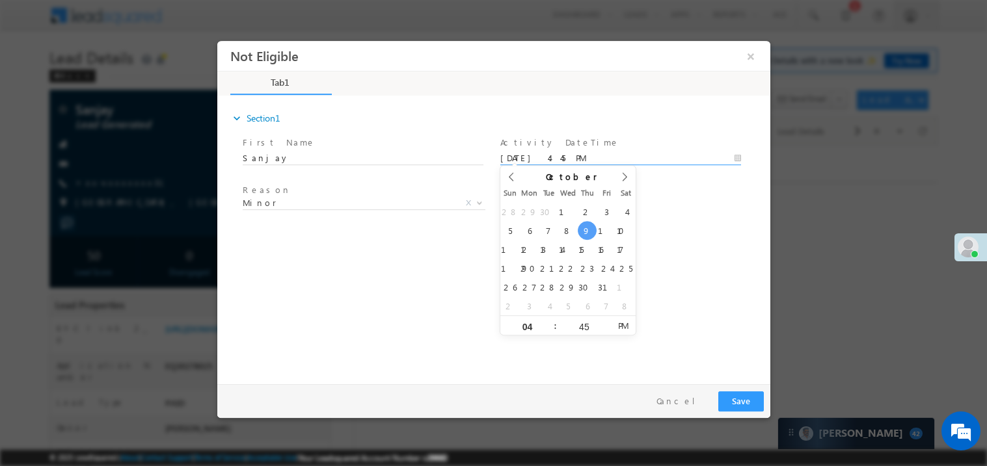
click at [325, 205] on span "Minor" at bounding box center [347, 202] width 211 height 12
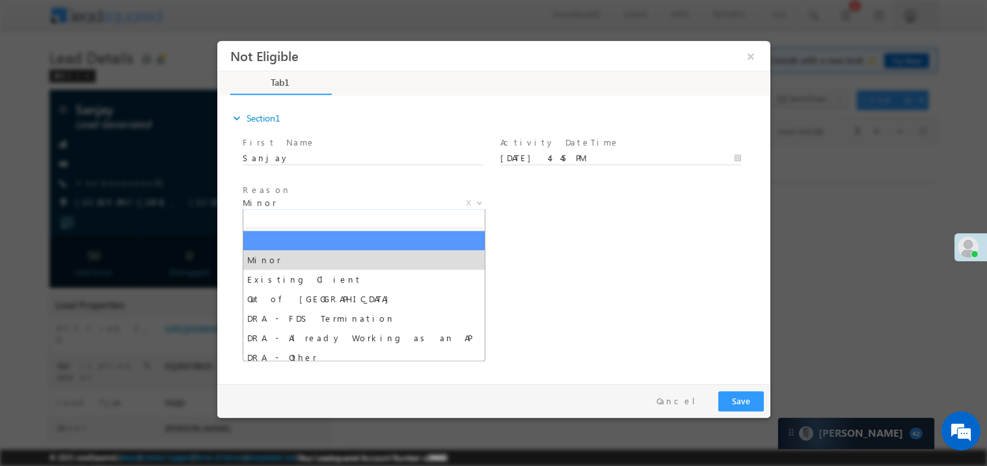
click at [605, 281] on div "expand_more Section1 First Name *" at bounding box center [496, 237] width 546 height 281
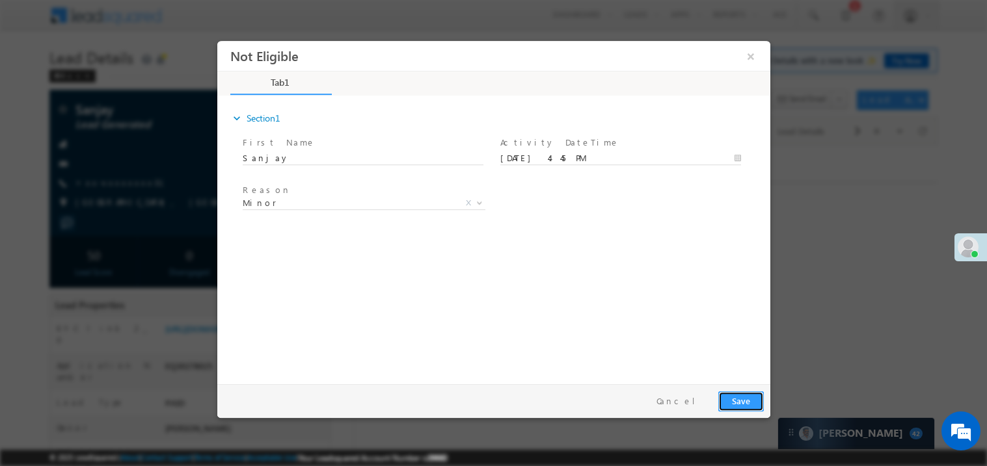
click at [747, 402] on button "Save" at bounding box center [740, 401] width 46 height 20
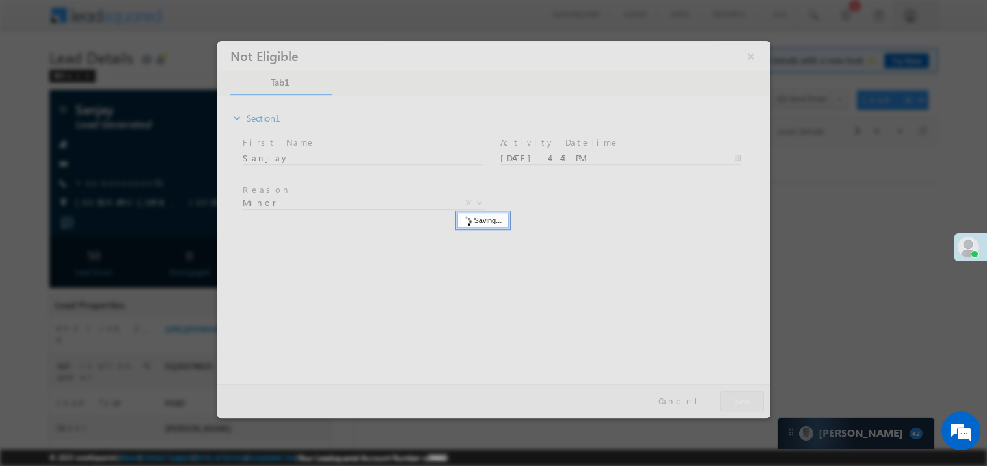
click at [747, 402] on div at bounding box center [493, 228] width 553 height 377
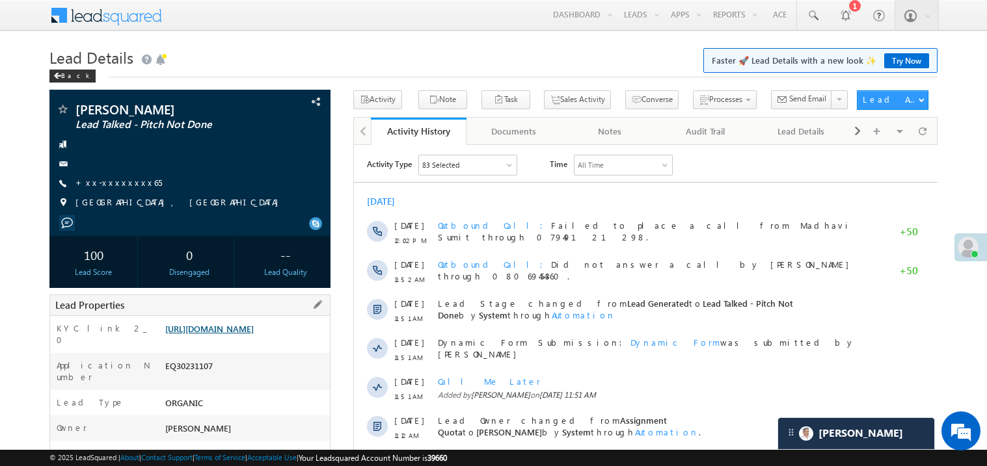
click at [239, 334] on link "[URL][DOMAIN_NAME]" at bounding box center [209, 328] width 88 height 11
click at [254, 334] on link "[URL][DOMAIN_NAME]" at bounding box center [209, 328] width 88 height 11
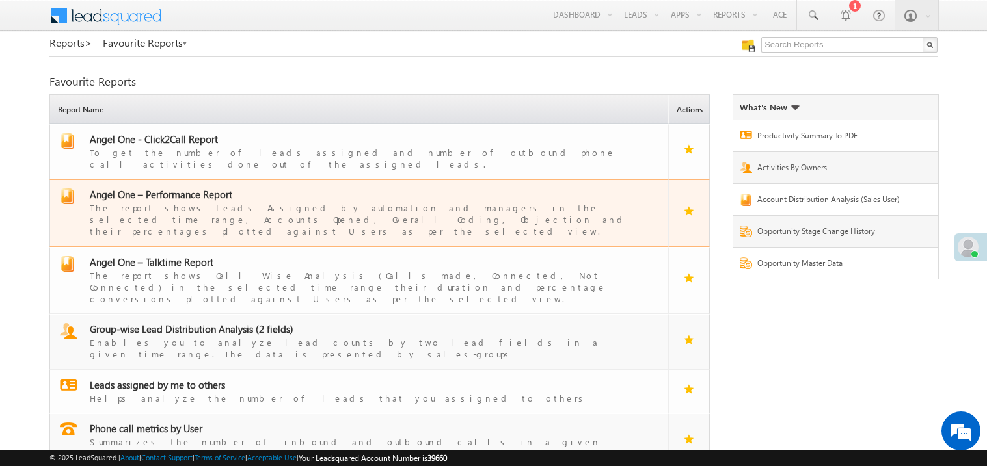
click at [183, 188] on span "Angel One – Performance Report" at bounding box center [161, 194] width 142 height 13
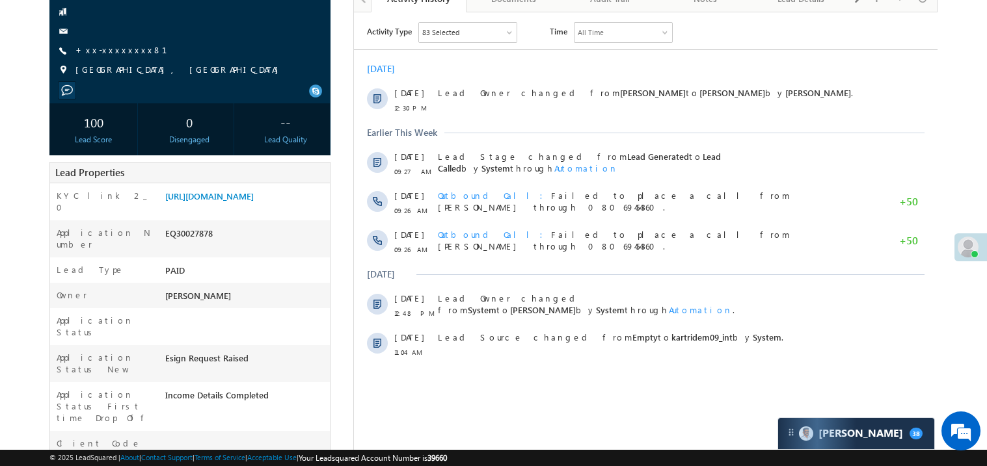
scroll to position [77, 0]
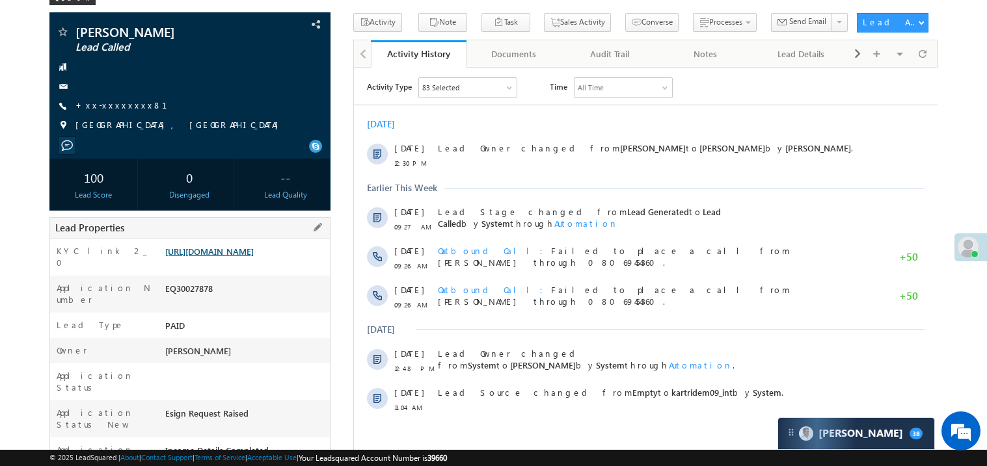
click at [228, 257] on link "https://angelbroking1-pk3em7sa.customui-test.leadsquared.com?leadId=46c87982-4c…" at bounding box center [209, 251] width 88 height 11
click at [113, 103] on link "+xx-xxxxxxxx81" at bounding box center [128, 105] width 107 height 11
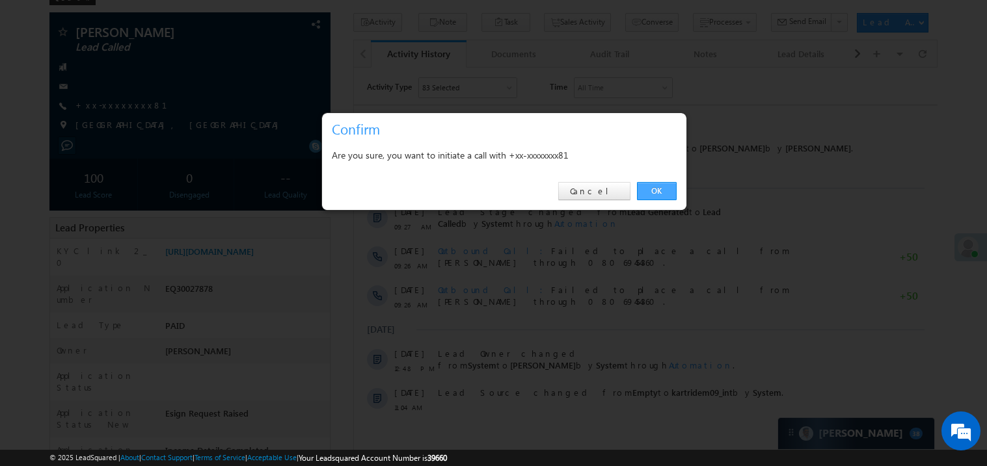
click at [662, 190] on link "OK" at bounding box center [657, 191] width 40 height 18
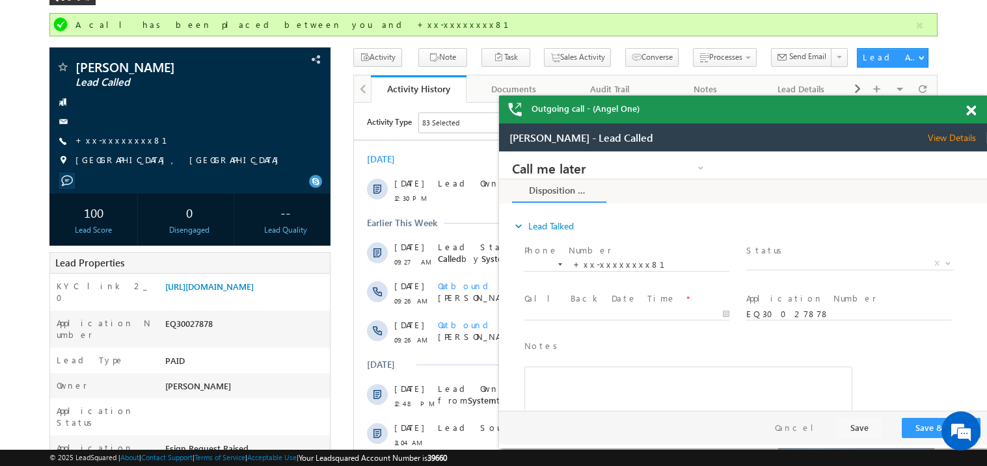
click at [972, 110] on span at bounding box center [971, 110] width 10 height 11
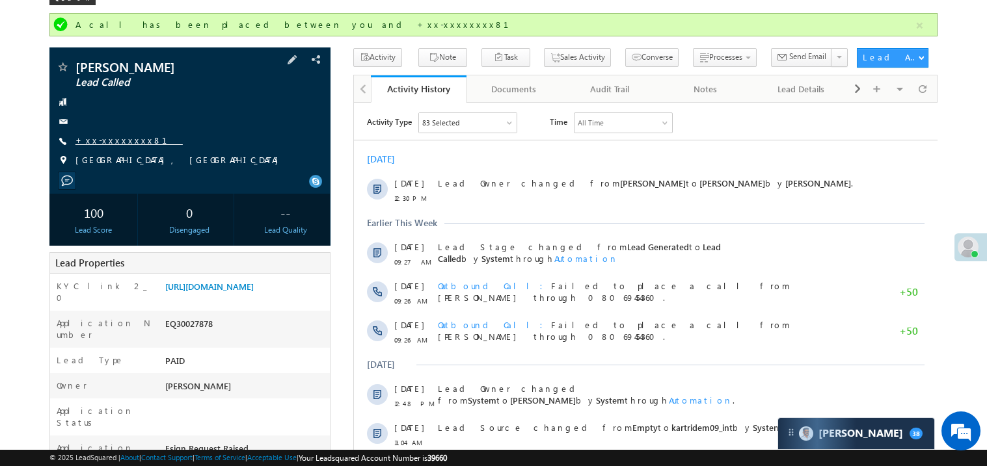
click at [109, 142] on link "+xx-xxxxxxxx81" at bounding box center [128, 140] width 107 height 11
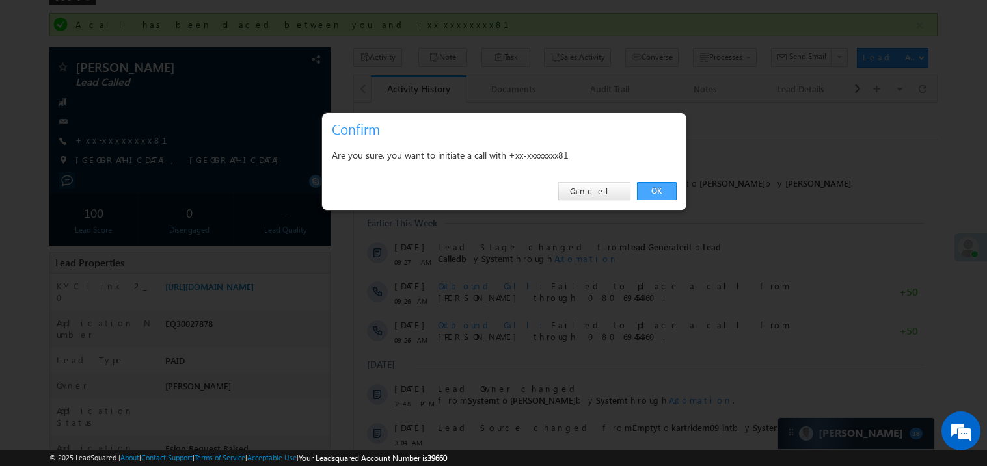
click at [662, 192] on link "OK" at bounding box center [657, 191] width 40 height 18
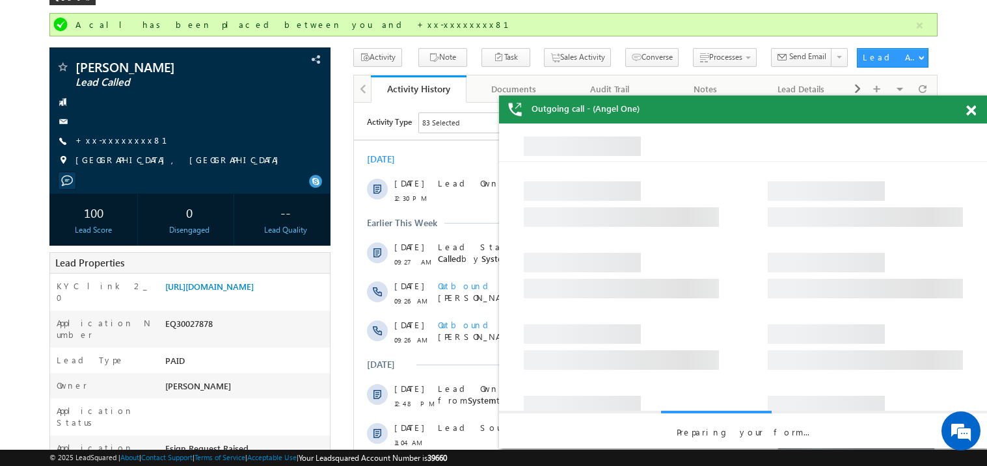
click at [972, 111] on span at bounding box center [971, 110] width 10 height 11
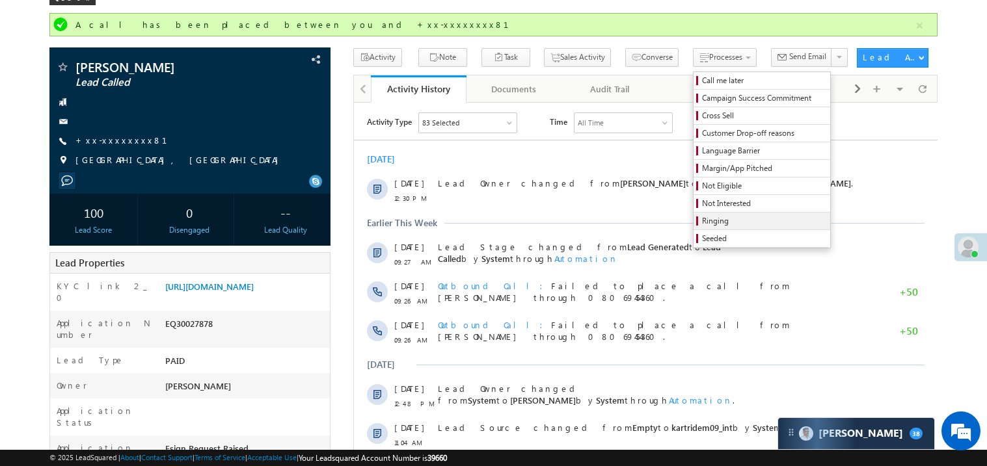
click at [702, 221] on span "Ringing" at bounding box center [764, 221] width 124 height 12
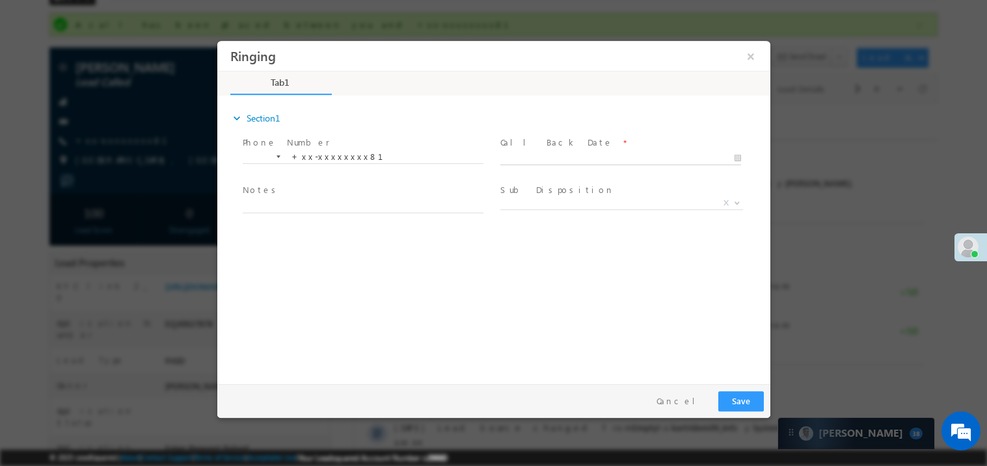
click at [538, 155] on body "Ringing ×" at bounding box center [493, 209] width 553 height 338
type input "10/09/25 5:44 PM"
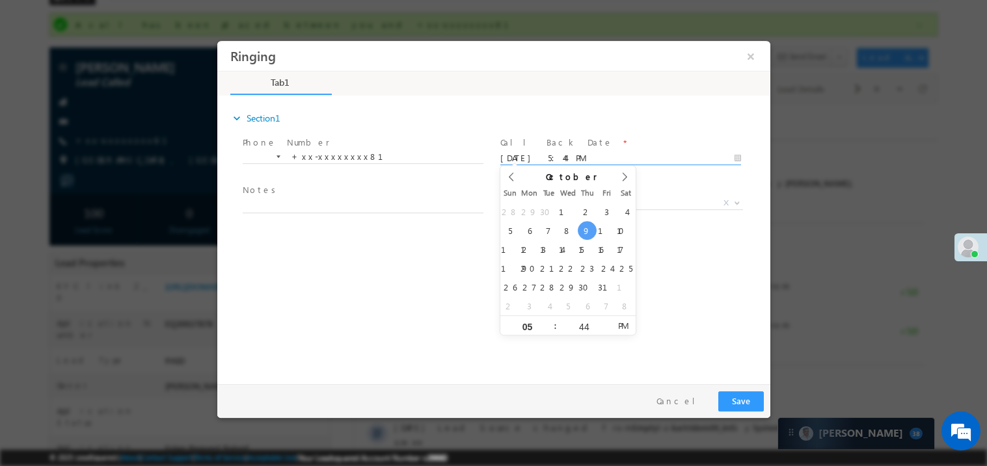
click at [339, 206] on textarea at bounding box center [362, 205] width 241 height 15
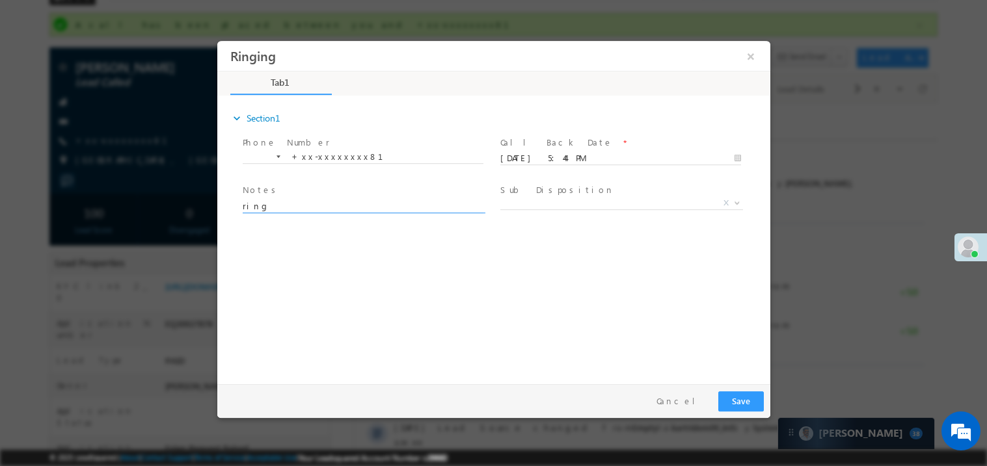
type textarea "ring"
click at [734, 401] on button "Save" at bounding box center [740, 401] width 46 height 20
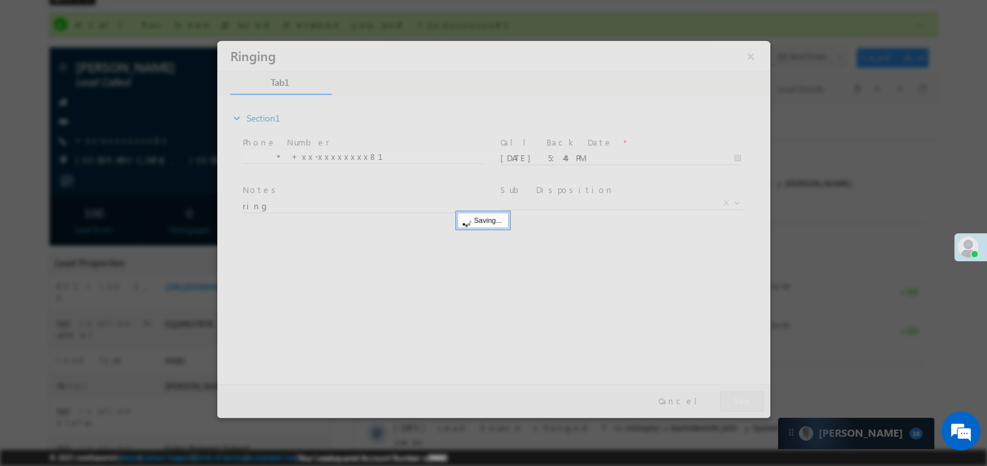
click at [734, 401] on div at bounding box center [493, 228] width 553 height 377
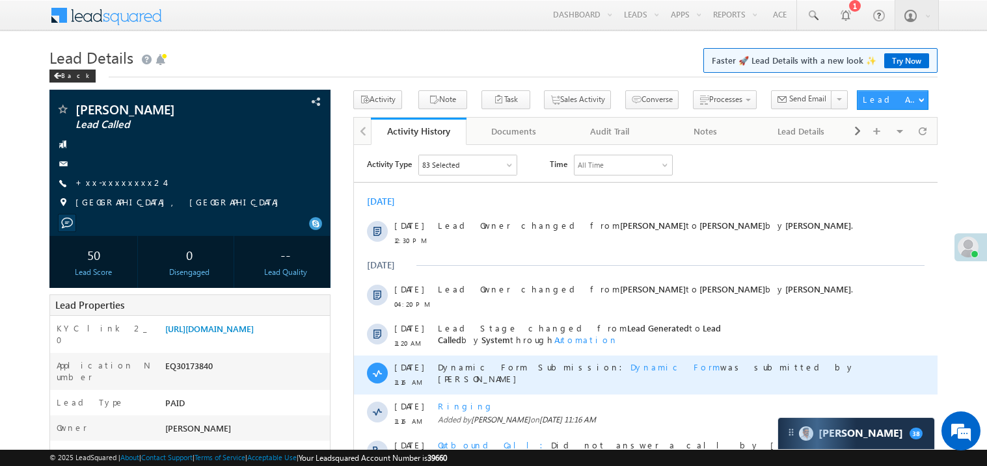
click at [547, 375] on div "Dynamic Form Submission: Dynamic Form was submitted by Deepika Chourasiya" at bounding box center [651, 374] width 428 height 39
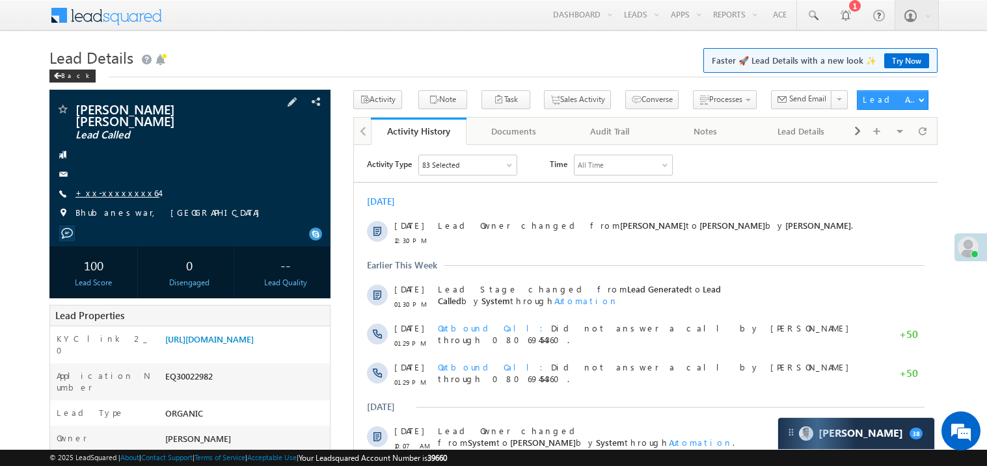
click at [120, 187] on link "+xx-xxxxxxxx64" at bounding box center [117, 192] width 84 height 11
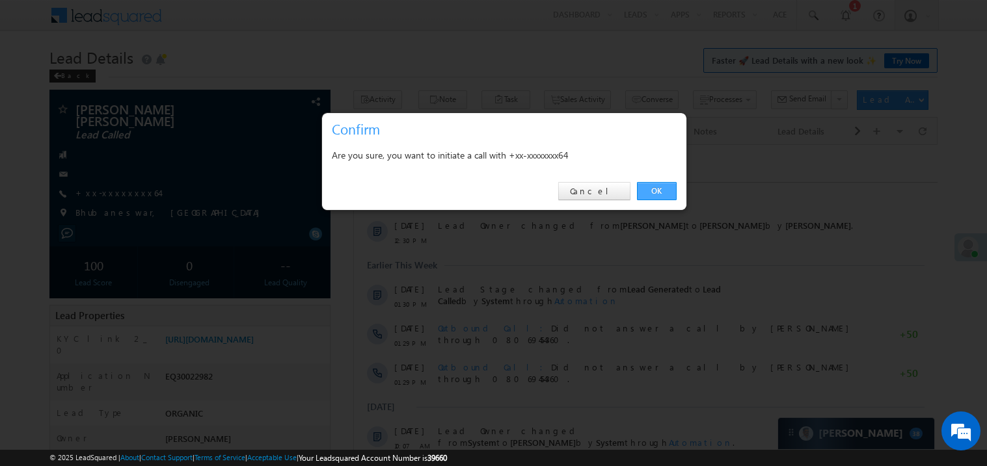
click at [654, 189] on link "OK" at bounding box center [657, 191] width 40 height 18
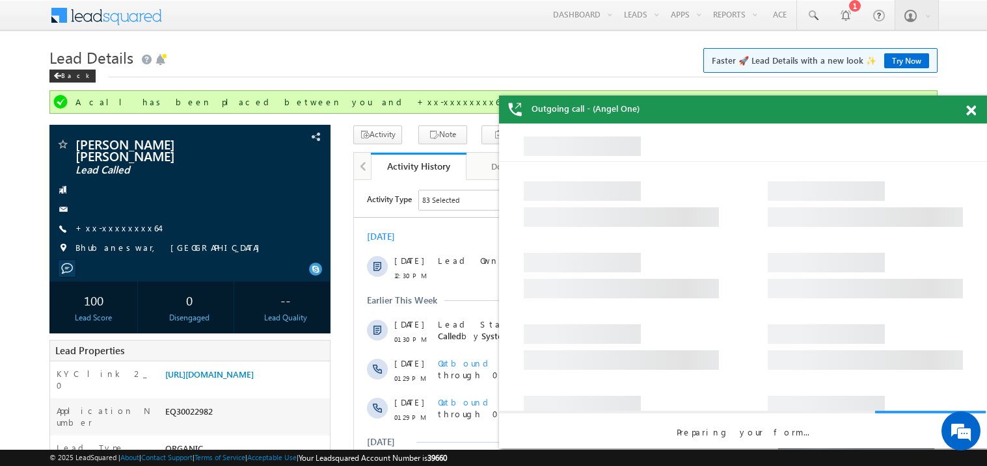
click at [974, 113] on span at bounding box center [971, 110] width 10 height 11
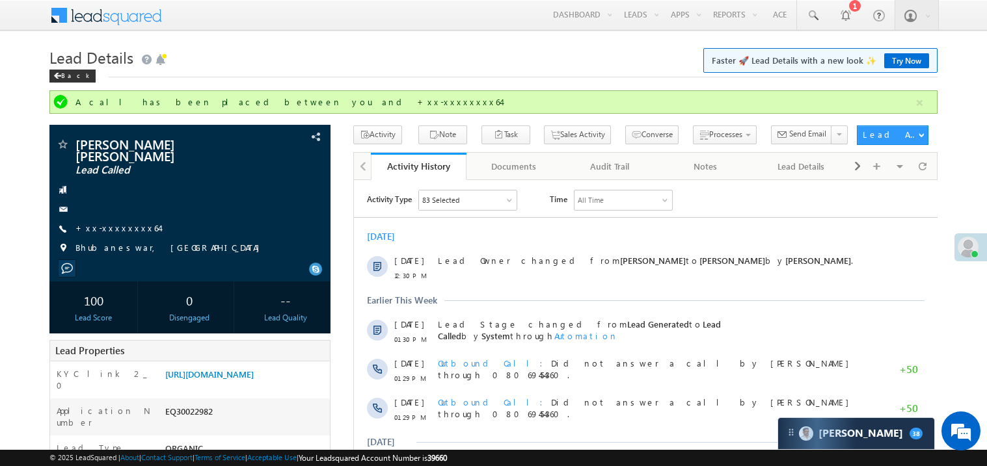
click at [287, 45] on h1 "Lead Details Faster 🚀 Lead Details with a new look ✨ Try Now" at bounding box center [493, 56] width 888 height 25
click at [116, 222] on link "+xx-xxxxxxxx64" at bounding box center [117, 227] width 84 height 11
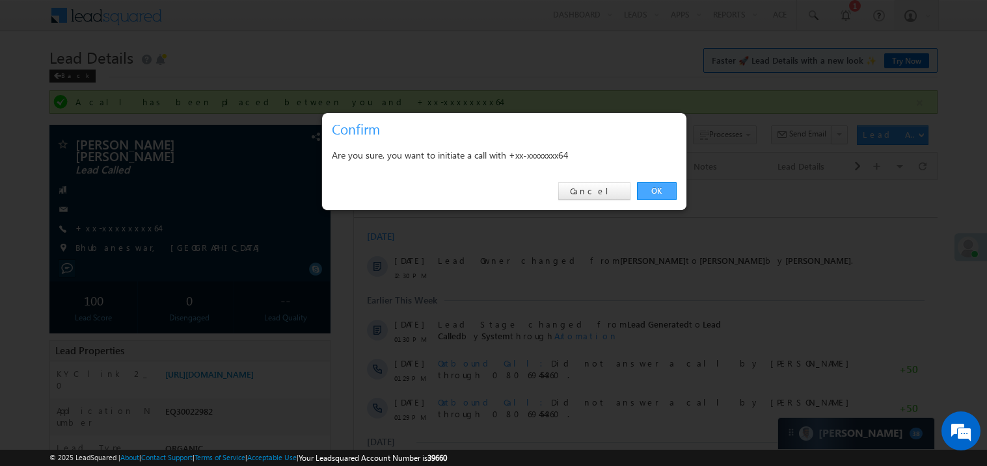
click at [655, 189] on link "OK" at bounding box center [657, 191] width 40 height 18
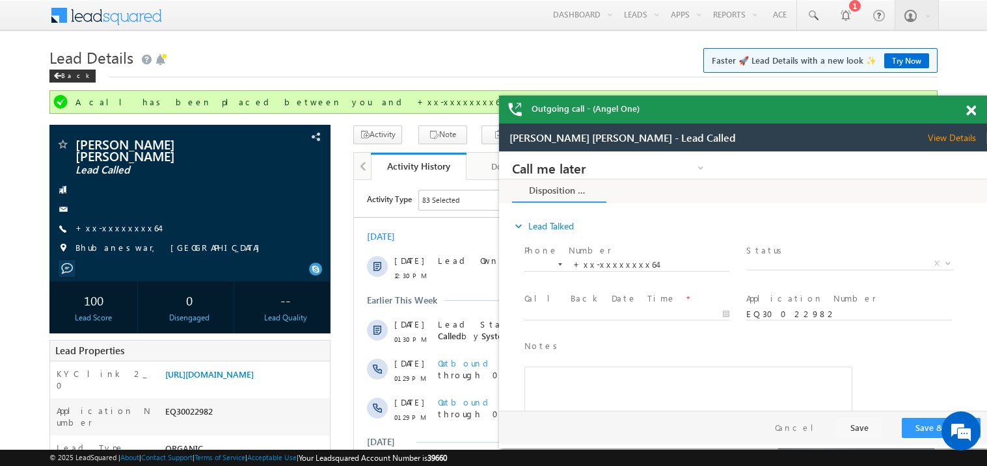
click at [969, 111] on span at bounding box center [971, 110] width 10 height 11
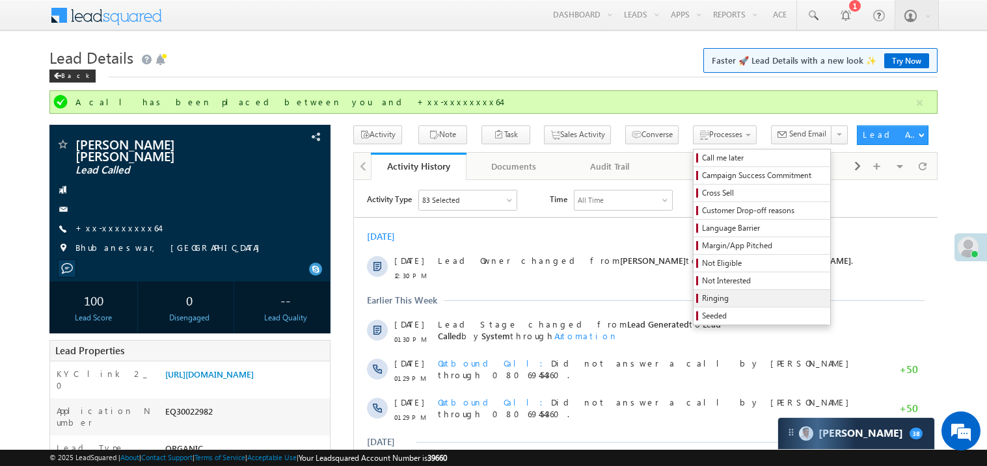
click at [709, 300] on span "Ringing" at bounding box center [764, 299] width 124 height 12
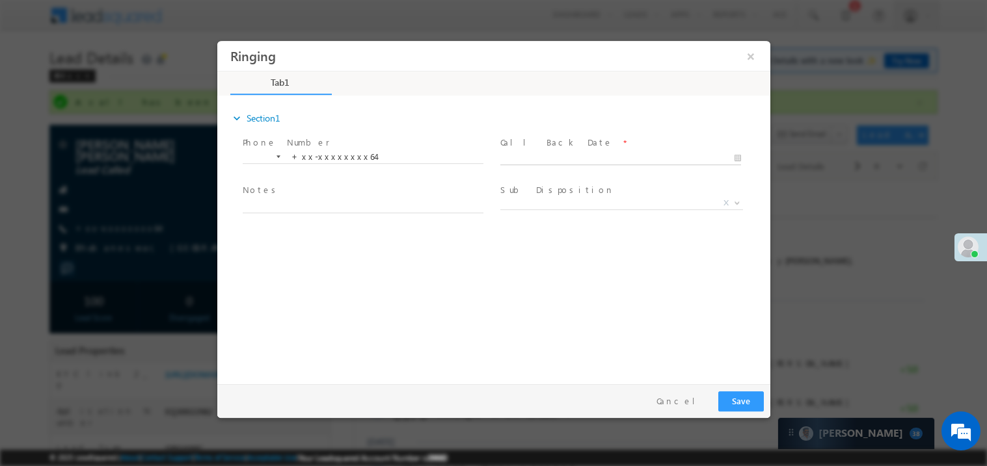
click at [552, 153] on body "Ringing ×" at bounding box center [493, 209] width 553 height 338
type input "10/09/25 5:46 PM"
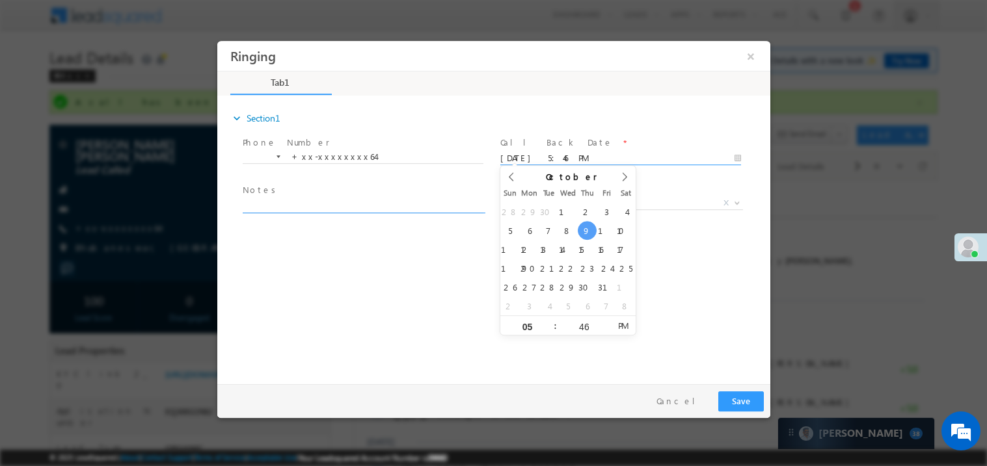
click at [325, 202] on textarea at bounding box center [362, 205] width 241 height 15
type textarea "ring"
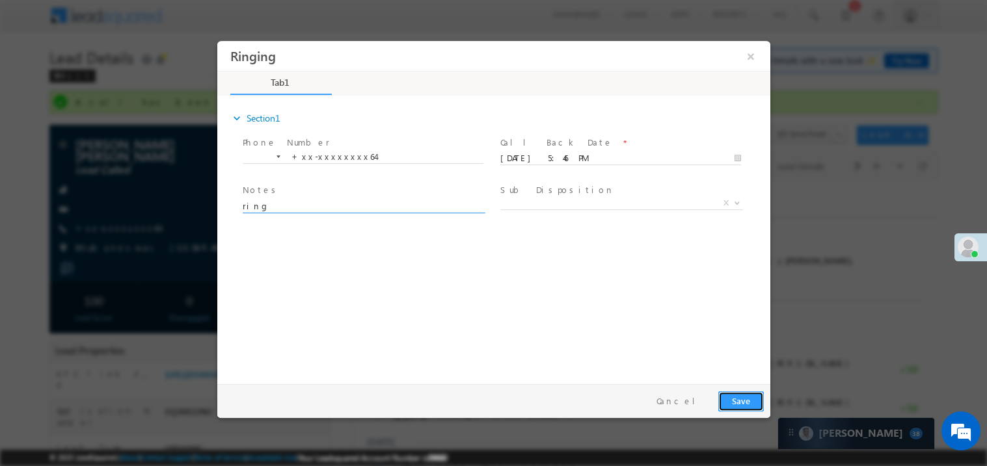
click at [751, 408] on button "Save" at bounding box center [740, 401] width 46 height 20
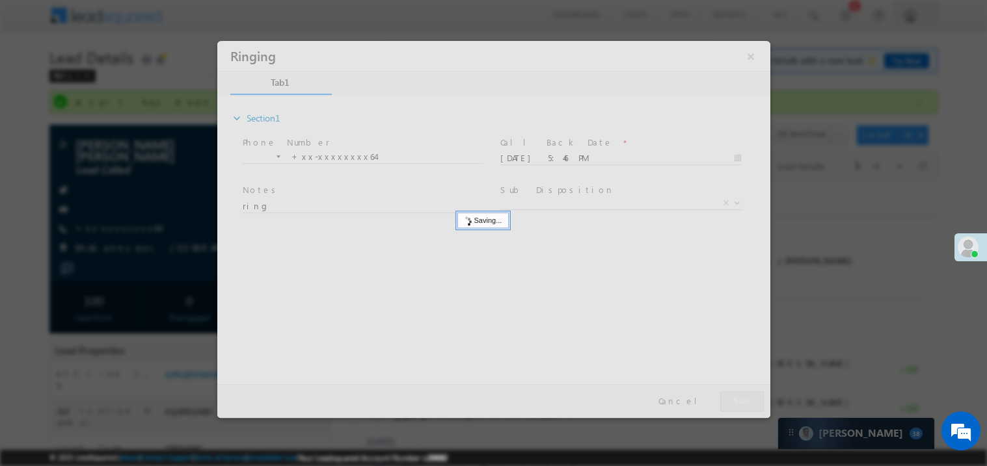
click at [751, 408] on div at bounding box center [493, 228] width 553 height 377
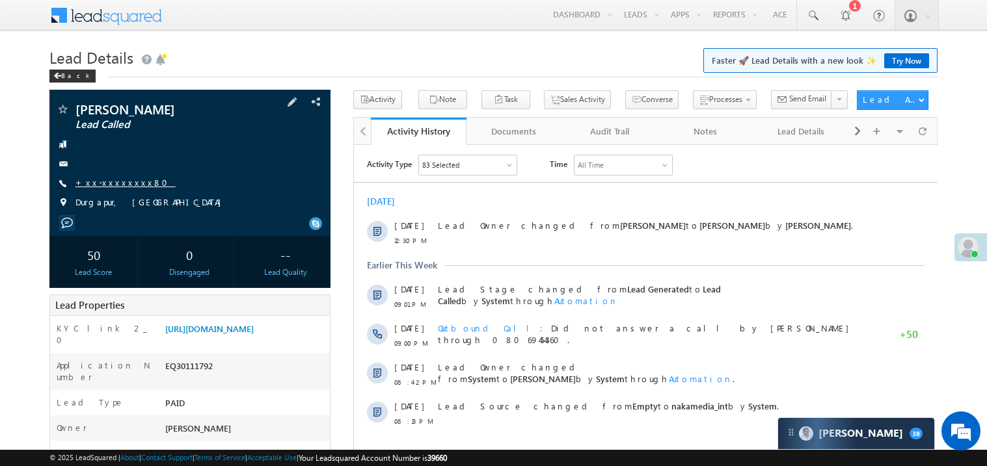
click at [118, 183] on link "+xx-xxxxxxxx80" at bounding box center [125, 182] width 100 height 11
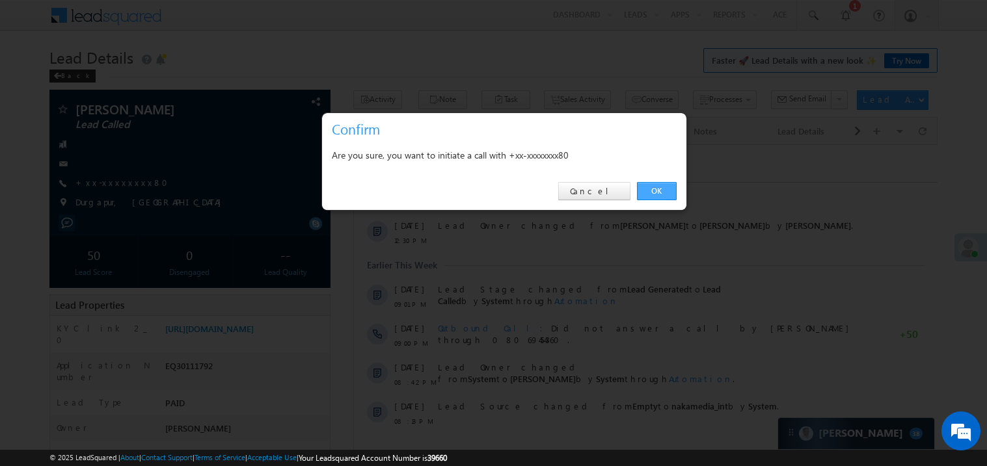
click at [656, 191] on link "OK" at bounding box center [657, 191] width 40 height 18
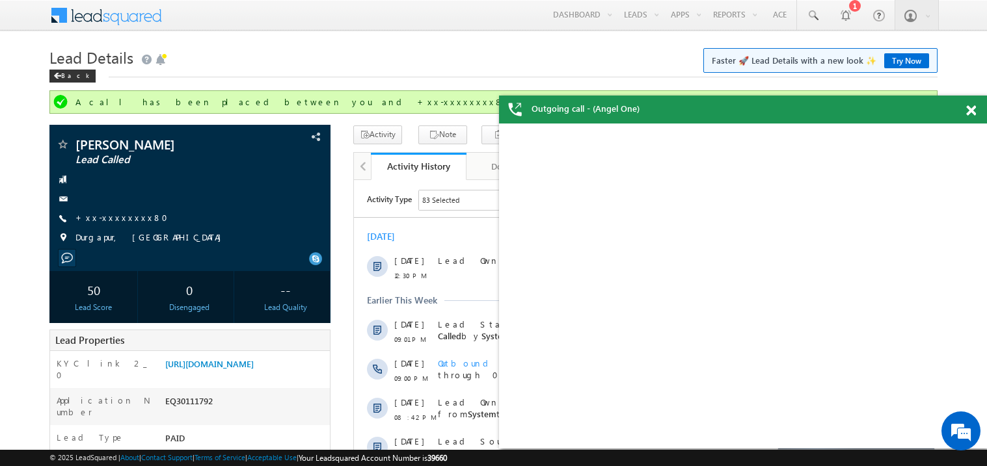
click at [976, 111] on div at bounding box center [978, 108] width 18 height 25
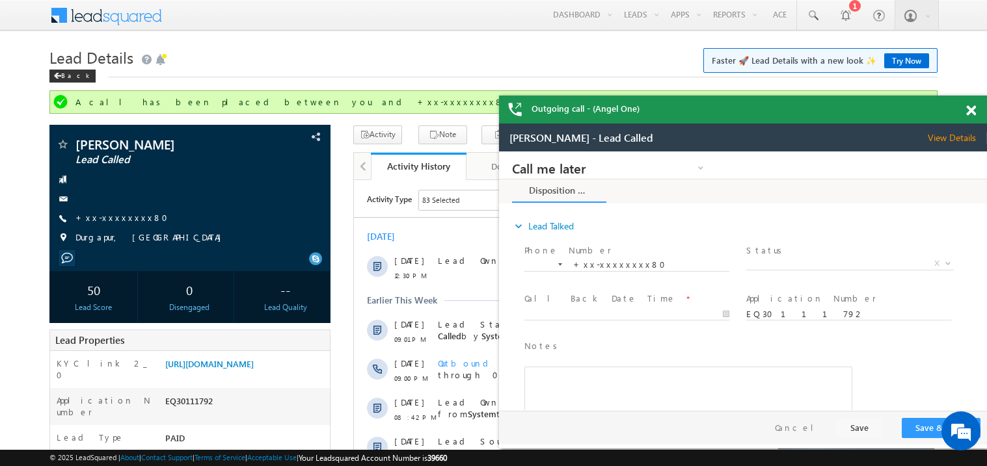
drag, startPoint x: 720, startPoint y: 111, endPoint x: 625, endPoint y: 83, distance: 98.8
click at [625, 96] on div "Outgoing call - (Angel One)" at bounding box center [743, 110] width 488 height 28
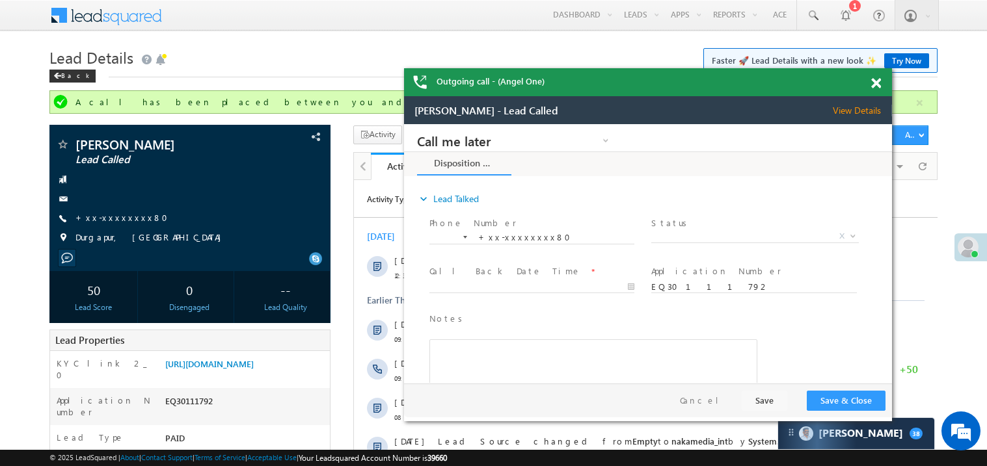
click at [877, 83] on span at bounding box center [876, 83] width 10 height 11
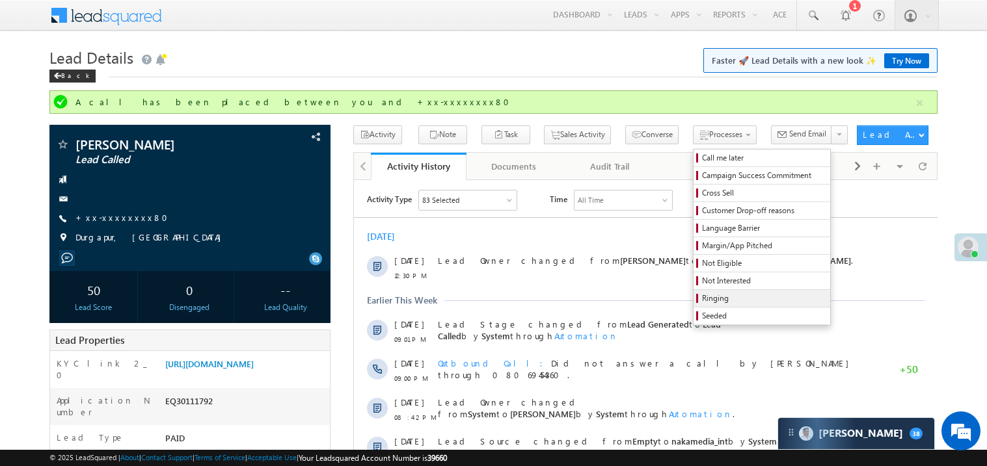
click at [702, 300] on span "Ringing" at bounding box center [764, 299] width 124 height 12
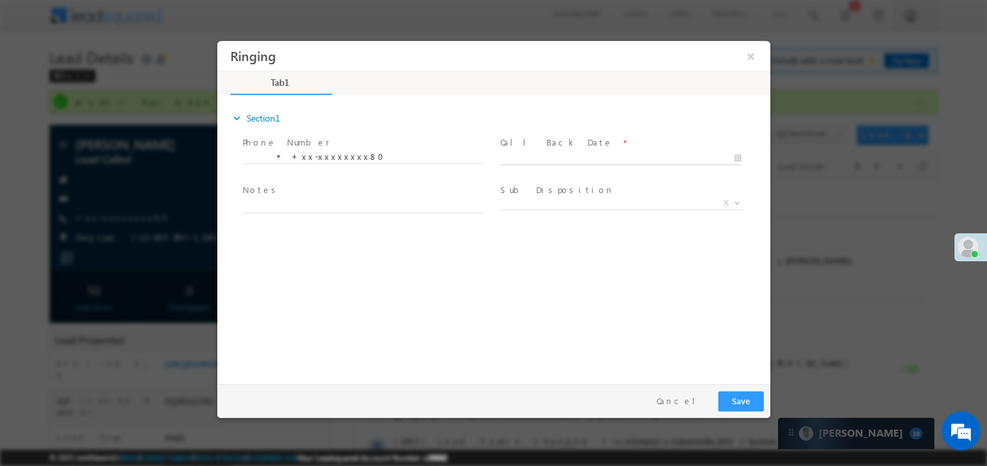
click at [551, 163] on body "Ringing ×" at bounding box center [493, 209] width 553 height 338
type input "10/09/25 5:48 PM"
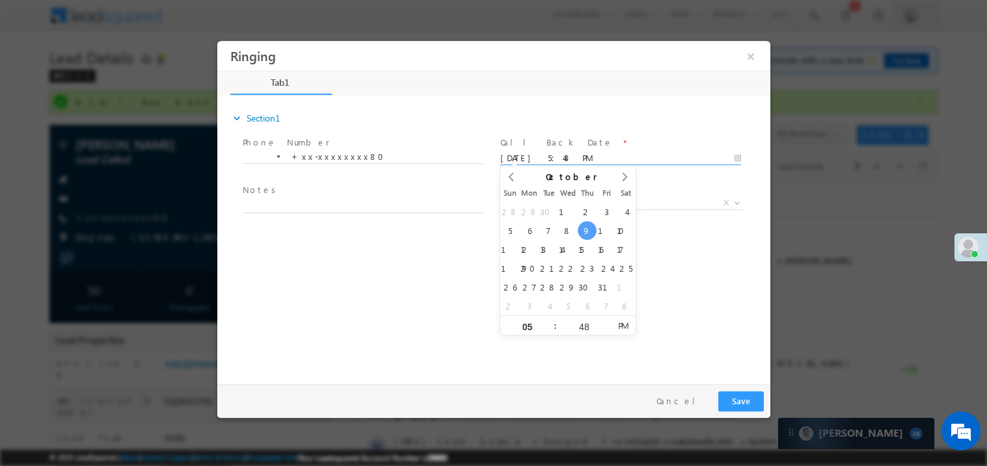
click at [390, 194] on span "Notes *" at bounding box center [362, 190] width 240 height 14
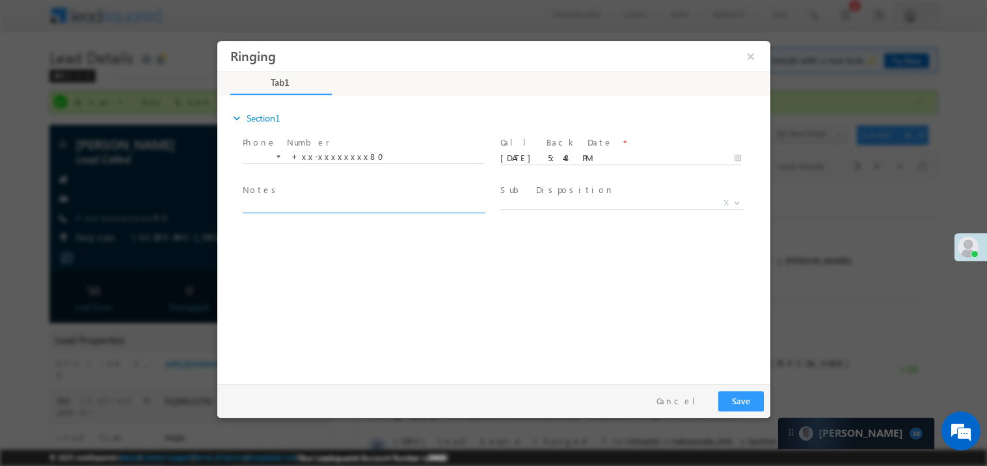
click at [355, 200] on textarea at bounding box center [362, 205] width 241 height 15
type textarea "ring"
click at [743, 397] on button "Save" at bounding box center [740, 401] width 46 height 20
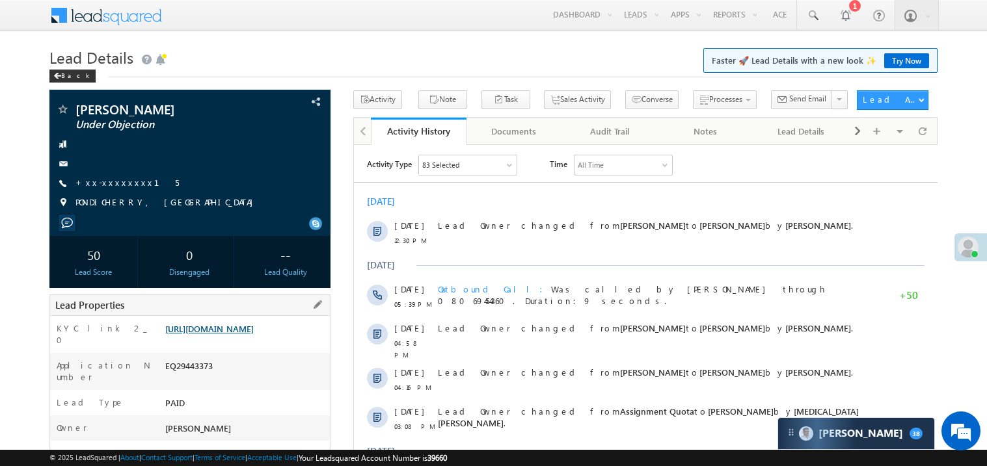
click at [243, 334] on link "[URL][DOMAIN_NAME]" at bounding box center [209, 328] width 88 height 11
